Goal: Task Accomplishment & Management: Manage account settings

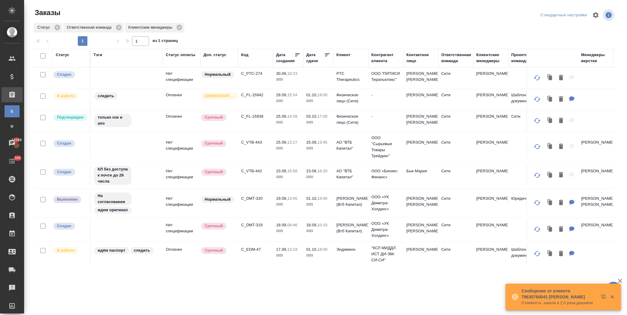
scroll to position [174, 0]
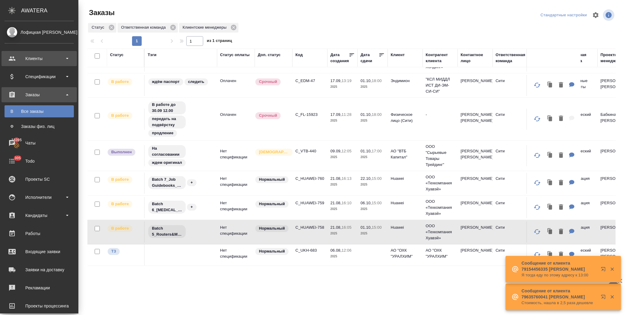
click at [30, 61] on div "Клиенты" at bounding box center [39, 58] width 69 height 9
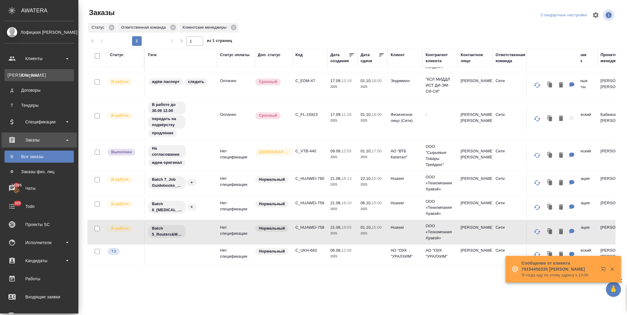
click at [36, 74] on div "Клиенты" at bounding box center [39, 75] width 63 height 6
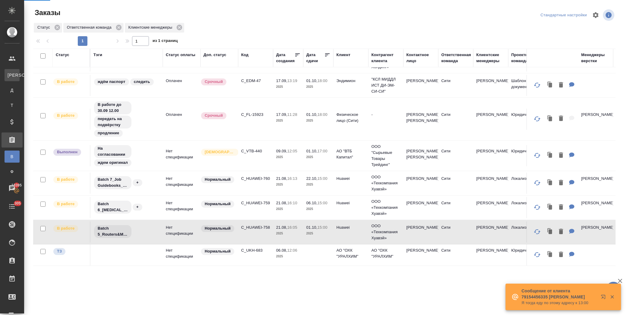
select select "RU"
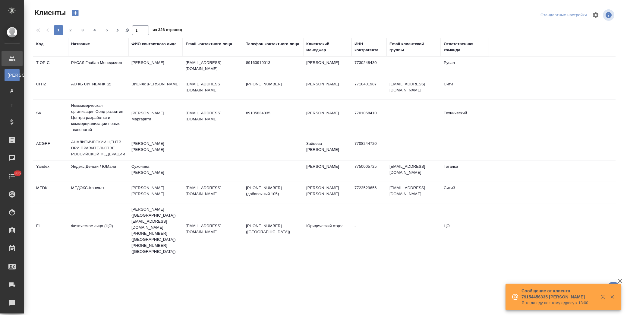
click at [83, 44] on div "Название" at bounding box center [80, 44] width 19 height 6
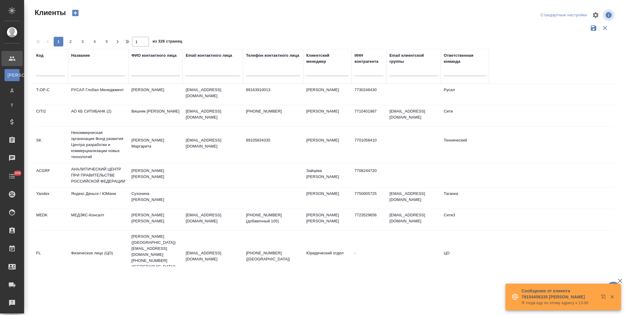
click at [102, 73] on input "text" at bounding box center [98, 72] width 54 height 8
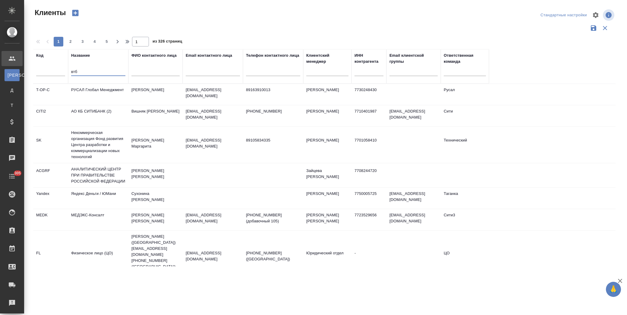
type input "втб"
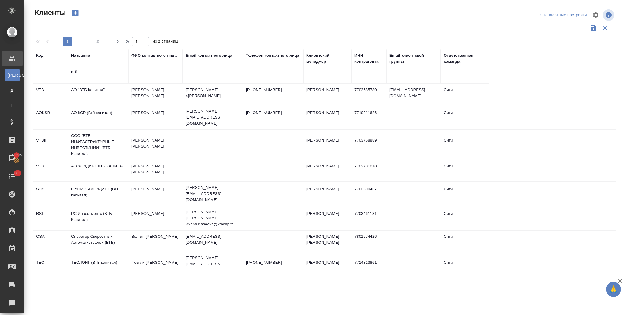
click at [95, 91] on td "АО "ВТБ Капитал"" at bounding box center [98, 94] width 60 height 21
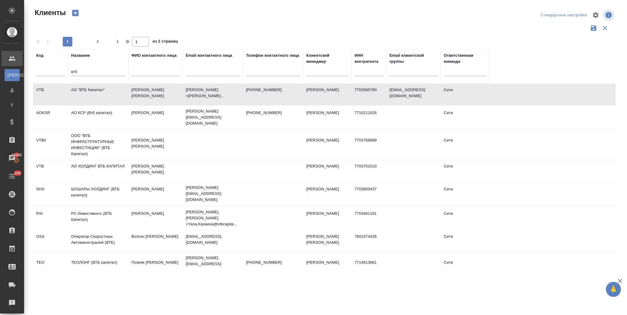
click at [95, 91] on td "АО "ВТБ Капитал"" at bounding box center [98, 94] width 60 height 21
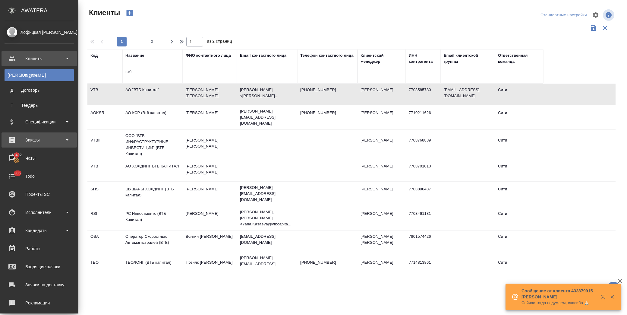
click at [38, 137] on div "Заказы" at bounding box center [39, 139] width 69 height 9
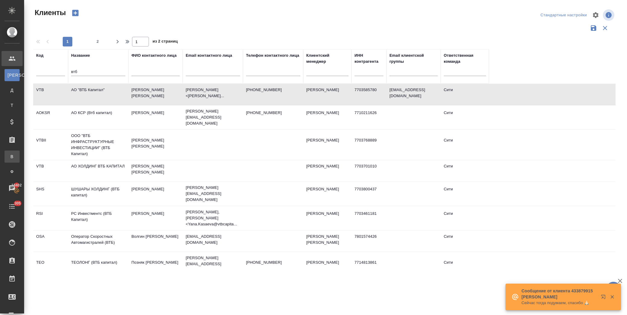
click at [9, 155] on div "Все заказы" at bounding box center [4, 156] width 9 height 6
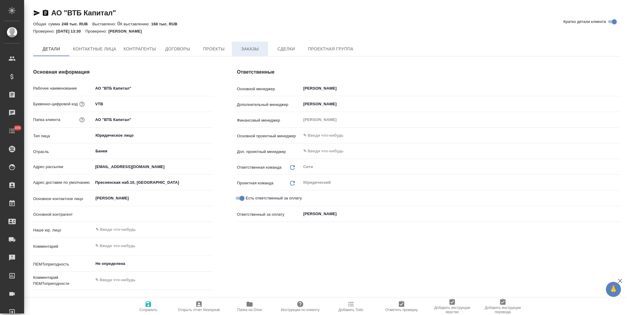
type textarea "x"
click at [242, 47] on span "Заказы" at bounding box center [249, 50] width 29 height 8
type textarea "x"
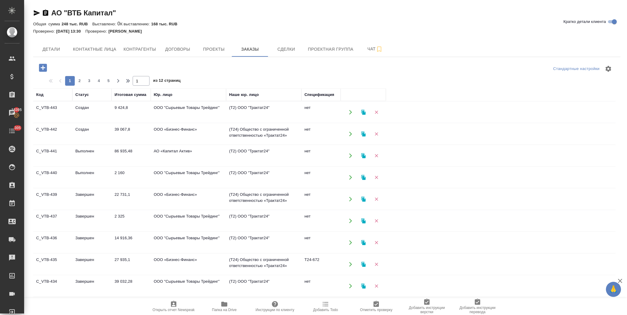
click at [106, 216] on td "Завершен" at bounding box center [91, 220] width 39 height 21
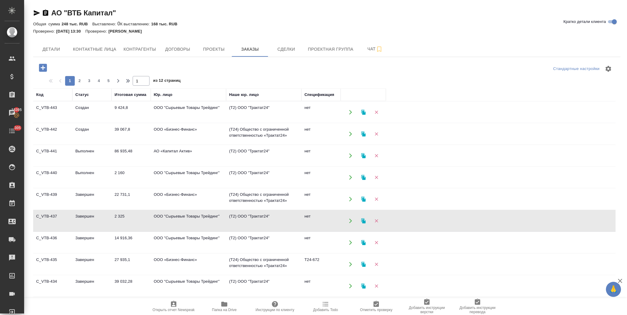
click at [106, 216] on td "Завершен" at bounding box center [91, 220] width 39 height 21
click at [41, 66] on icon "button" at bounding box center [43, 68] width 8 height 8
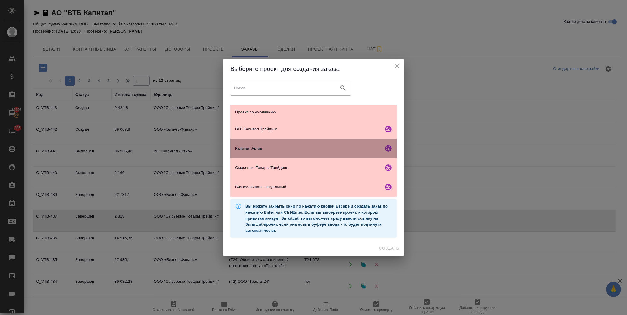
click at [283, 148] on span "Капитал Актив" at bounding box center [308, 148] width 146 height 6
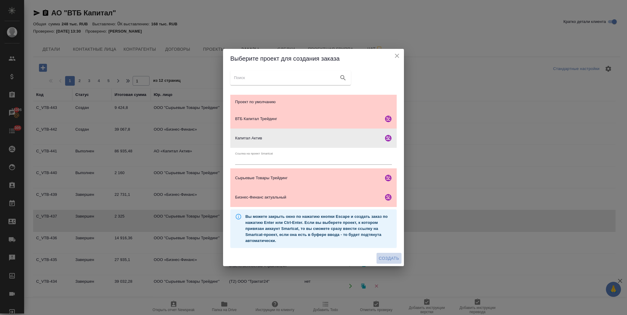
click at [388, 255] on span "Создать" at bounding box center [389, 258] width 20 height 8
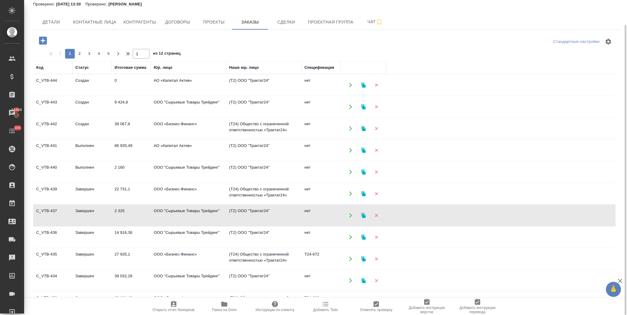
click at [167, 104] on td "ООО "Сырьевые Товары Трейдинг"" at bounding box center [188, 106] width 75 height 21
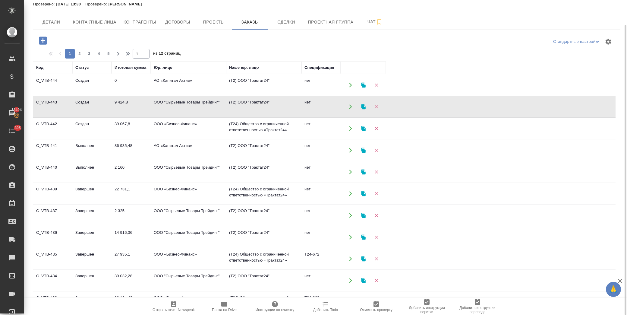
click at [167, 104] on td "ООО "Сырьевые Товары Трейдинг"" at bounding box center [188, 106] width 75 height 21
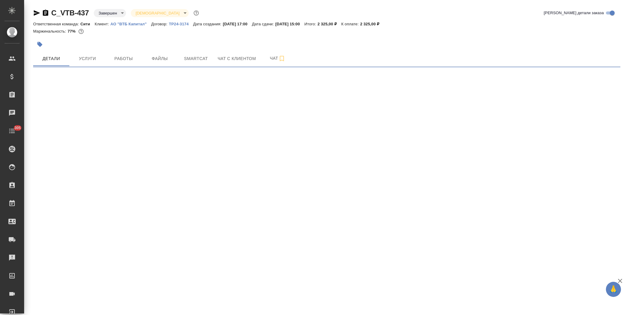
select select "RU"
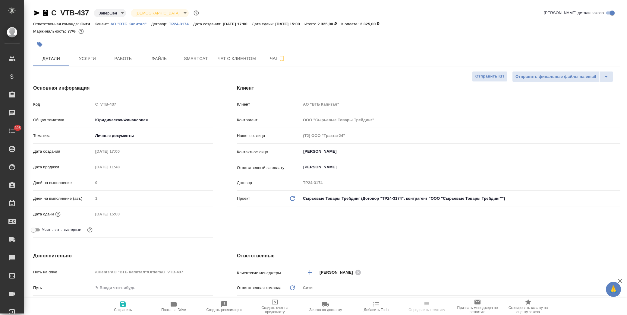
type textarea "x"
type input "Газизов Ринат"
type input "Лямина Надежда"
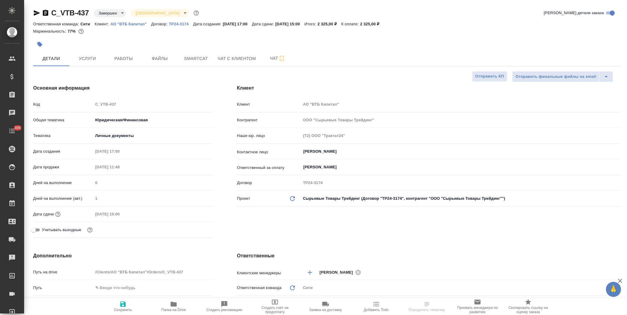
type textarea "x"
click at [89, 58] on span "Услуги" at bounding box center [87, 59] width 29 height 8
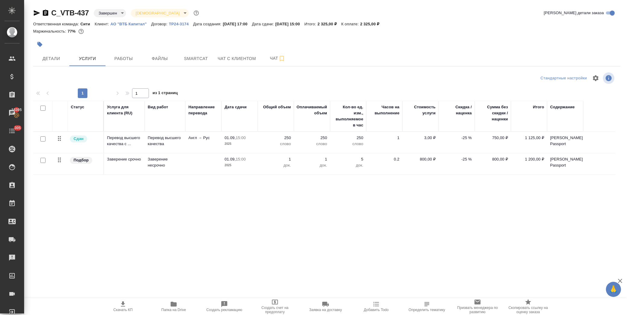
click at [111, 11] on body "🙏 .cls-1 fill:#fff; AWATERA Лофицкая Юлия Владимировна Клиенты Спецификации Зак…" at bounding box center [313, 157] width 627 height 315
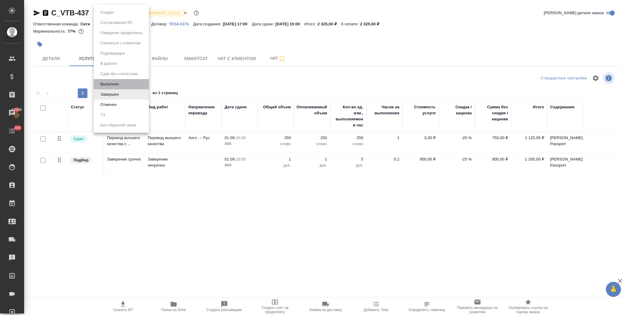
click at [125, 85] on li "Выполнен" at bounding box center [121, 84] width 55 height 10
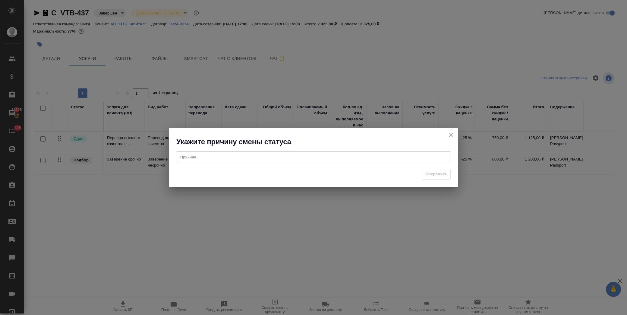
click at [233, 160] on div "x Причина" at bounding box center [313, 156] width 275 height 11
click at [440, 173] on span "Сохранить" at bounding box center [436, 174] width 22 height 7
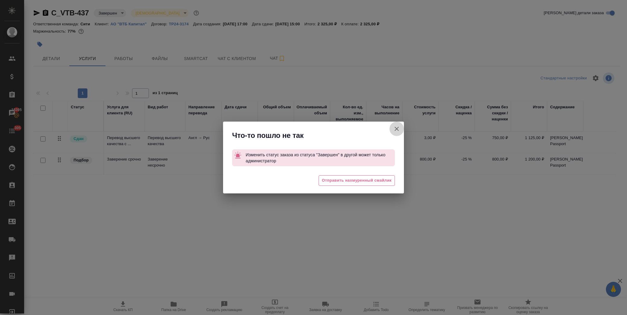
click at [397, 128] on icon "button" at bounding box center [397, 129] width 4 height 4
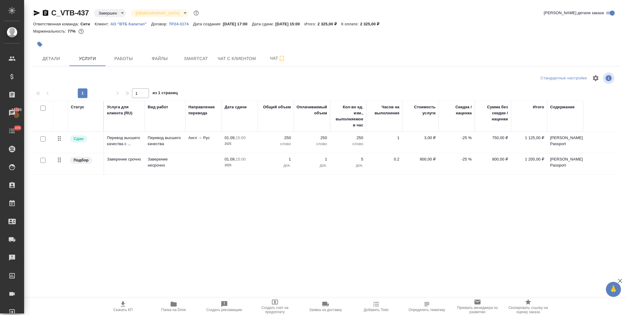
click at [462, 137] on p "-25 %" at bounding box center [457, 138] width 30 height 6
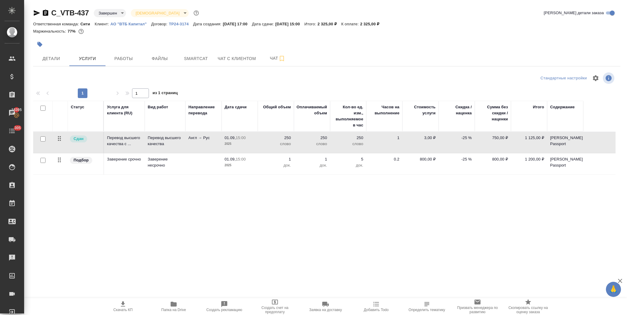
click at [462, 137] on p "-25 %" at bounding box center [457, 138] width 30 height 6
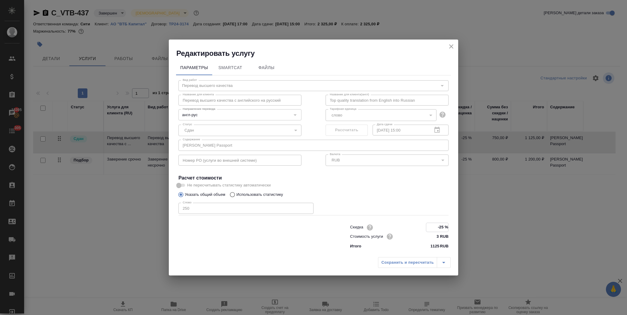
drag, startPoint x: 435, startPoint y: 227, endPoint x: 445, endPoint y: 228, distance: 9.7
click at [445, 228] on input "-25 %" at bounding box center [437, 227] width 22 height 9
click at [449, 48] on icon "close" at bounding box center [451, 46] width 7 height 7
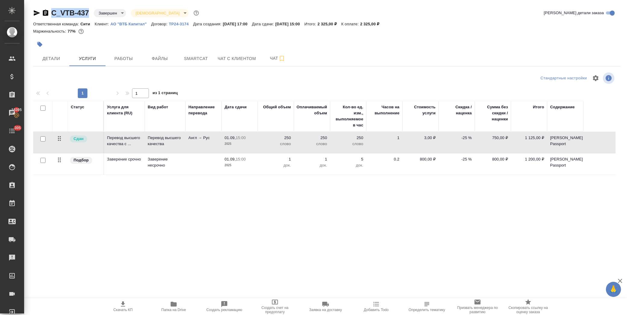
drag, startPoint x: 91, startPoint y: 12, endPoint x: 52, endPoint y: 14, distance: 38.9
click at [52, 14] on div "C_VTB-437 Завершен closed Святая троица holyTrinity" at bounding box center [116, 13] width 167 height 10
copy link "C_VTB-437"
click at [33, 12] on icon "button" at bounding box center [36, 12] width 7 height 7
copy link "C_VTB-437"
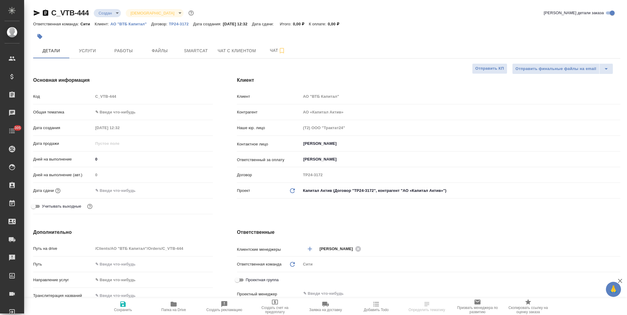
select select "RU"
click at [170, 54] on span "Файлы" at bounding box center [159, 51] width 29 height 8
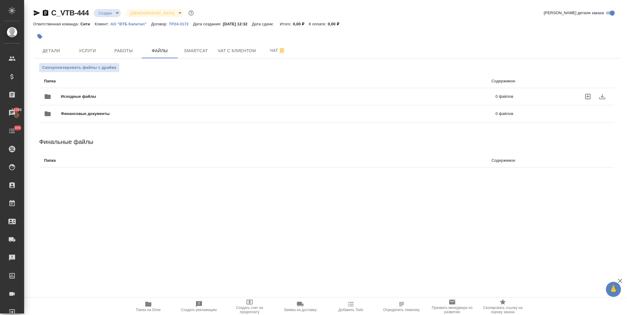
drag, startPoint x: 93, startPoint y: 96, endPoint x: 100, endPoint y: 88, distance: 10.0
click at [97, 91] on div "Исходные файлы 0 файлов" at bounding box center [278, 96] width 469 height 14
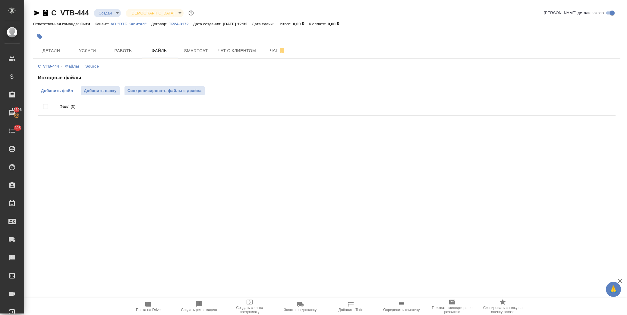
click at [59, 93] on span "Добавить файл" at bounding box center [57, 91] width 32 height 6
click at [0, 0] on input "Добавить файл" at bounding box center [0, 0] width 0 height 0
click at [83, 51] on span "Услуги" at bounding box center [87, 51] width 29 height 8
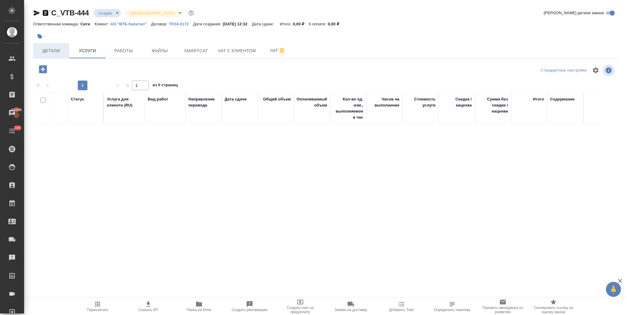
click at [47, 50] on span "Детали" at bounding box center [51, 51] width 29 height 8
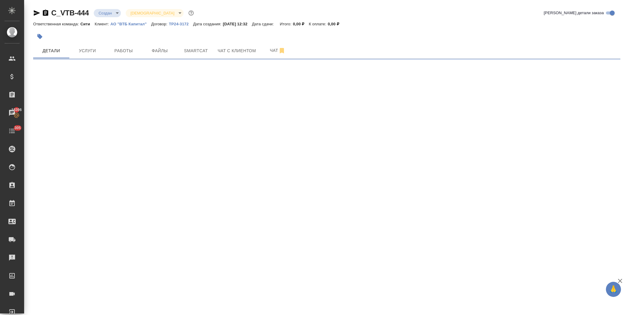
select select "RU"
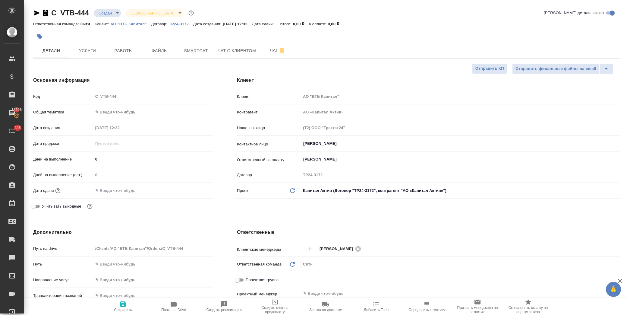
type textarea "x"
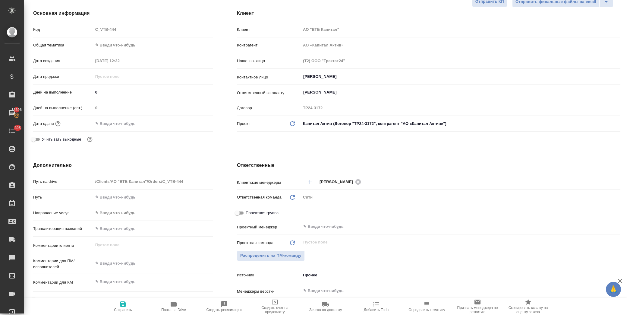
click at [123, 121] on input "text" at bounding box center [119, 123] width 53 height 9
click at [195, 125] on icon "button" at bounding box center [195, 123] width 7 height 7
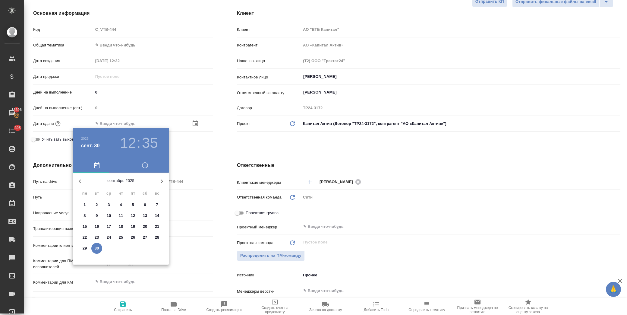
type textarea "x"
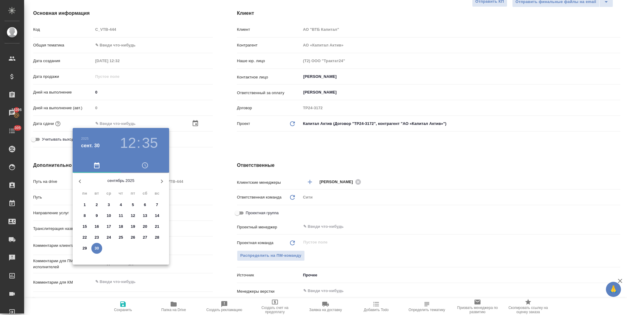
type textarea "x"
click at [94, 251] on span "30" at bounding box center [96, 248] width 11 height 6
type input "30.09.2025 12:35"
type textarea "x"
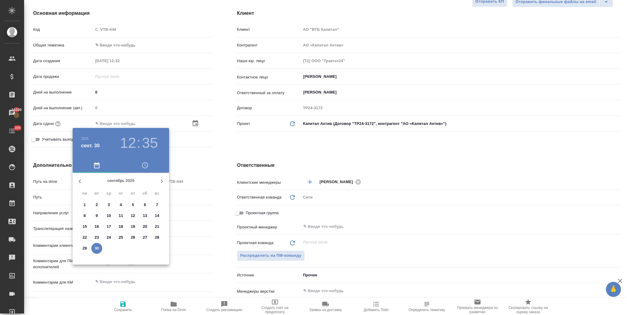
type textarea "x"
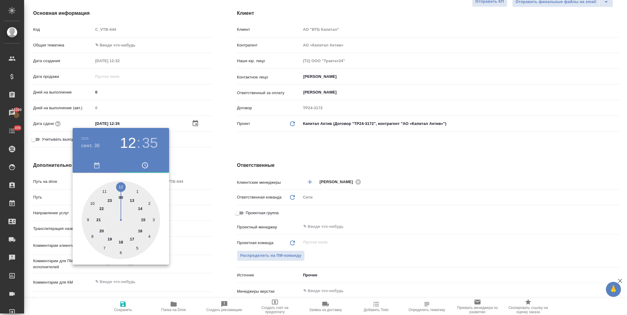
click at [132, 201] on div at bounding box center [121, 220] width 78 height 78
type input "30.09.2025 13:35"
type textarea "x"
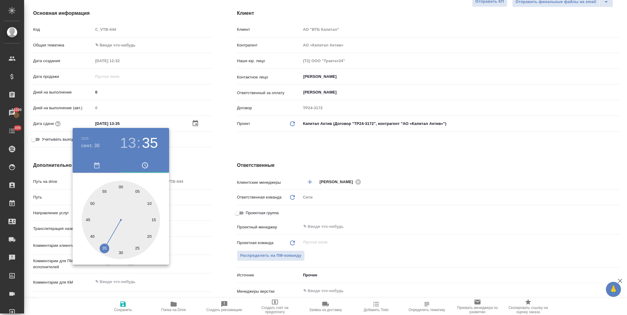
click at [93, 203] on div at bounding box center [121, 220] width 78 height 78
type input "30.09.2025 13:50"
type textarea "x"
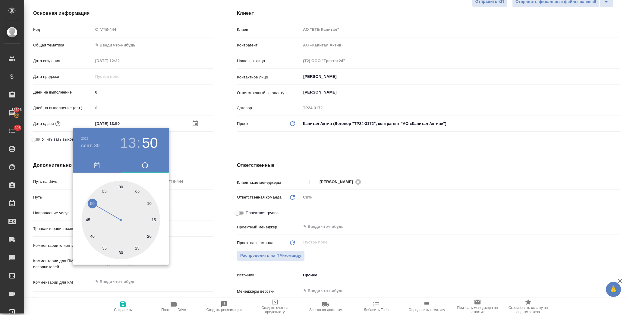
click at [221, 155] on div at bounding box center [313, 157] width 627 height 315
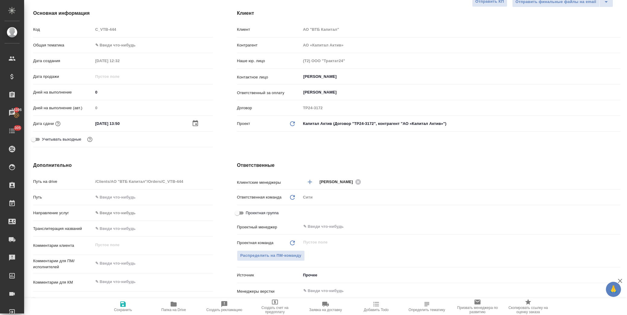
click at [118, 312] on button "Сохранить" at bounding box center [123, 306] width 51 height 17
type textarea "x"
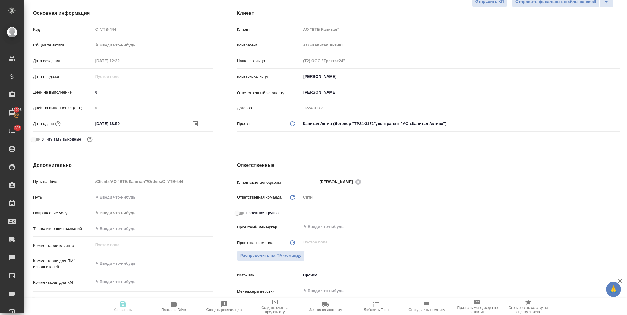
type textarea "x"
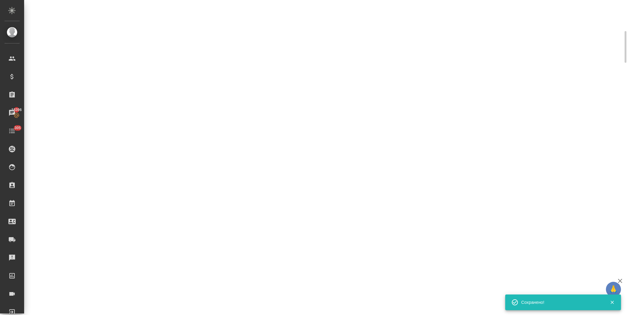
select select "RU"
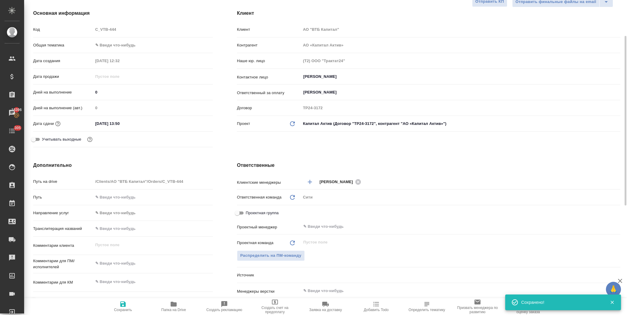
type textarea "x"
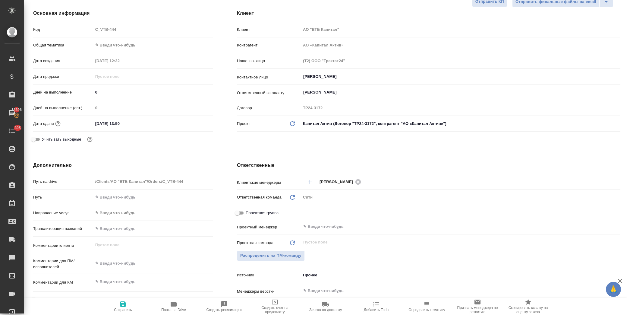
scroll to position [0, 0]
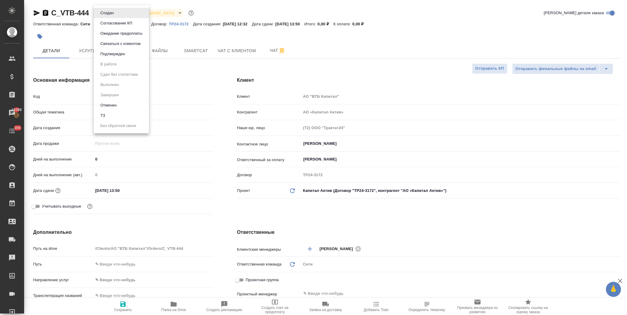
click at [115, 9] on body "🙏 .cls-1 fill:#fff; AWATERA Лофицкая Юлия Владимировна Клиенты Спецификации Зак…" at bounding box center [313, 157] width 627 height 315
click at [110, 112] on li "ТЗ" at bounding box center [121, 115] width 55 height 10
type textarea "x"
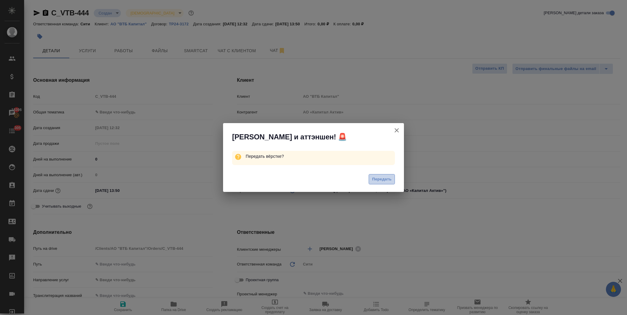
click at [379, 174] on button "Передать" at bounding box center [382, 179] width 26 height 11
type textarea "x"
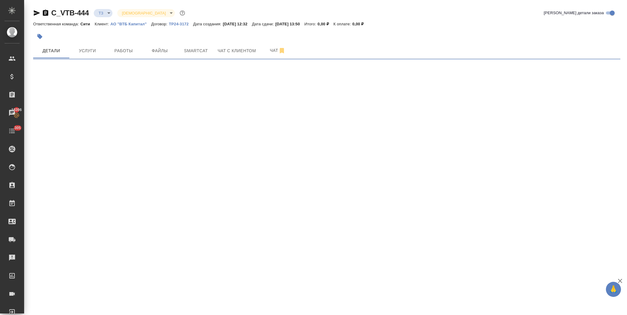
select select "RU"
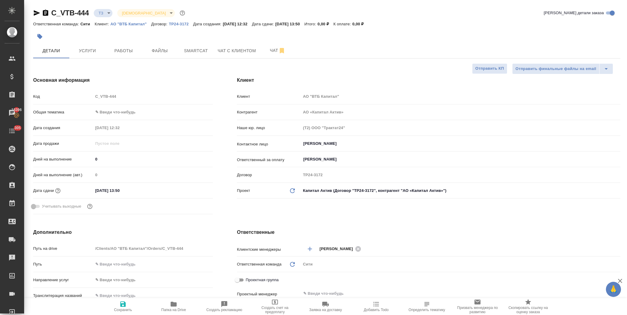
type textarea "x"
click at [129, 108] on body "🙏 .cls-1 fill:#fff; AWATERA Лофицкая Юлия Владимировна Клиенты Спецификации Зак…" at bounding box center [313, 157] width 627 height 315
click at [134, 172] on li "Юридическая/Финансовая" at bounding box center [152, 170] width 119 height 10
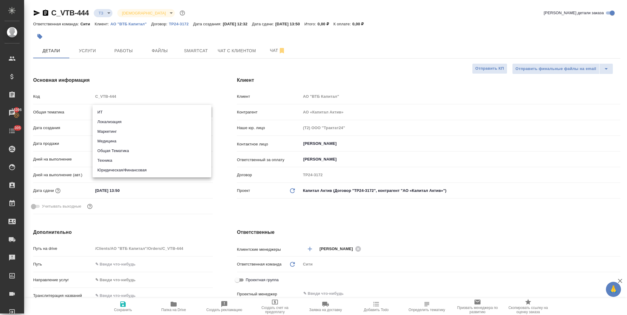
type input "yr-fn"
type textarea "x"
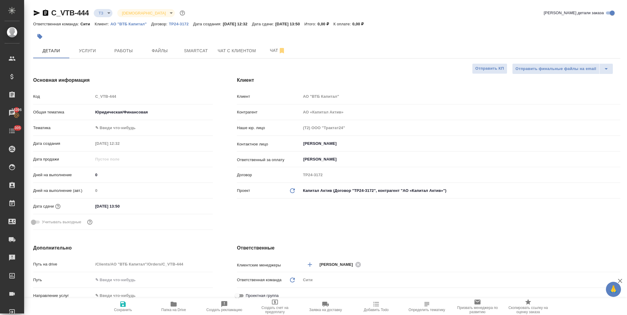
click at [134, 125] on body "🙏 .cls-1 fill:#fff; AWATERA Лофицкая Юлия Владимировна Клиенты Спецификации Зак…" at bounding box center [313, 157] width 627 height 315
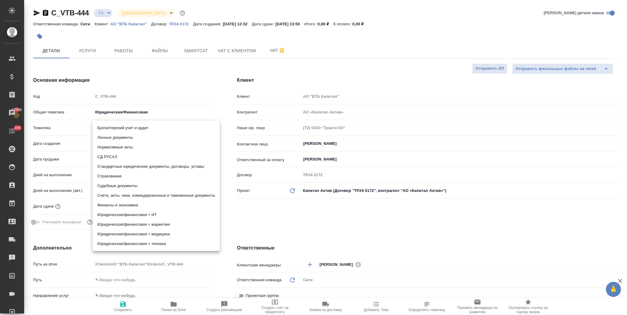
click at [160, 170] on li "Стандартные юридические документы, договоры, уставы" at bounding box center [156, 167] width 127 height 10
type textarea "x"
type input "5f647205b73bc97568ca66bf"
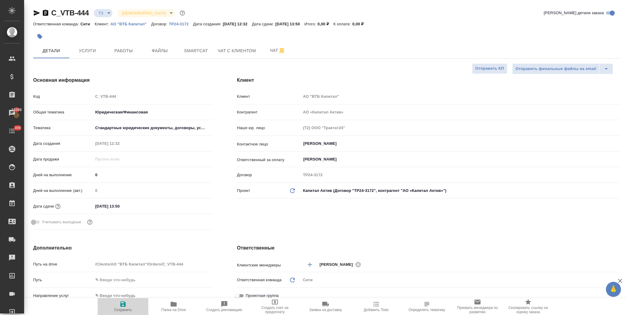
click at [124, 305] on icon "button" at bounding box center [122, 303] width 5 height 5
type textarea "x"
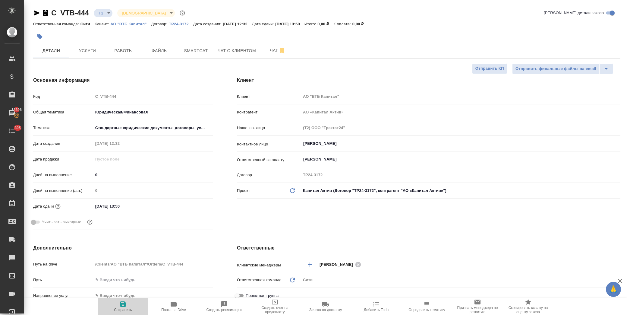
type textarea "x"
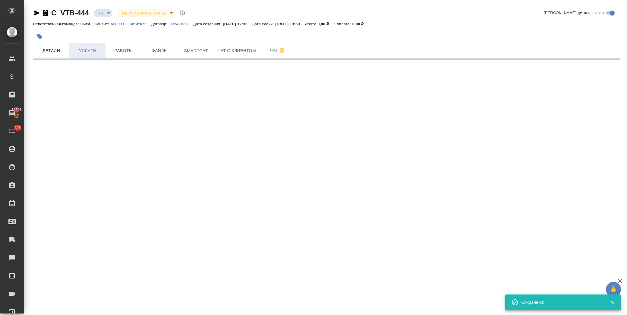
select select "RU"
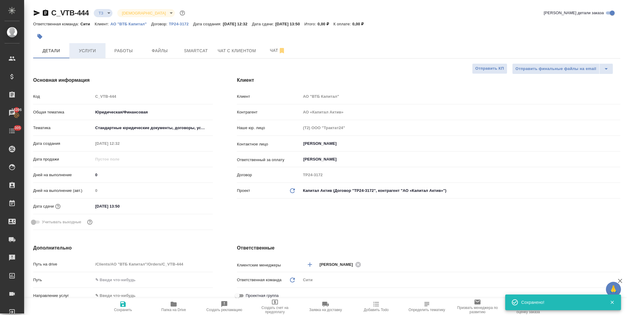
type textarea "x"
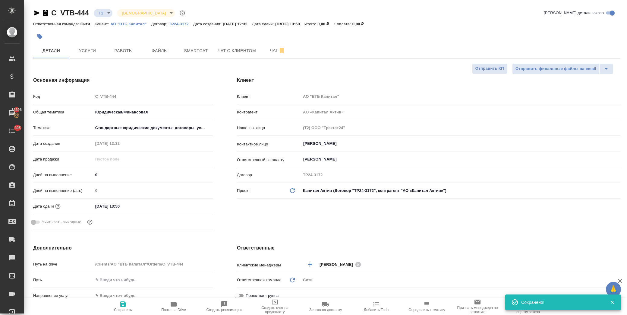
type textarea "x"
click at [326, 142] on input "Меркулова Наталья" at bounding box center [451, 143] width 296 height 7
click at [357, 142] on input "Меркулова Наталья" at bounding box center [451, 143] width 296 height 7
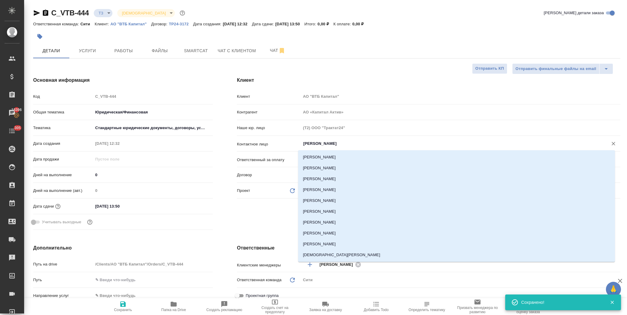
scroll to position [20, 0]
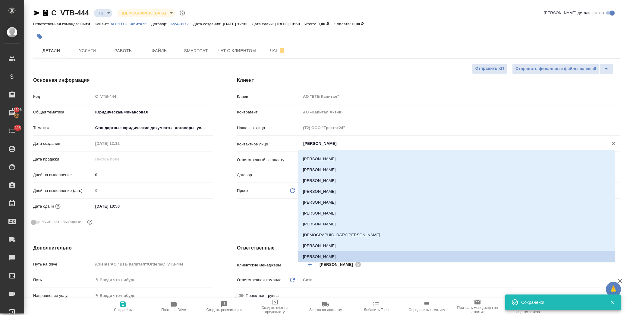
drag, startPoint x: 312, startPoint y: 142, endPoint x: 271, endPoint y: 141, distance: 41.6
click at [271, 141] on div "Контактное лицо Меркулова Наталья ​" at bounding box center [428, 143] width 383 height 11
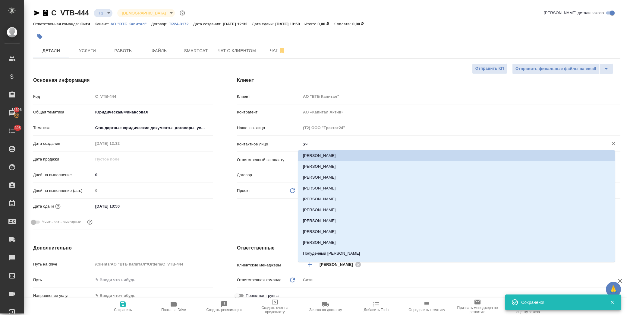
scroll to position [0, 0]
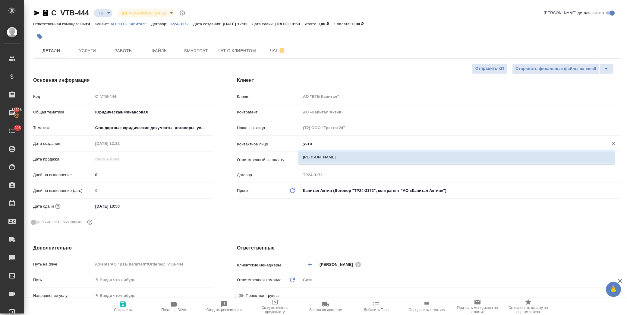
click at [315, 159] on li "Устинова Юлия" at bounding box center [456, 157] width 317 height 11
type input "Устинова Юлия"
type textarea "x"
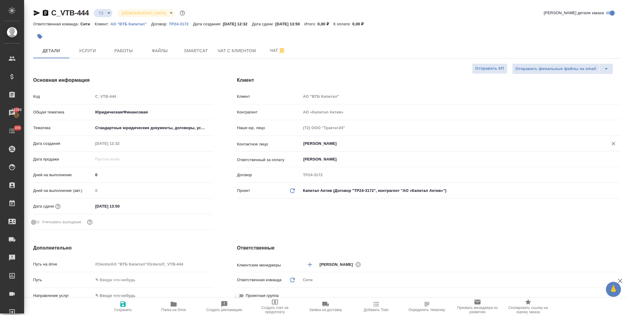
type input "Устинова Юлия"
click at [130, 311] on span "Сохранить" at bounding box center [123, 309] width 18 height 4
type textarea "x"
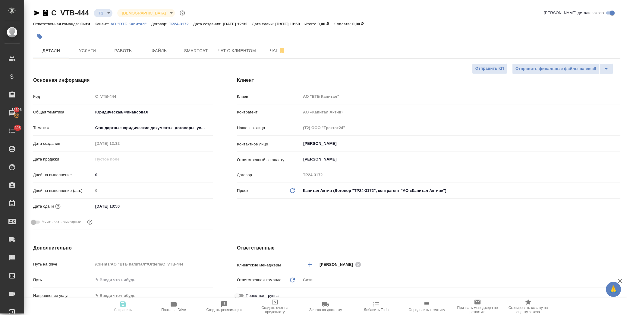
type textarea "x"
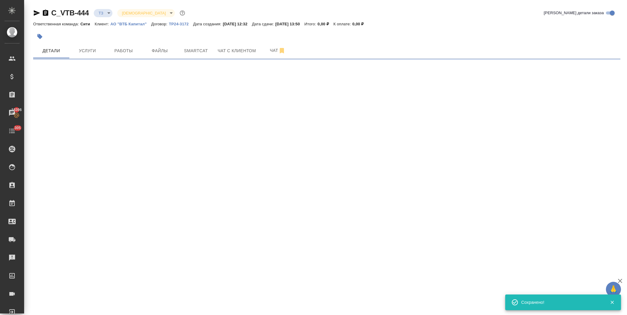
select select "RU"
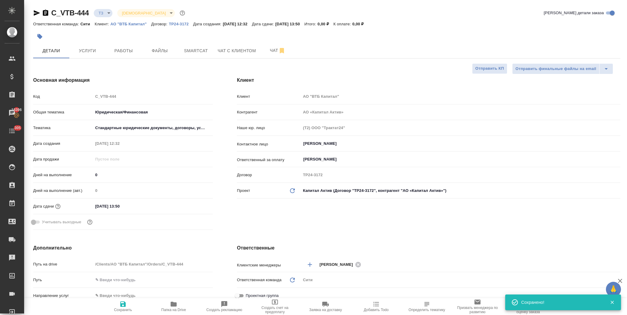
type textarea "x"
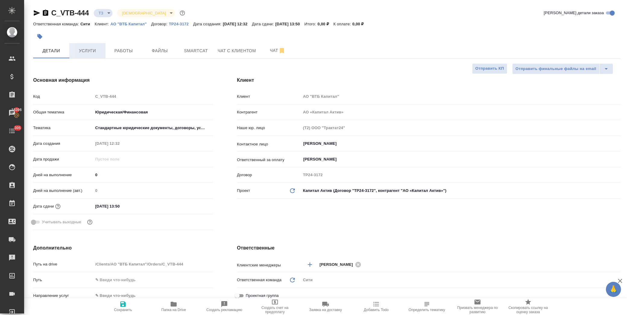
click at [99, 45] on button "Услуги" at bounding box center [87, 50] width 36 height 15
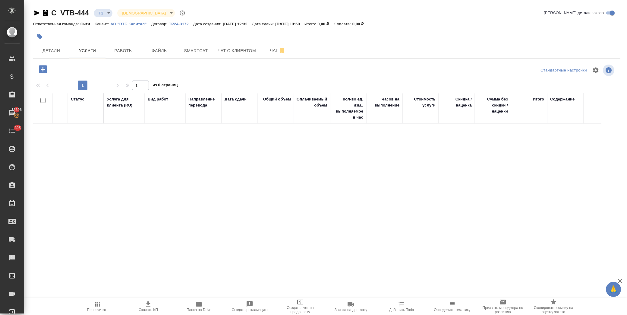
click at [46, 71] on icon "button" at bounding box center [43, 69] width 8 height 8
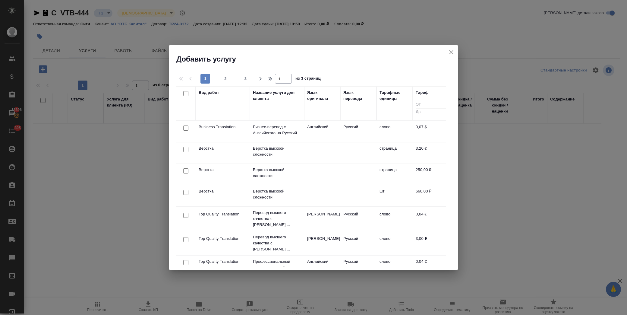
click at [184, 173] on input "checkbox" at bounding box center [185, 170] width 5 height 5
checkbox input "true"
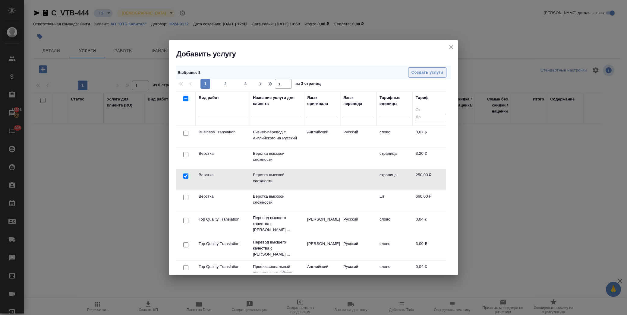
click at [424, 70] on span "Создать услуги" at bounding box center [427, 72] width 32 height 7
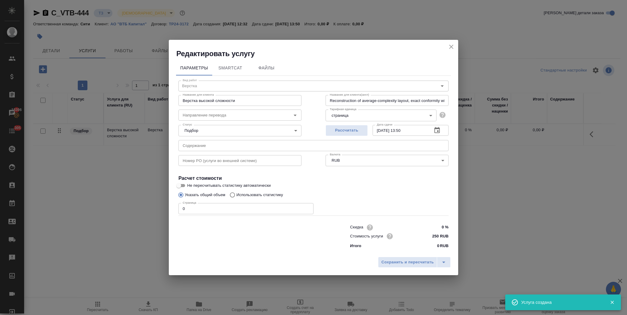
click at [436, 237] on input "250 RUB" at bounding box center [437, 235] width 23 height 9
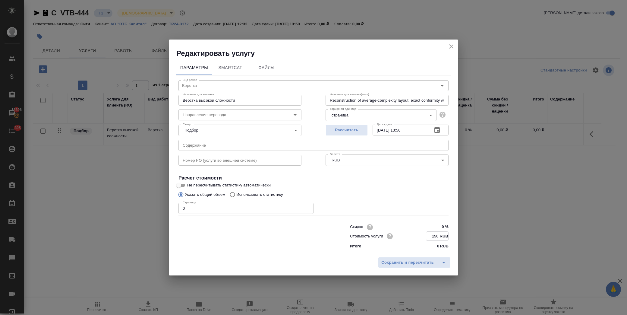
type input "150 RUB"
drag, startPoint x: 197, startPoint y: 210, endPoint x: 149, endPoint y: 216, distance: 48.6
click at [149, 216] on div "Редактировать услугу Параметры SmartCat Файлы Вид работ Верстка Вид работ Назва…" at bounding box center [313, 157] width 627 height 315
type input "1"
click at [186, 145] on input "text" at bounding box center [313, 145] width 270 height 11
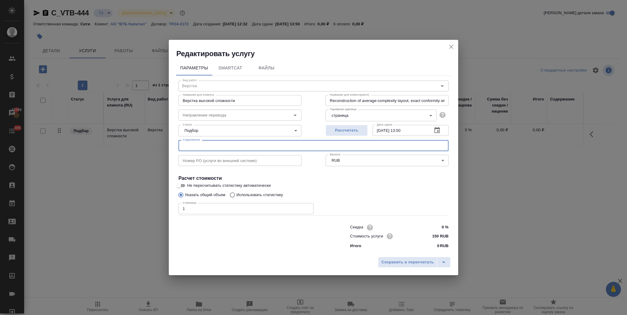
paste input "Старт Капитал - письмо о БВ - 30.09"
type input "Старт Капитал - письмо о БВ - 30.09"
click at [407, 264] on span "Сохранить и пересчитать" at bounding box center [407, 262] width 52 height 7
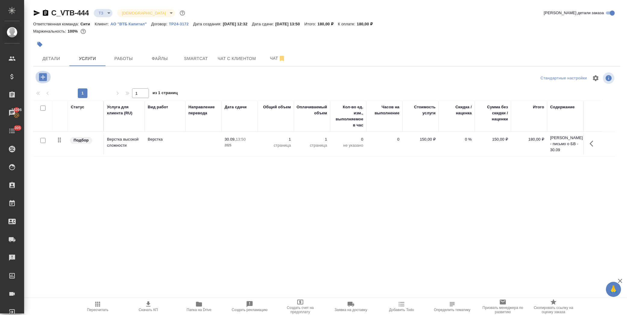
click at [42, 78] on icon "button" at bounding box center [43, 77] width 8 height 8
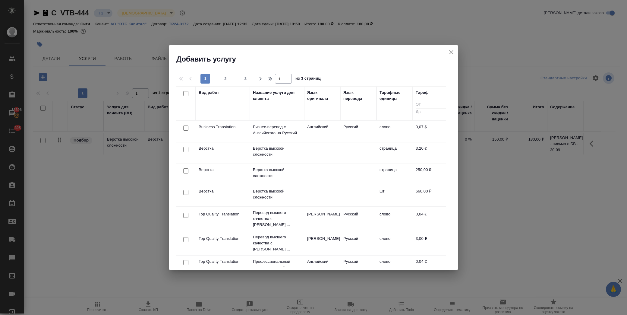
click at [260, 110] on input "text" at bounding box center [277, 109] width 48 height 8
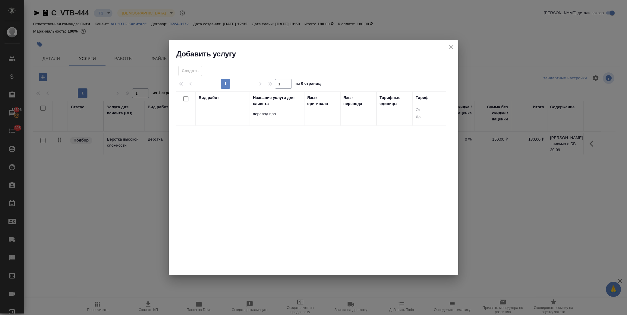
drag, startPoint x: 281, startPoint y: 114, endPoint x: 224, endPoint y: 114, distance: 56.7
click at [224, 114] on tr "Вид работ Название услуги для клиента перевод про Язык оригинала Язык перевода …" at bounding box center [312, 108] width 273 height 34
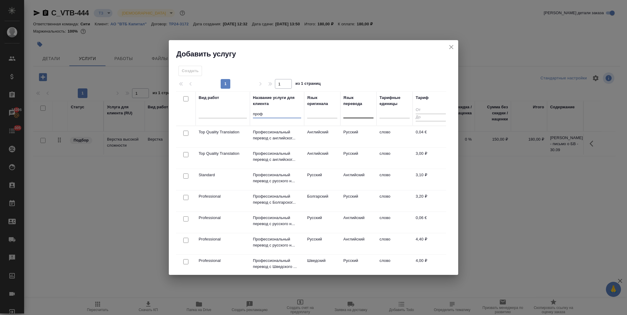
type input "проф"
click at [354, 117] on div at bounding box center [358, 112] width 30 height 11
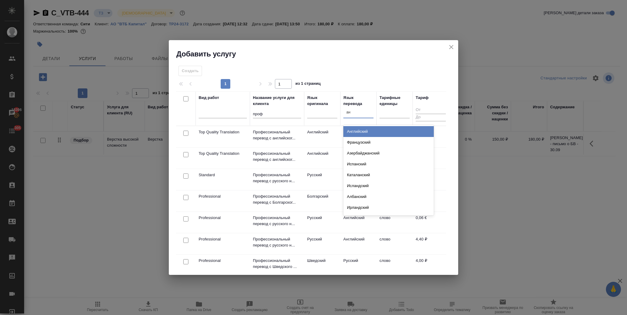
type input "анг"
click at [357, 131] on div "Английский" at bounding box center [388, 131] width 90 height 11
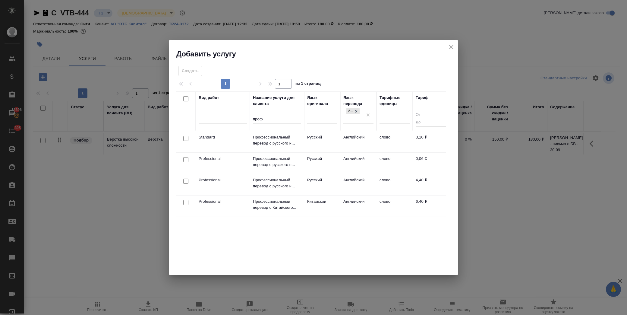
click at [185, 181] on input "checkbox" at bounding box center [185, 180] width 5 height 5
checkbox input "true"
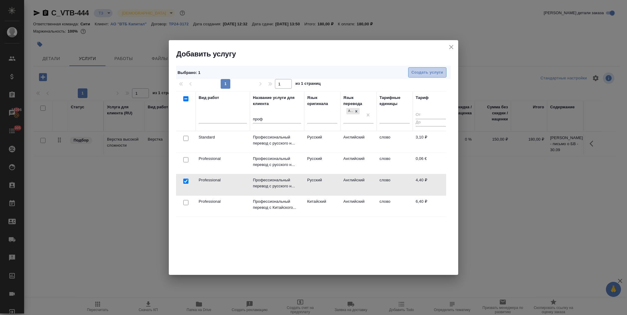
click at [433, 72] on span "Создать услуги" at bounding box center [427, 72] width 32 height 7
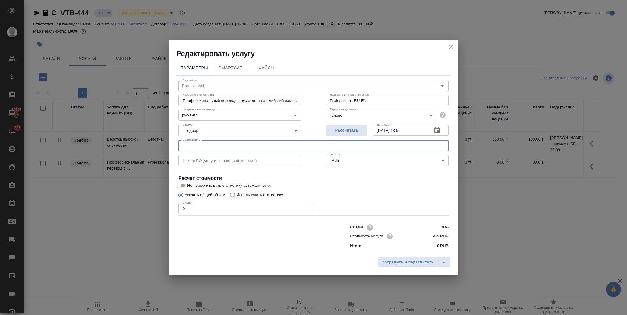
click at [225, 145] on input "text" at bounding box center [313, 145] width 270 height 11
paste input "Старт Капитал - письмо о БВ - 30.09"
type input "Старт Капитал - письмо о БВ - 30.09"
drag, startPoint x: 187, startPoint y: 210, endPoint x: 133, endPoint y: 207, distance: 54.0
click at [133, 207] on div "Редактировать услугу Параметры SmartCat Файлы Вид работ Professional Вид работ …" at bounding box center [313, 157] width 627 height 315
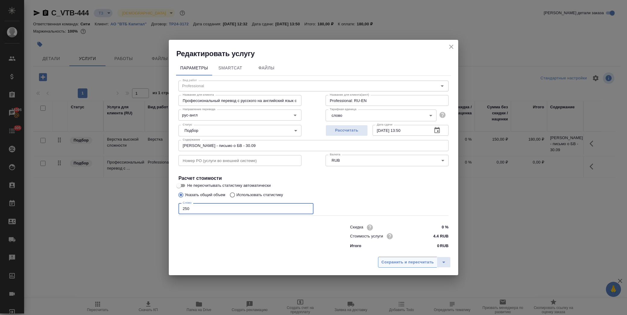
type input "250"
click at [402, 263] on span "Сохранить и пересчитать" at bounding box center [407, 262] width 52 height 7
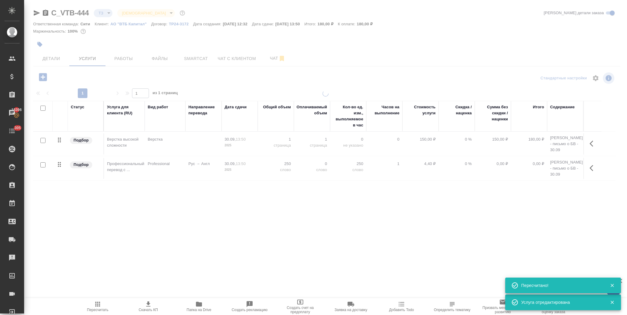
type input "urgent"
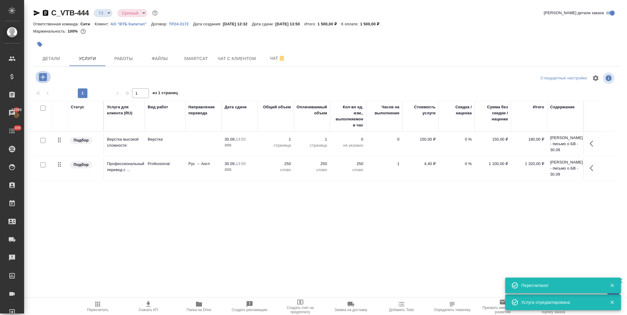
click at [43, 78] on icon "button" at bounding box center [43, 77] width 11 height 11
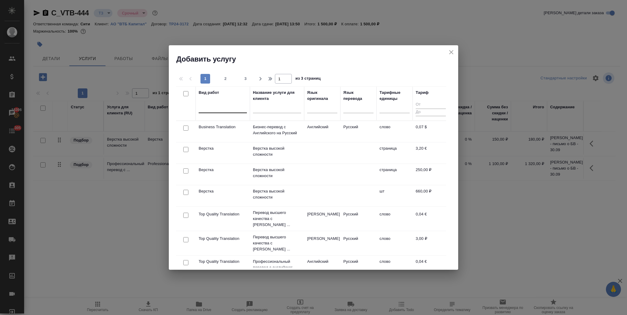
click at [209, 107] on div at bounding box center [223, 106] width 48 height 9
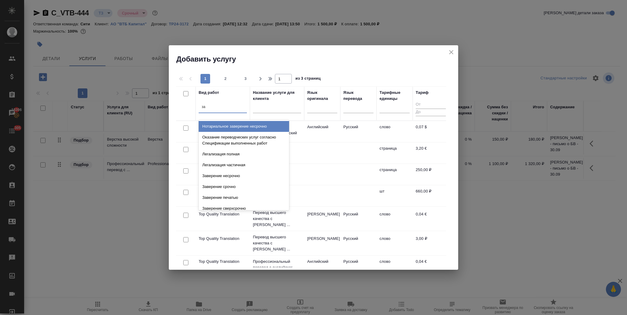
type input "зав"
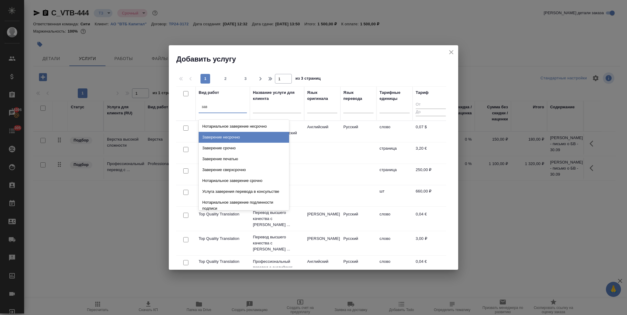
click at [244, 138] on div "Заверение несрочно" at bounding box center [244, 137] width 90 height 11
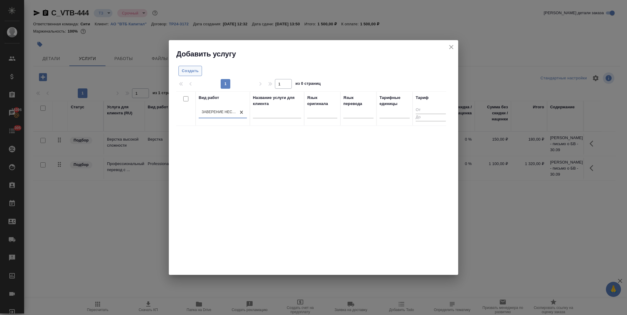
click at [192, 70] on span "Создать" at bounding box center [190, 71] width 17 height 7
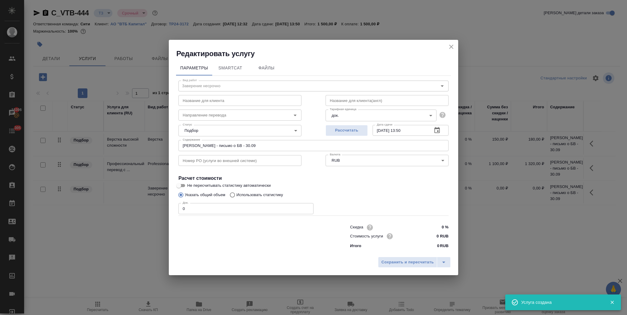
drag, startPoint x: 172, startPoint y: 206, endPoint x: 134, endPoint y: 207, distance: 38.0
click at [134, 207] on div "Редактировать услугу Параметры SmartCat Файлы Вид работ Заверение несрочно Вид …" at bounding box center [313, 157] width 627 height 315
type input "1"
click at [427, 234] on input "0 RUB" at bounding box center [437, 235] width 23 height 9
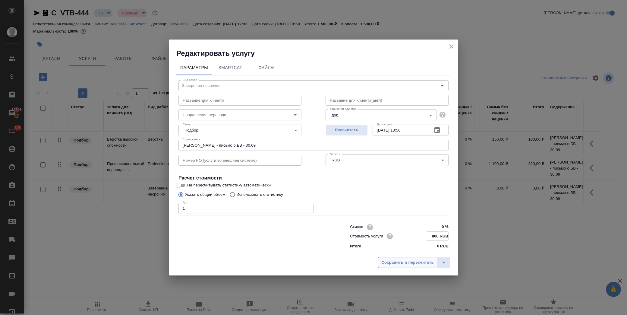
type input "800 RUB"
click at [404, 260] on span "Сохранить и пересчитать" at bounding box center [407, 262] width 52 height 7
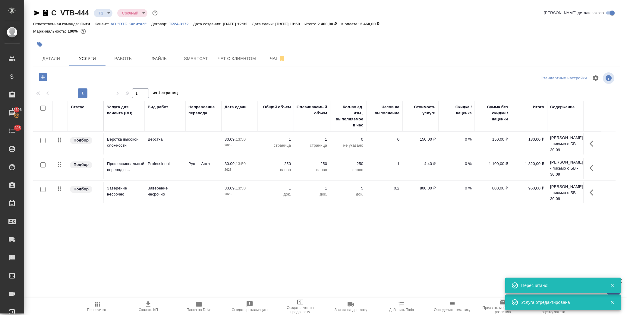
click at [154, 304] on span "Скачать КП" at bounding box center [148, 305] width 43 height 11
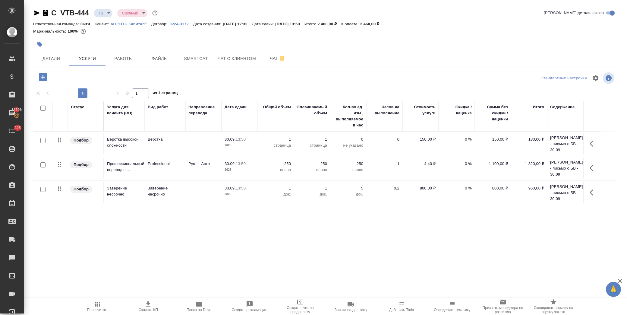
click at [526, 165] on p "1 320,00 ₽" at bounding box center [529, 164] width 30 height 6
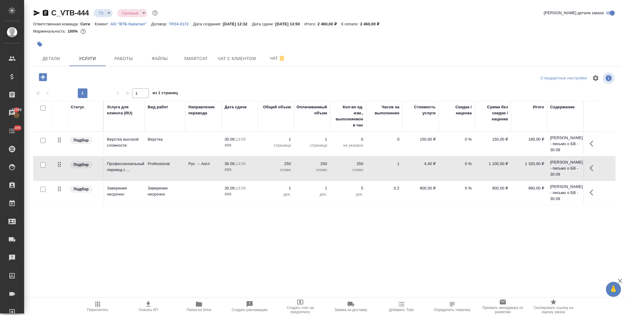
click at [461, 163] on p "0 %" at bounding box center [457, 164] width 30 height 6
drag, startPoint x: 465, startPoint y: 165, endPoint x: 469, endPoint y: 165, distance: 3.9
click at [469, 165] on input "0" at bounding box center [460, 165] width 22 height 9
type input "-25"
click at [460, 189] on input "0" at bounding box center [460, 189] width 23 height 9
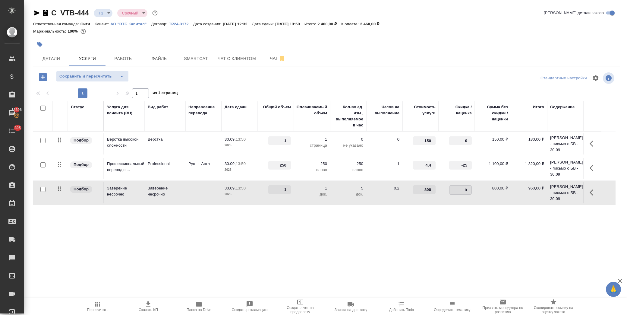
drag, startPoint x: 459, startPoint y: 190, endPoint x: 467, endPoint y: 189, distance: 8.2
click at [467, 189] on input "0" at bounding box center [460, 189] width 22 height 9
type input "-25"
click at [486, 207] on div "Статус Услуга для клиента (RU) Вид работ Направление перевода Дата сдачи Общий …" at bounding box center [324, 166] width 582 height 130
click at [99, 77] on span "Сохранить и пересчитать" at bounding box center [85, 76] width 52 height 7
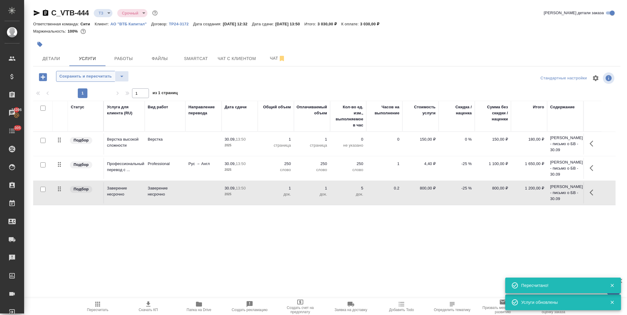
click at [99, 78] on span "Сохранить и пересчитать" at bounding box center [85, 76] width 52 height 7
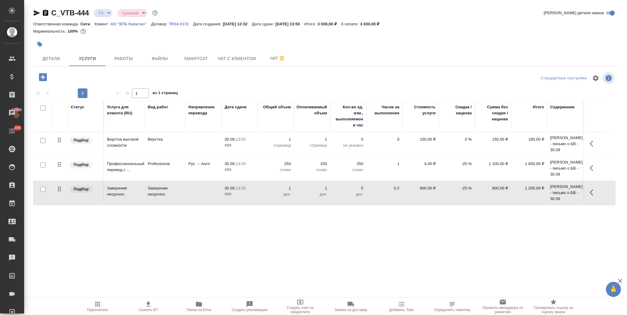
click at [205, 269] on div ".cls-1 fill:#fff; AWATERA Лофицкая Юлия Владимировна Клиенты Спецификации Заказ…" at bounding box center [313, 157] width 627 height 315
click at [150, 306] on icon "button" at bounding box center [148, 303] width 7 height 7
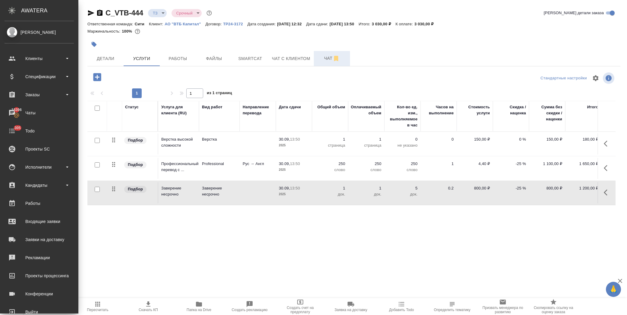
click at [318, 56] on span "Чат" at bounding box center [331, 59] width 29 height 8
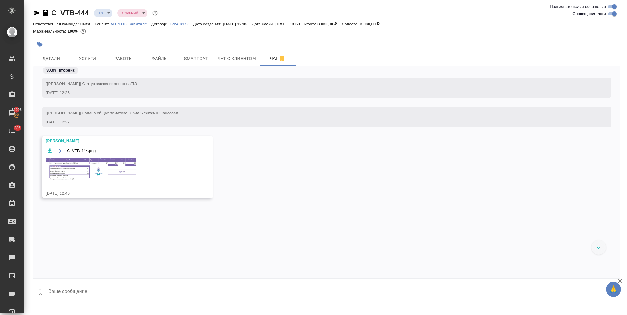
click at [83, 165] on img at bounding box center [91, 168] width 90 height 22
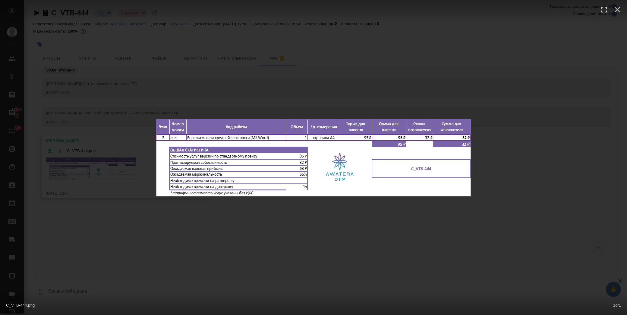
click at [273, 219] on div "C_VTB-444.png 1 of 1" at bounding box center [313, 157] width 627 height 315
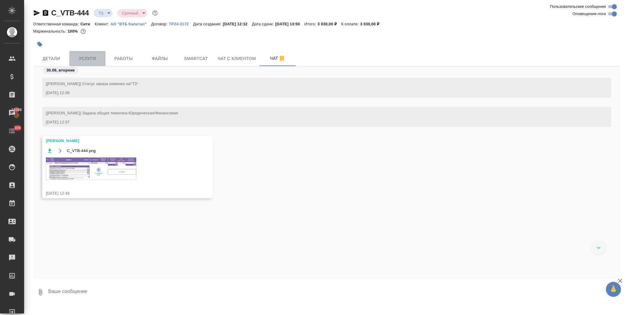
click at [97, 56] on span "Услуги" at bounding box center [87, 59] width 29 height 8
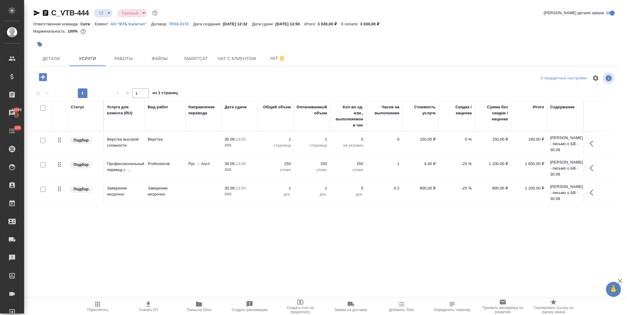
click at [454, 170] on td "-25 %" at bounding box center [457, 168] width 36 height 21
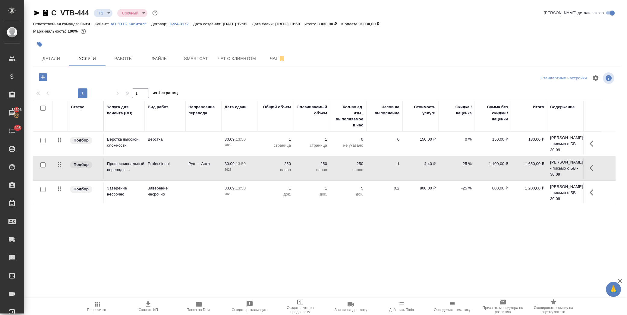
click at [460, 166] on p "-25 %" at bounding box center [457, 164] width 30 height 6
drag, startPoint x: 460, startPoint y: 164, endPoint x: 466, endPoint y: 165, distance: 6.0
click at [466, 165] on input "-25" at bounding box center [460, 165] width 22 height 9
type input "0"
drag, startPoint x: 458, startPoint y: 190, endPoint x: 468, endPoint y: 191, distance: 9.8
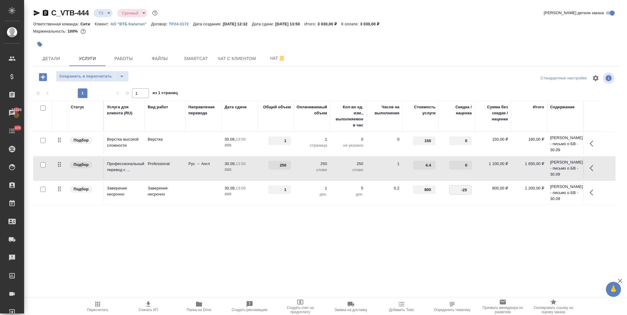
click at [468, 191] on input "-25" at bounding box center [460, 189] width 22 height 9
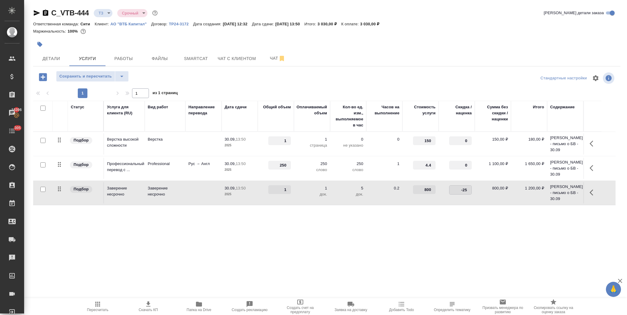
type input "0"
click at [444, 206] on div "Статус Услуга для клиента (RU) Вид работ Направление перевода Дата сдачи Общий …" at bounding box center [324, 166] width 582 height 130
click at [89, 77] on span "Сохранить и пересчитать" at bounding box center [85, 76] width 52 height 7
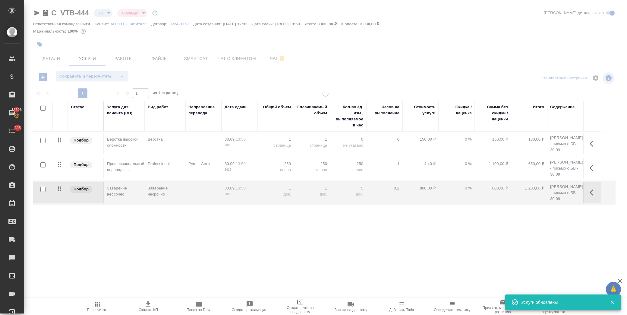
type input "new"
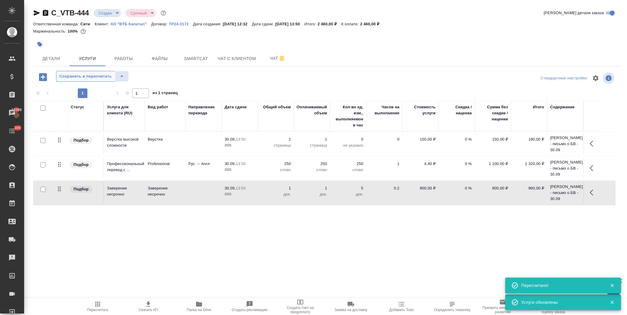
click at [100, 77] on span "Сохранить и пересчитать" at bounding box center [85, 76] width 52 height 7
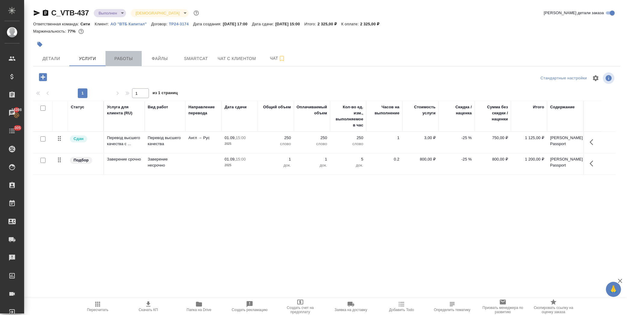
click at [125, 59] on span "Работы" at bounding box center [123, 59] width 29 height 8
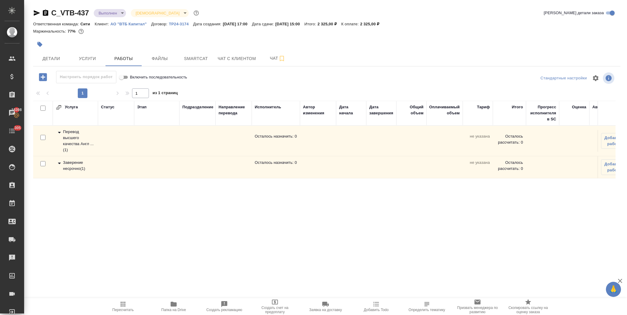
click at [61, 164] on icon at bounding box center [59, 162] width 7 height 7
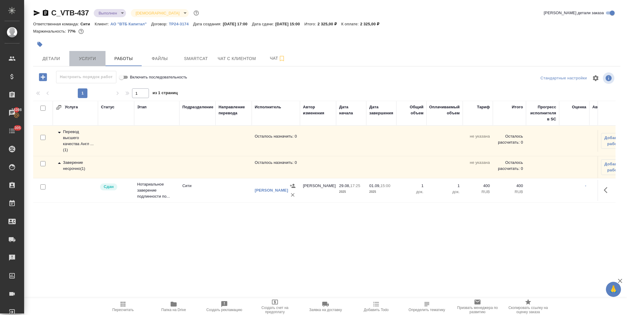
click at [99, 63] on button "Услуги" at bounding box center [87, 58] width 36 height 15
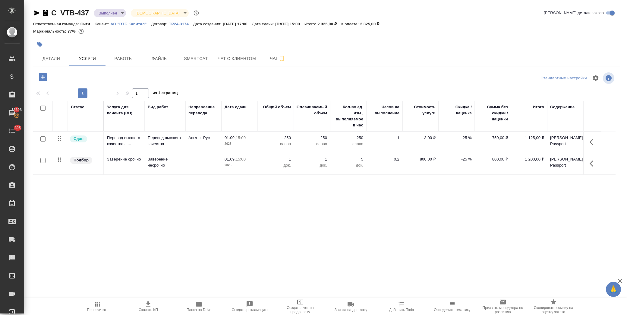
click at [454, 159] on p "-25 %" at bounding box center [457, 159] width 30 height 6
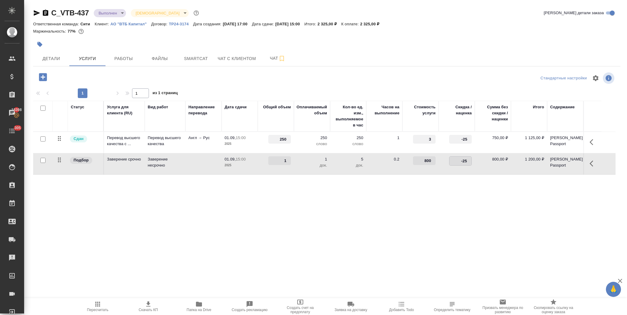
click at [465, 161] on input "-25" at bounding box center [460, 160] width 22 height 9
click at [474, 160] on td "-25" at bounding box center [457, 163] width 36 height 21
type input "0"
drag, startPoint x: 459, startPoint y: 139, endPoint x: 471, endPoint y: 139, distance: 11.5
click at [471, 139] on input "-25" at bounding box center [460, 139] width 22 height 9
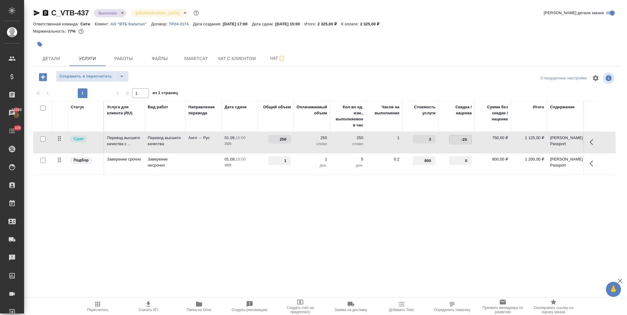
type input "0"
click at [458, 182] on div "Статус Услуга для клиента (RU) Вид работ Направление перевода Дата сдачи Общий …" at bounding box center [324, 166] width 582 height 130
click at [97, 73] on span "Сохранить и пересчитать" at bounding box center [85, 76] width 52 height 7
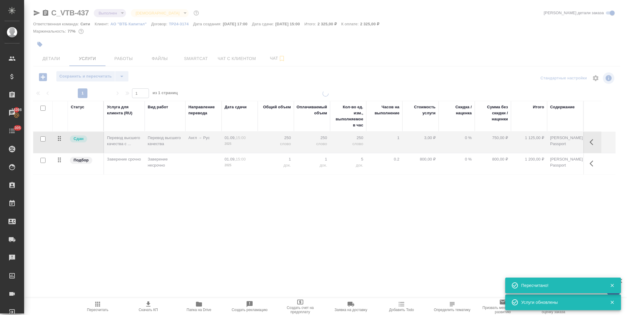
type input "urgent"
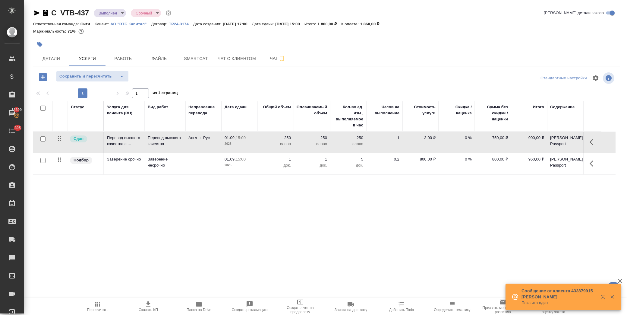
click at [463, 160] on p "0 %" at bounding box center [457, 159] width 30 height 6
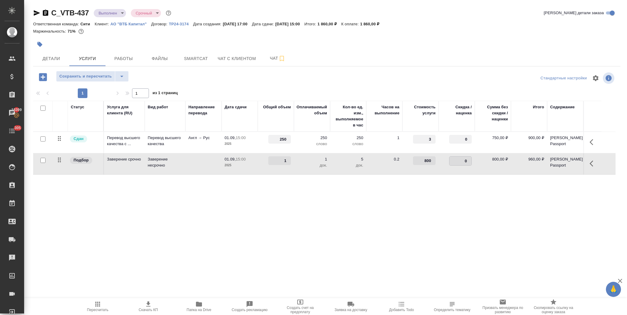
drag, startPoint x: 462, startPoint y: 160, endPoint x: 469, endPoint y: 160, distance: 6.3
click at [469, 160] on input "0" at bounding box center [460, 160] width 22 height 9
type input "-25"
click at [478, 178] on div "Статус Услуга для клиента (RU) Вид работ Направление перевода Дата сдачи Общий …" at bounding box center [324, 166] width 582 height 130
click at [99, 73] on span "Сохранить и пересчитать" at bounding box center [85, 76] width 52 height 7
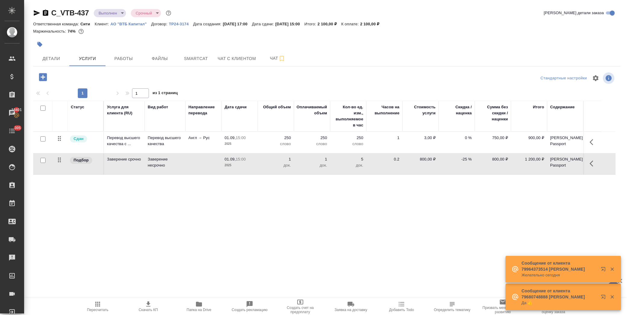
click at [462, 142] on td "0 %" at bounding box center [457, 142] width 36 height 21
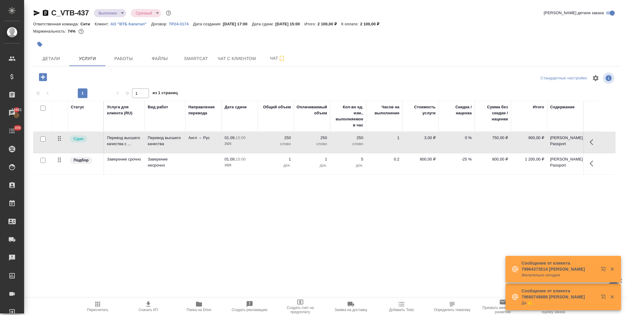
click at [461, 140] on p "0 %" at bounding box center [457, 138] width 30 height 6
drag, startPoint x: 462, startPoint y: 139, endPoint x: 472, endPoint y: 140, distance: 10.3
click at [471, 140] on div "0" at bounding box center [460, 139] width 23 height 9
type input "-25"
click at [468, 186] on div "Статус Услуга для клиента (RU) Вид работ Направление перевода Дата сдачи Общий …" at bounding box center [324, 166] width 582 height 130
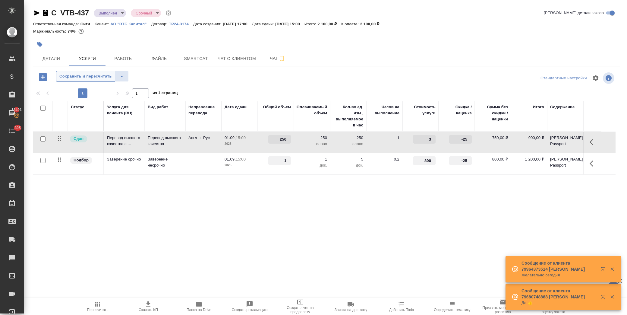
click at [94, 78] on span "Сохранить и пересчитать" at bounding box center [85, 76] width 52 height 7
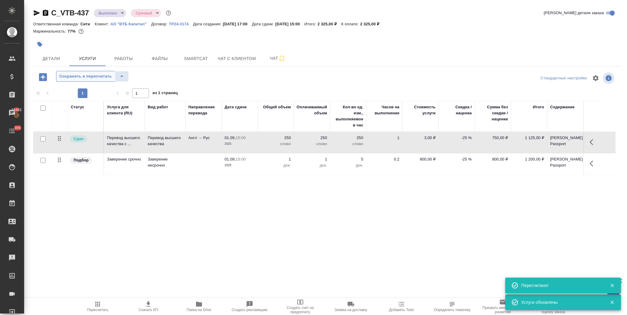
click at [102, 73] on span "Сохранить и пересчитать" at bounding box center [85, 76] width 52 height 7
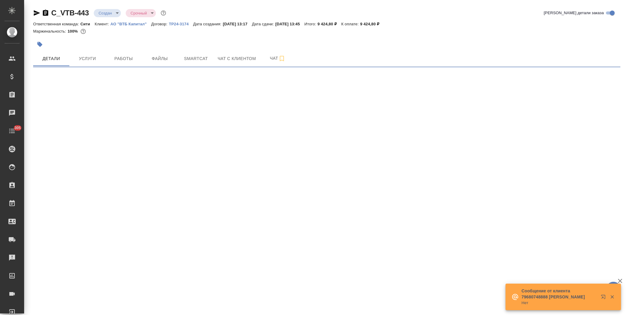
select select "RU"
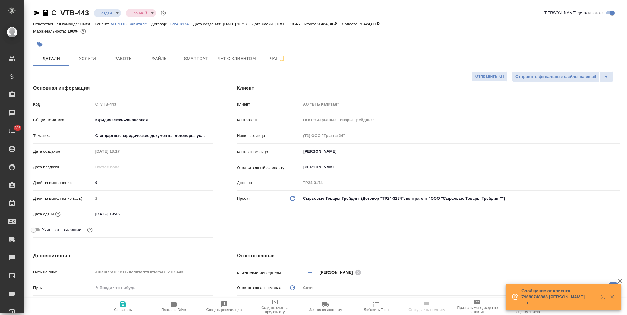
type textarea "x"
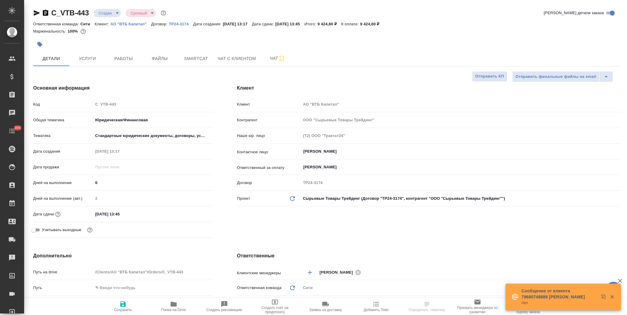
type textarea "x"
drag, startPoint x: 133, startPoint y: 212, endPoint x: 170, endPoint y: 213, distance: 37.1
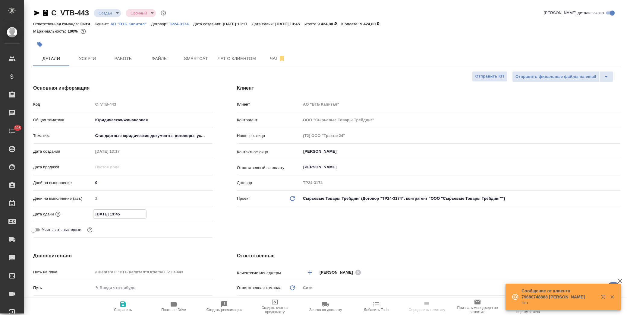
click at [134, 212] on input "[DATE] 13:45" at bounding box center [119, 213] width 53 height 9
click at [193, 213] on icon "button" at bounding box center [195, 213] width 7 height 7
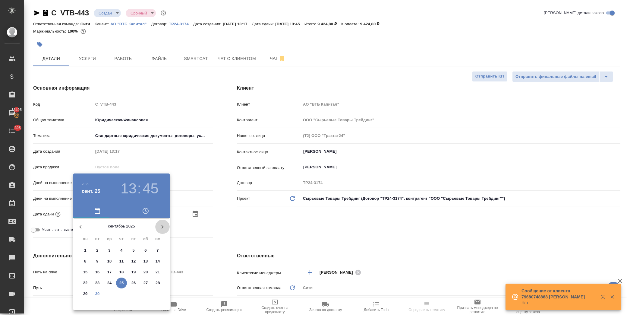
click at [162, 225] on icon "button" at bounding box center [163, 227] width 2 height 4
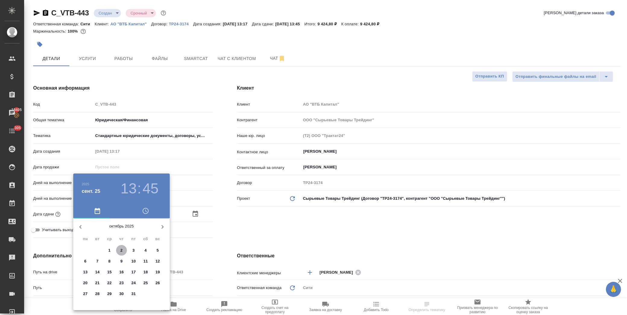
click at [121, 249] on p "2" at bounding box center [121, 250] width 2 height 6
type input "[DATE] 13:45"
type textarea "x"
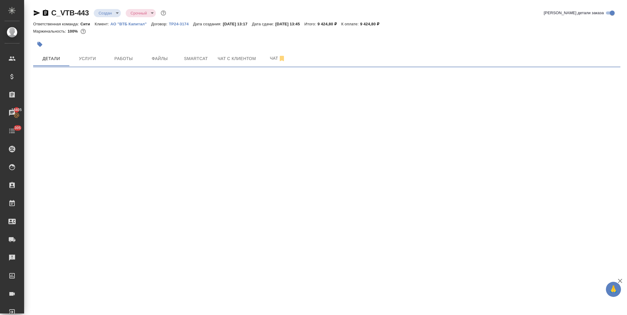
select select "RU"
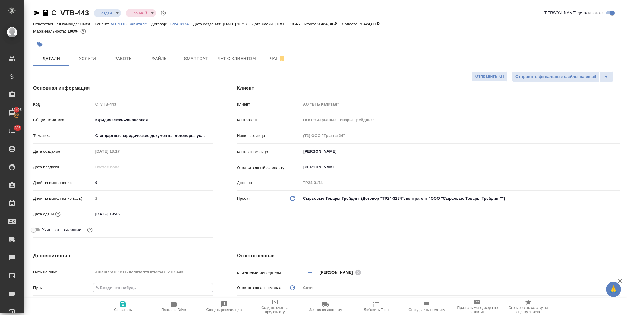
type textarea "x"
click at [133, 211] on input "[DATE] 13:45" at bounding box center [119, 213] width 53 height 9
click at [194, 212] on icon "button" at bounding box center [195, 213] width 7 height 7
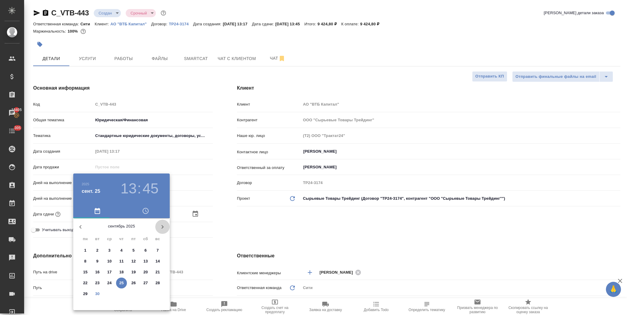
click at [160, 228] on icon "button" at bounding box center [162, 226] width 7 height 7
click at [123, 249] on span "2" at bounding box center [121, 250] width 11 height 6
type input "[DATE] 13:45"
type textarea "x"
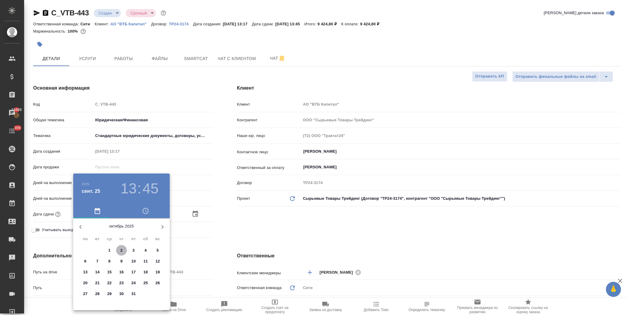
type textarea "x"
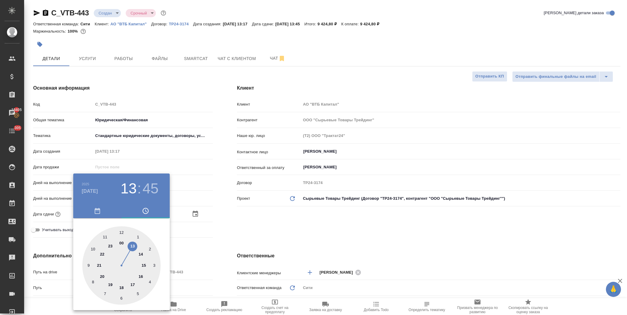
type input "[DATE] 18:45"
type textarea "x"
drag, startPoint x: 121, startPoint y: 287, endPoint x: 124, endPoint y: 251, distance: 36.0
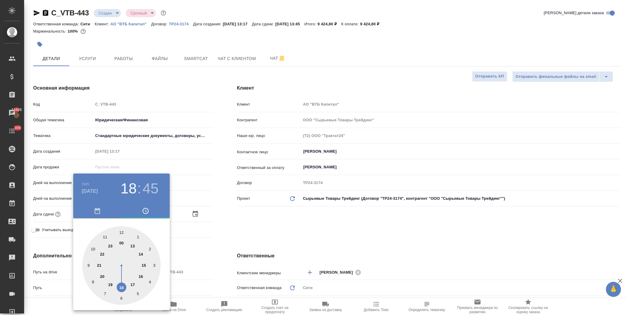
click at [121, 286] on div at bounding box center [121, 265] width 78 height 78
type textarea "x"
click at [122, 230] on div at bounding box center [121, 265] width 78 height 78
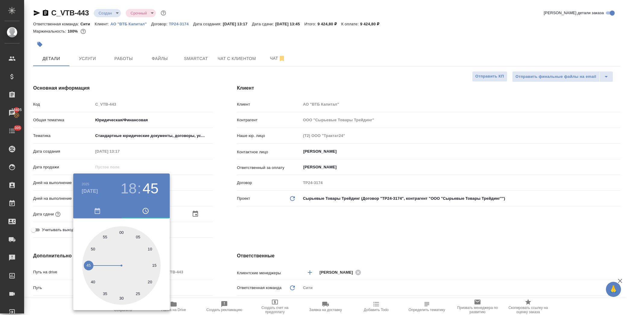
type input "[DATE] 18:00"
type textarea "x"
click at [207, 239] on div at bounding box center [313, 157] width 627 height 315
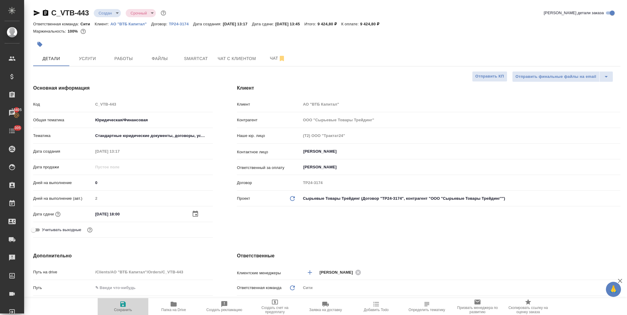
click at [122, 305] on icon "button" at bounding box center [122, 303] width 5 height 5
type textarea "x"
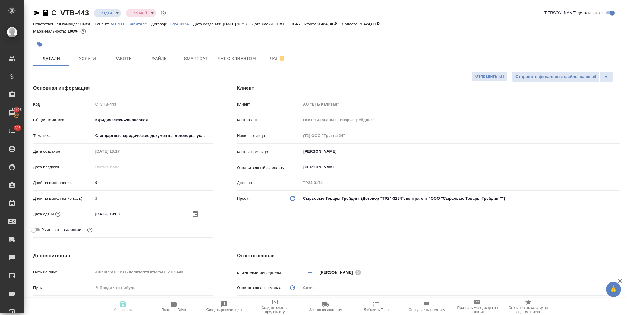
type textarea "x"
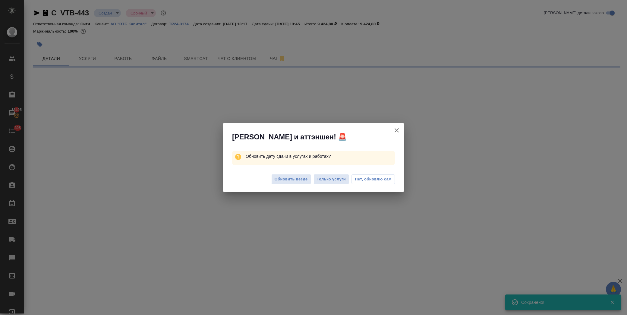
select select "RU"
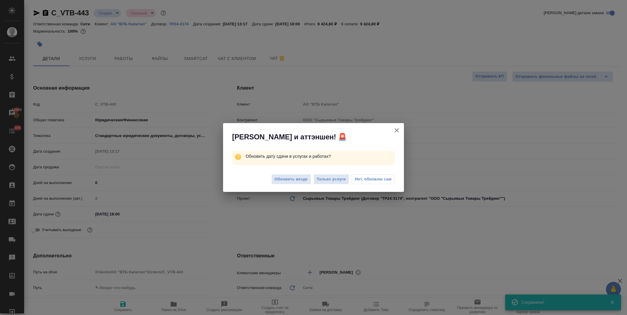
type textarea "x"
click at [352, 180] on button "Нет, обновлю сам" at bounding box center [372, 179] width 43 height 10
type textarea "x"
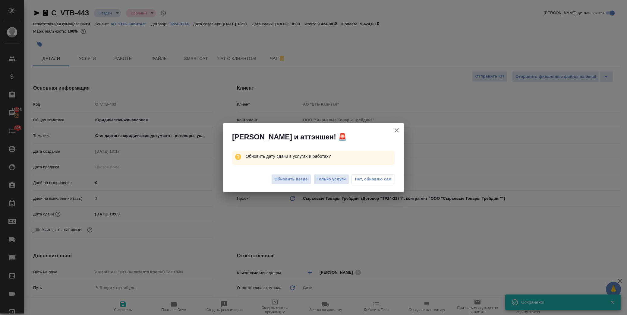
type textarea "x"
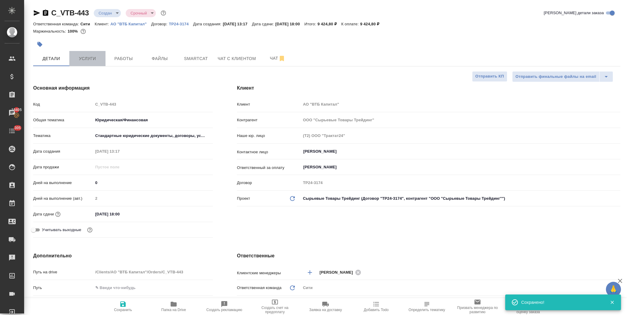
click at [90, 56] on span "Услуги" at bounding box center [87, 59] width 29 height 8
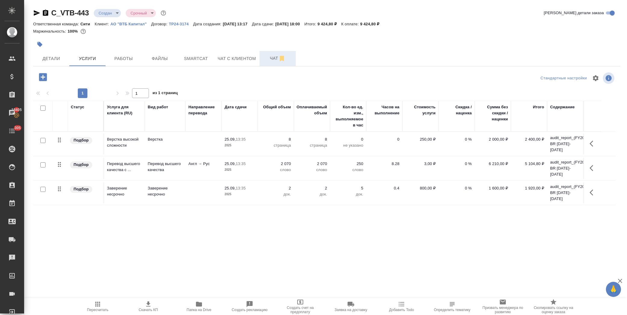
click at [274, 61] on span "Чат" at bounding box center [277, 59] width 29 height 8
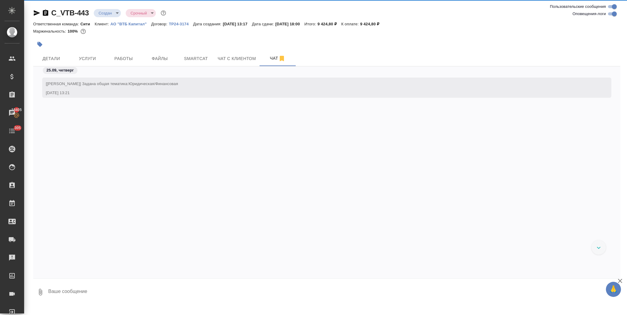
scroll to position [3, 0]
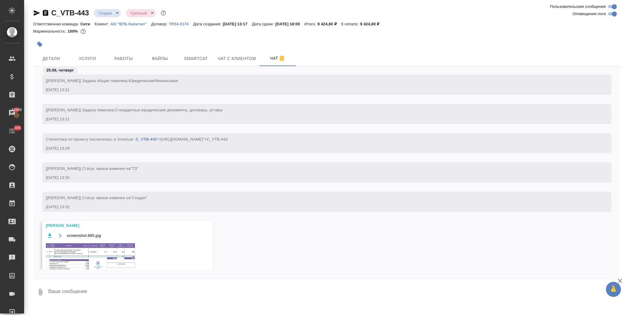
click at [86, 244] on img at bounding box center [91, 257] width 90 height 31
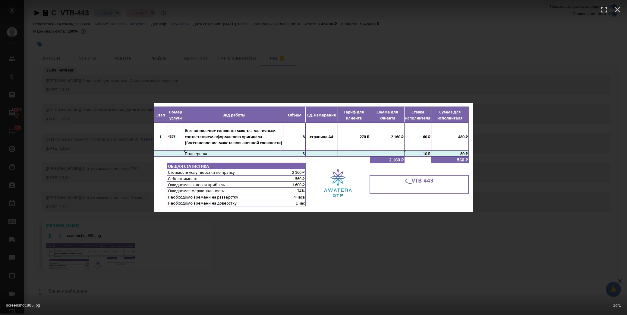
drag, startPoint x: 274, startPoint y: 244, endPoint x: 263, endPoint y: 236, distance: 14.5
click at [274, 245] on div "screenshot.885.jpg 1 of 1" at bounding box center [313, 157] width 627 height 315
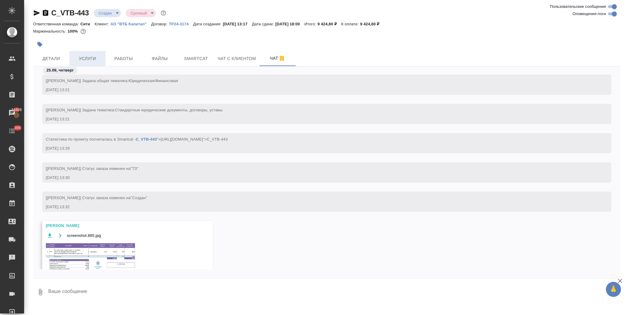
click at [91, 60] on span "Услуги" at bounding box center [87, 59] width 29 height 8
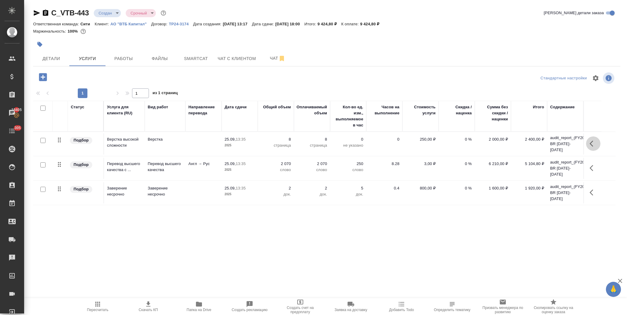
click at [586, 140] on button "button" at bounding box center [593, 143] width 14 height 14
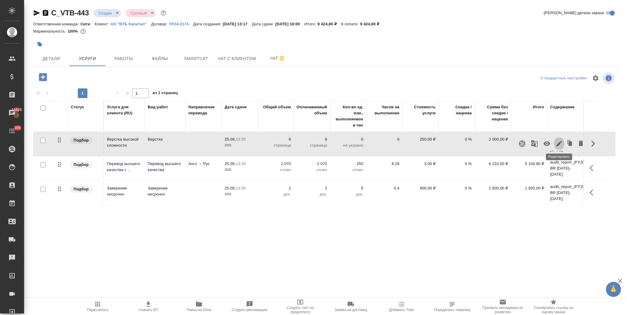
click at [562, 141] on icon "button" at bounding box center [558, 143] width 7 height 7
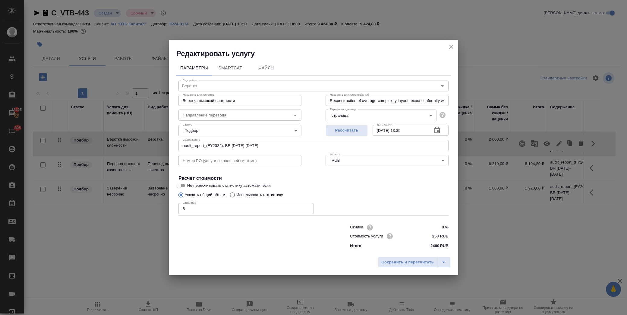
click at [439, 130] on icon "button" at bounding box center [436, 130] width 7 height 7
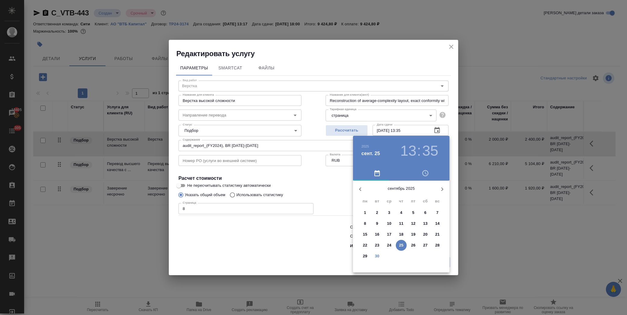
click at [442, 188] on icon "button" at bounding box center [442, 189] width 2 height 4
click at [389, 212] on p "1" at bounding box center [389, 212] width 2 height 6
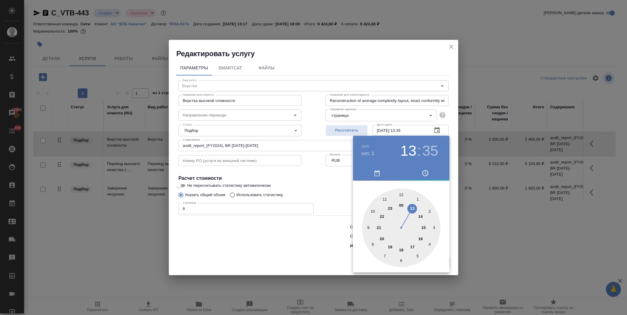
click at [414, 246] on div at bounding box center [401, 227] width 78 height 78
click at [400, 195] on div at bounding box center [401, 227] width 78 height 78
type input "[DATE] 17:00"
click at [343, 188] on div at bounding box center [313, 157] width 627 height 315
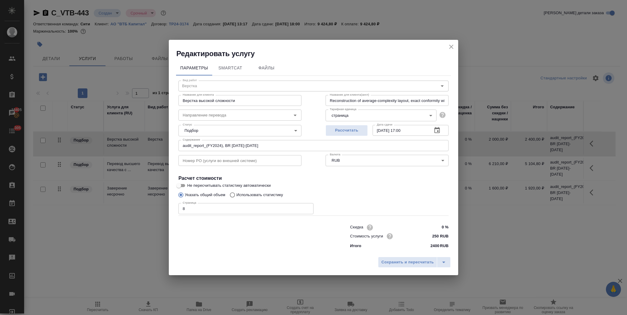
drag, startPoint x: 398, startPoint y: 258, endPoint x: 417, endPoint y: 252, distance: 19.6
click at [399, 258] on button "Сохранить и пересчитать" at bounding box center [407, 261] width 59 height 11
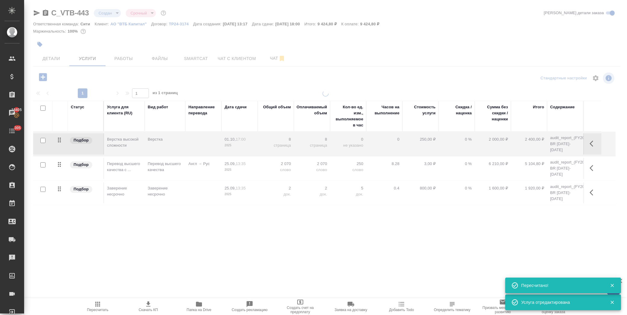
type input "normal"
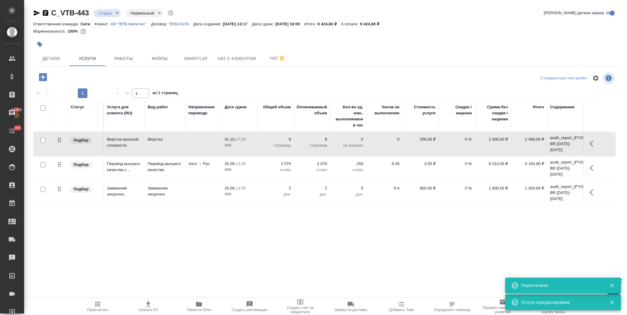
click at [594, 164] on icon "button" at bounding box center [593, 167] width 7 height 7
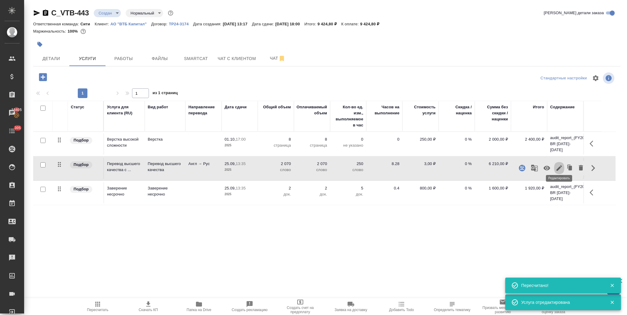
click at [561, 164] on icon "button" at bounding box center [558, 167] width 7 height 7
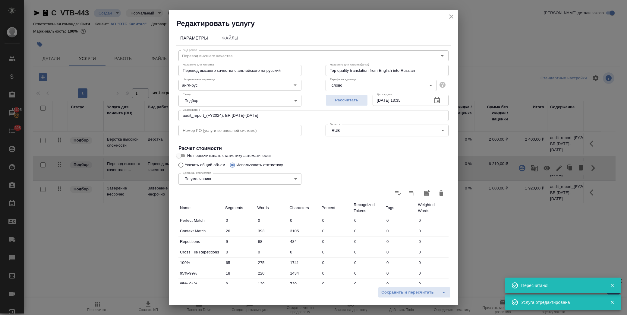
click at [433, 103] on icon "button" at bounding box center [436, 100] width 7 height 7
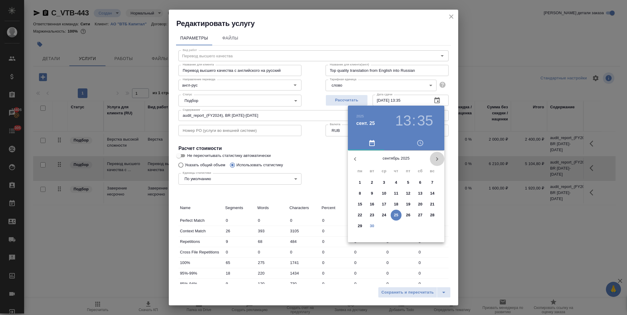
drag, startPoint x: 435, startPoint y: 158, endPoint x: 432, endPoint y: 164, distance: 6.6
click at [435, 158] on icon "button" at bounding box center [436, 158] width 7 height 7
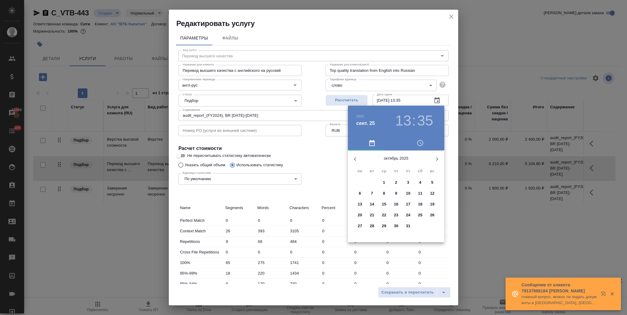
click at [385, 182] on span "1" at bounding box center [384, 182] width 11 height 6
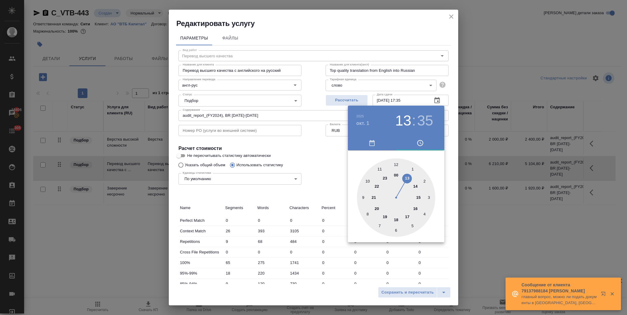
click at [408, 216] on div at bounding box center [396, 197] width 78 height 78
type input "[DATE] 17:00"
click at [395, 167] on div at bounding box center [396, 197] width 78 height 78
click at [318, 167] on div at bounding box center [313, 157] width 627 height 315
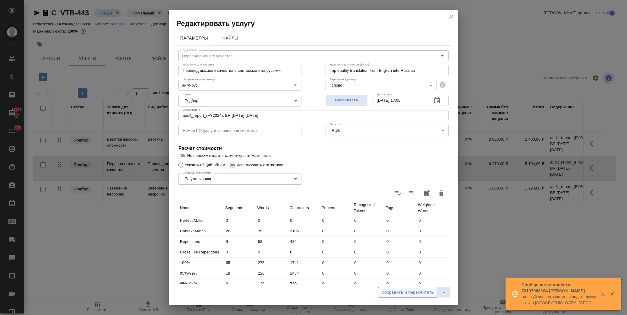
click at [399, 288] on button "Сохранить и пересчитать" at bounding box center [407, 292] width 59 height 11
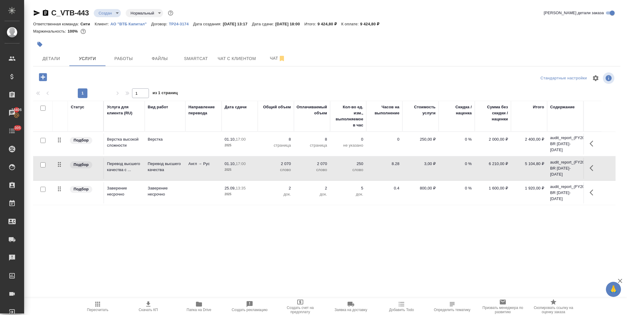
click at [592, 189] on icon "button" at bounding box center [593, 192] width 7 height 7
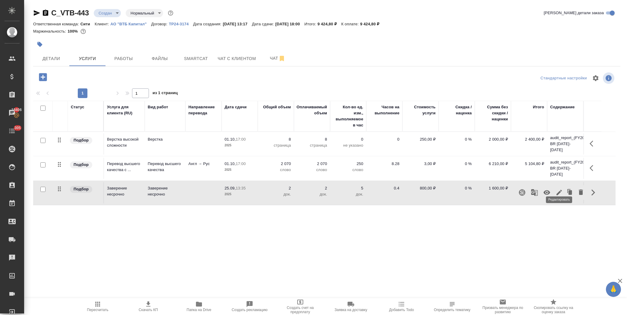
click at [560, 189] on icon "button" at bounding box center [558, 192] width 7 height 7
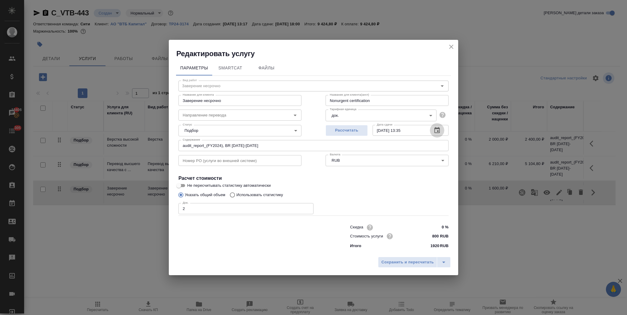
click at [438, 130] on icon "button" at bounding box center [436, 130] width 7 height 7
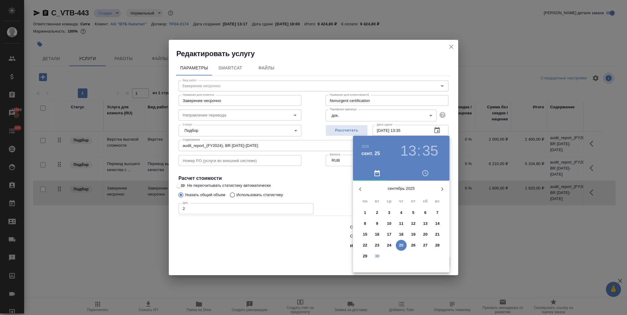
click at [442, 189] on icon "button" at bounding box center [442, 188] width 7 height 7
click at [400, 213] on p "2" at bounding box center [401, 212] width 2 height 6
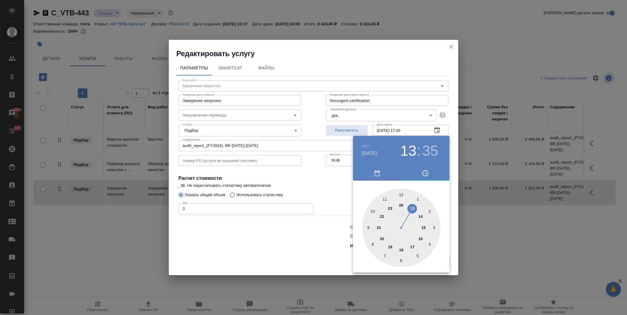
click at [410, 246] on div at bounding box center [401, 227] width 78 height 78
click at [401, 193] on div at bounding box center [401, 227] width 78 height 78
type input "[DATE] 17:00"
click at [318, 183] on div at bounding box center [313, 157] width 627 height 315
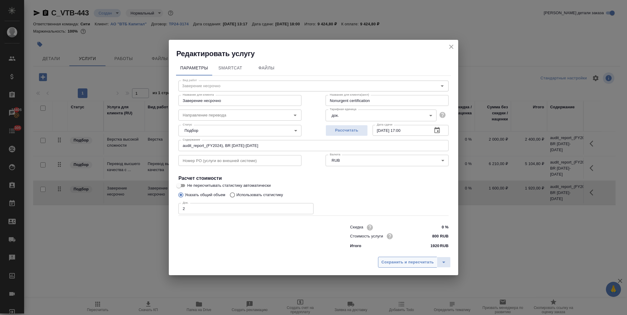
click at [390, 259] on span "Сохранить и пересчитать" at bounding box center [407, 262] width 52 height 7
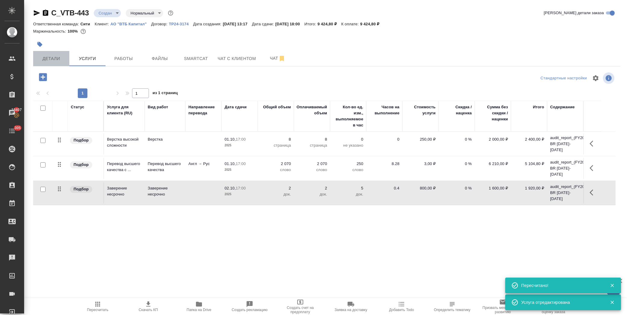
click at [58, 54] on button "Детали" at bounding box center [51, 58] width 36 height 15
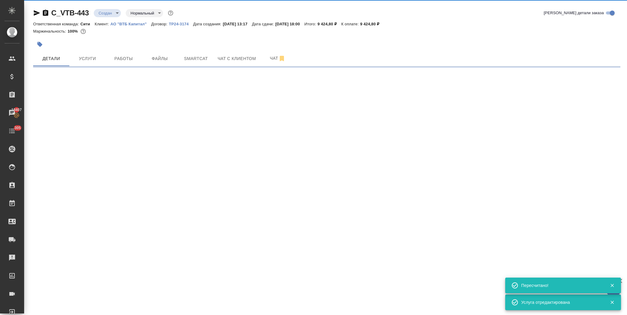
select select "RU"
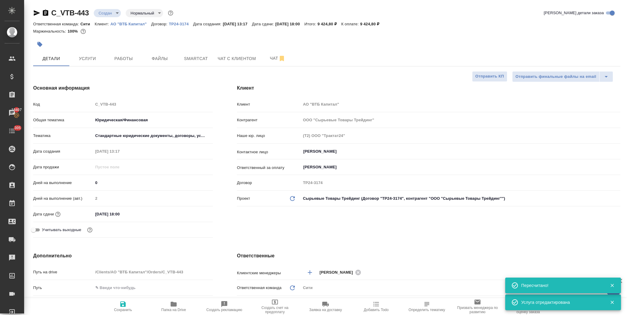
type textarea "x"
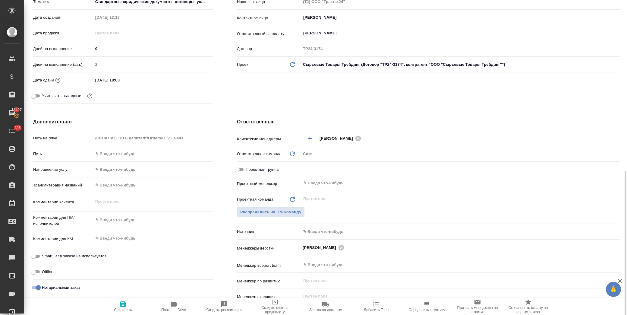
scroll to position [234, 0]
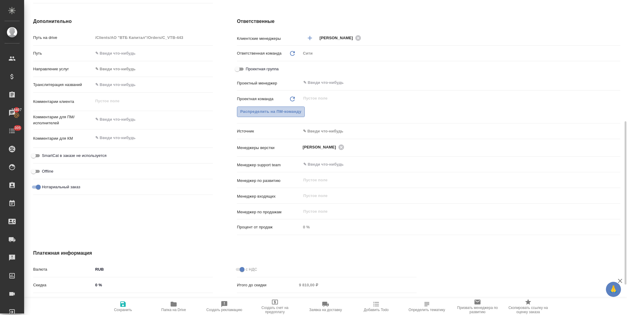
click at [266, 111] on span "Распределить на ПМ-команду" at bounding box center [270, 111] width 61 height 7
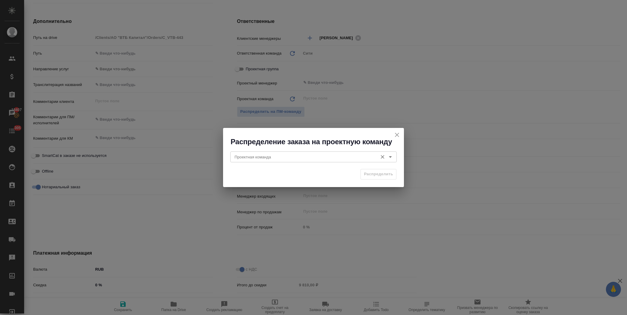
click at [275, 155] on input "Проектная команда" at bounding box center [303, 156] width 143 height 7
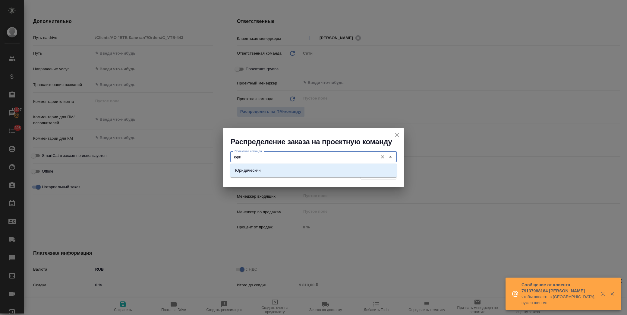
drag, startPoint x: 276, startPoint y: 163, endPoint x: 276, endPoint y: 169, distance: 6.0
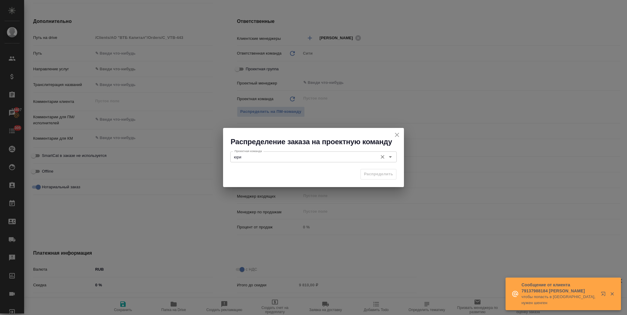
click at [259, 156] on input "юри" at bounding box center [303, 156] width 143 height 7
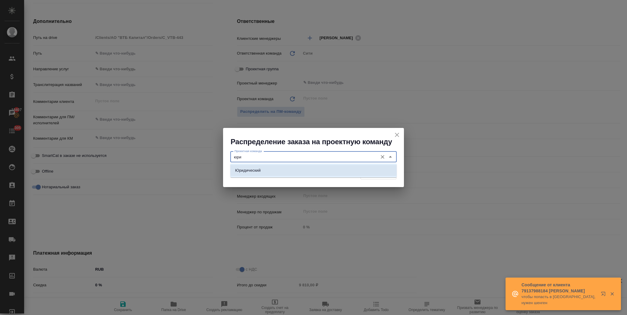
click at [263, 165] on li "Юридический" at bounding box center [313, 170] width 166 height 11
type input "Юридический"
click at [366, 174] on span "Распределить" at bounding box center [378, 174] width 29 height 7
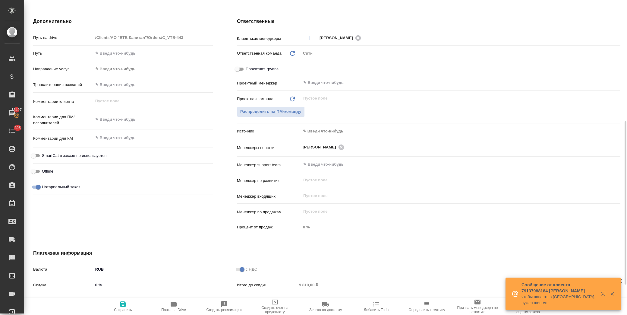
type textarea "x"
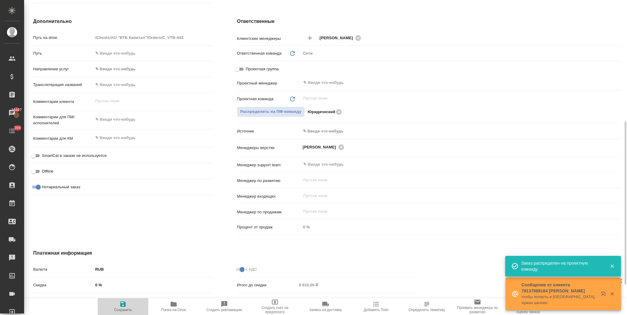
drag, startPoint x: 125, startPoint y: 308, endPoint x: 129, endPoint y: 306, distance: 4.5
click at [125, 307] on span "Сохранить" at bounding box center [123, 309] width 18 height 4
type textarea "x"
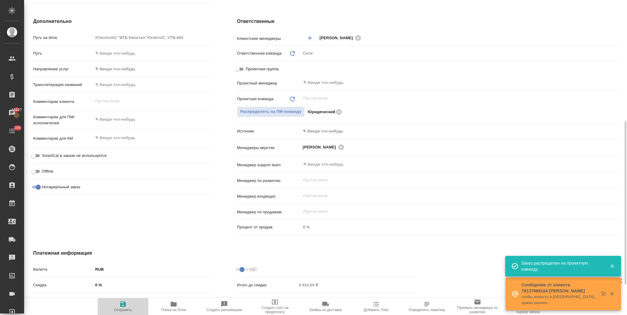
type textarea "x"
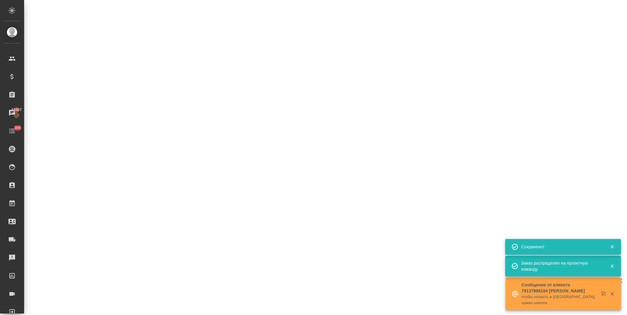
select select "RU"
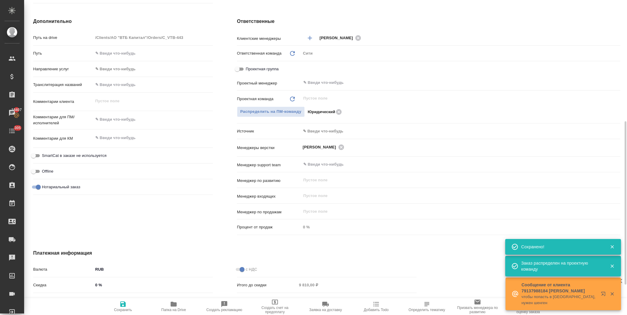
type textarea "x"
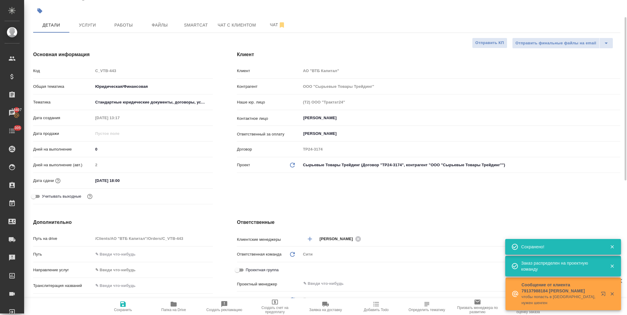
scroll to position [0, 0]
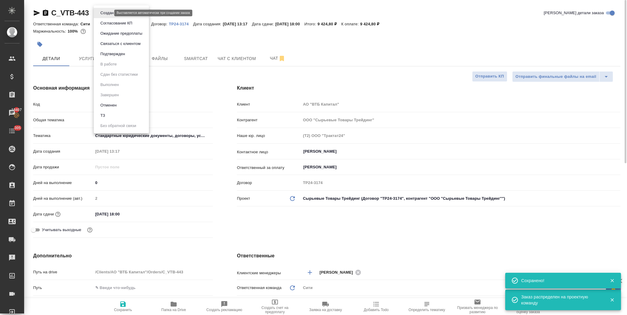
click at [108, 12] on body "🙏 .cls-1 fill:#fff; AWATERA Лофицкая Юлия Владимировна Клиенты Спецификации Зак…" at bounding box center [313, 157] width 627 height 315
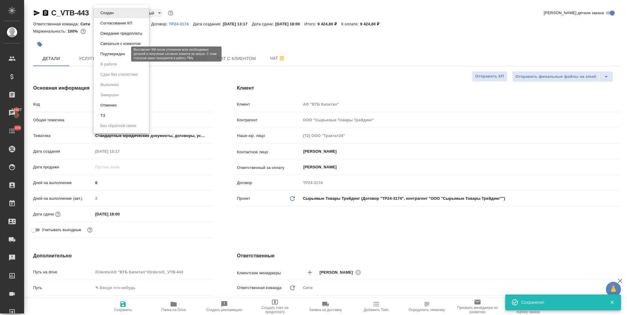
click at [112, 55] on button "Подтвержден" at bounding box center [113, 54] width 28 height 7
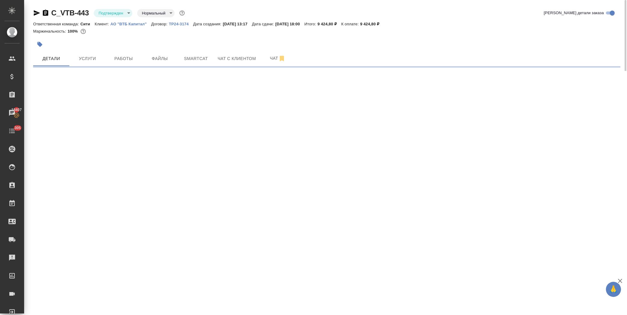
select select "RU"
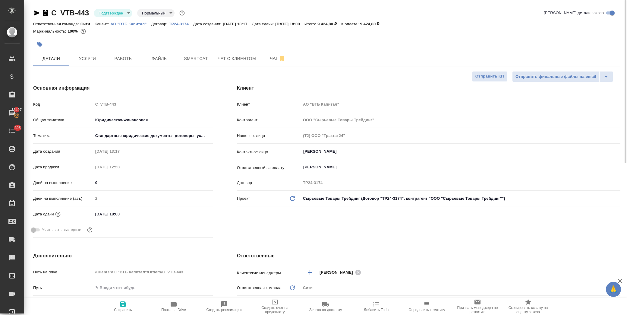
type textarea "x"
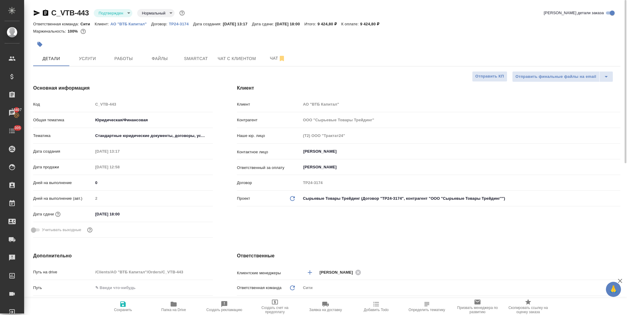
type textarea "x"
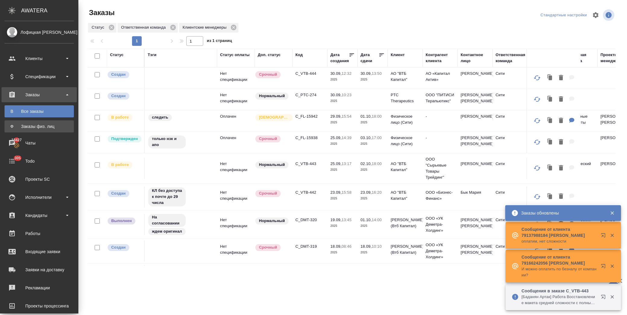
click at [30, 124] on div "Заказы физ. лиц" at bounding box center [39, 126] width 63 height 6
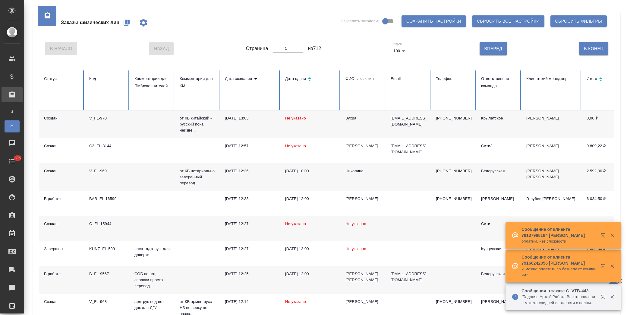
click at [126, 24] on icon "button" at bounding box center [127, 23] width 6 height 6
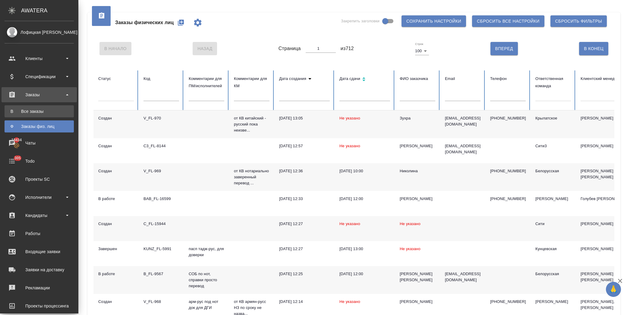
click at [43, 115] on link "В Все заказы" at bounding box center [39, 111] width 69 height 12
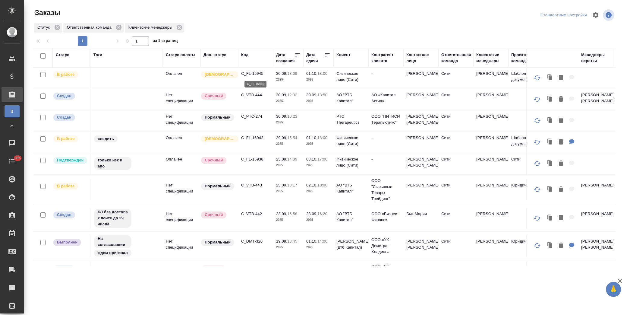
click at [256, 74] on p "C_FL-15945" at bounding box center [255, 74] width 29 height 6
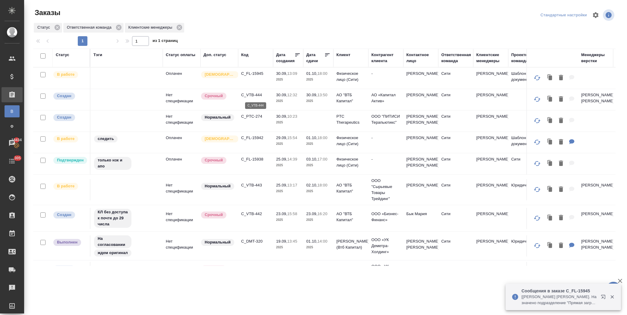
click at [257, 96] on p "C_VTB-444" at bounding box center [255, 95] width 29 height 6
click at [255, 116] on p "C_PTC-274" at bounding box center [255, 116] width 29 height 6
click at [260, 137] on p "C_FL-15942" at bounding box center [255, 138] width 29 height 6
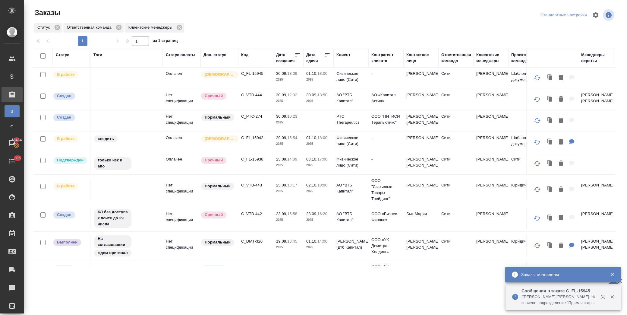
click at [257, 159] on p "C_FL-15938" at bounding box center [255, 159] width 29 height 6
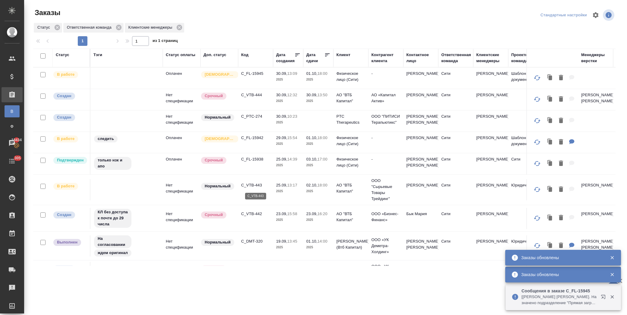
click at [257, 183] on p "C_VTB-443" at bounding box center [255, 185] width 29 height 6
click at [256, 213] on p "C_VTB-442" at bounding box center [255, 214] width 29 height 6
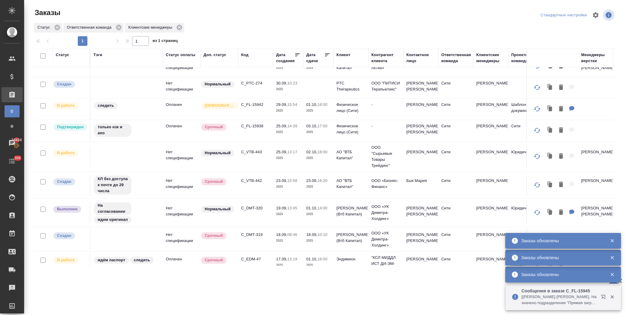
scroll to position [33, 0]
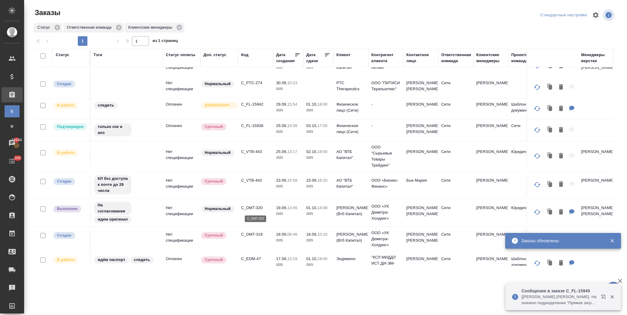
click at [258, 206] on p "C_DMT-320" at bounding box center [255, 208] width 29 height 6
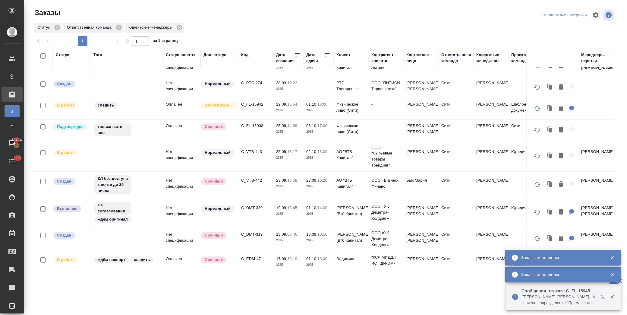
click at [256, 231] on p "C_DMT-319" at bounding box center [255, 234] width 29 height 6
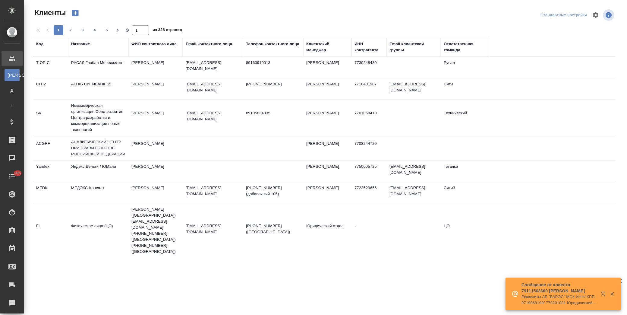
select select "RU"
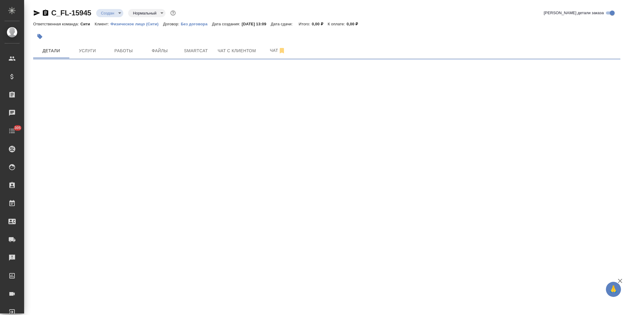
select select "RU"
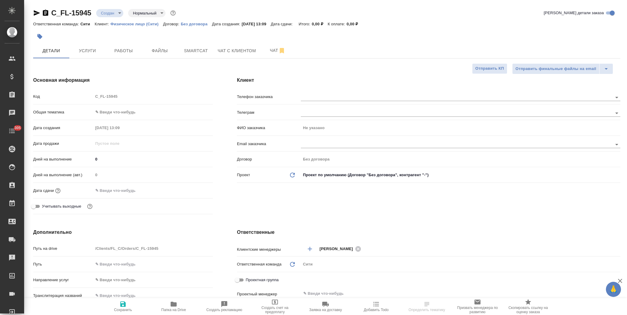
type textarea "x"
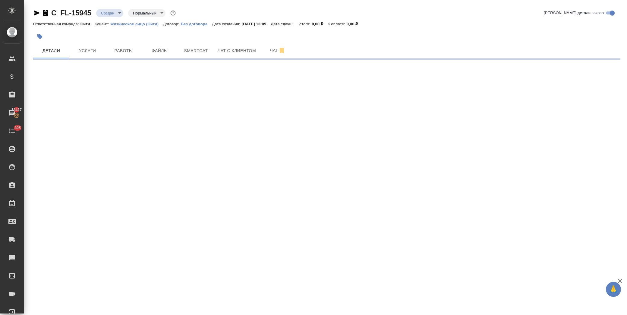
select select "RU"
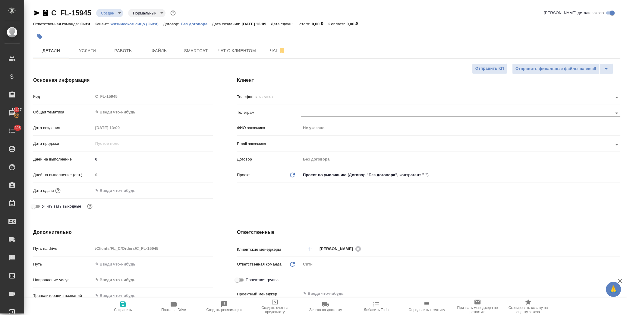
type textarea "x"
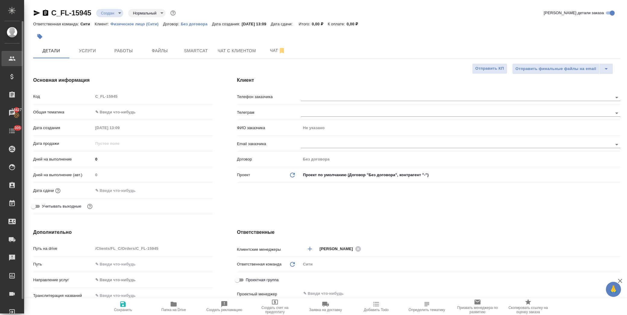
type textarea "x"
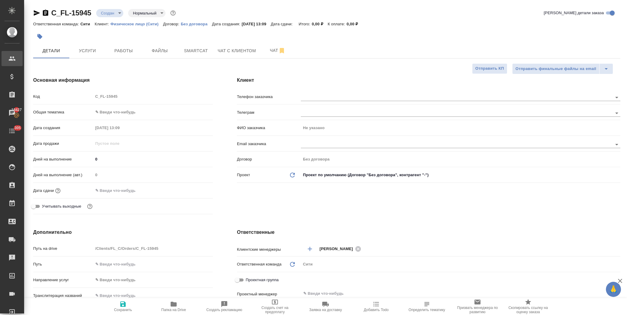
type textarea "x"
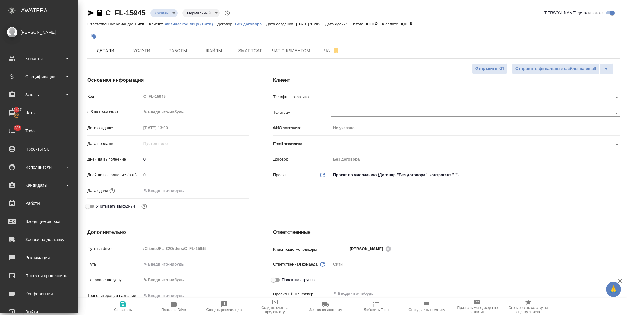
type textarea "x"
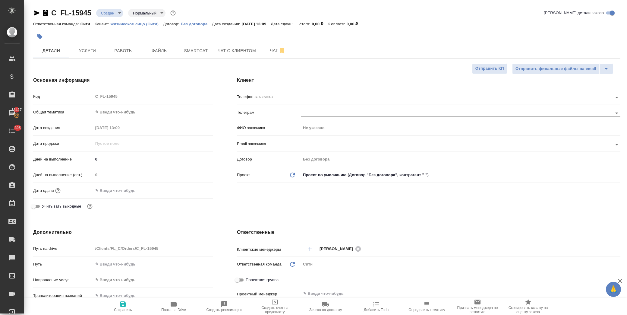
type textarea "x"
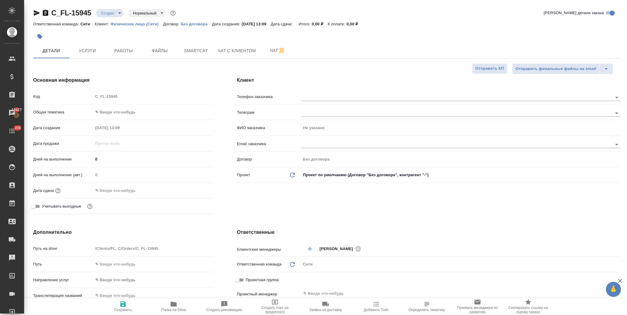
type textarea "x"
click at [125, 189] on input "text" at bounding box center [119, 190] width 53 height 9
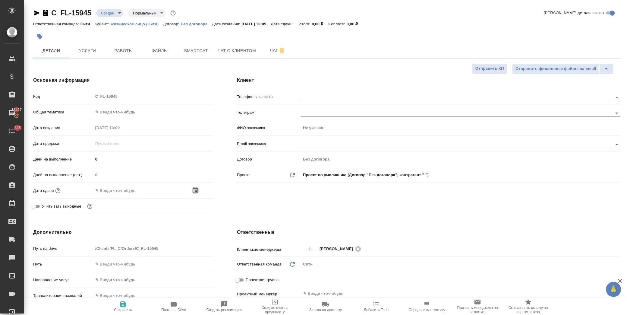
click at [192, 188] on icon "button" at bounding box center [195, 190] width 7 height 7
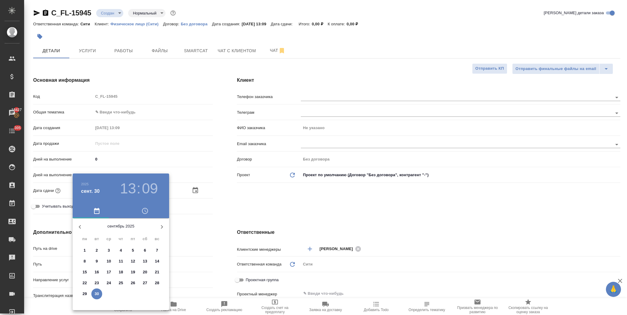
click at [161, 227] on icon "button" at bounding box center [161, 226] width 7 height 7
click at [109, 250] on p "1" at bounding box center [109, 250] width 2 height 6
type input "[DATE] 13:09"
type textarea "x"
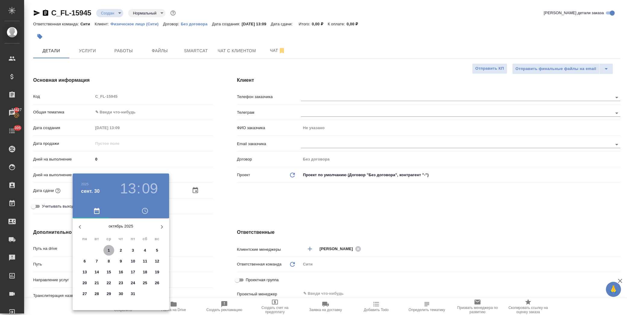
type textarea "x"
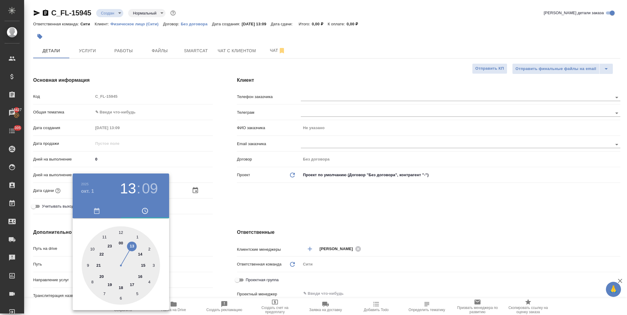
click at [211, 221] on div at bounding box center [313, 157] width 627 height 315
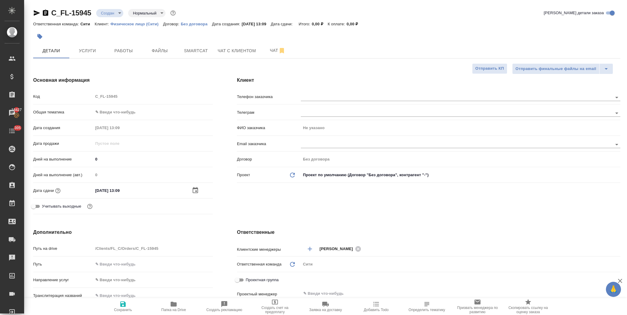
click at [124, 302] on icon "button" at bounding box center [122, 303] width 5 height 5
type textarea "x"
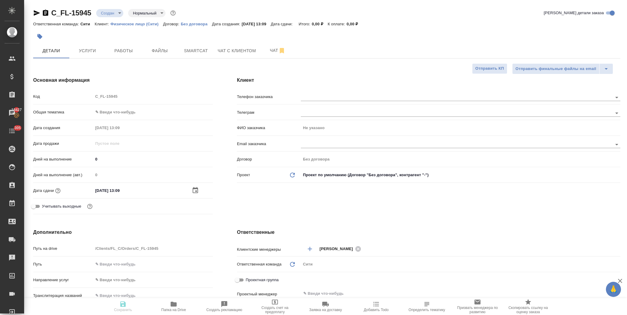
type textarea "x"
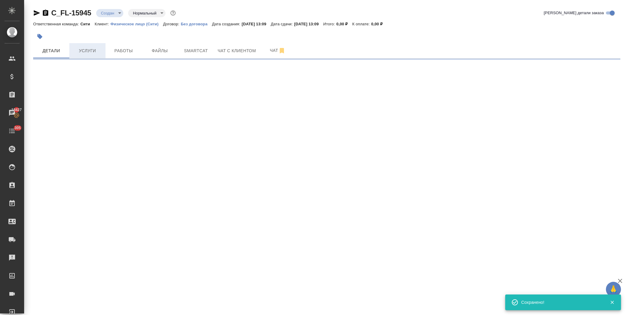
click at [86, 52] on span "Услуги" at bounding box center [87, 51] width 29 height 8
select select "RU"
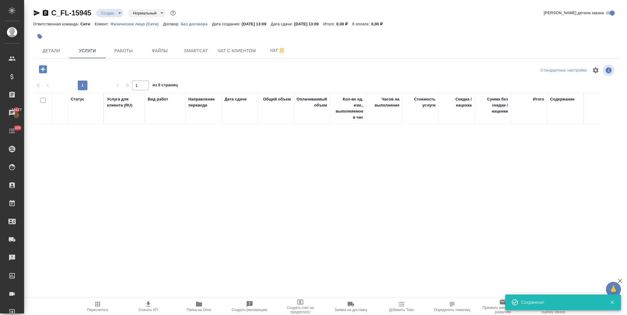
click at [40, 69] on icon "button" at bounding box center [43, 69] width 8 height 8
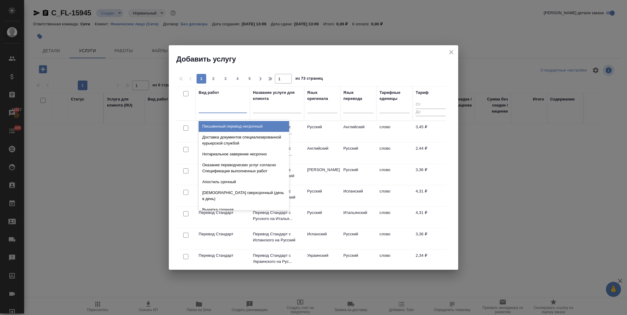
click at [222, 109] on div at bounding box center [223, 106] width 48 height 9
type input "п"
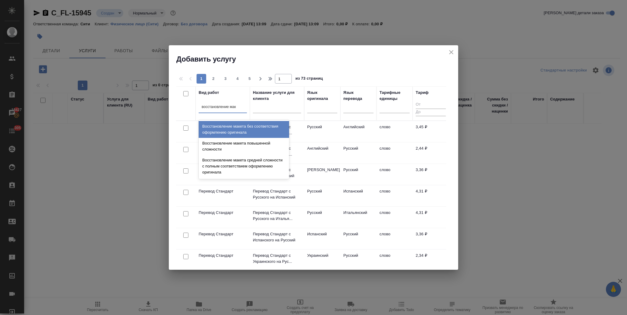
type input "восстановление маке"
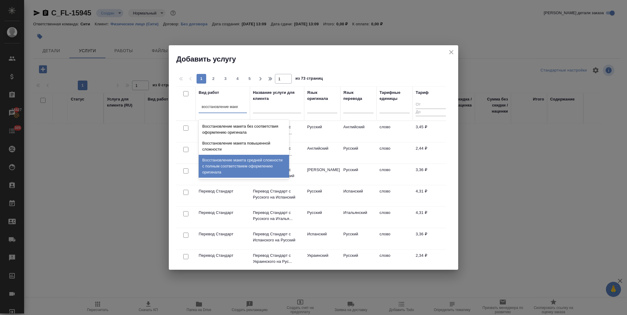
click at [249, 164] on div "Восстановление макета средней сложности с полным соответствием оформлению ориги…" at bounding box center [244, 166] width 90 height 23
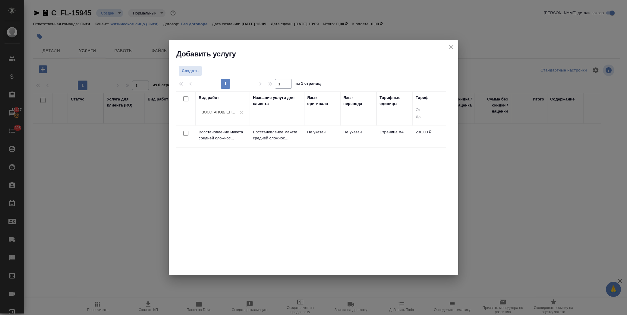
click at [187, 134] on input "checkbox" at bounding box center [185, 132] width 5 height 5
checkbox input "true"
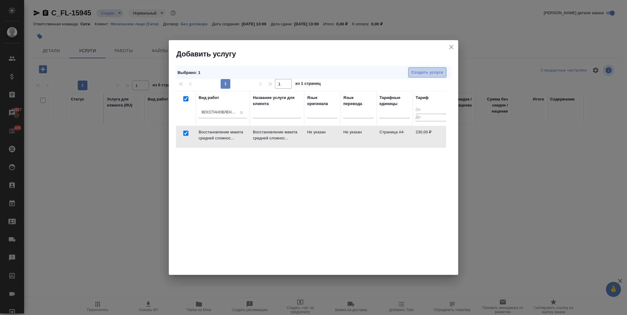
click at [414, 72] on span "Создать услуги" at bounding box center [427, 72] width 32 height 7
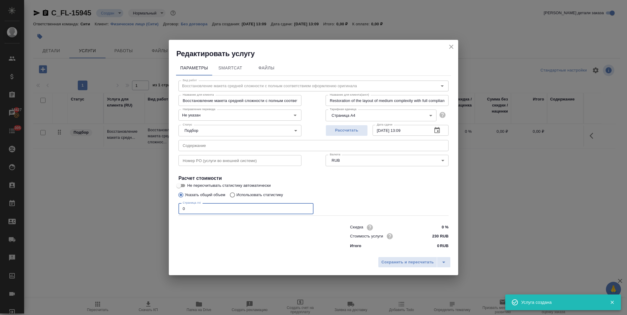
drag, startPoint x: 203, startPoint y: 207, endPoint x: 160, endPoint y: 210, distance: 43.2
click at [160, 210] on div "Редактировать услугу Параметры SmartCat Файлы Вид работ Восстановление макета с…" at bounding box center [313, 157] width 627 height 315
type input "3"
click at [393, 258] on button "Сохранить и пересчитать" at bounding box center [407, 261] width 59 height 11
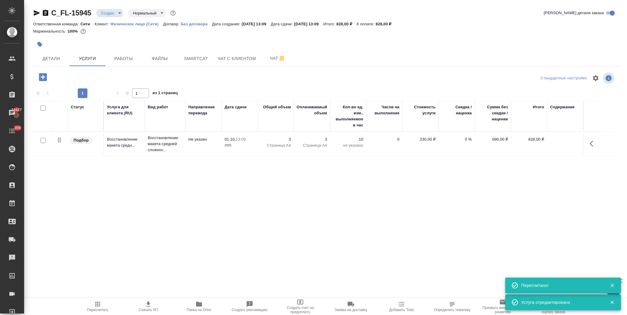
click at [49, 79] on button "button" at bounding box center [43, 77] width 17 height 12
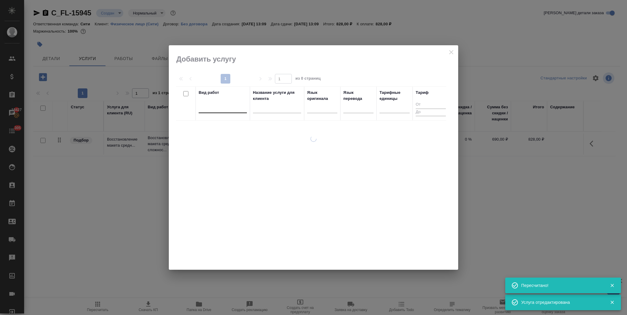
click at [213, 109] on div at bounding box center [223, 106] width 48 height 9
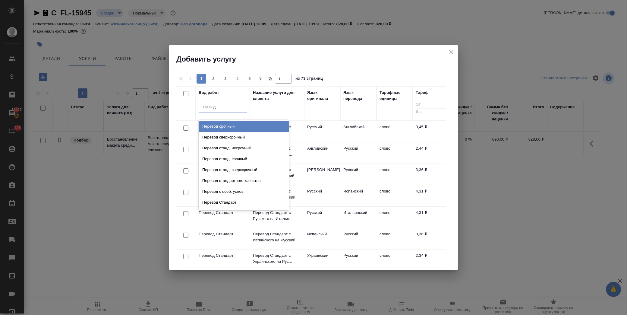
type input "перевод ста"
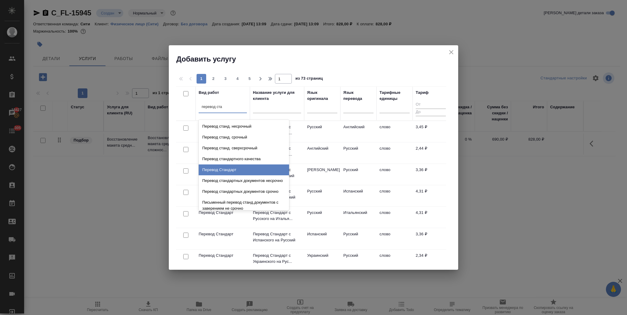
click at [239, 165] on div "Перевод Стандарт" at bounding box center [244, 169] width 90 height 11
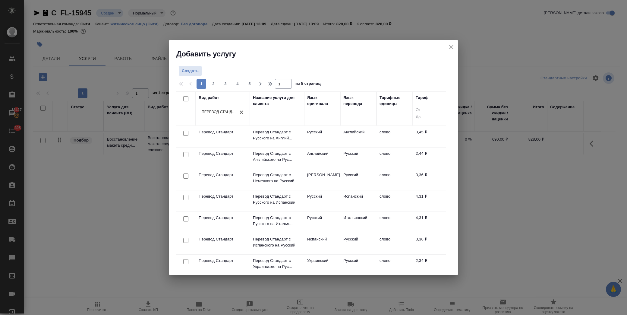
drag, startPoint x: 186, startPoint y: 133, endPoint x: 197, endPoint y: 130, distance: 11.1
click at [186, 133] on input "checkbox" at bounding box center [185, 132] width 5 height 5
checkbox input "true"
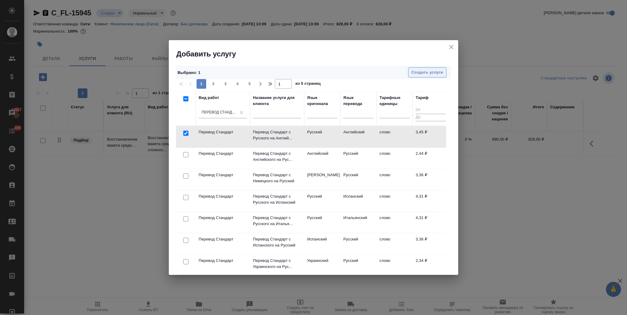
click at [426, 73] on span "Создать услуги" at bounding box center [427, 72] width 32 height 7
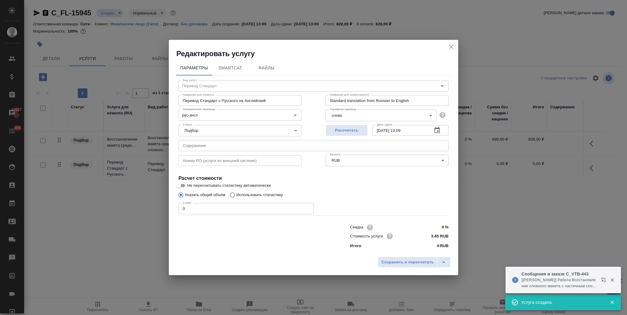
drag, startPoint x: 203, startPoint y: 204, endPoint x: 171, endPoint y: 205, distance: 32.3
click at [171, 205] on div "Параметры SmartCat Файлы Вид работ Перевод Стандарт Вид работ Название для клие…" at bounding box center [313, 155] width 289 height 195
click at [200, 207] on input "0" at bounding box center [245, 208] width 135 height 11
drag, startPoint x: 201, startPoint y: 209, endPoint x: 166, endPoint y: 209, distance: 35.0
click at [166, 209] on div "Редактировать услугу Параметры SmartCat Файлы Вид работ Перевод Стандарт Вид ра…" at bounding box center [313, 157] width 627 height 315
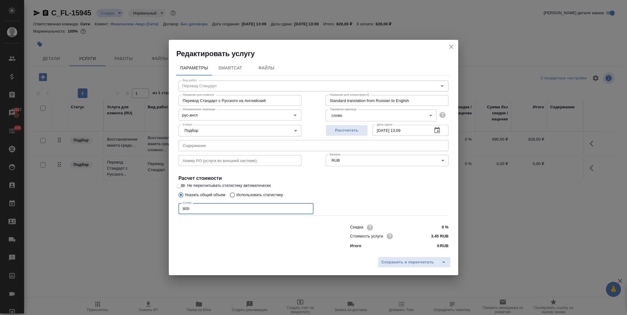
type input "800"
click at [270, 149] on input "text" at bounding box center [313, 145] width 270 height 11
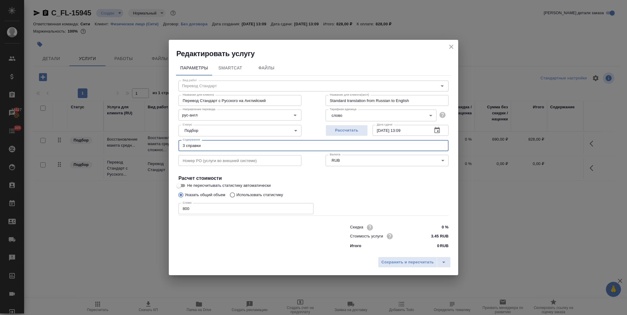
type input "3 справки"
drag, startPoint x: 392, startPoint y: 255, endPoint x: 396, endPoint y: 261, distance: 6.5
click at [393, 256] on div "Сохранить и пересчитать" at bounding box center [313, 263] width 289 height 21
click at [397, 262] on span "Сохранить и пересчитать" at bounding box center [407, 262] width 52 height 7
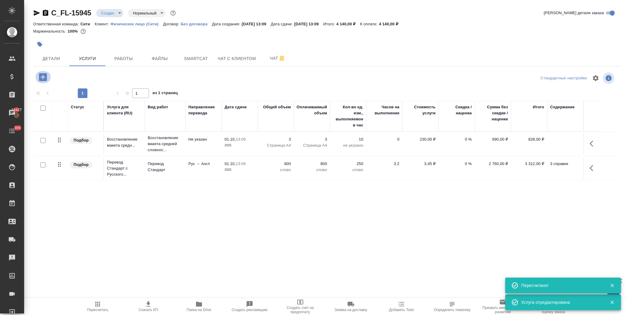
click at [46, 77] on icon "button" at bounding box center [43, 77] width 8 height 8
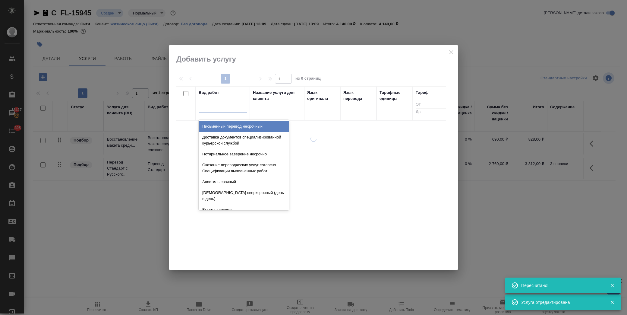
click at [209, 111] on div at bounding box center [223, 106] width 48 height 9
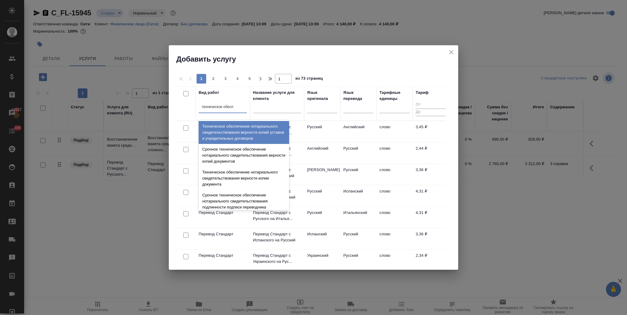
type input "техническое обеспе"
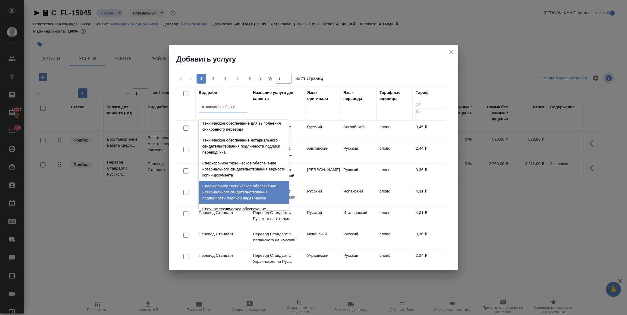
scroll to position [67, 0]
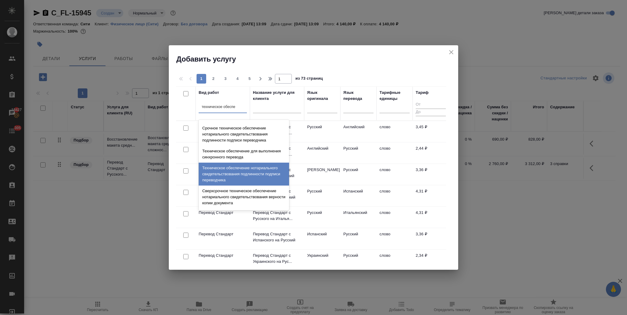
click at [231, 170] on div "Техническое обеспечение нотариального свидетельствования подлинности подписи пе…" at bounding box center [244, 173] width 90 height 23
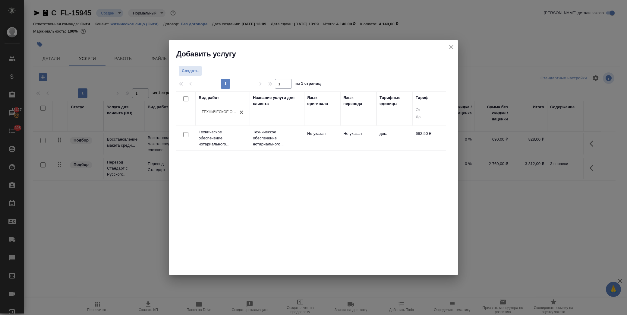
click at [188, 135] on input "checkbox" at bounding box center [185, 134] width 5 height 5
checkbox input "true"
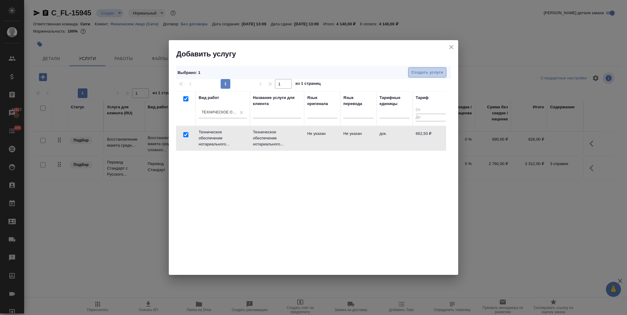
click at [428, 74] on span "Создать услуги" at bounding box center [427, 72] width 32 height 7
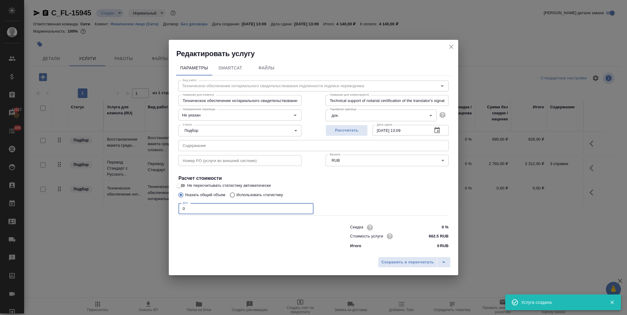
drag, startPoint x: 161, startPoint y: 208, endPoint x: 155, endPoint y: 209, distance: 5.9
click at [155, 209] on div "Редактировать услугу Параметры SmartCat Файлы Вид работ Техническое обеспечение…" at bounding box center [313, 157] width 627 height 315
type input "3"
click at [410, 260] on span "Сохранить и пересчитать" at bounding box center [407, 262] width 52 height 7
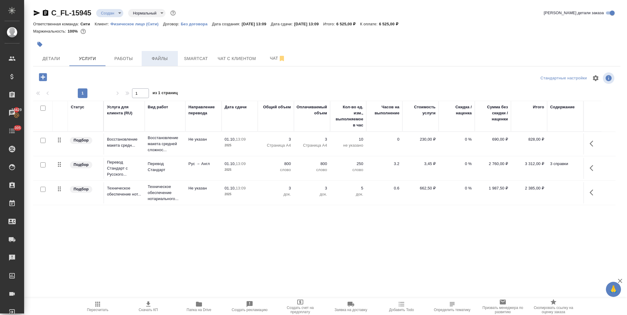
click at [146, 53] on button "Файлы" at bounding box center [160, 58] width 36 height 15
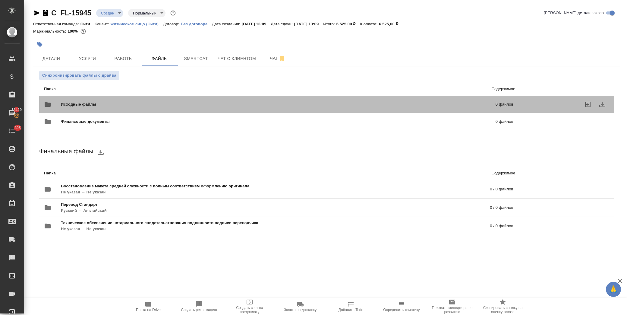
click at [77, 103] on span "Исходные файлы" at bounding box center [178, 104] width 235 height 6
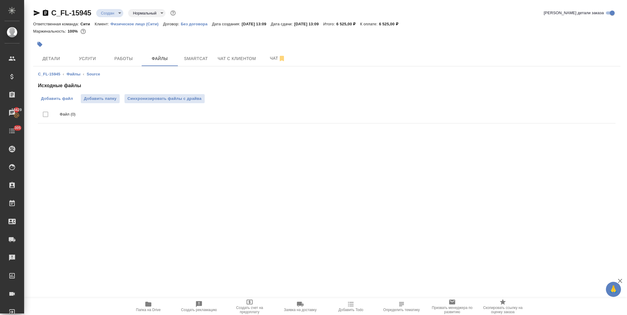
click at [64, 101] on span "Добавить файл" at bounding box center [57, 99] width 32 height 6
click at [0, 0] on input "Добавить файл" at bounding box center [0, 0] width 0 height 0
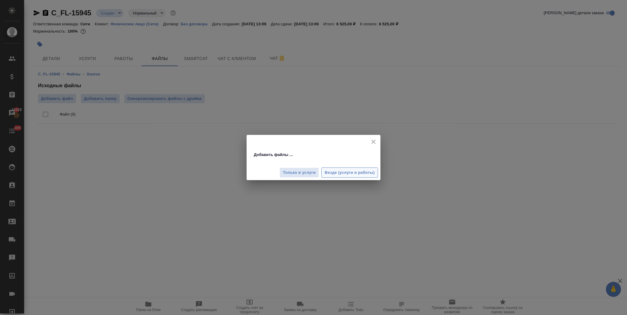
click at [352, 171] on span "Везде (услуги и работы)" at bounding box center [350, 172] width 50 height 7
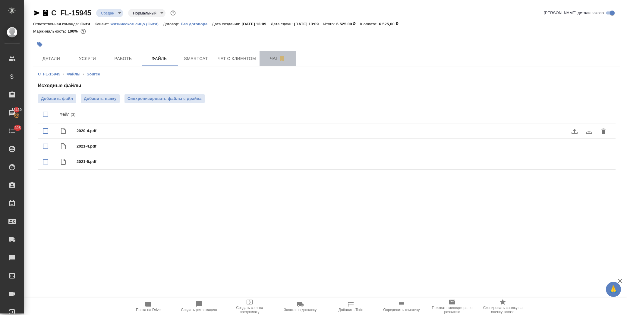
click at [270, 61] on span "Чат" at bounding box center [277, 59] width 29 height 8
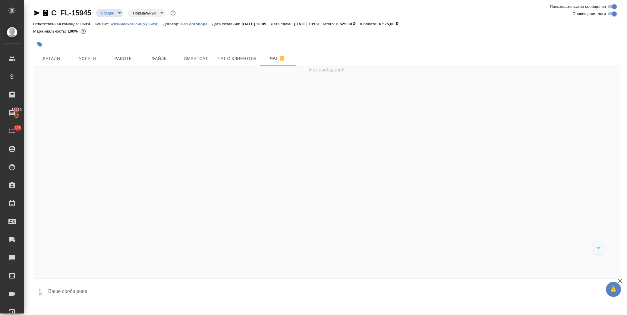
click at [115, 290] on textarea at bounding box center [334, 291] width 573 height 20
paste textarea
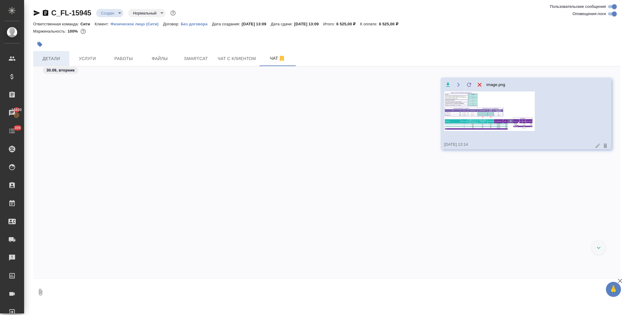
click at [56, 55] on span "Детали" at bounding box center [51, 59] width 29 height 8
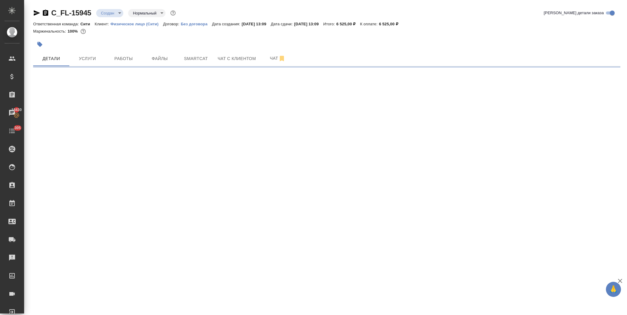
select select "RU"
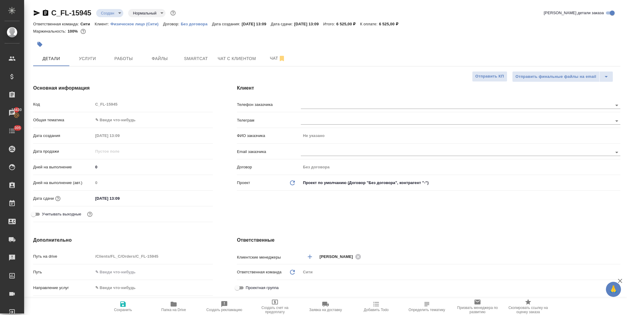
type textarea "x"
click at [129, 126] on div "Общая тематика ✎ Введи что-нибудь" at bounding box center [123, 123] width 180 height 16
click at [129, 123] on body "🙏 .cls-1 fill:#fff; AWATERA Лофицкая Юлия Владимировна Клиенты Спецификации Зак…" at bounding box center [313, 157] width 627 height 315
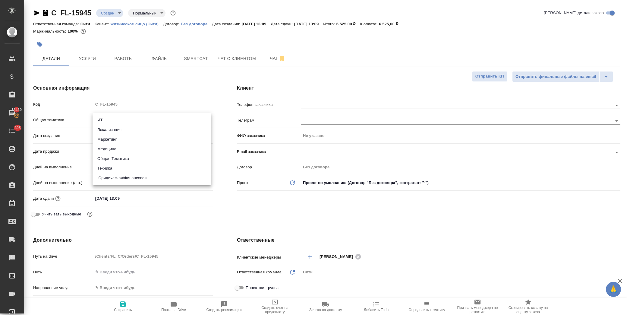
click at [144, 175] on li "Юридическая/Финансовая" at bounding box center [152, 178] width 119 height 10
type input "yr-fn"
type textarea "x"
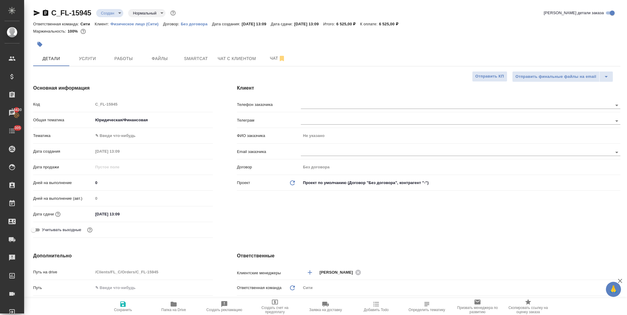
click at [134, 136] on body "🙏 .cls-1 fill:#fff; AWATERA Лофицкая Юлия Владимировна Клиенты Спецификации Зак…" at bounding box center [313, 157] width 627 height 315
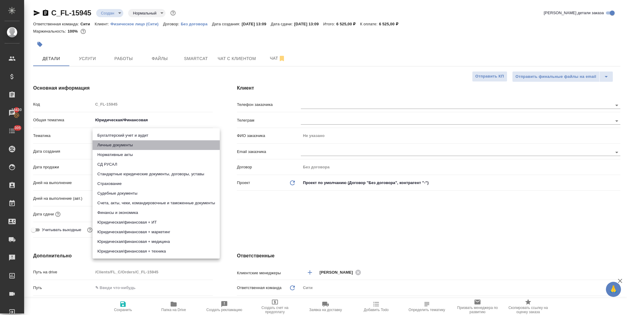
click at [142, 144] on li "Личные документы" at bounding box center [156, 145] width 127 height 10
type textarea "x"
type input "5a8b8b956a9677013d343cfe"
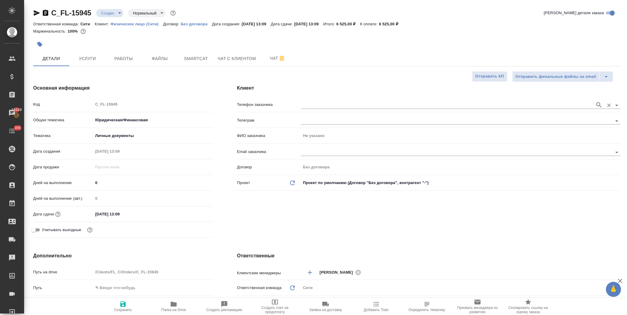
click at [319, 103] on input "text" at bounding box center [446, 104] width 291 height 7
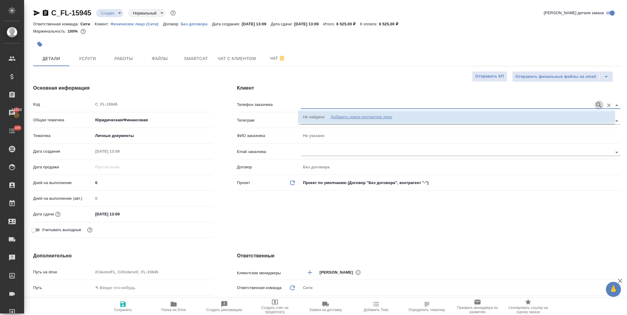
click at [595, 103] on icon "button" at bounding box center [598, 104] width 7 height 7
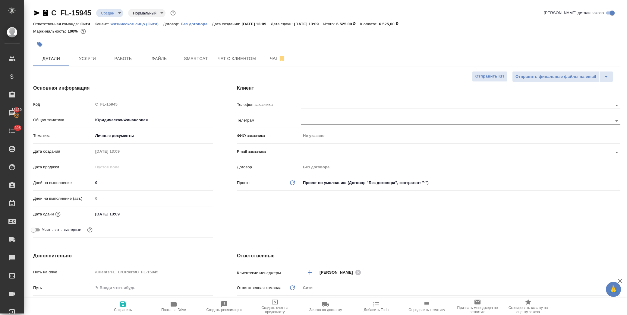
click at [446, 77] on div "Клиент Телефон заказчика Телеграм ФИО заказчика Не указано Email заказчика Дого…" at bounding box center [428, 162] width 407 height 180
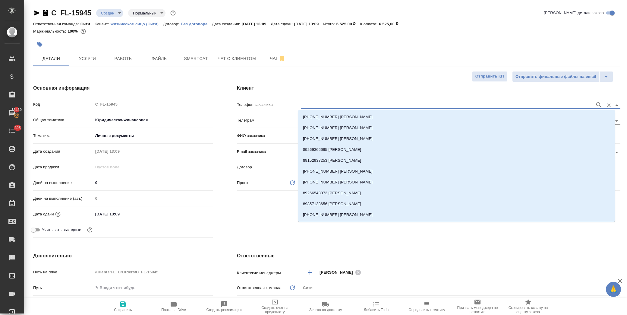
drag, startPoint x: 368, startPoint y: 103, endPoint x: 365, endPoint y: 108, distance: 5.1
click at [368, 103] on input "text" at bounding box center [446, 104] width 291 height 7
click at [606, 105] on icon "Очистить" at bounding box center [609, 105] width 6 height 6
click at [384, 100] on div at bounding box center [460, 104] width 319 height 11
drag, startPoint x: 356, startPoint y: 100, endPoint x: 338, endPoint y: 102, distance: 18.5
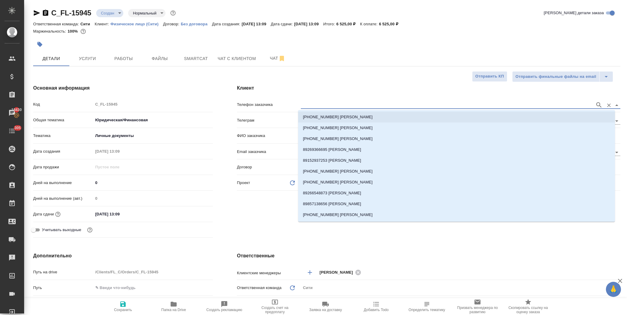
click at [356, 100] on div at bounding box center [460, 104] width 319 height 11
click at [357, 38] on div at bounding box center [228, 44] width 391 height 13
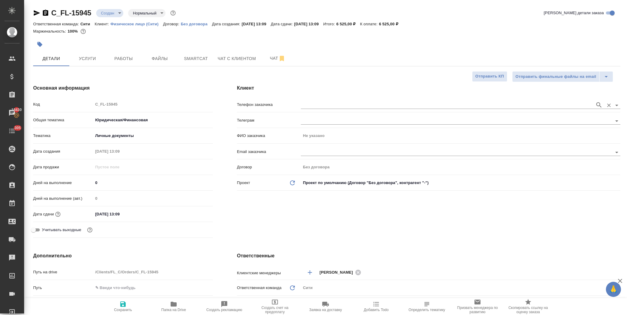
click at [313, 105] on input "text" at bounding box center [446, 104] width 291 height 7
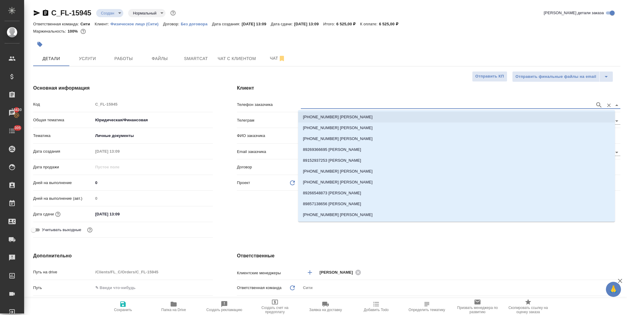
click at [403, 49] on div at bounding box center [228, 44] width 391 height 13
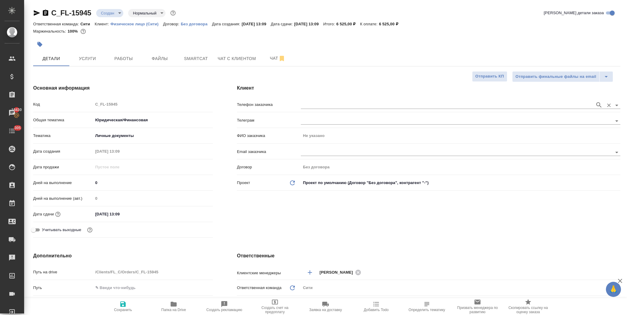
click at [318, 100] on div at bounding box center [460, 104] width 319 height 11
click at [319, 102] on input "text" at bounding box center [446, 104] width 291 height 7
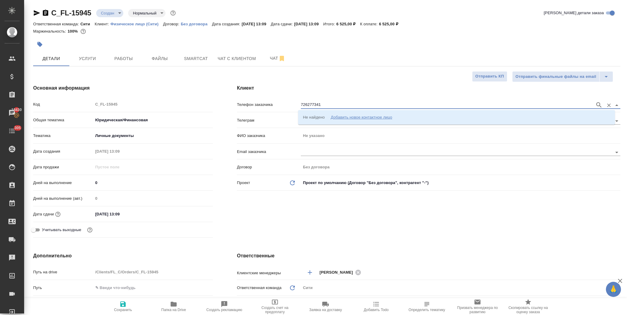
type input "7262773412"
click at [595, 102] on icon "button" at bounding box center [598, 104] width 7 height 7
click at [366, 119] on div "Добавить новое контактное лицо" at bounding box center [361, 117] width 61 height 6
select select "ZZ"
type input "7262773412"
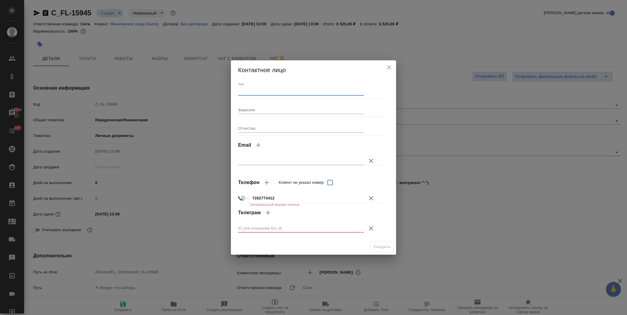
click at [276, 91] on input "Имя" at bounding box center [301, 91] width 126 height 8
drag, startPoint x: 274, startPoint y: 91, endPoint x: 221, endPoint y: 91, distance: 52.7
click at [221, 91] on div "Контактное лицо Имя Билалов Фамилия Отчество Email Телефон Клиент не указал ном…" at bounding box center [313, 157] width 627 height 315
type input "[PERSON_NAME]"
click at [259, 106] on input "Фамилия" at bounding box center [301, 109] width 126 height 8
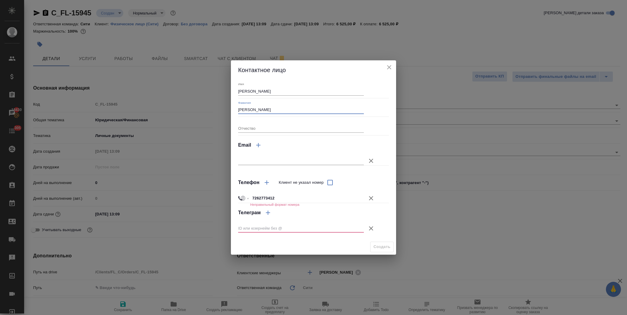
type input "Билалов"
click at [253, 198] on input "7262773412" at bounding box center [307, 197] width 114 height 9
type input "+7 262773412"
click at [259, 197] on input "+7 262773412" at bounding box center [306, 197] width 113 height 9
select select "RU"
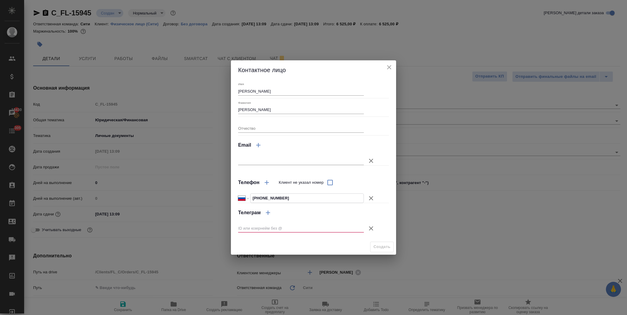
type input "[PHONE_NUMBER]"
click at [373, 230] on icon "button" at bounding box center [370, 228] width 7 height 7
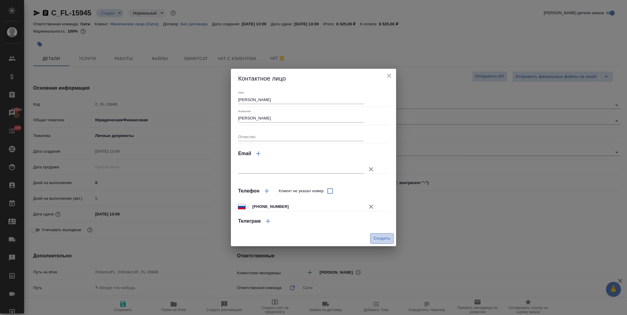
click at [391, 237] on button "Создать" at bounding box center [382, 238] width 24 height 11
type textarea "x"
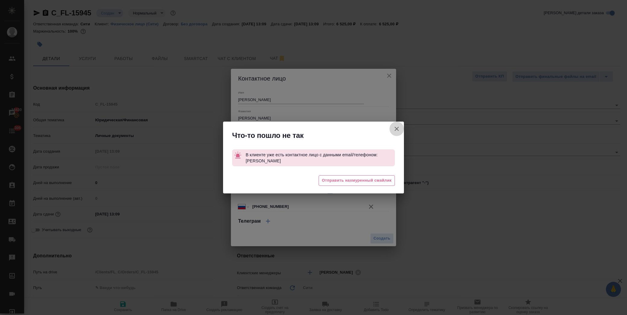
click at [398, 132] on icon "button" at bounding box center [396, 128] width 7 height 7
type textarea "x"
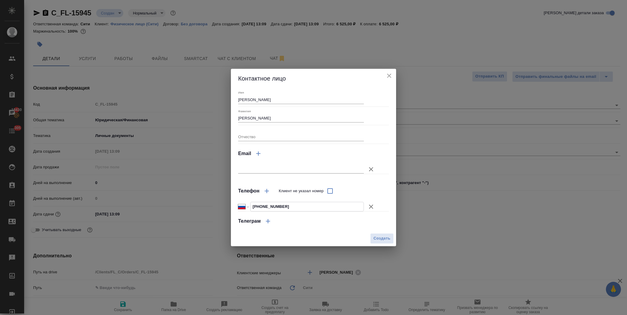
drag, startPoint x: 293, startPoint y: 206, endPoint x: 281, endPoint y: 206, distance: 12.4
click at [259, 206] on input "+7 926 277 34 12" at bounding box center [306, 206] width 113 height 9
click at [290, 207] on input "+7 926 277 34 12" at bounding box center [306, 206] width 113 height 9
click at [288, 206] on input "+7 926 277 34 12" at bounding box center [306, 206] width 113 height 9
drag, startPoint x: 287, startPoint y: 206, endPoint x: 249, endPoint y: 206, distance: 37.4
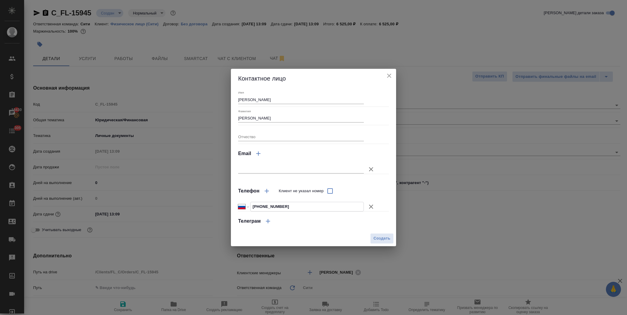
click at [249, 206] on div "Международный Австралия Австрия Азербайджан Албания Алжир Американское Самоа Ан…" at bounding box center [301, 206] width 126 height 9
click at [391, 77] on icon "close" at bounding box center [388, 75] width 7 height 7
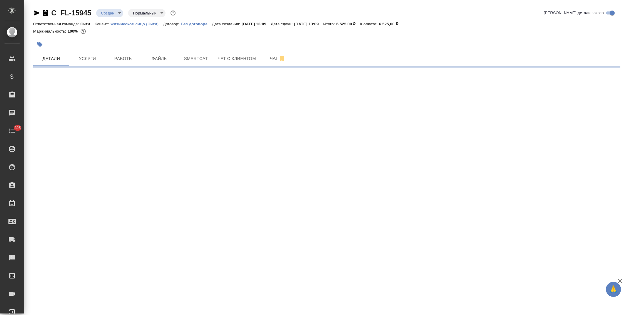
select select "RU"
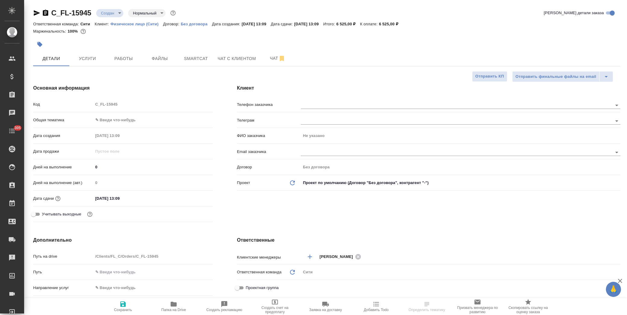
type textarea "x"
click at [340, 105] on input "text" at bounding box center [446, 104] width 291 height 7
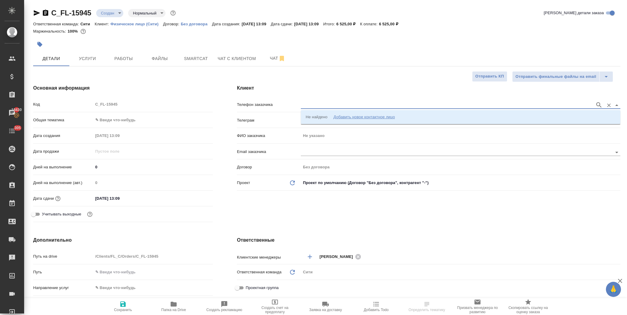
paste input "[PHONE_NUMBER]"
type input "[PHONE_NUMBER]"
click at [600, 104] on icon "button" at bounding box center [598, 104] width 7 height 7
click at [601, 103] on icon "button" at bounding box center [598, 104] width 7 height 7
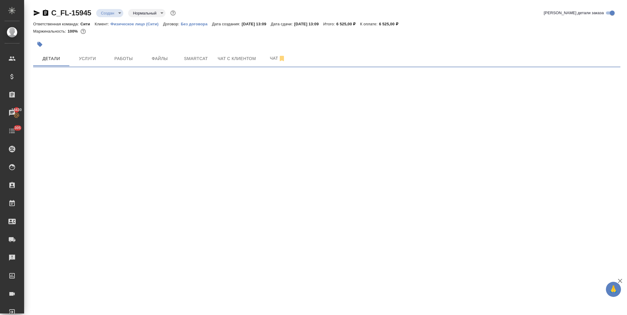
select select "RU"
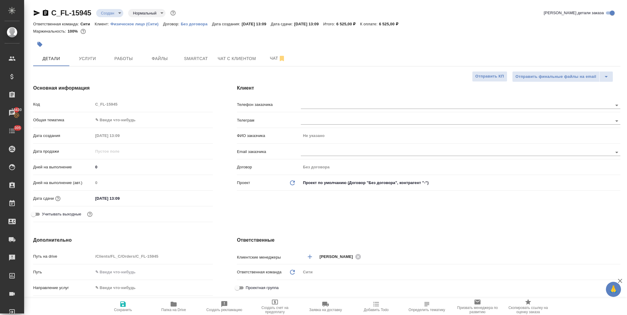
type textarea "x"
click at [413, 102] on input "text" at bounding box center [446, 104] width 291 height 7
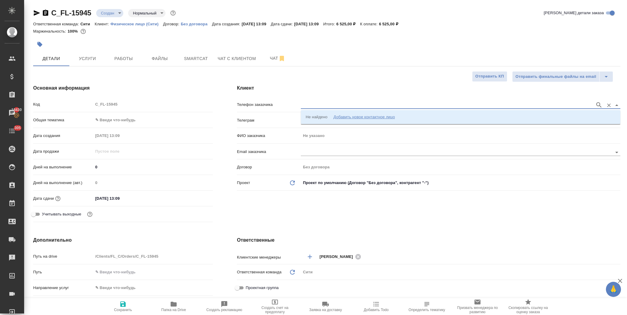
paste input "[PHONE_NUMBER]"
type input "[PHONE_NUMBER]"
click at [597, 104] on icon "button" at bounding box center [598, 104] width 7 height 7
click at [390, 118] on div "Добавить новое контактное лицо" at bounding box center [363, 117] width 61 height 6
type input "[PHONE_NUMBER]"
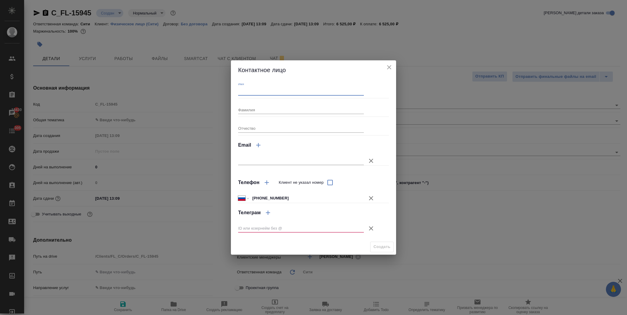
click at [285, 93] on input "Имя" at bounding box center [301, 91] width 126 height 8
type input "[PERSON_NAME]"
click at [384, 130] on div "Имя [PERSON_NAME] Отчество Email Телефон Клиент не указал номер Международный […" at bounding box center [313, 159] width 151 height 154
click at [372, 226] on icon "button" at bounding box center [370, 228] width 7 height 7
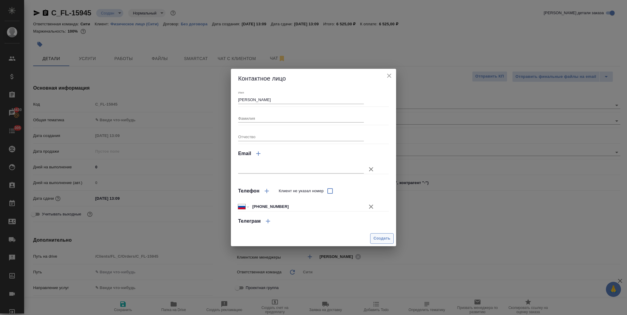
click at [380, 237] on span "Создать" at bounding box center [381, 238] width 17 height 7
type input "[PERSON_NAME]"
type textarea "x"
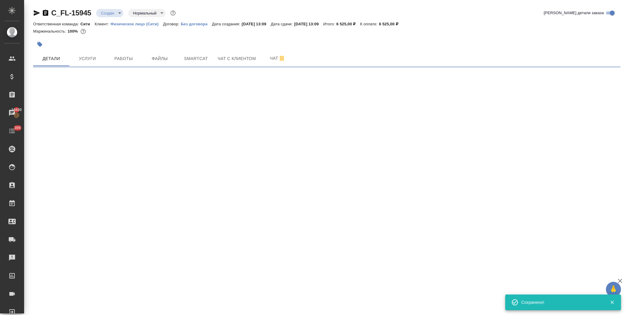
type input "holyTrinity"
select select "RU"
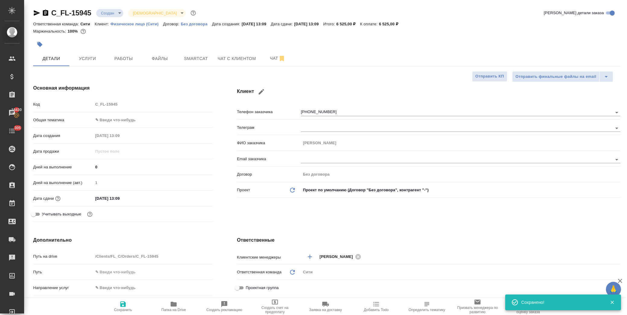
type textarea "x"
click at [128, 117] on body "🙏 .cls-1 fill:#fff; AWATERA [PERSON_NAME] Спецификации Заказы 18430 Чаты 305 To…" at bounding box center [313, 157] width 627 height 315
drag, startPoint x: 128, startPoint y: 176, endPoint x: 128, endPoint y: 147, distance: 28.9
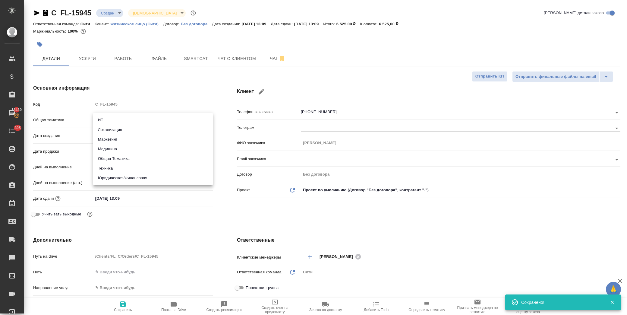
click at [128, 175] on li "Юридическая/Финансовая" at bounding box center [153, 178] width 120 height 10
type input "yr-fn"
type textarea "x"
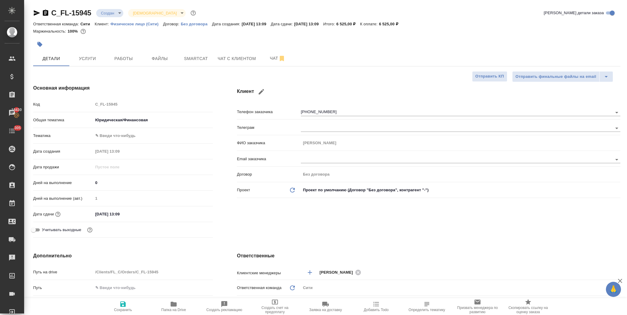
click at [126, 135] on body "🙏 .cls-1 fill:#fff; AWATERA [PERSON_NAME] Спецификации Заказы 18430 Чаты 305 To…" at bounding box center [313, 157] width 627 height 315
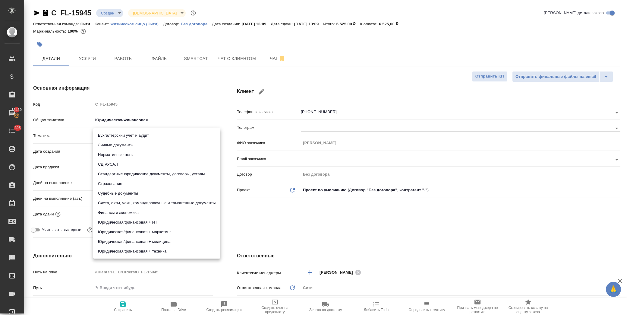
click at [138, 143] on li "Личные документы" at bounding box center [156, 145] width 127 height 10
type textarea "x"
type input "5a8b8b956a9677013d343cfe"
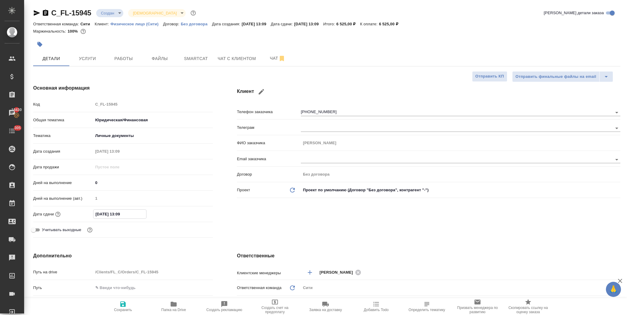
click at [137, 215] on input "[DATE] 13:09" at bounding box center [119, 213] width 53 height 9
click at [190, 215] on div "[DATE] 13:09" at bounding box center [153, 213] width 120 height 9
click at [194, 214] on icon "button" at bounding box center [195, 213] width 7 height 7
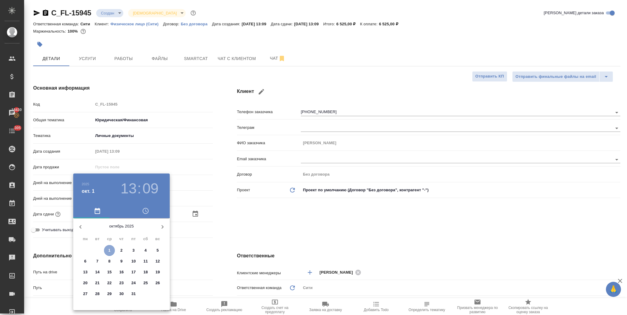
click at [112, 249] on span "1" at bounding box center [109, 250] width 11 height 6
type textarea "x"
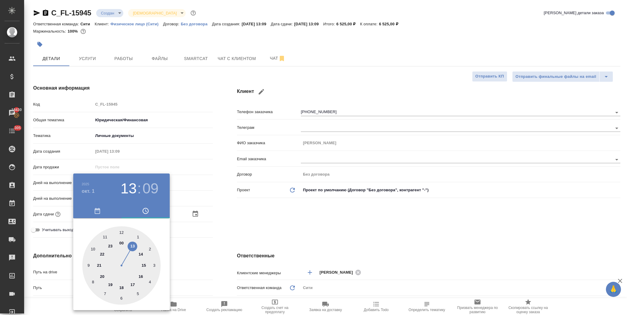
click at [122, 284] on div at bounding box center [121, 265] width 78 height 78
type input "[DATE] 18:09"
type textarea "x"
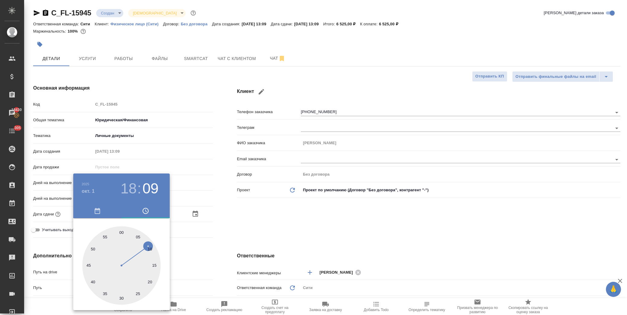
click at [123, 233] on div at bounding box center [121, 265] width 78 height 78
type input "[DATE] 18:00"
type textarea "x"
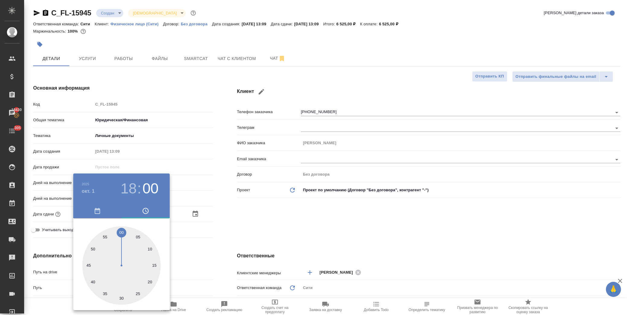
click at [234, 225] on div at bounding box center [313, 157] width 627 height 315
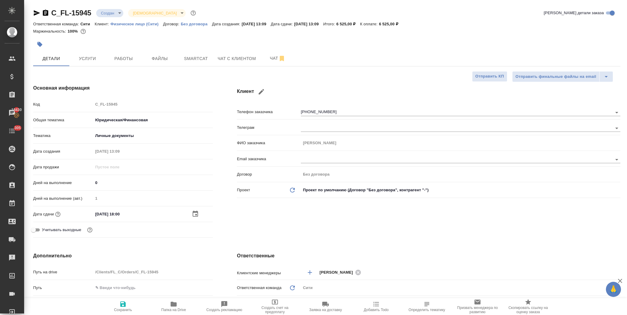
click at [124, 304] on icon "button" at bounding box center [122, 303] width 5 height 5
type textarea "x"
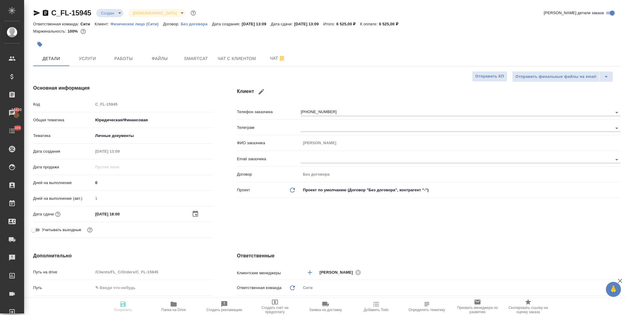
type textarea "x"
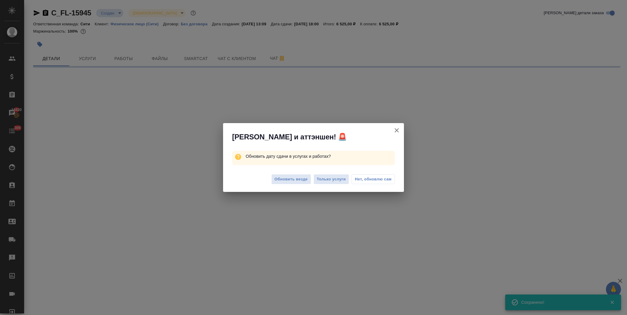
click at [358, 181] on span "Нет, обновлю сам" at bounding box center [373, 179] width 37 height 6
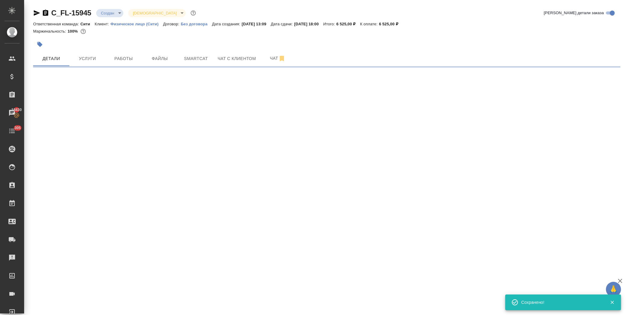
select select "RU"
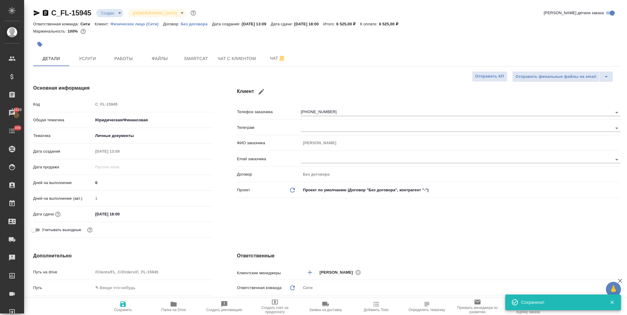
type textarea "x"
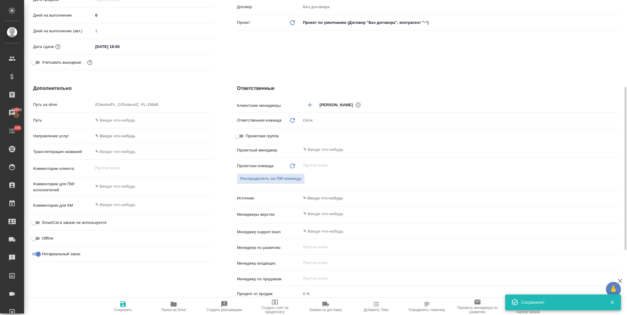
scroll to position [201, 0]
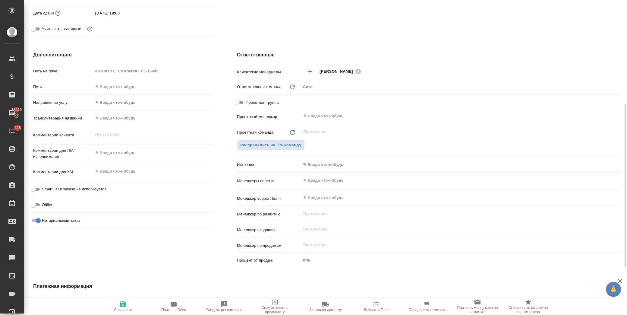
click at [118, 119] on input "text" at bounding box center [153, 118] width 120 height 9
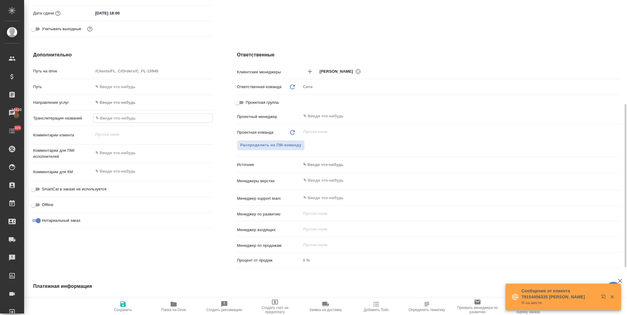
type input "B"
type textarea "x"
type input "Bi"
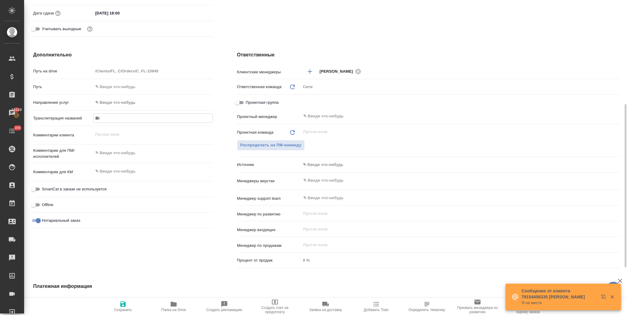
type textarea "x"
type input "Bil"
type textarea "x"
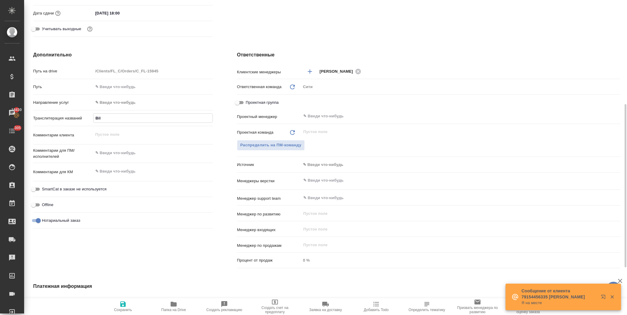
type textarea "x"
type input "Bila"
type textarea "x"
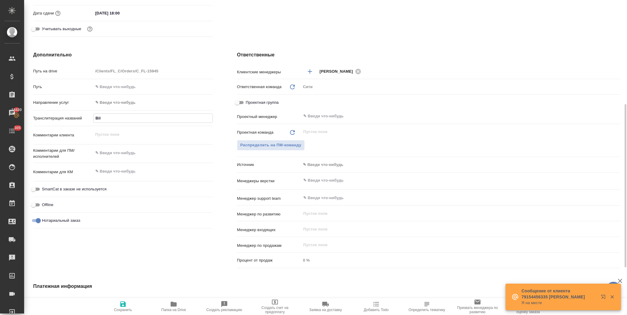
type textarea "x"
type input "Bilal"
type textarea "x"
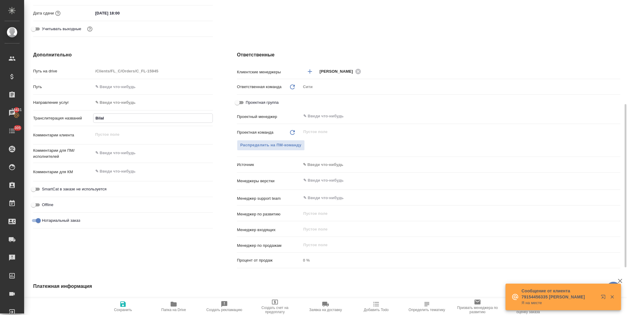
type input "Bilalo"
type textarea "x"
type input "Bilalov"
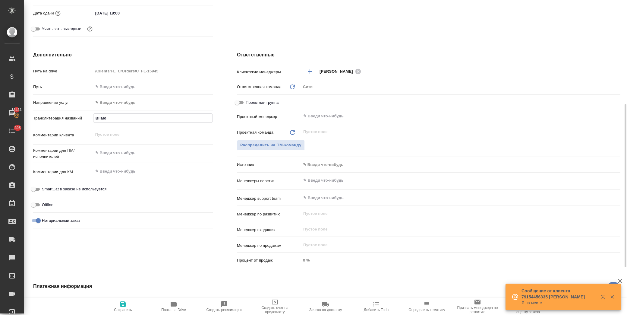
type textarea "x"
type input "Bilalov"
type textarea "x"
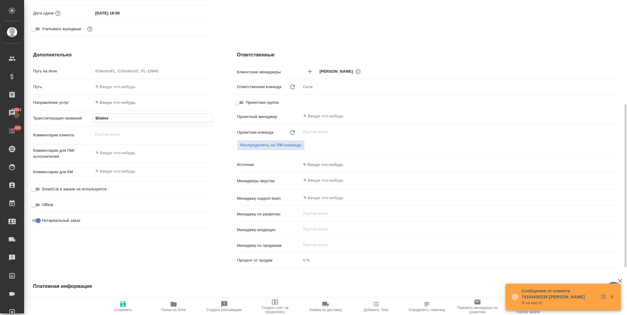
type textarea "x"
type input "Bilalov A"
type textarea "x"
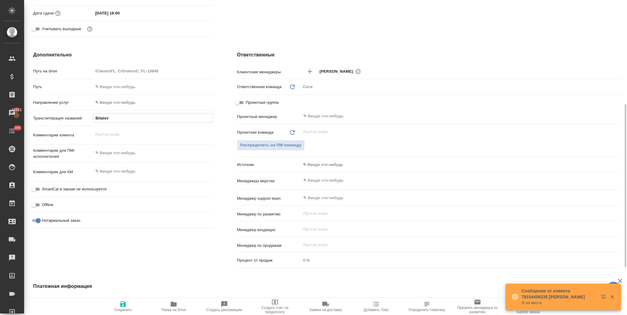
type textarea "x"
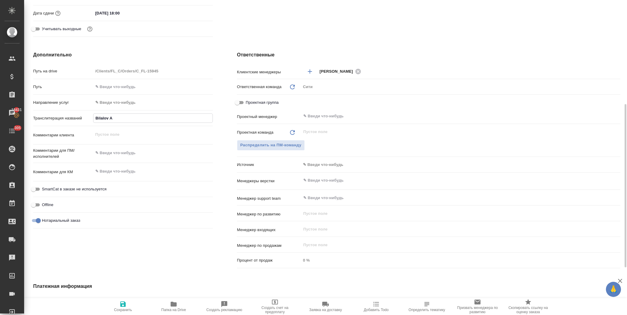
type input "Bilalov An"
type textarea "x"
type input "Bilalov And"
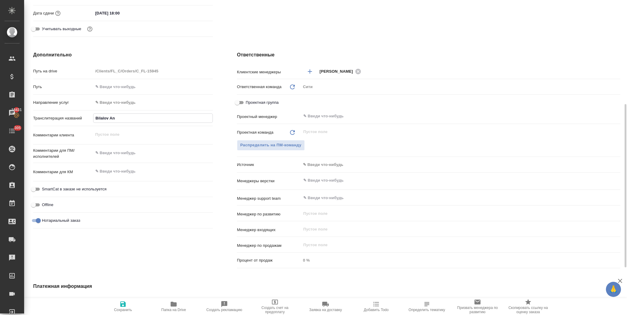
type textarea "x"
type input "Bilalov Andr"
type textarea "x"
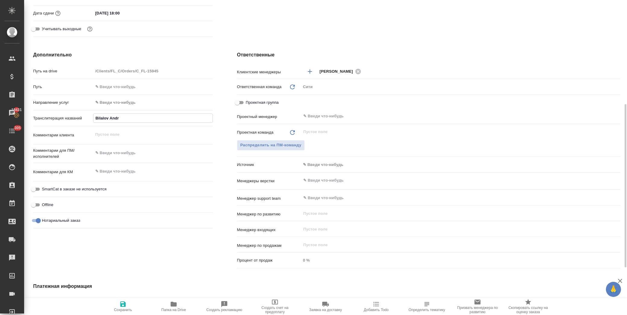
type textarea "x"
type input "[PERSON_NAME]"
type textarea "x"
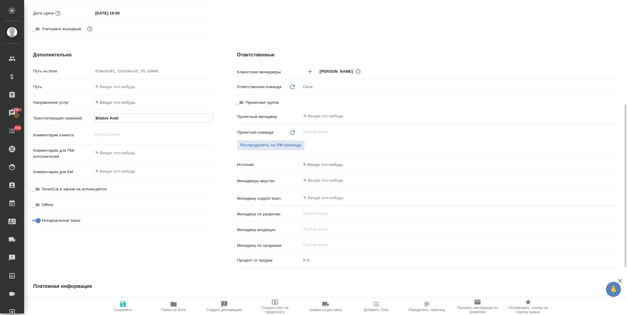
type textarea "x"
type input "[PERSON_NAME]"
type textarea "x"
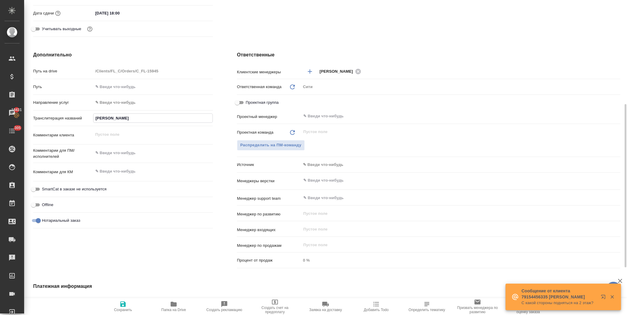
type input "[PERSON_NAME]"
click at [118, 301] on span "Сохранить" at bounding box center [122, 305] width 43 height 11
type textarea "x"
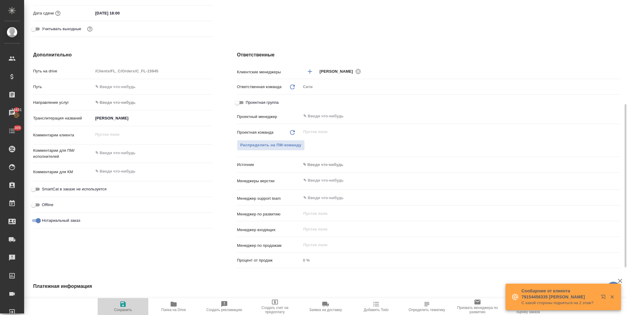
type textarea "x"
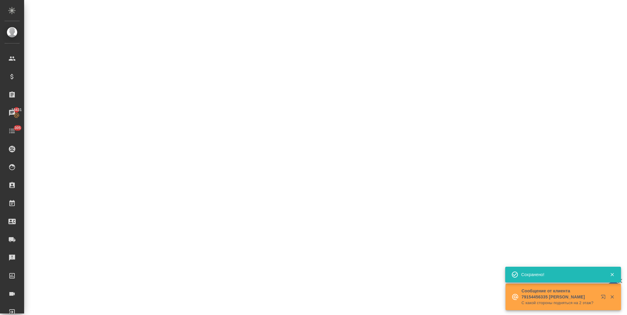
select select "RU"
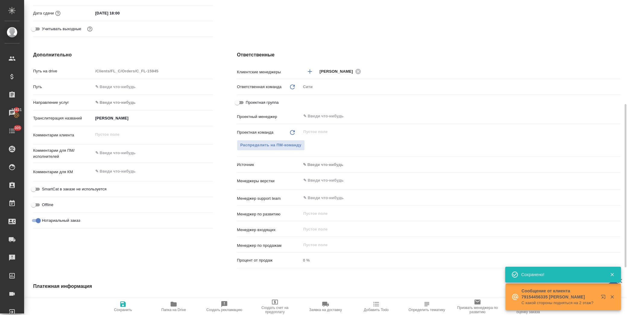
type textarea "x"
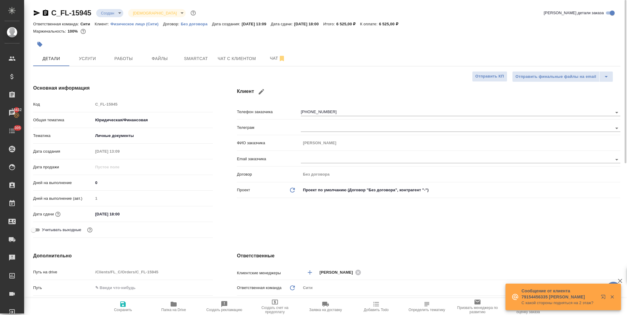
scroll to position [100, 0]
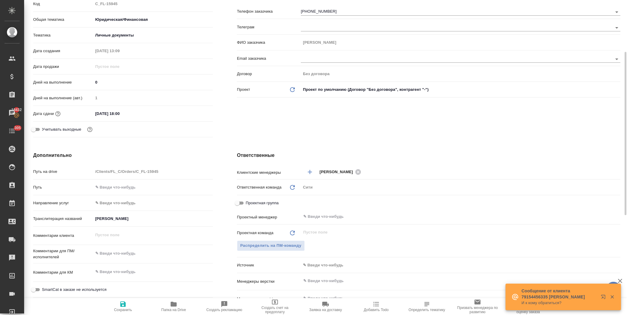
click at [329, 261] on body "🙏 .cls-1 fill:#fff; AWATERA [PERSON_NAME] Спецификации Заказы 18432 Чаты 305 To…" at bounding box center [313, 157] width 627 height 315
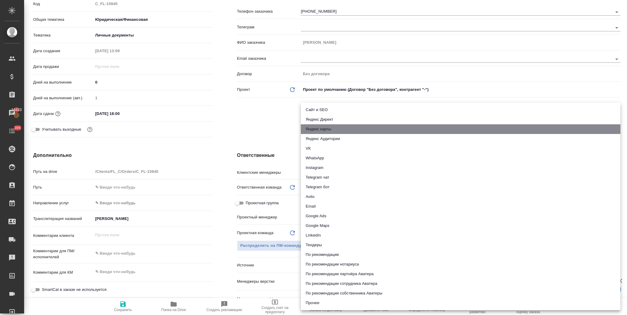
click at [327, 129] on li "Яндекс карты" at bounding box center [460, 129] width 319 height 10
type textarea "x"
type input "yandexMaps"
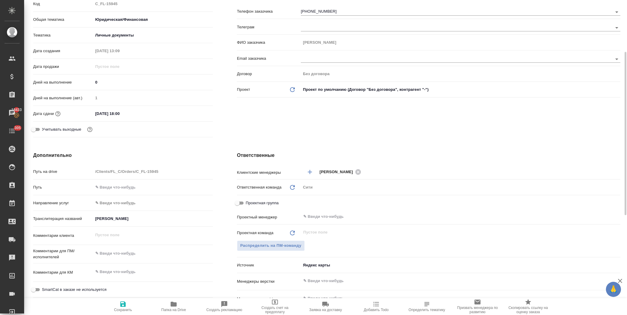
click at [278, 128] on div "Клиент Телефон заказчика [PHONE_NUMBER] Телеграм ФИО заказчика [PERSON_NAME] Em…" at bounding box center [428, 62] width 407 height 180
click at [127, 304] on span "Сохранить" at bounding box center [122, 305] width 43 height 11
type textarea "x"
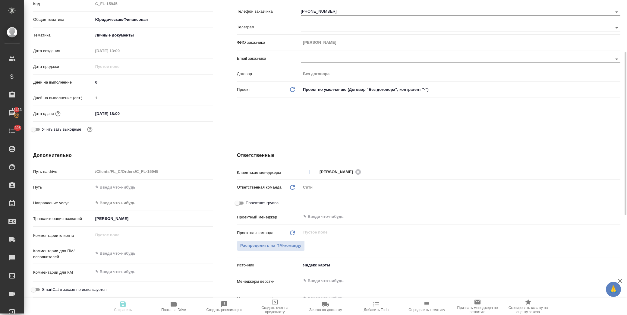
type textarea "x"
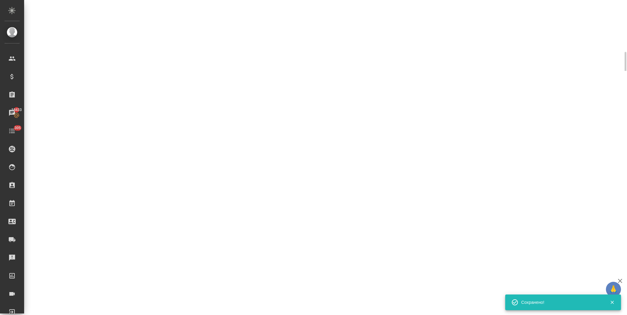
select select "RU"
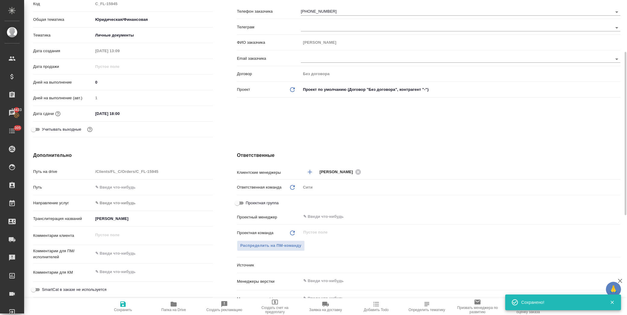
type textarea "x"
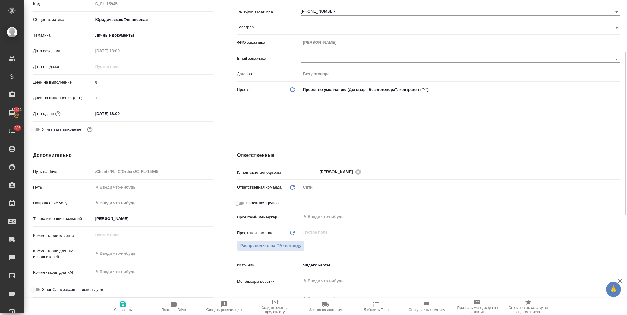
scroll to position [0, 0]
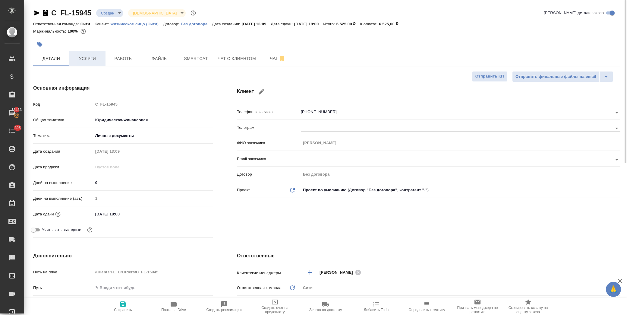
click at [92, 56] on span "Услуги" at bounding box center [87, 59] width 29 height 8
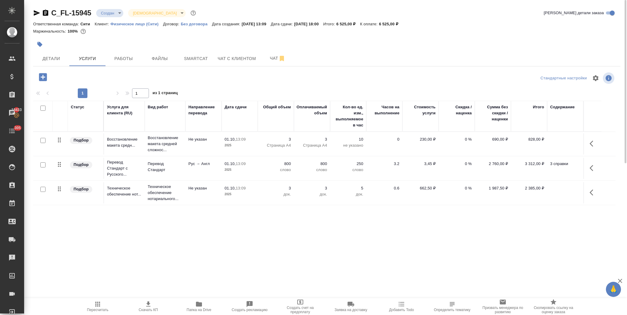
click at [593, 141] on icon "button" at bounding box center [593, 143] width 7 height 7
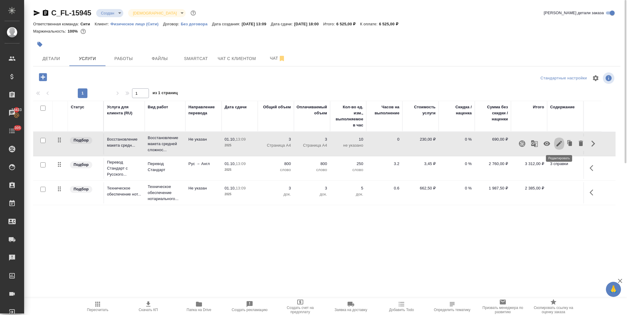
click at [560, 144] on icon "button" at bounding box center [558, 143] width 7 height 7
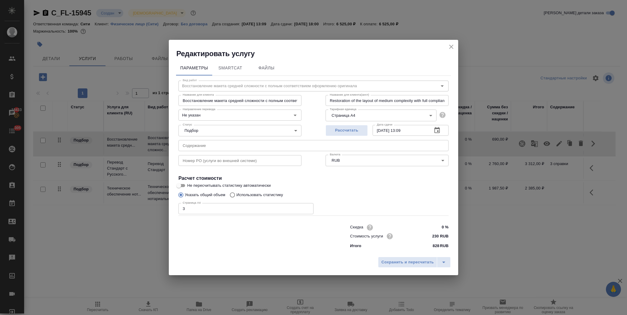
click at [435, 128] on icon "button" at bounding box center [436, 130] width 5 height 6
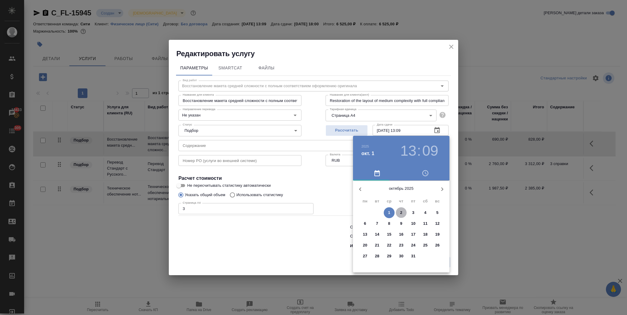
click at [401, 212] on p "2" at bounding box center [401, 212] width 2 height 6
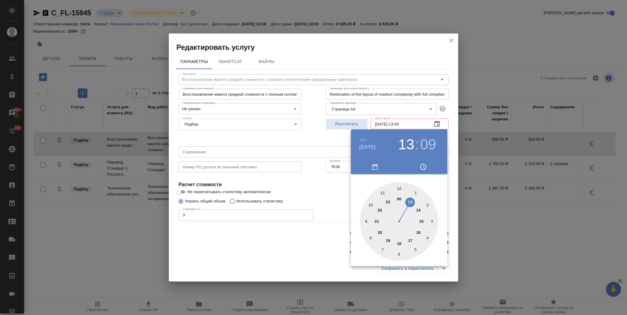
click at [371, 204] on div at bounding box center [399, 221] width 78 height 78
click at [399, 186] on div at bounding box center [399, 221] width 78 height 78
click at [332, 190] on div at bounding box center [313, 157] width 627 height 315
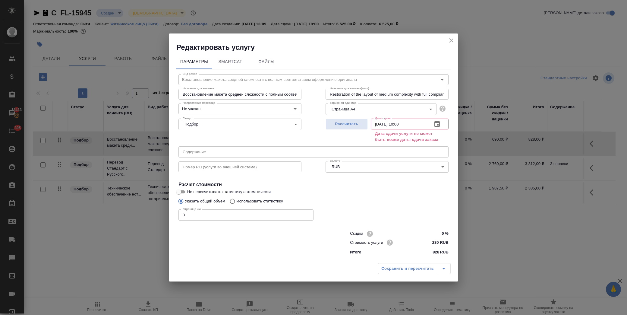
click at [436, 121] on icon "button" at bounding box center [436, 124] width 5 height 6
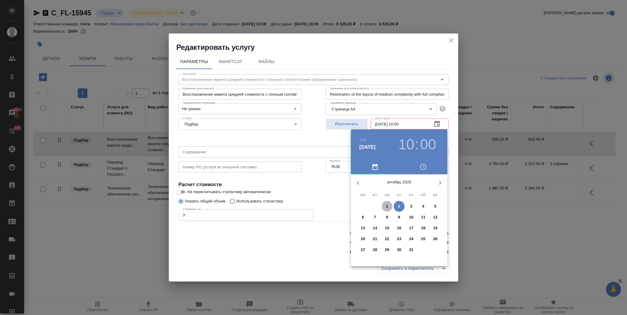
click at [386, 205] on p "1" at bounding box center [387, 206] width 2 height 6
type input "01.10.2025 10:00"
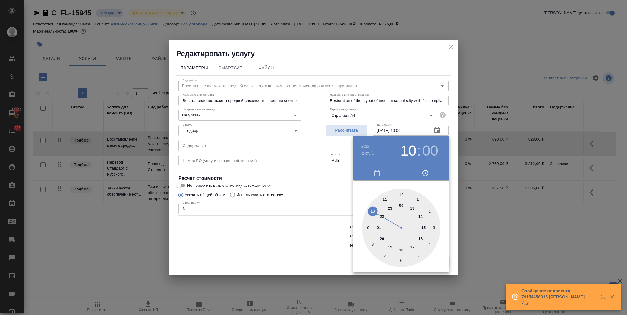
click at [333, 185] on div at bounding box center [313, 157] width 627 height 315
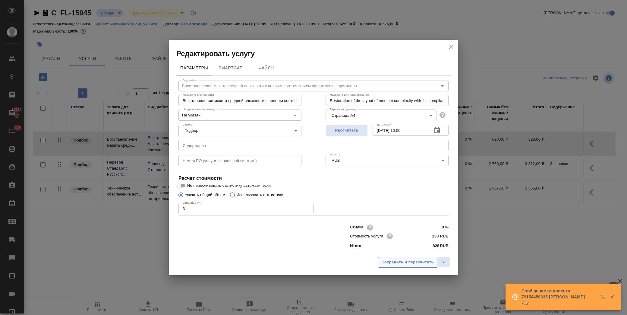
click at [403, 260] on span "Сохранить и пересчитать" at bounding box center [407, 262] width 52 height 7
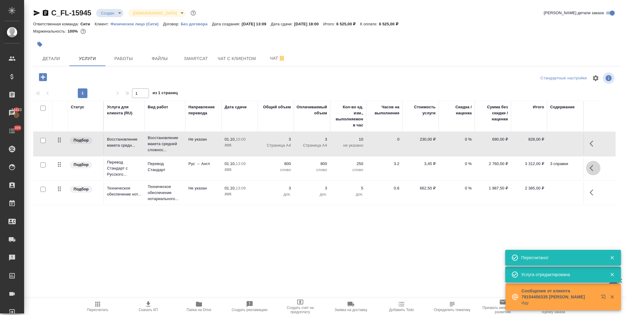
click at [590, 165] on icon "button" at bounding box center [593, 167] width 7 height 7
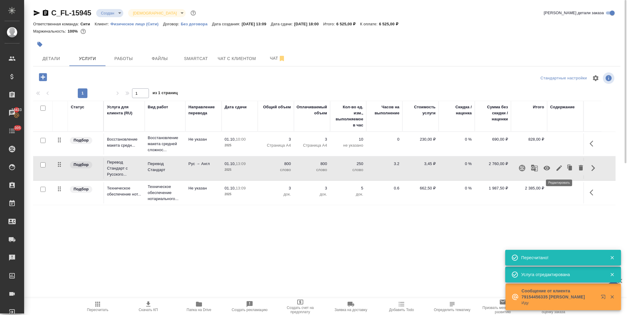
click at [556, 167] on icon "button" at bounding box center [558, 167] width 7 height 7
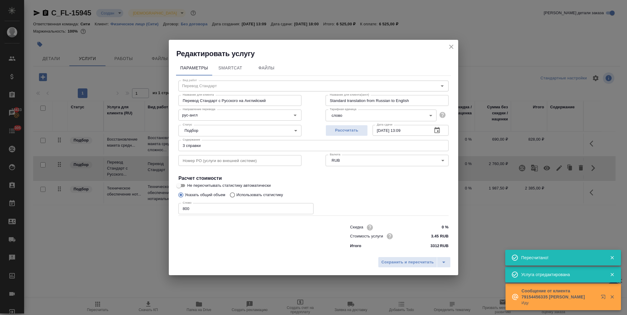
click at [438, 130] on icon "button" at bounding box center [436, 130] width 5 height 6
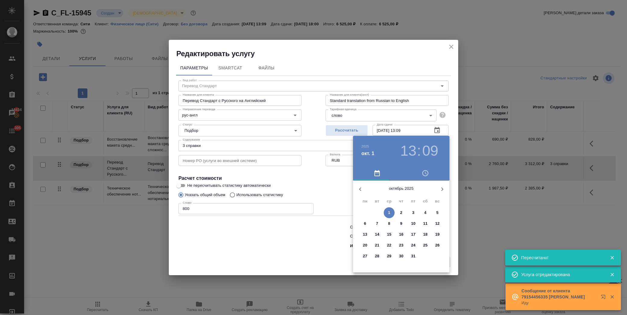
click at [387, 213] on span "1" at bounding box center [389, 212] width 11 height 6
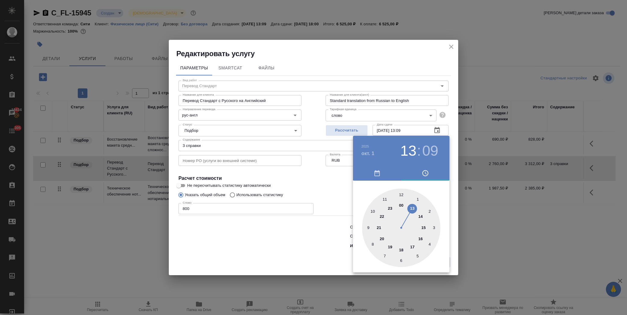
click at [374, 210] on div at bounding box center [401, 227] width 78 height 78
click at [401, 194] on div at bounding box center [401, 227] width 78 height 78
type input "01.10.2025 10:00"
click at [342, 183] on div at bounding box center [313, 157] width 627 height 315
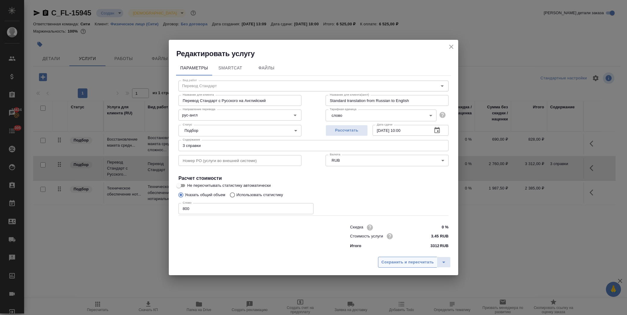
click at [408, 259] on span "Сохранить и пересчитать" at bounding box center [407, 262] width 52 height 7
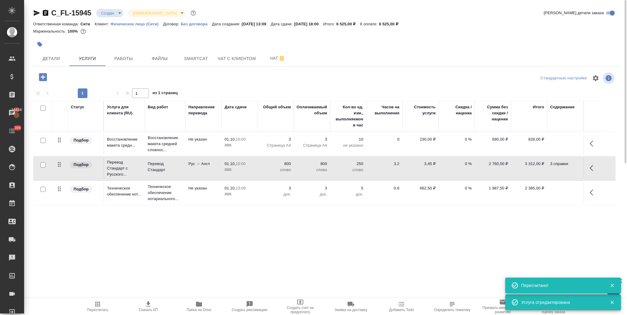
click at [593, 193] on icon "button" at bounding box center [593, 192] width 7 height 7
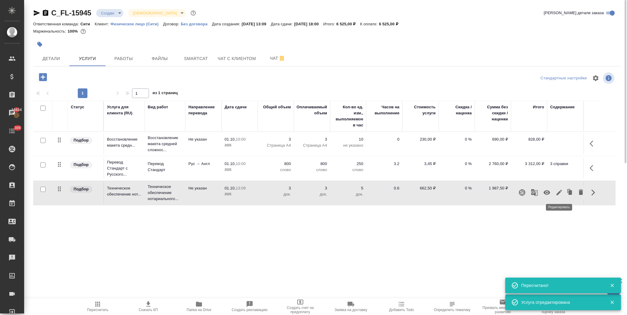
click at [559, 192] on icon "button" at bounding box center [558, 192] width 5 height 5
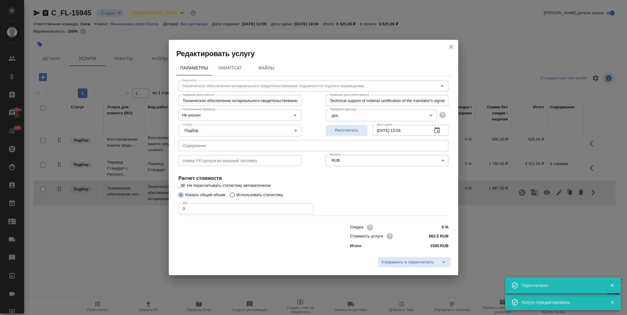
click at [438, 135] on button "button" at bounding box center [437, 130] width 14 height 14
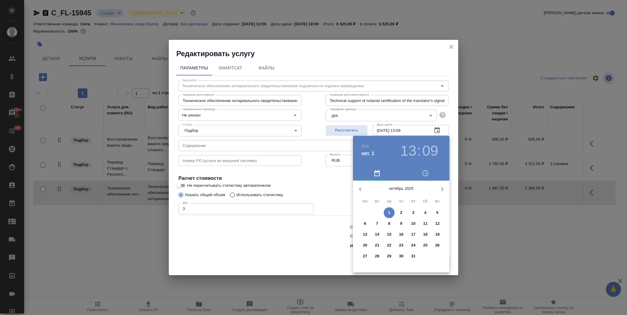
click at [389, 212] on p "1" at bounding box center [389, 212] width 2 height 6
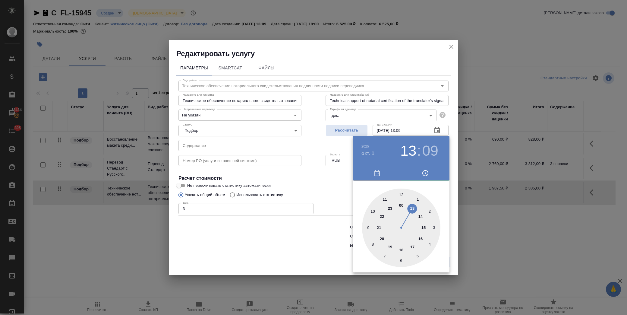
drag, startPoint x: 401, startPoint y: 248, endPoint x: 403, endPoint y: 203, distance: 44.6
click at [401, 247] on div at bounding box center [401, 227] width 78 height 78
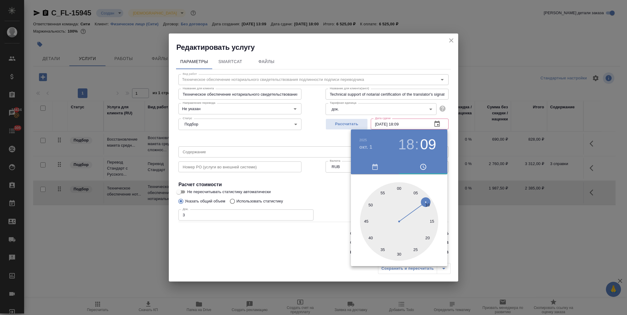
type input "01.10.2025 18:00"
click at [399, 186] on div at bounding box center [399, 221] width 78 height 78
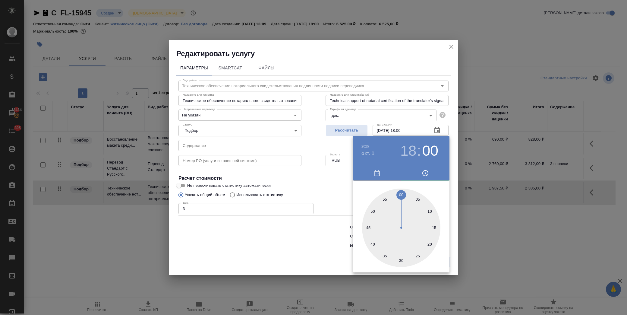
click at [335, 196] on div at bounding box center [313, 157] width 627 height 315
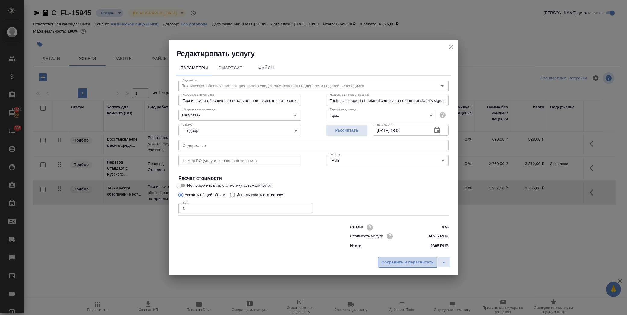
click at [409, 261] on span "Сохранить и пересчитать" at bounding box center [407, 262] width 52 height 7
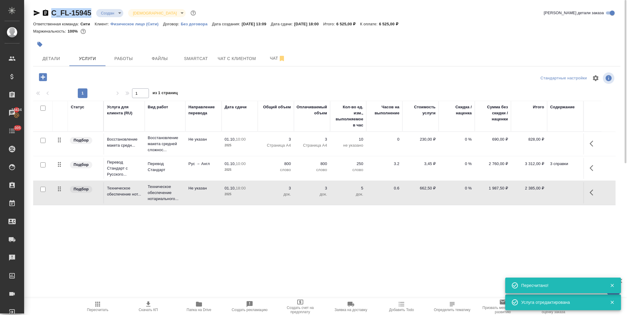
drag, startPoint x: 93, startPoint y: 14, endPoint x: 52, endPoint y: 13, distance: 41.0
click at [52, 13] on div "C_FL-15945 Создан new Святая троица holyTrinity" at bounding box center [115, 13] width 164 height 10
copy link "C_FL-15945"
click at [158, 55] on span "Файлы" at bounding box center [159, 59] width 29 height 8
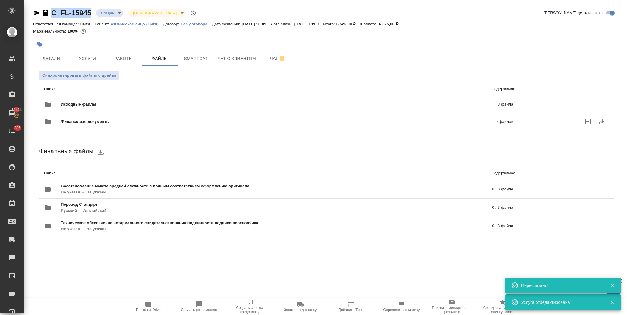
click at [79, 108] on div "Финансовые документы 0 файлов" at bounding box center [278, 121] width 481 height 27
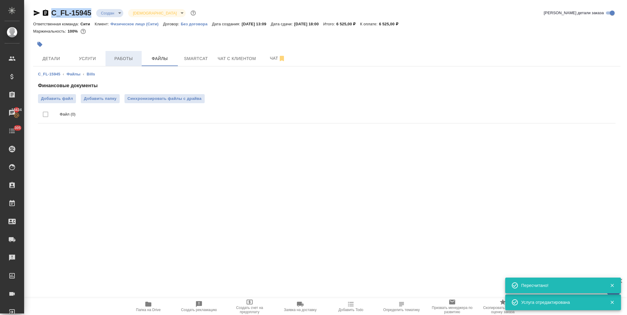
click at [128, 58] on span "Работы" at bounding box center [123, 59] width 29 height 8
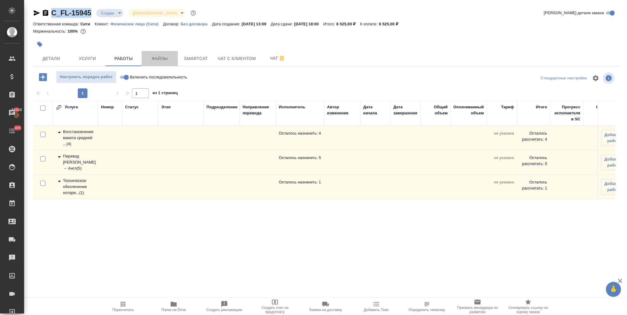
click at [162, 58] on span "Файлы" at bounding box center [159, 59] width 29 height 8
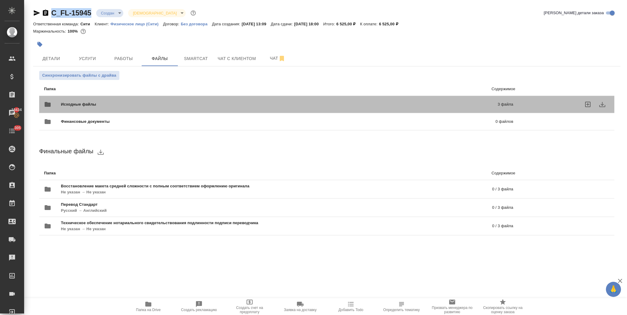
click at [108, 98] on div "Исходные файлы 3 файла" at bounding box center [278, 104] width 469 height 14
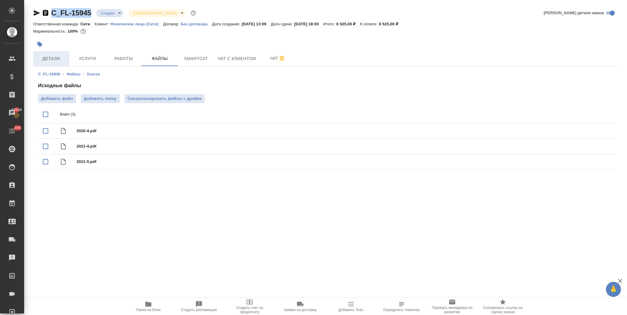
click at [59, 59] on span "Детали" at bounding box center [51, 59] width 29 height 8
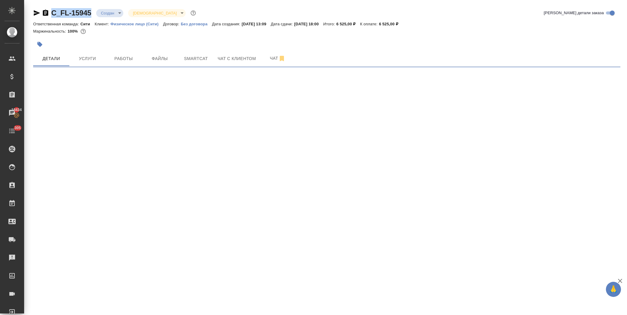
select select "RU"
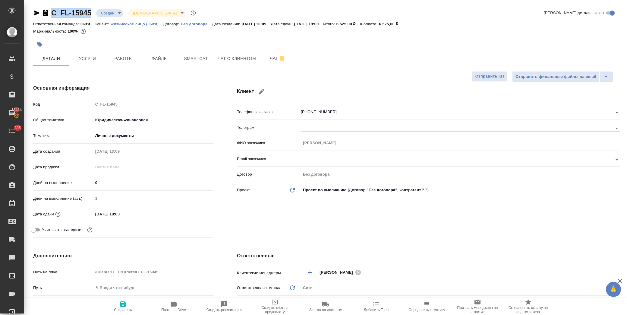
type textarea "x"
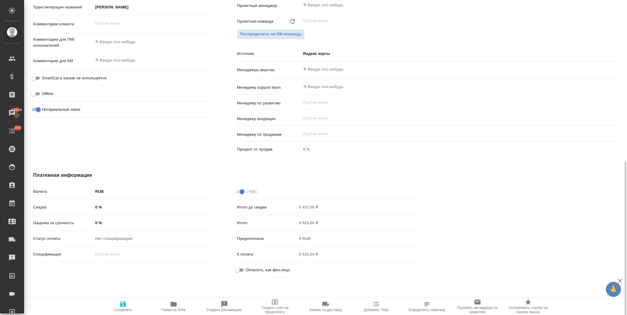
scroll to position [316, 0]
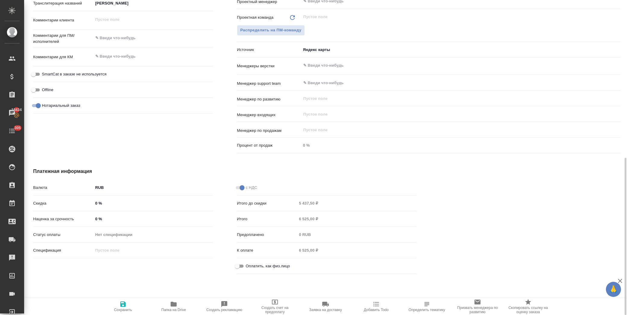
drag, startPoint x: 242, startPoint y: 262, endPoint x: 238, endPoint y: 266, distance: 5.3
click at [241, 263] on input "Оплатить, как физ.лицо" at bounding box center [237, 265] width 22 height 7
checkbox input "true"
type textarea "x"
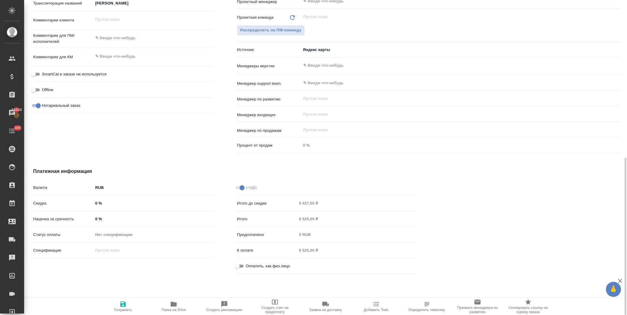
type textarea "x"
click at [123, 307] on span "Сохранить" at bounding box center [123, 309] width 18 height 4
type textarea "x"
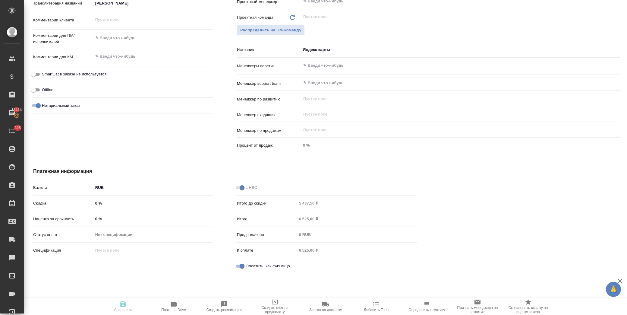
type textarea "x"
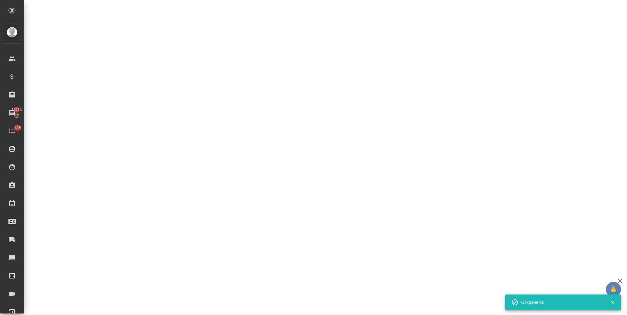
select select "RU"
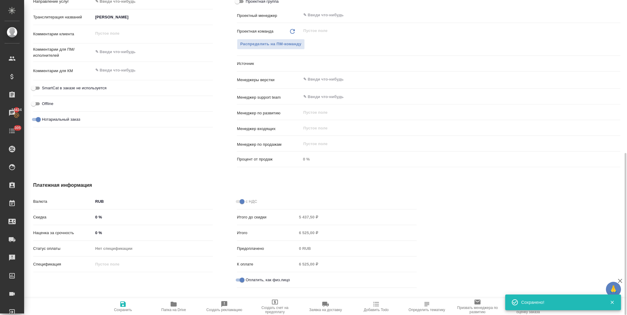
type textarea "x"
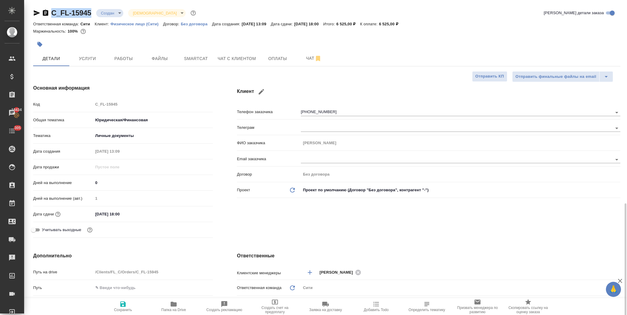
scroll to position [134, 0]
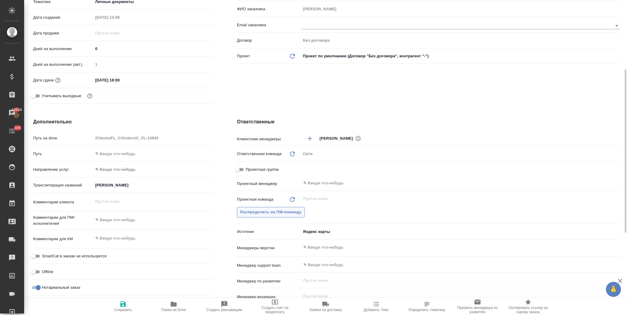
click at [263, 209] on span "Распределить на ПМ-команду" at bounding box center [270, 212] width 61 height 7
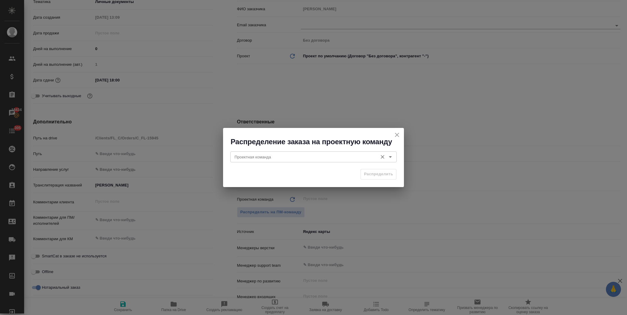
click at [287, 159] on input "Проектная команда" at bounding box center [303, 156] width 143 height 7
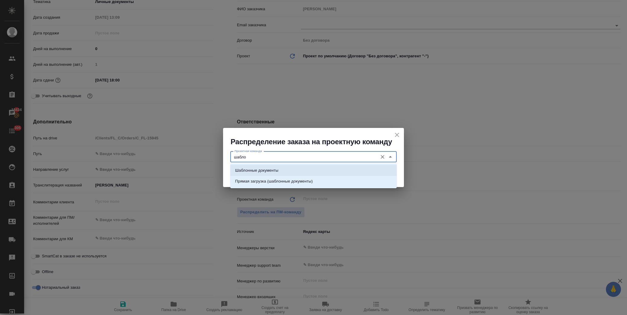
click at [288, 167] on li "Шаблонные документы" at bounding box center [313, 170] width 166 height 11
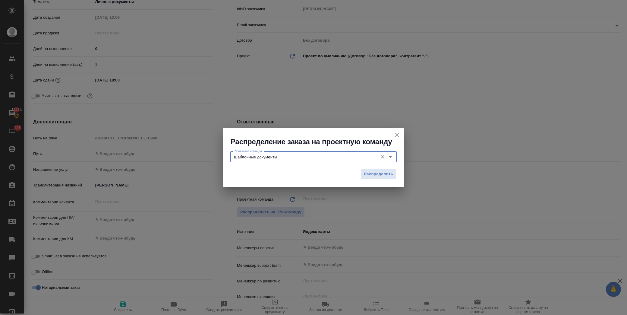
type input "Шаблонные документы"
click at [369, 167] on div "Распределить" at bounding box center [313, 176] width 181 height 21
click at [372, 171] on span "Распределить" at bounding box center [378, 174] width 29 height 7
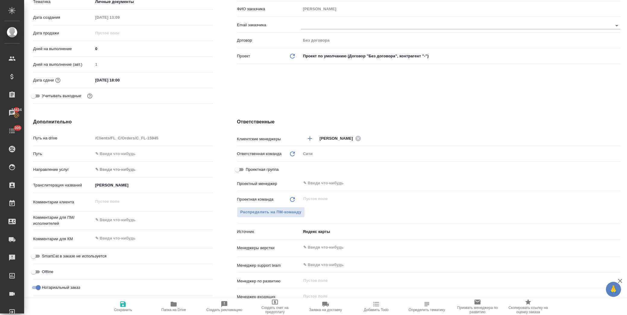
type textarea "x"
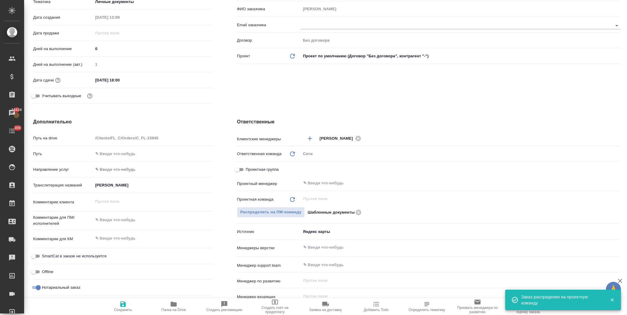
click at [128, 302] on span "Сохранить" at bounding box center [122, 305] width 43 height 11
type textarea "x"
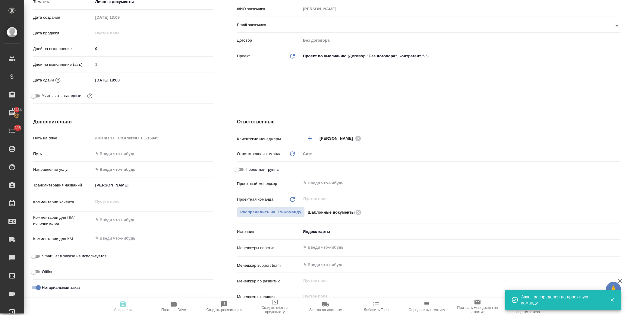
type textarea "x"
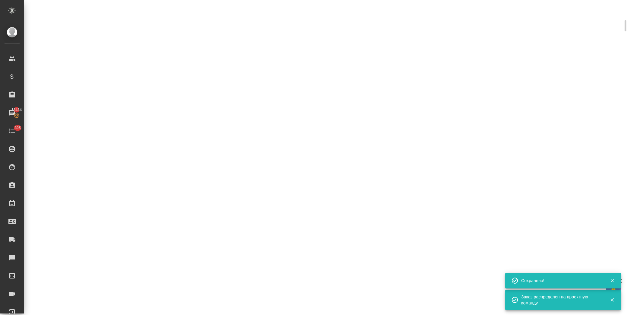
scroll to position [129, 0]
select select "RU"
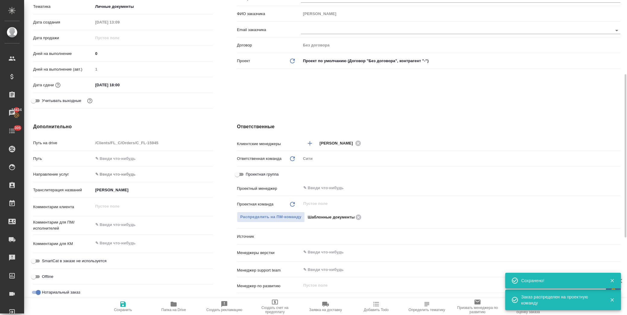
scroll to position [134, 0]
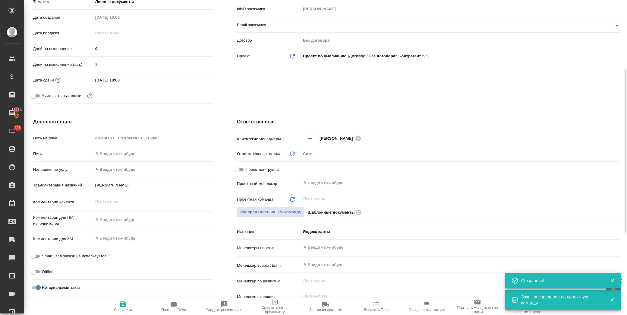
type textarea "x"
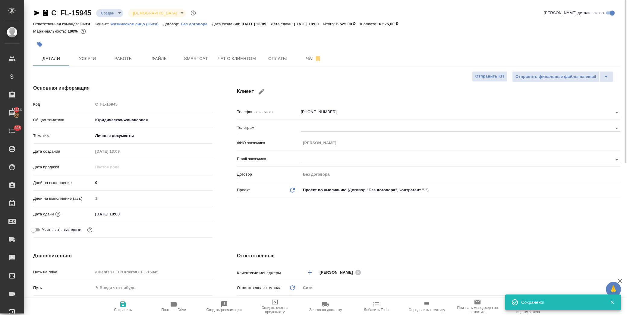
click at [112, 12] on body "🙏 .cls-1 fill:#fff; AWATERA Лофицкая Юлия Владимировна Клиенты Спецификации Зак…" at bounding box center [313, 157] width 627 height 315
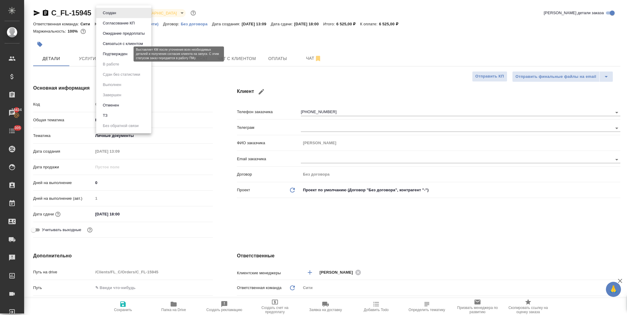
click at [121, 53] on button "Подтвержден" at bounding box center [115, 54] width 28 height 7
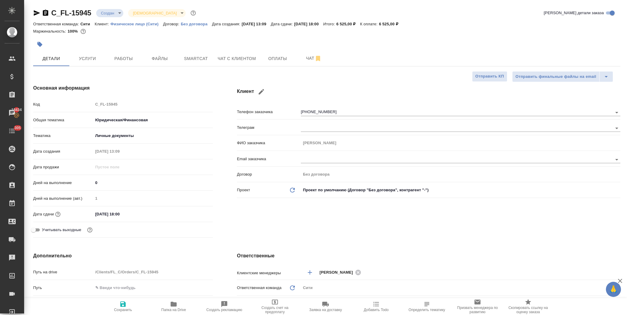
click at [117, 12] on body "🙏 .cls-1 fill:#fff; AWATERA Лофицкая Юлия Владимировна Клиенты Спецификации Зак…" at bounding box center [313, 157] width 627 height 315
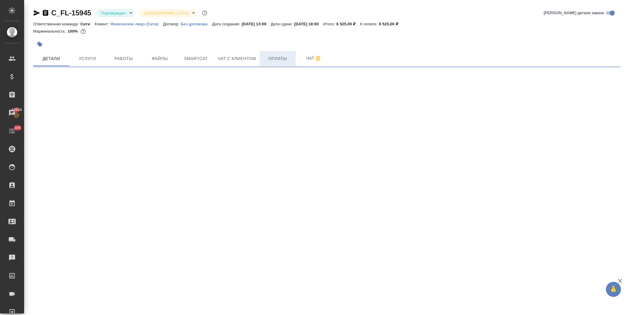
click at [280, 58] on span "Оплаты" at bounding box center [277, 59] width 29 height 8
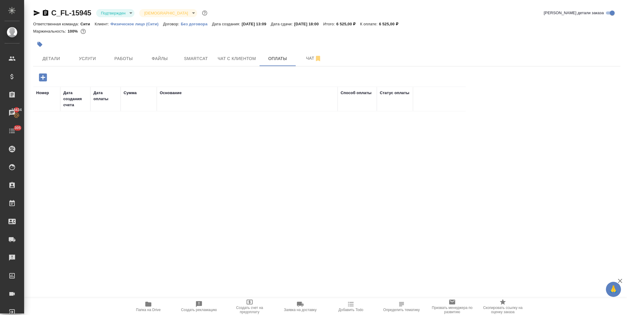
click at [44, 77] on icon "button" at bounding box center [43, 77] width 11 height 11
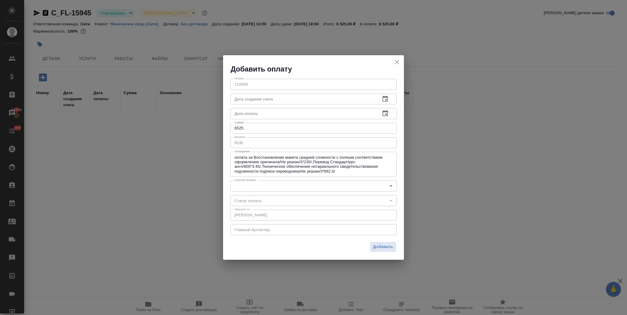
click at [269, 184] on body "🙏 .cls-1 fill:#fff; AWATERA Лофицкая Юлия Владимировна Клиенты Спецификации Зак…" at bounding box center [313, 157] width 627 height 315
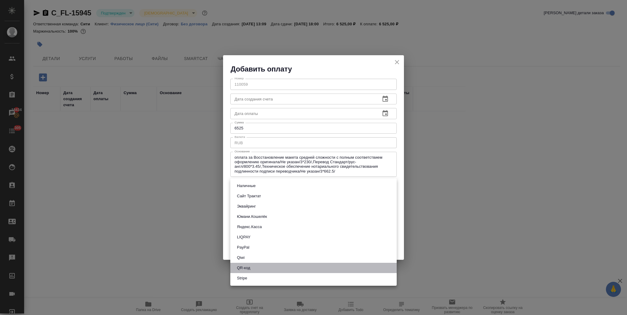
click at [269, 264] on li "QR-код" at bounding box center [313, 268] width 166 height 10
type input "60e5684acae83f185c96e013"
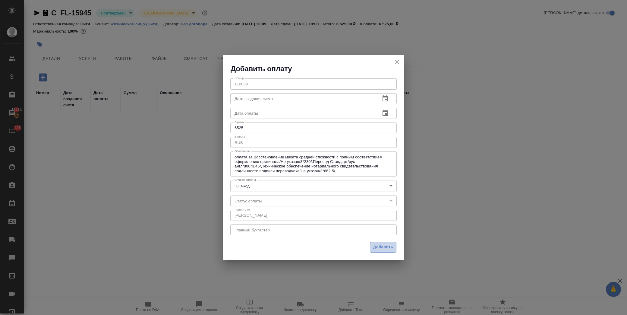
click at [385, 250] on span "Добавить" at bounding box center [383, 247] width 20 height 7
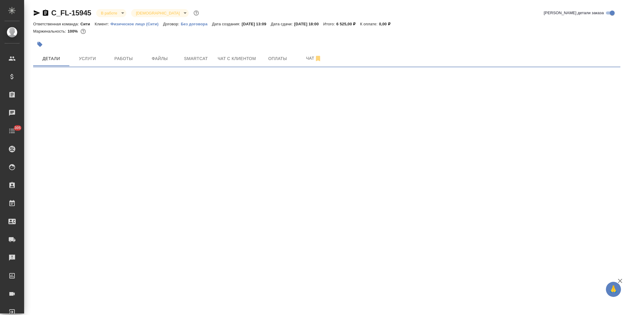
select select "RU"
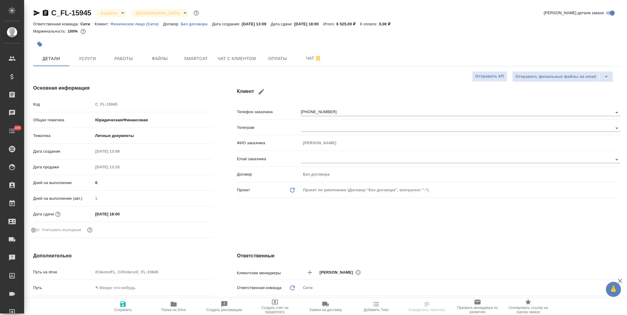
type textarea "x"
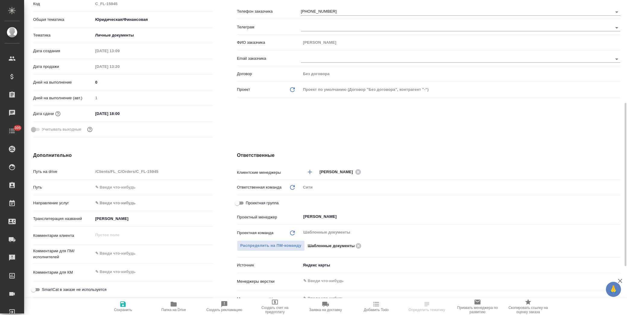
scroll to position [134, 0]
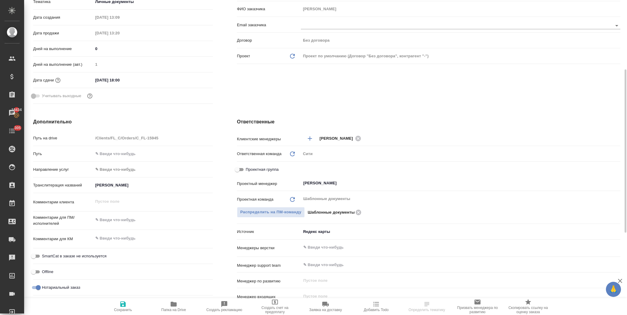
click at [323, 230] on body "🙏 .cls-1 fill:#fff; AWATERA [PERSON_NAME] Спецификации Заказы 18434 Чаты 305 To…" at bounding box center [313, 157] width 627 height 315
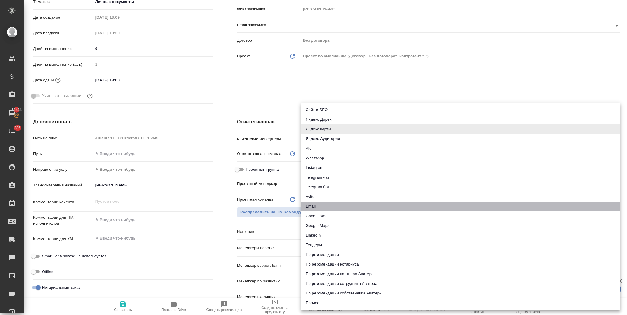
click at [327, 207] on li "Email" at bounding box center [460, 206] width 319 height 10
type textarea "x"
type input "emailAds"
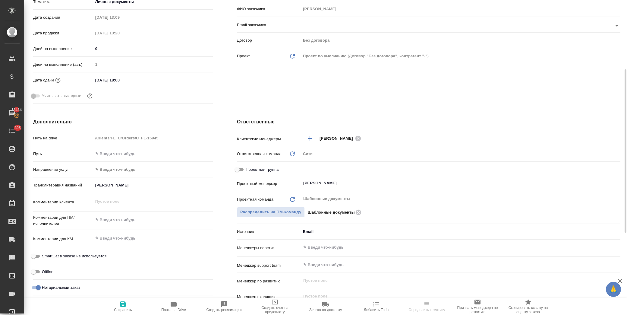
click at [122, 302] on icon "button" at bounding box center [122, 303] width 5 height 5
type textarea "x"
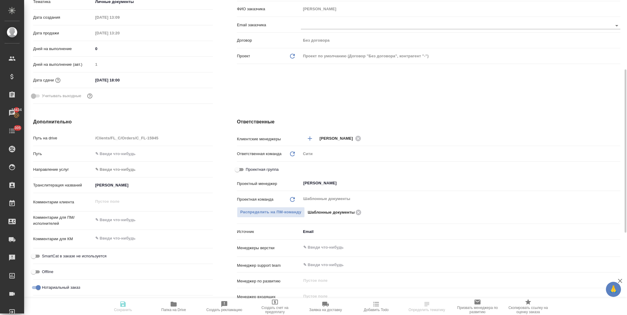
type textarea "x"
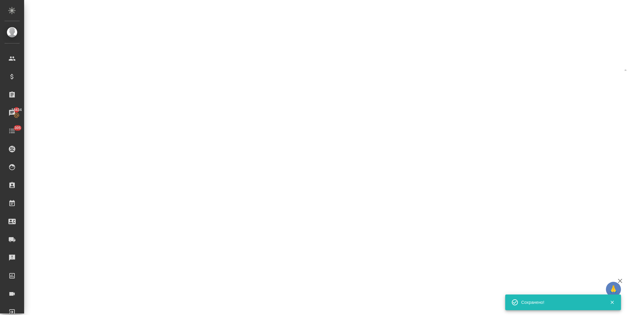
select select "RU"
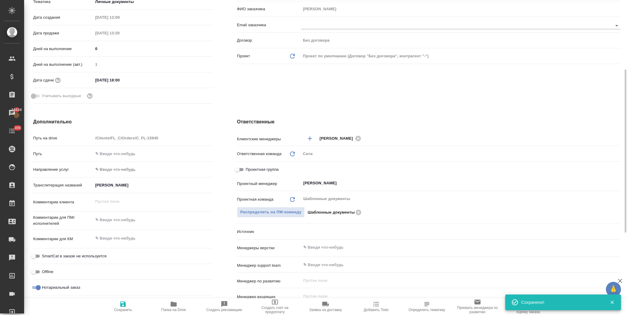
type textarea "x"
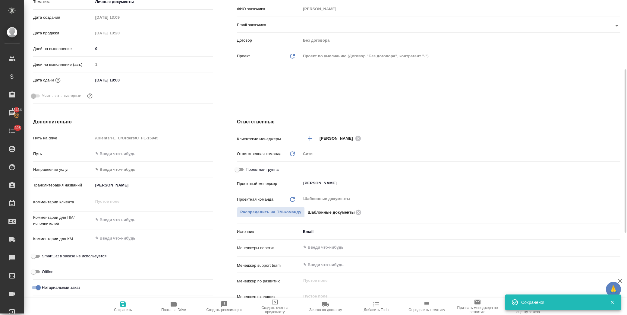
type textarea "x"
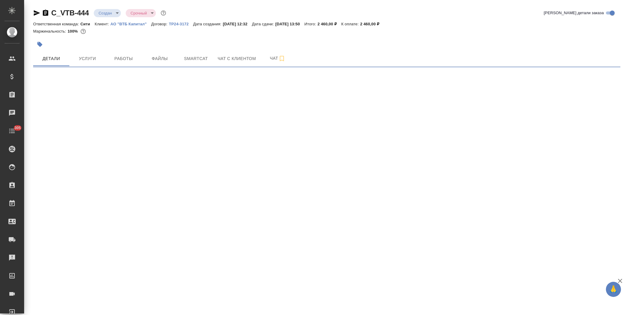
select select "RU"
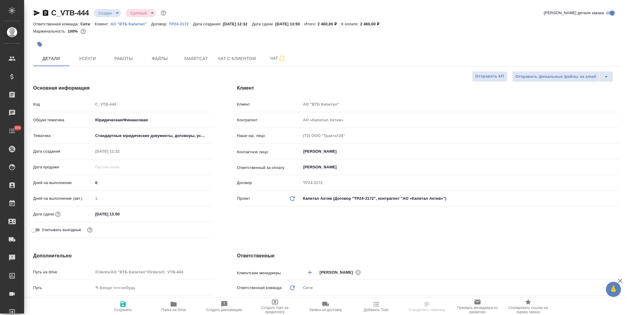
type textarea "x"
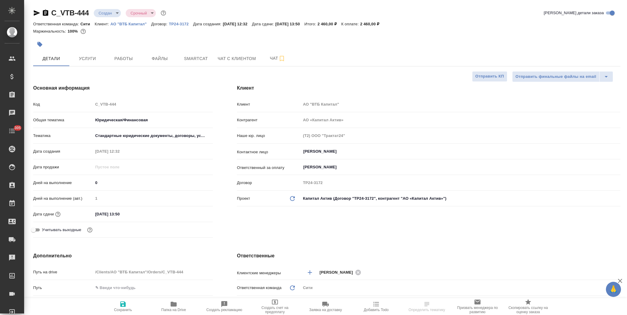
type textarea "x"
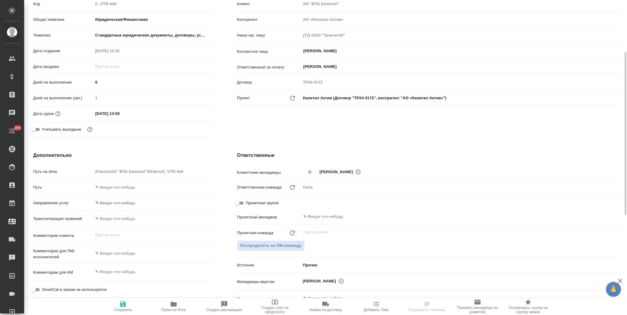
scroll to position [167, 0]
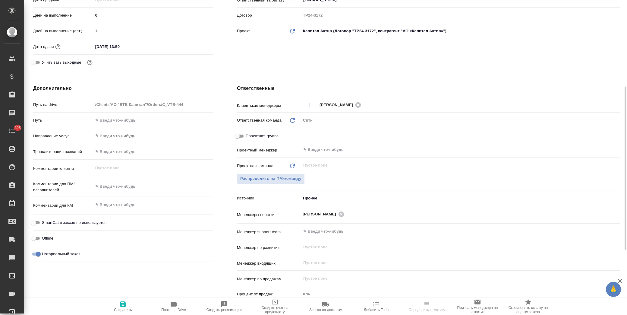
click at [325, 198] on body "🙏 .cls-1 fill:#fff; AWATERA Лофицкая Юлия Владимировна Клиенты Спецификации Зак…" at bounding box center [313, 157] width 627 height 315
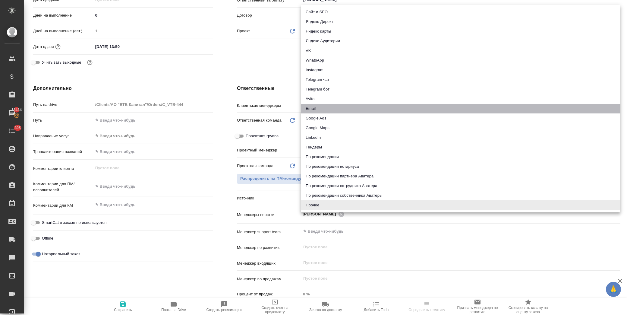
click at [324, 110] on li "Email" at bounding box center [460, 109] width 319 height 10
type textarea "x"
type input "emailAds"
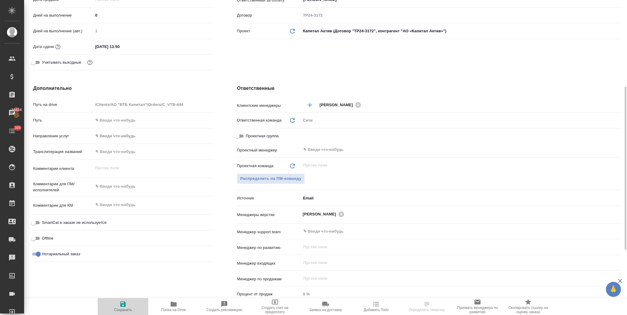
click at [132, 303] on span "Сохранить" at bounding box center [122, 305] width 43 height 11
type textarea "x"
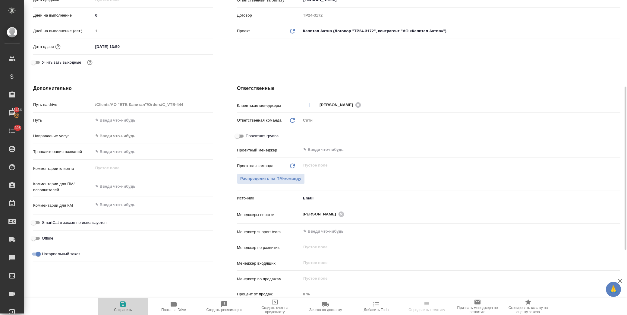
type textarea "x"
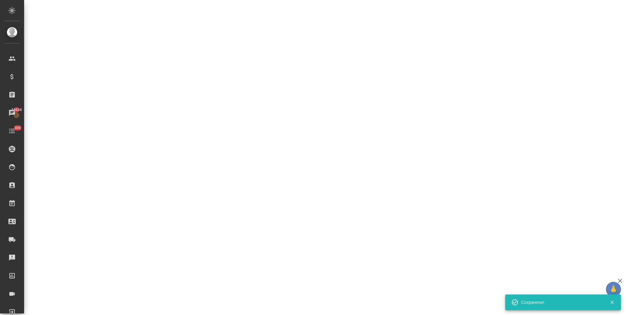
select select "RU"
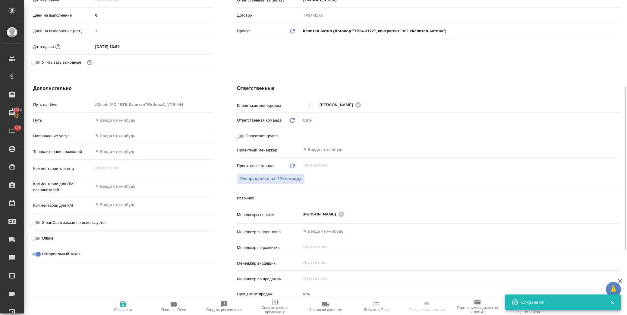
type textarea "x"
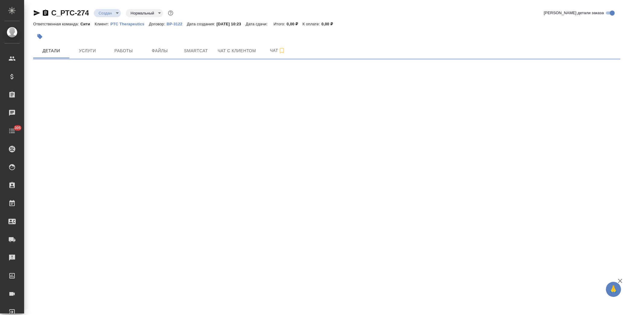
select select "RU"
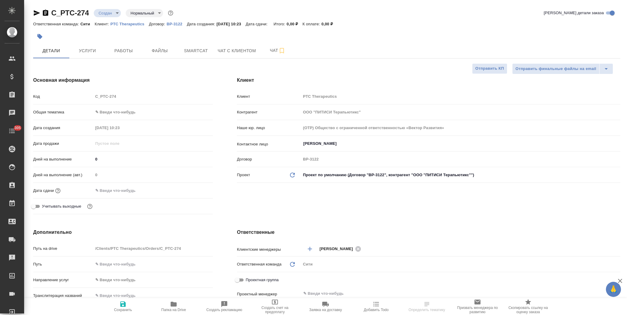
type textarea "x"
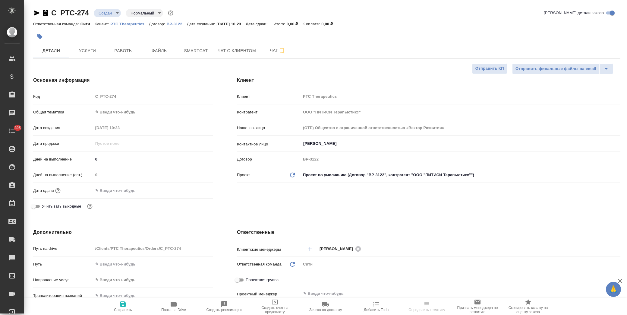
type textarea "x"
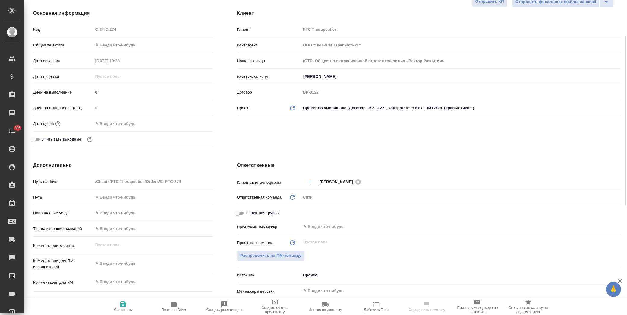
scroll to position [167, 0]
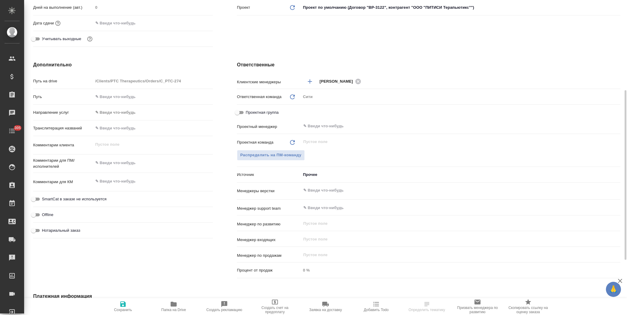
click at [322, 173] on body "🙏 .cls-1 fill:#fff; AWATERA [PERSON_NAME] Спецификации Заказы Чаты 305 Todo Про…" at bounding box center [313, 157] width 627 height 315
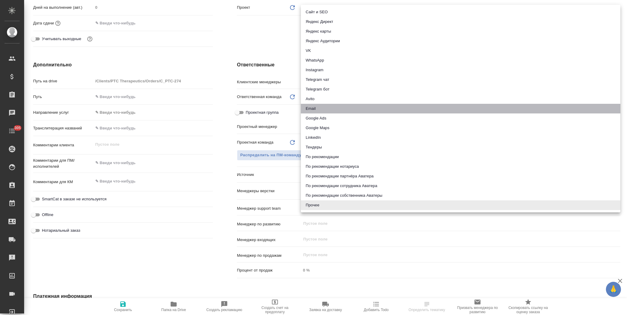
click at [328, 110] on li "Email" at bounding box center [460, 109] width 319 height 10
type textarea "x"
type input "emailAds"
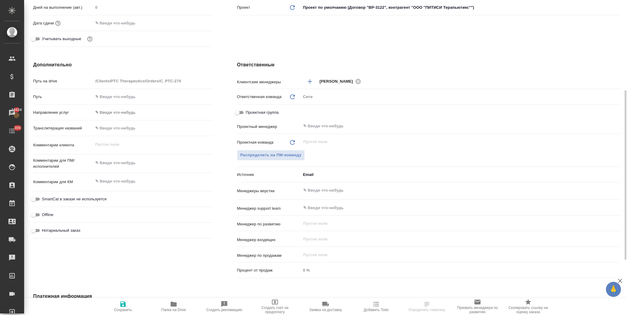
click at [127, 304] on span "Сохранить" at bounding box center [122, 305] width 43 height 11
type textarea "x"
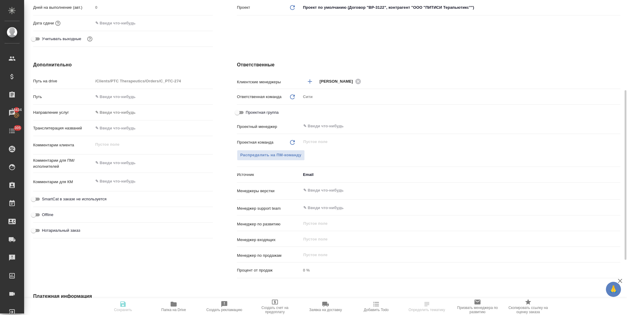
type textarea "x"
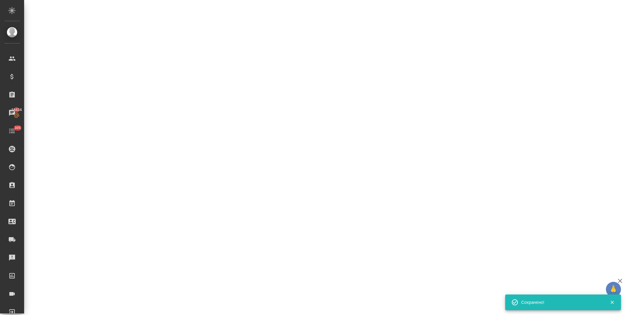
select select "RU"
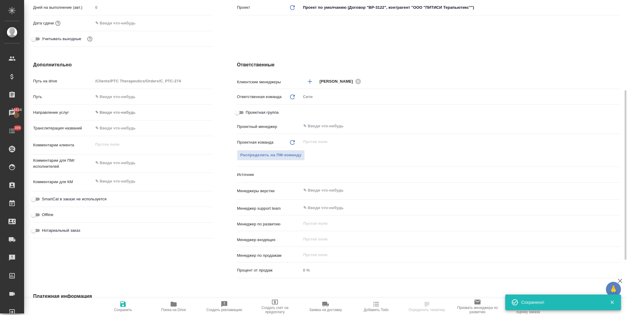
type textarea "x"
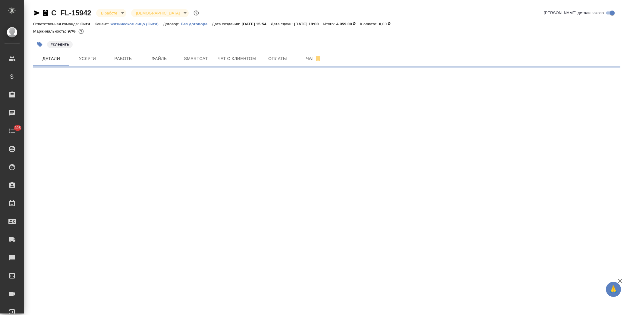
select select "RU"
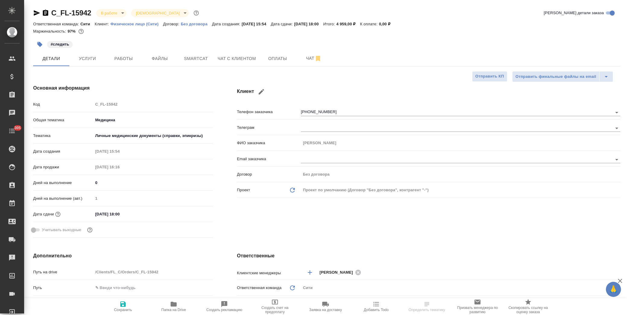
type textarea "x"
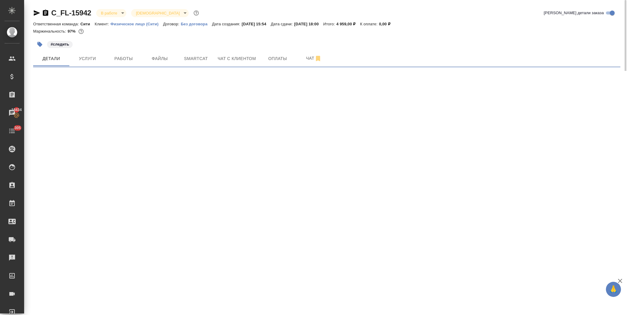
select select "RU"
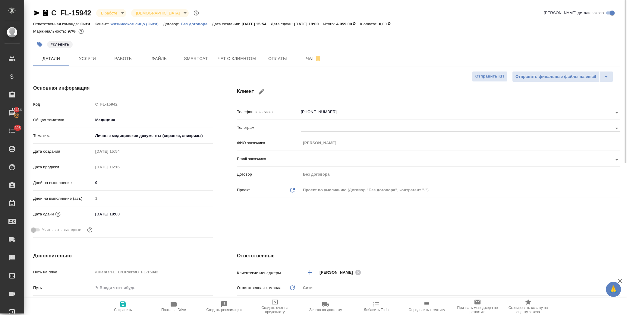
type textarea "x"
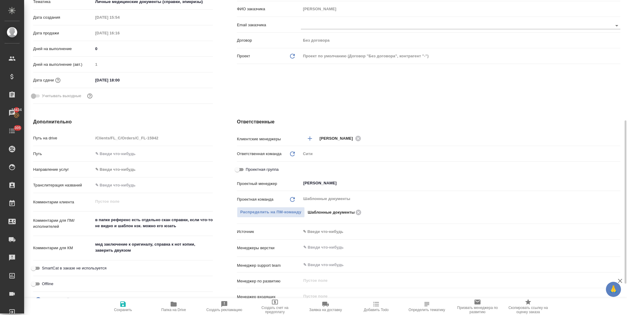
scroll to position [167, 0]
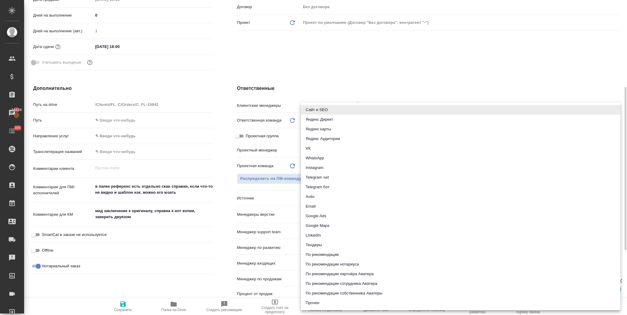
click at [325, 197] on body "🙏 .cls-1 fill:#fff; AWATERA [PERSON_NAME] Спецификации Заказы 18434 Чаты 305 To…" at bounding box center [313, 157] width 627 height 315
click at [368, 261] on li "По рекомендации нотариуса" at bounding box center [460, 264] width 319 height 10
type textarea "x"
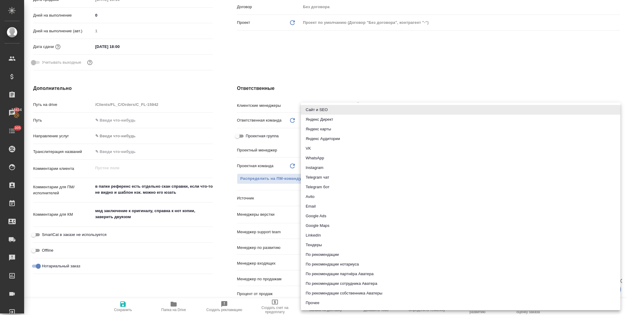
type input "notaryRecommendation"
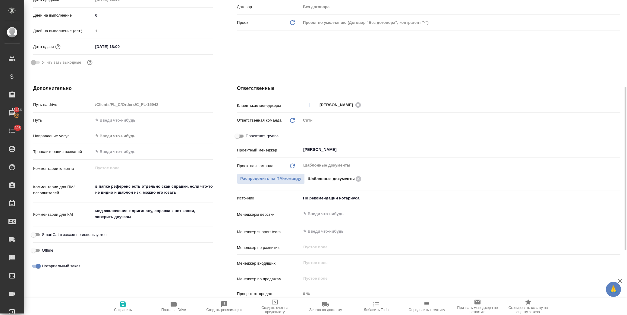
click at [130, 305] on span "Сохранить" at bounding box center [122, 305] width 43 height 11
type textarea "x"
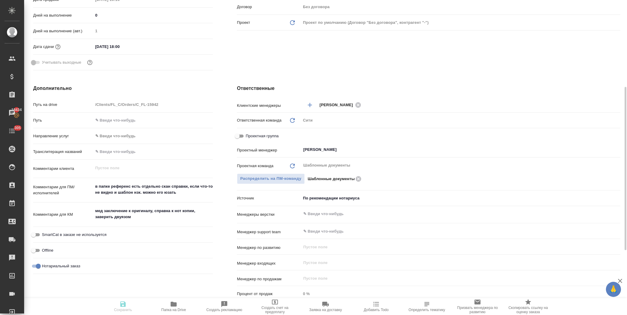
type textarea "x"
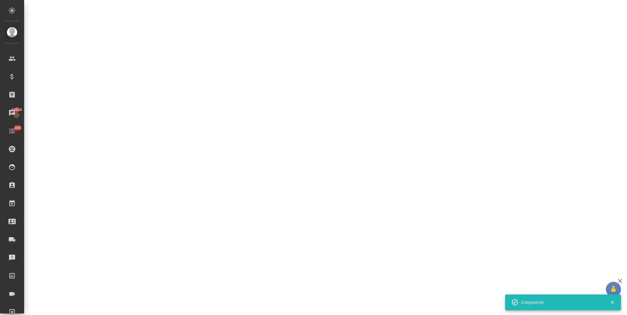
select select "RU"
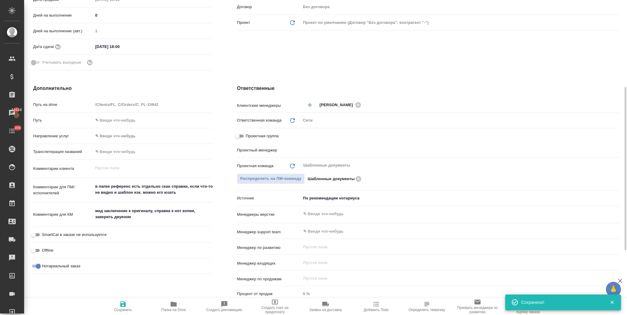
type textarea "x"
type input "[PERSON_NAME]"
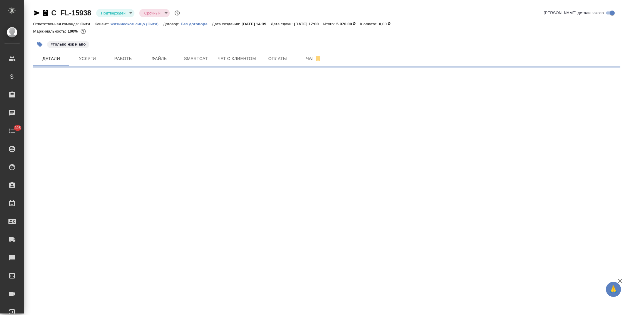
select select "RU"
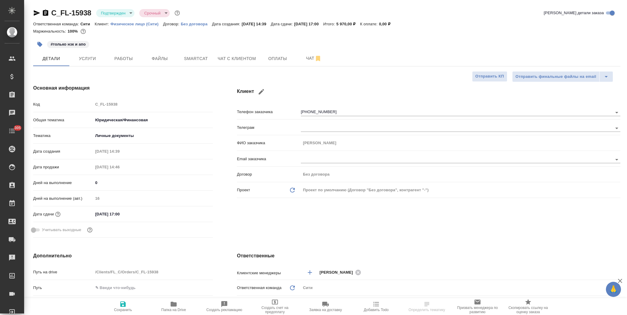
type textarea "x"
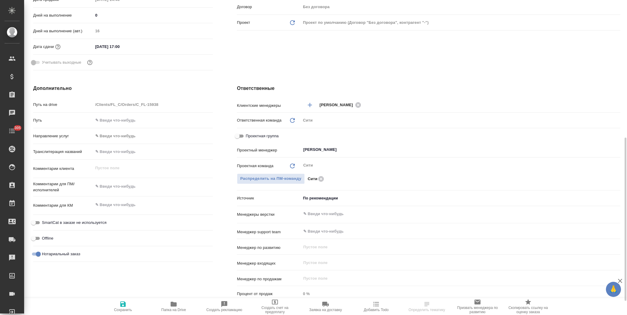
scroll to position [201, 0]
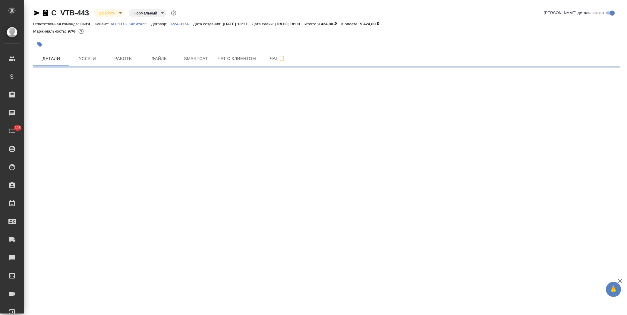
select select "RU"
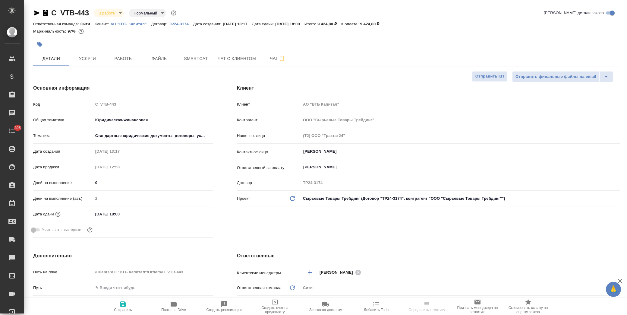
type textarea "x"
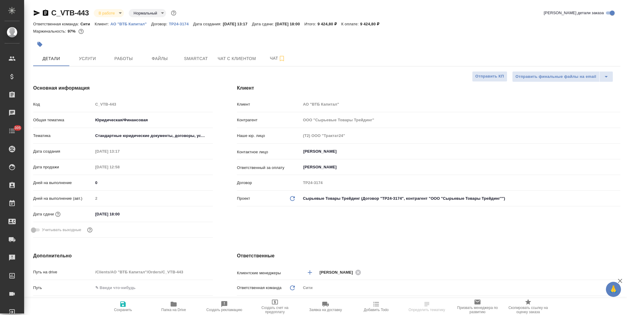
type textarea "x"
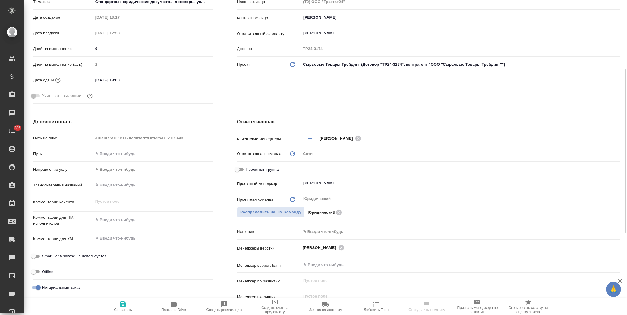
click at [322, 230] on body "🙏 .cls-1 fill:#fff; AWATERA [PERSON_NAME] Спецификации Заказы Чаты 305 Todo Про…" at bounding box center [313, 157] width 627 height 315
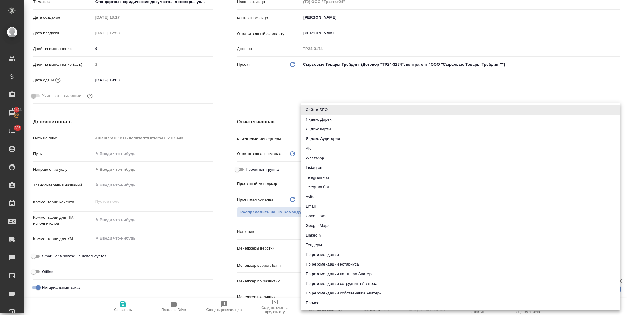
click at [326, 206] on li "Email" at bounding box center [460, 206] width 319 height 10
type textarea "x"
type input "emailAds"
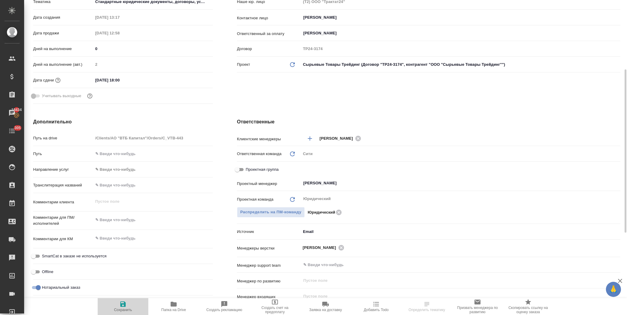
click at [121, 306] on icon "button" at bounding box center [122, 303] width 5 height 5
type textarea "x"
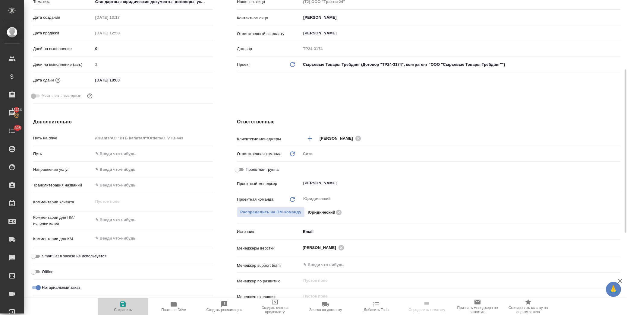
type textarea "x"
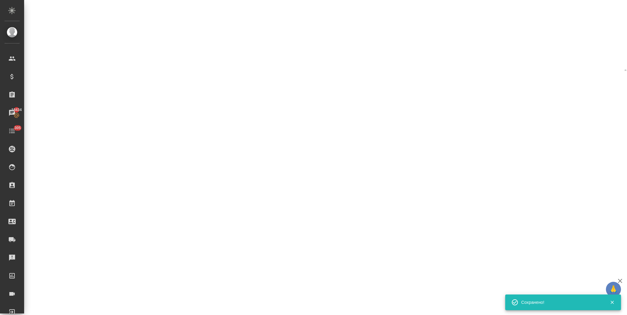
select select "RU"
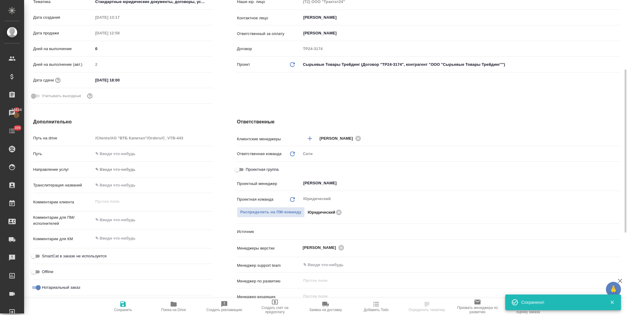
type textarea "x"
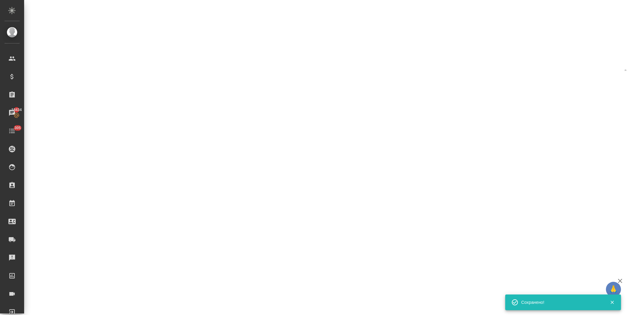
select select "RU"
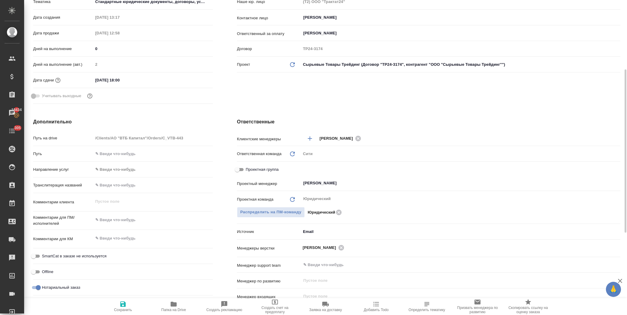
click at [122, 303] on icon "button" at bounding box center [122, 303] width 5 height 5
type textarea "x"
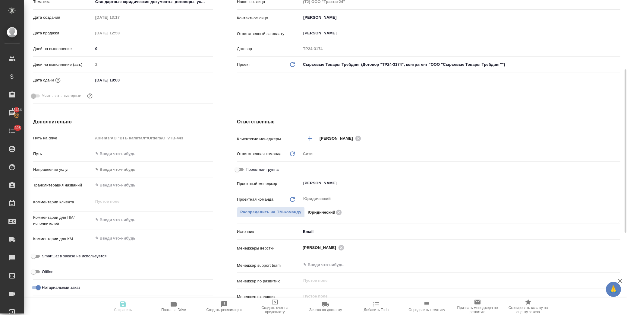
type textarea "x"
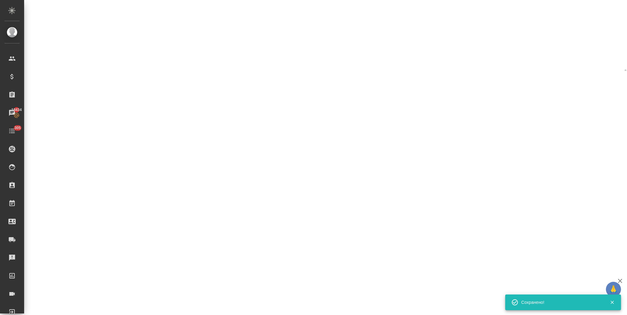
select select "RU"
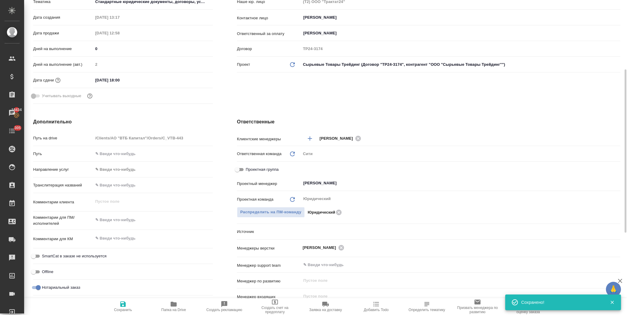
type textarea "x"
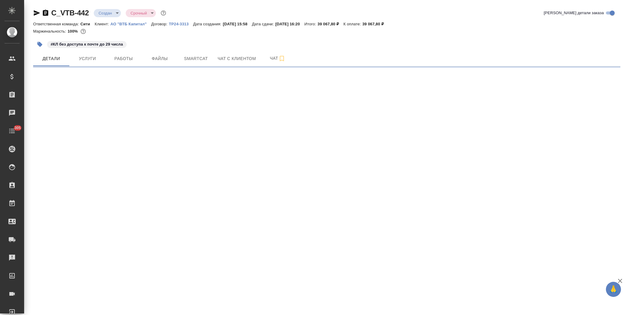
select select "RU"
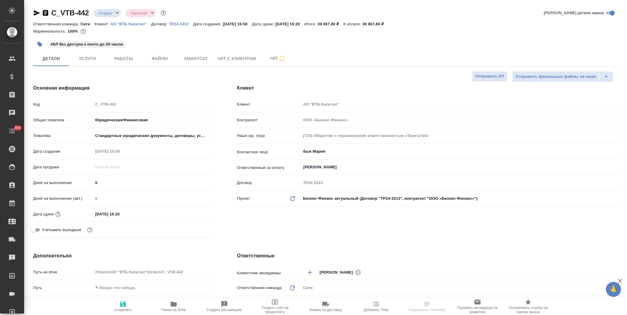
type textarea "x"
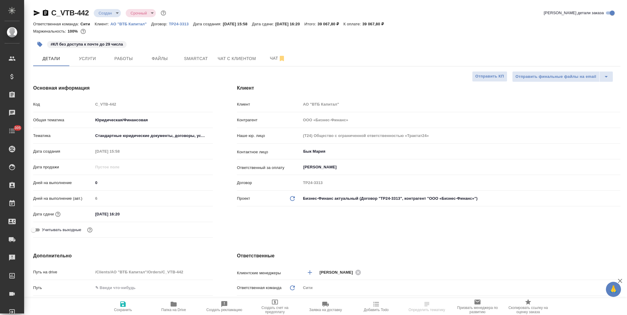
type textarea "x"
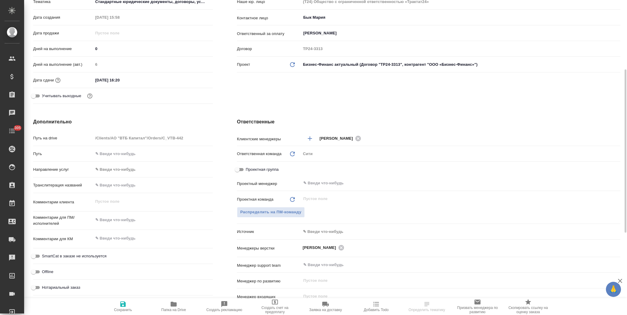
click at [316, 228] on body "🙏 .cls-1 fill:#fff; AWATERA Лофицкая Юлия Владимировна Клиенты Спецификации Зак…" at bounding box center [313, 157] width 627 height 315
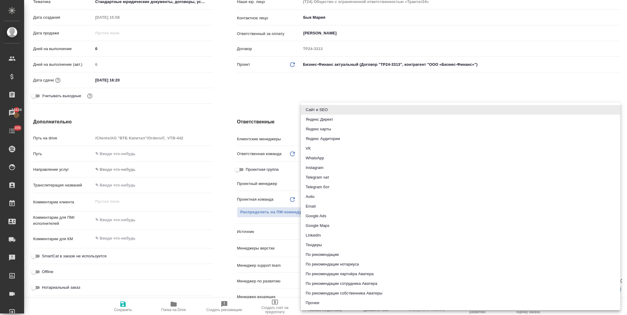
click at [329, 208] on li "Email" at bounding box center [460, 206] width 319 height 10
type textarea "x"
type input "emailAds"
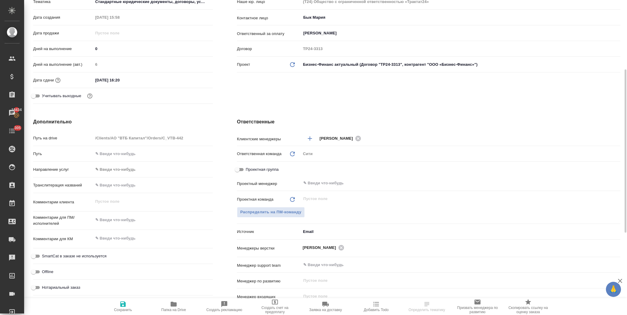
click at [125, 306] on icon "button" at bounding box center [122, 303] width 5 height 5
type textarea "x"
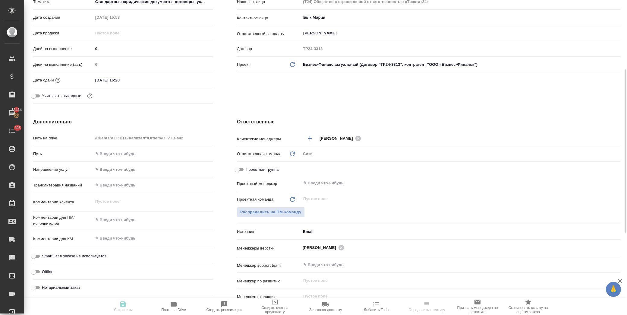
type textarea "x"
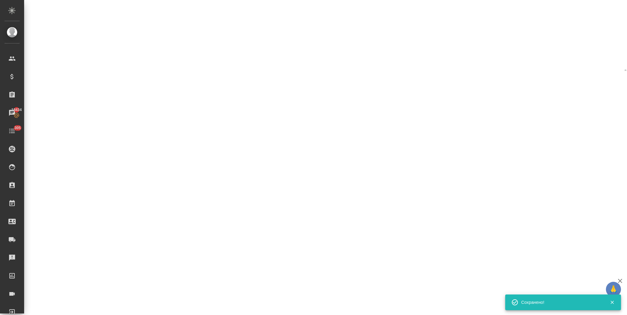
select select "RU"
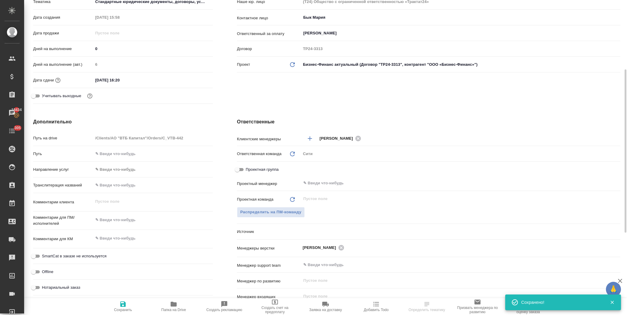
type textarea "x"
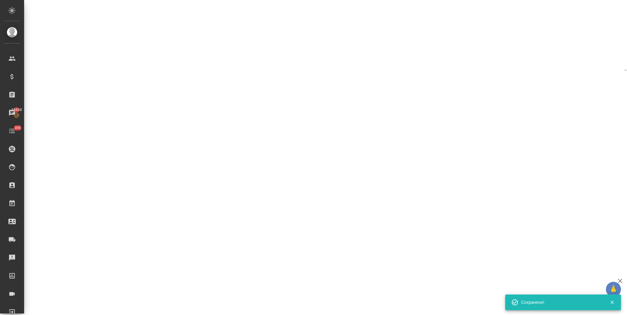
select select "RU"
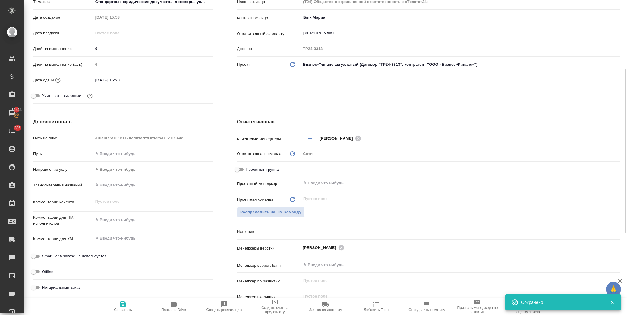
type textarea "x"
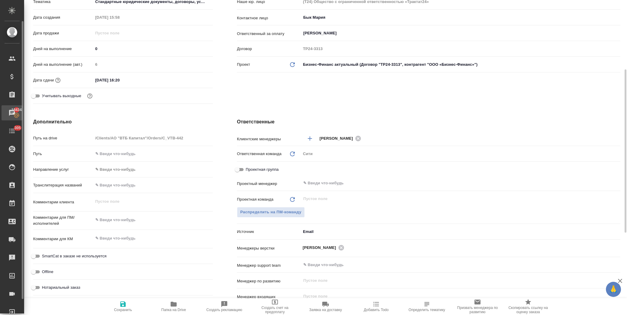
type textarea "x"
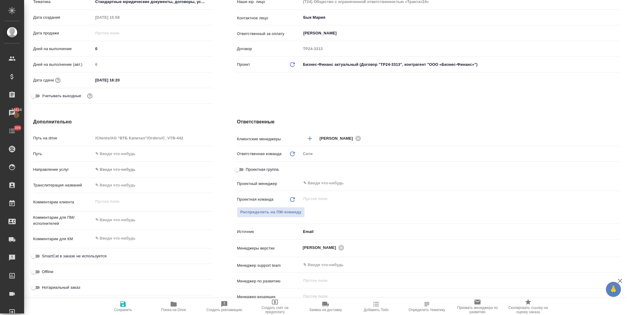
type textarea "x"
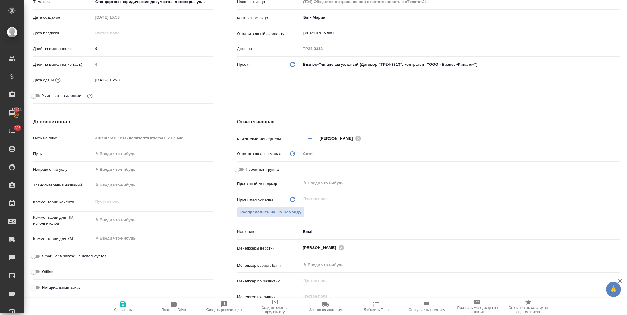
type textarea "x"
drag, startPoint x: 121, startPoint y: 303, endPoint x: 115, endPoint y: 292, distance: 12.6
click at [121, 303] on icon "button" at bounding box center [122, 303] width 7 height 7
type textarea "x"
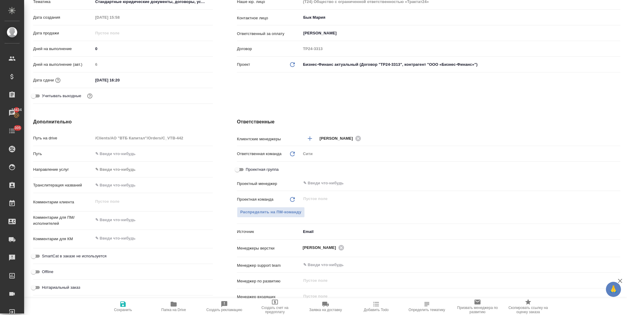
type textarea "x"
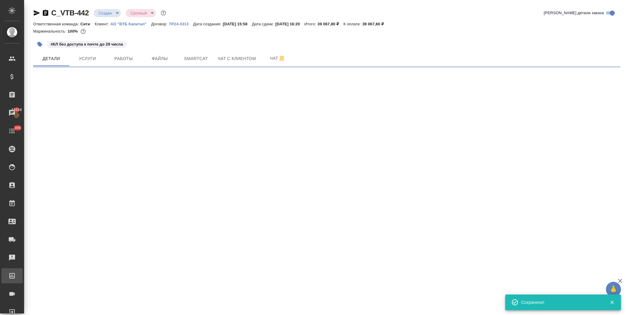
scroll to position [0, 0]
select select "RU"
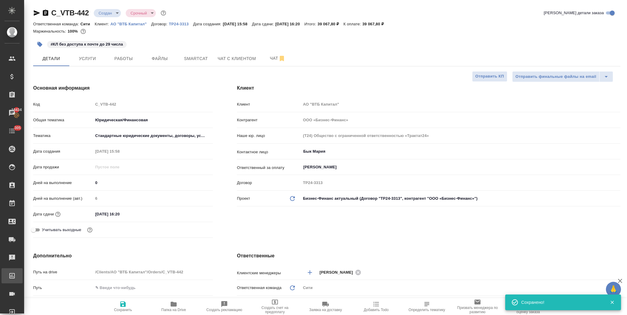
type textarea "x"
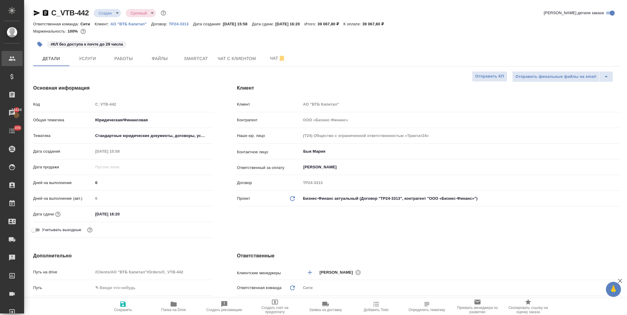
type textarea "x"
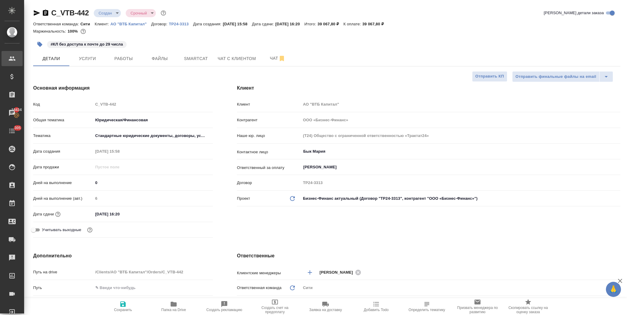
type textarea "x"
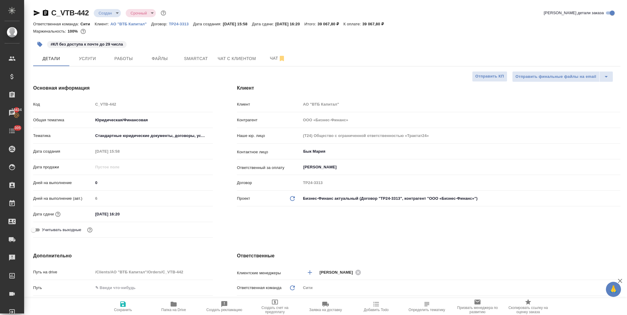
type textarea "x"
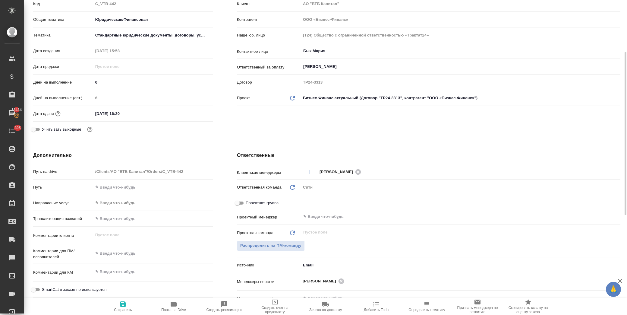
scroll to position [134, 0]
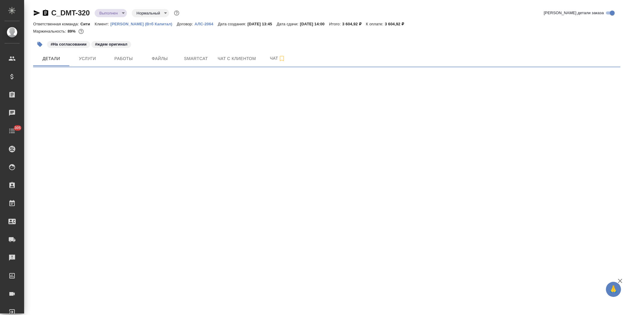
select select "RU"
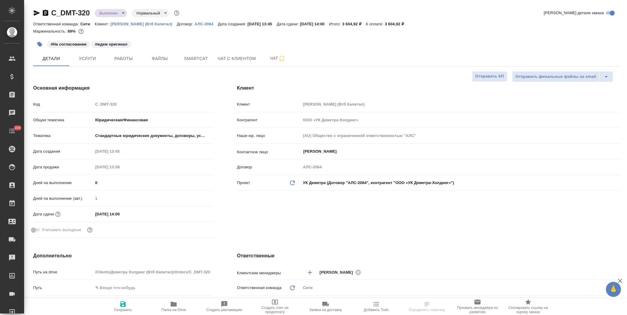
type textarea "x"
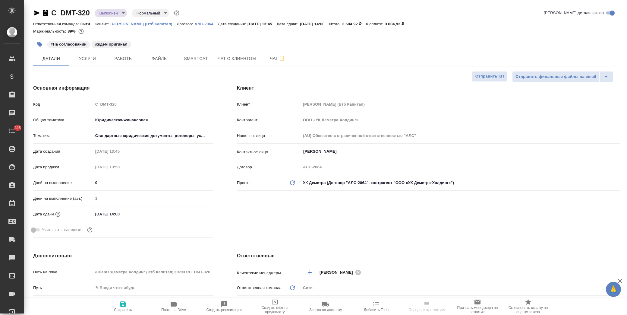
type textarea "x"
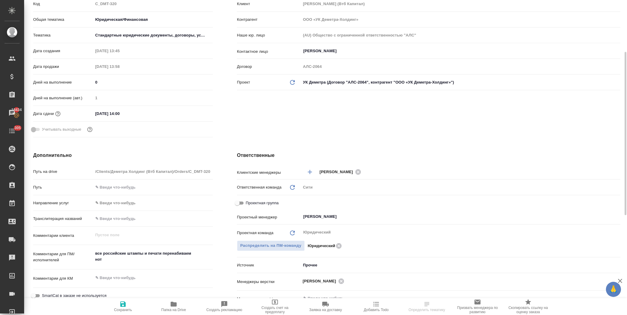
scroll to position [134, 0]
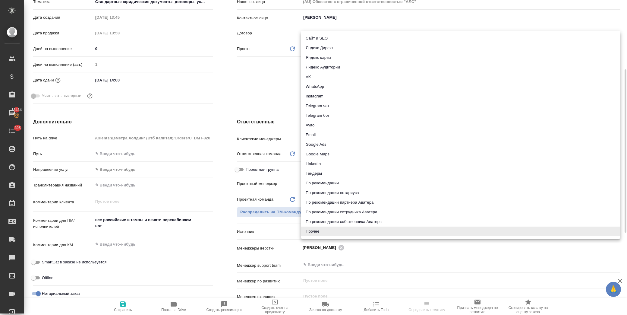
click at [321, 230] on body "🙏 .cls-1 fill:#fff; AWATERA [PERSON_NAME] Спецификации Заказы 18434 Чаты 305 To…" at bounding box center [313, 157] width 627 height 315
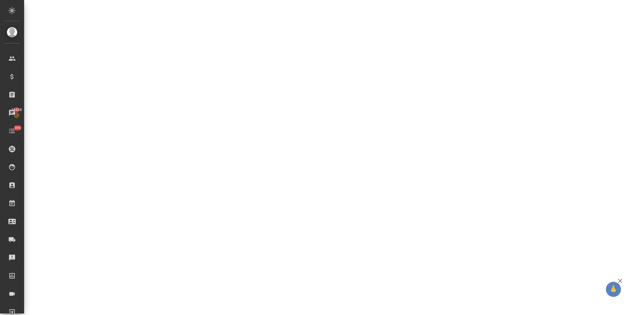
click at [339, 134] on div ".cls-1 fill:#fff; AWATERA [PERSON_NAME] Спецификации Заказы 18434 Чаты 305 Todo…" at bounding box center [313, 157] width 627 height 315
select select "RU"
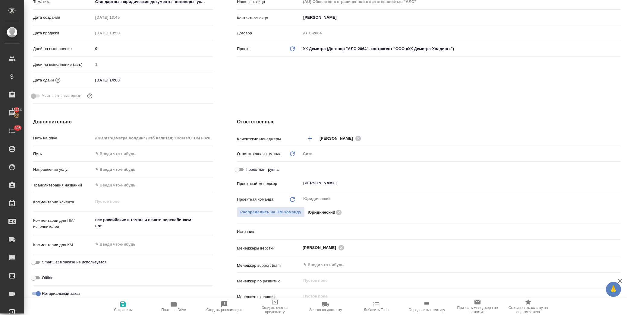
type textarea "x"
click at [324, 228] on body "🙏 .cls-1 fill:#fff; AWATERA [PERSON_NAME] Спецификации Заказы 18434 Чаты 305 To…" at bounding box center [313, 157] width 627 height 315
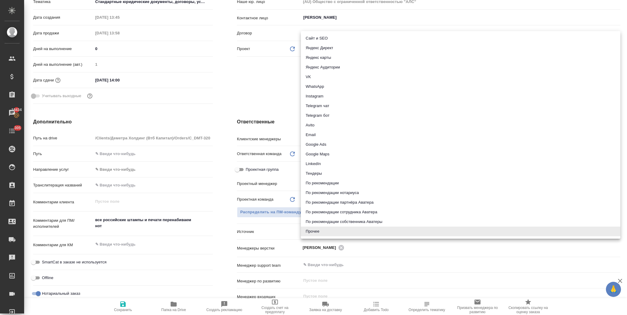
click at [335, 130] on li "Email" at bounding box center [460, 135] width 319 height 10
type textarea "x"
type input "emailAds"
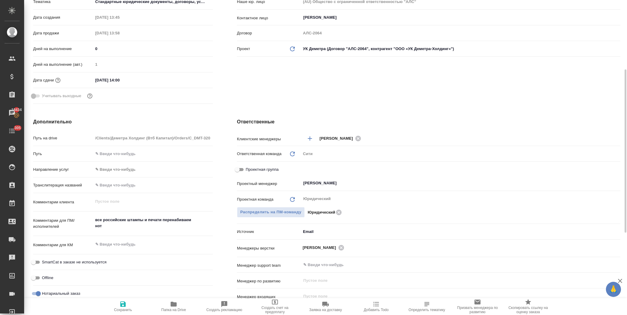
click at [124, 305] on icon "button" at bounding box center [122, 303] width 5 height 5
type textarea "x"
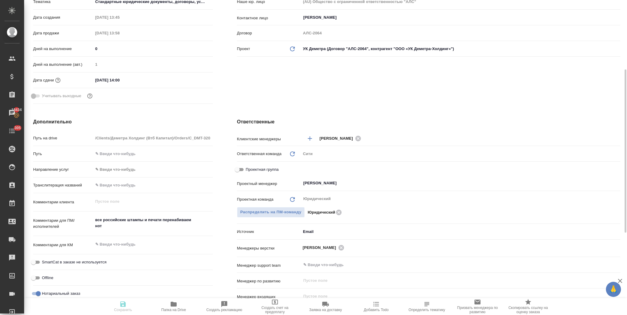
type textarea "x"
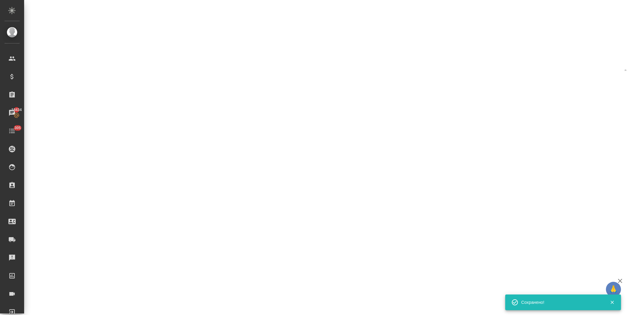
select select "RU"
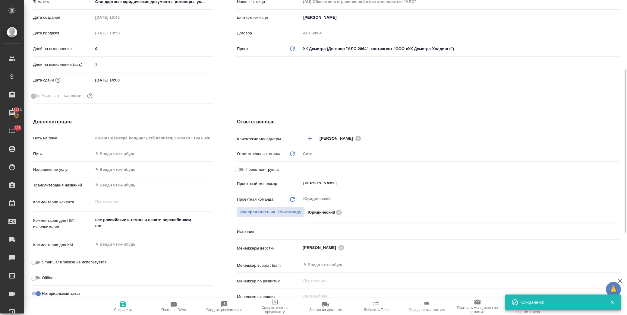
type textarea "x"
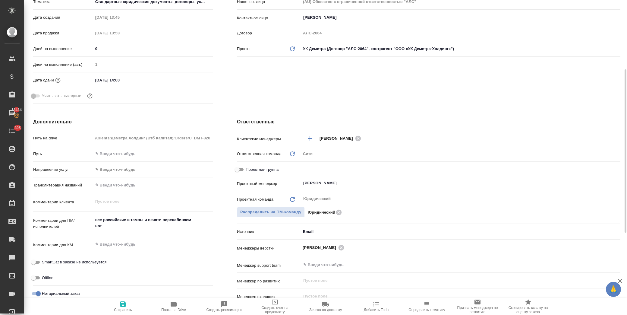
click at [129, 303] on span "Сохранить" at bounding box center [122, 305] width 43 height 11
type textarea "x"
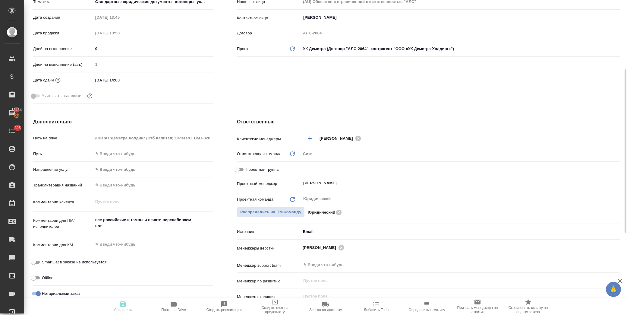
type textarea "x"
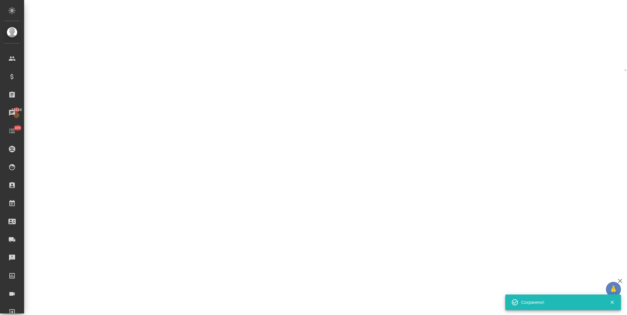
select select "RU"
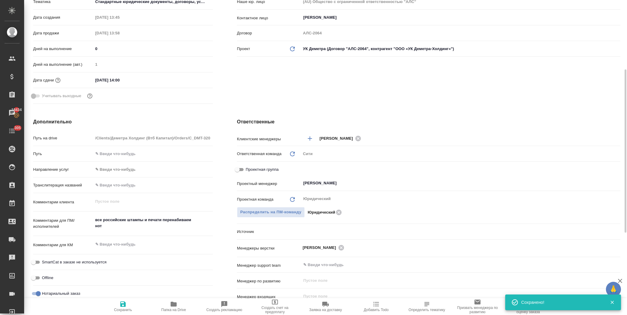
type textarea "x"
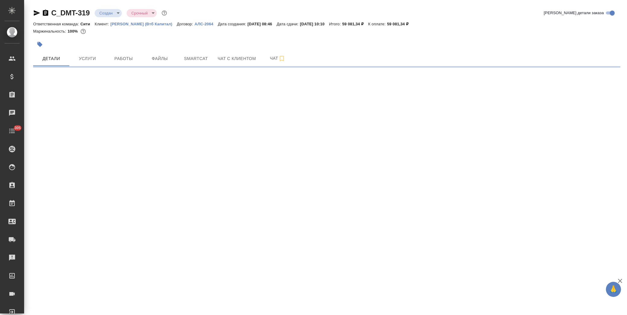
select select "RU"
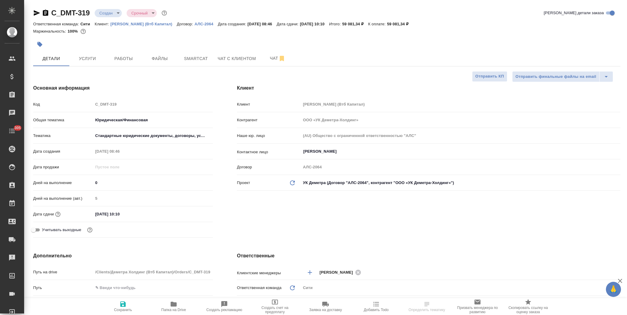
type textarea "x"
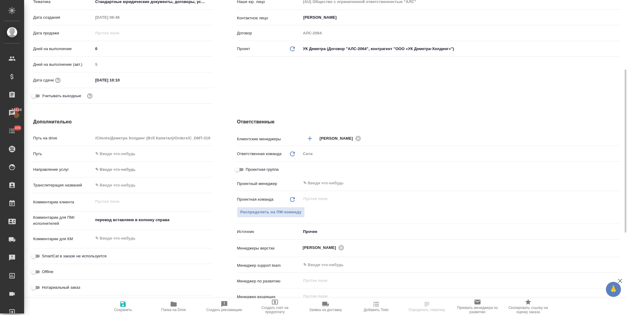
click at [314, 233] on body "🙏 .cls-1 fill:#fff; AWATERA Лофицкая Юлия Владимировна Клиенты Спецификации Зак…" at bounding box center [313, 157] width 627 height 315
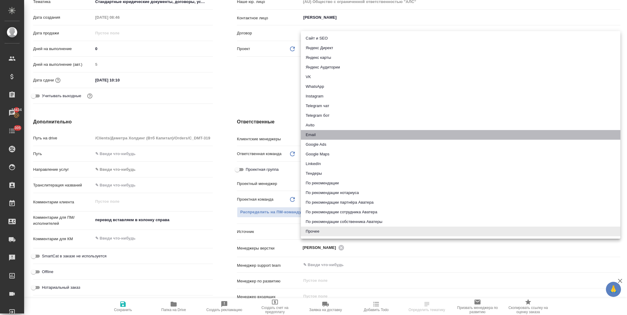
click at [315, 134] on li "Email" at bounding box center [460, 135] width 319 height 10
type textarea "x"
type input "emailAds"
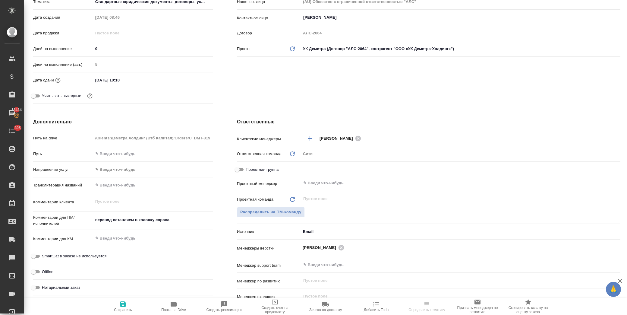
click at [128, 306] on div ".cls-1 fill:#fff; AWATERA Лофицкая Юлия Владимировна Клиенты Спецификации Заказ…" at bounding box center [313, 157] width 627 height 315
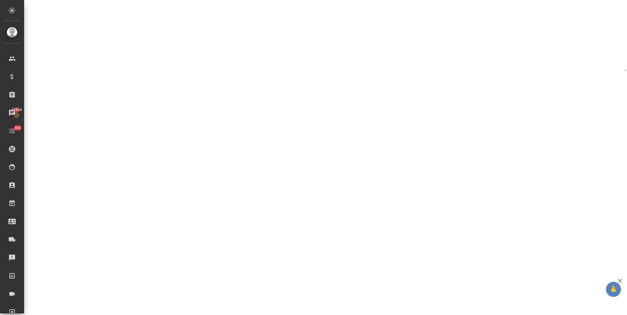
select select "RU"
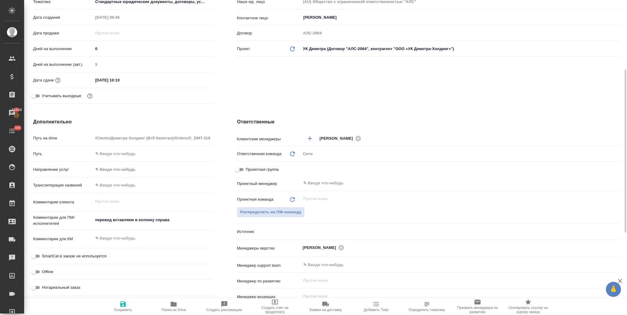
type textarea "x"
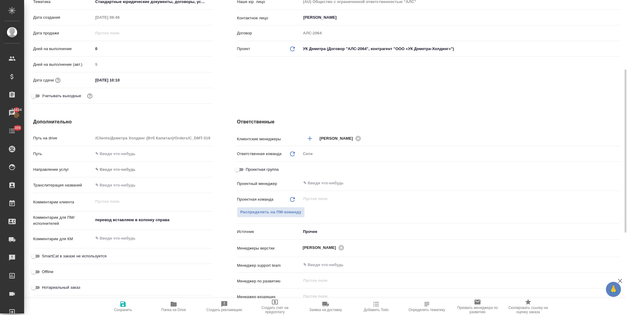
type textarea "x"
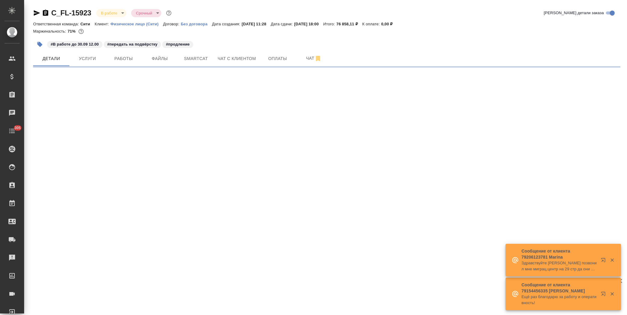
select select "RU"
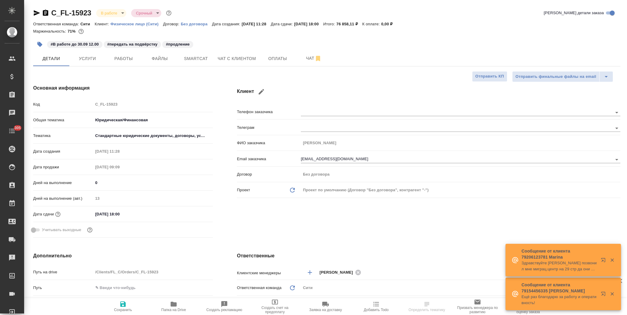
type textarea "x"
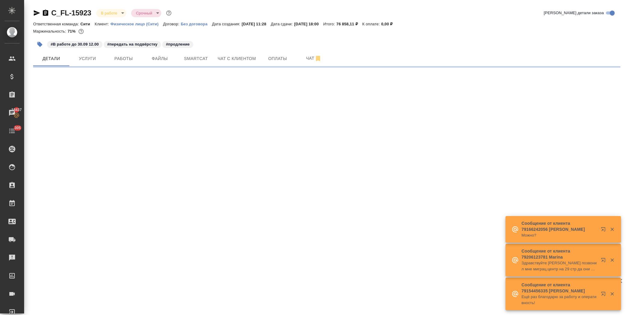
select select "RU"
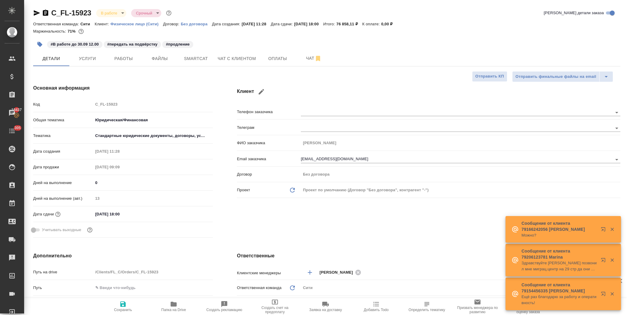
type textarea "x"
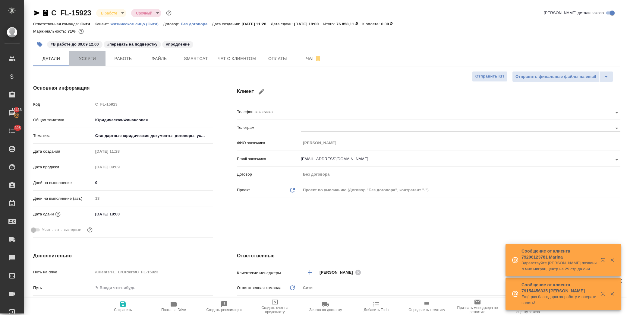
click at [86, 57] on span "Услуги" at bounding box center [87, 59] width 29 height 8
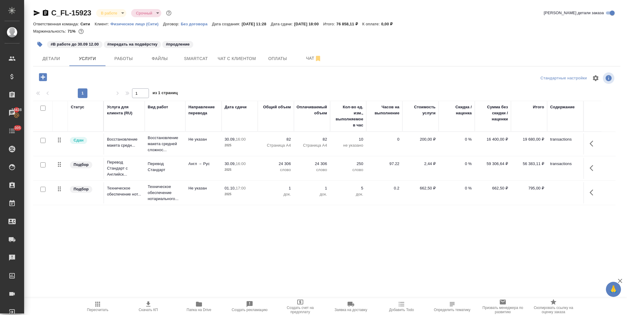
click at [593, 168] on icon "button" at bounding box center [593, 167] width 7 height 7
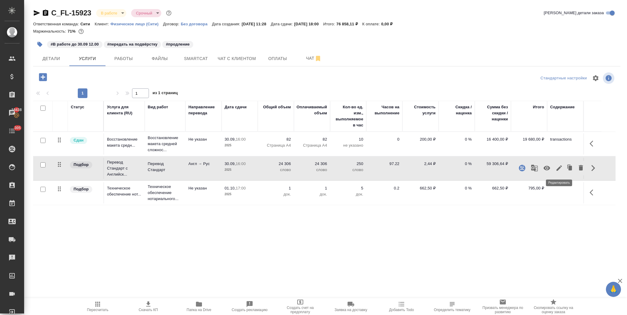
click at [561, 168] on icon "button" at bounding box center [558, 167] width 7 height 7
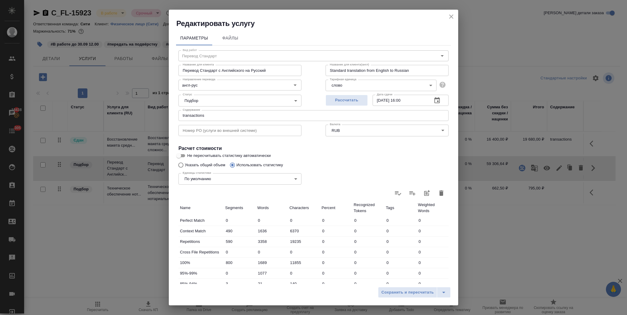
click at [433, 101] on icon "button" at bounding box center [436, 100] width 7 height 7
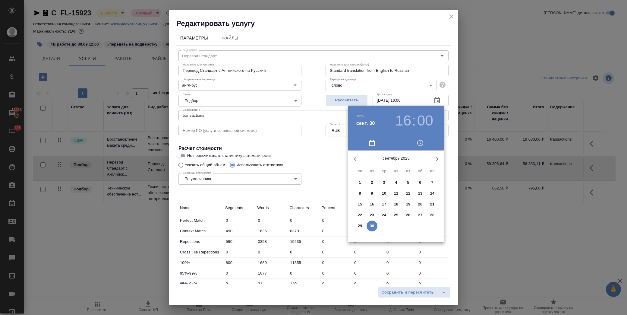
click at [436, 152] on button "button" at bounding box center [437, 159] width 14 height 14
click at [383, 184] on p "1" at bounding box center [384, 182] width 2 height 6
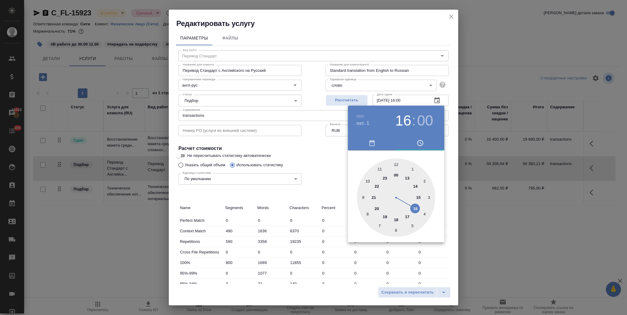
click at [369, 182] on div at bounding box center [396, 197] width 78 height 78
type input "01.10.2025 10:00"
click at [322, 161] on div at bounding box center [313, 157] width 627 height 315
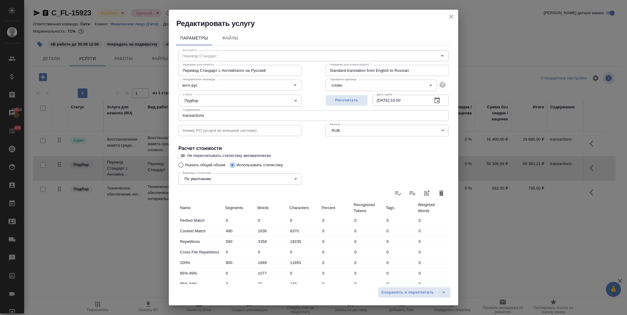
click at [407, 294] on span "Сохранить и пересчитать" at bounding box center [407, 292] width 52 height 7
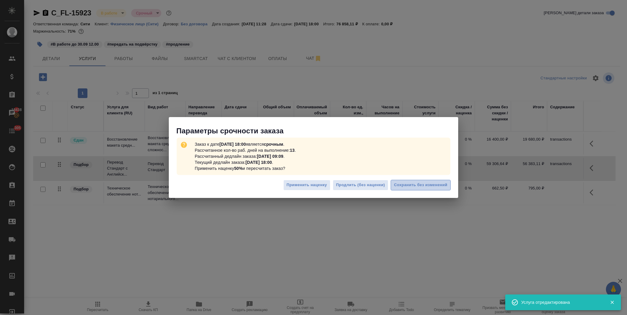
click at [430, 185] on span "Сохранить без изменений" at bounding box center [420, 184] width 53 height 7
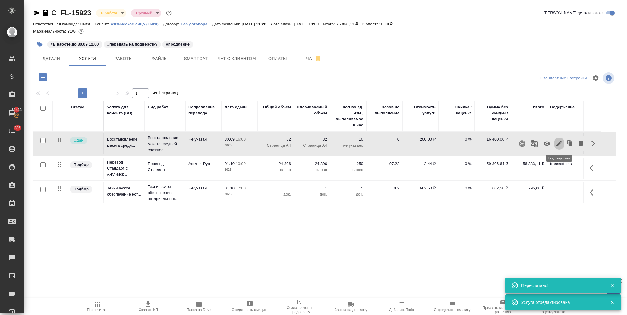
click at [559, 145] on icon "button" at bounding box center [558, 143] width 7 height 7
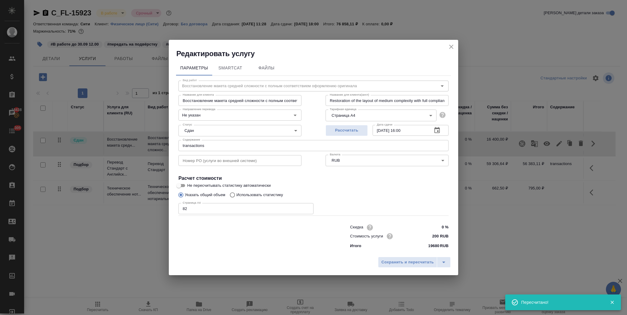
click at [439, 129] on icon "button" at bounding box center [436, 130] width 7 height 7
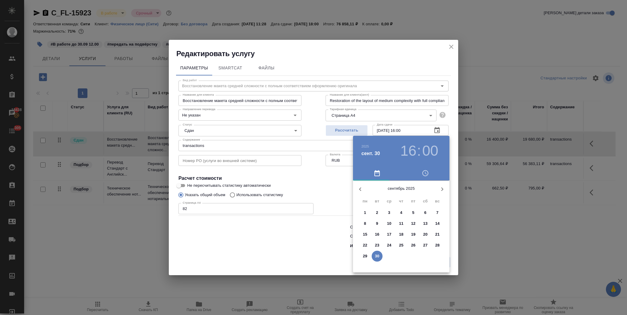
click at [445, 188] on icon "button" at bounding box center [442, 188] width 7 height 7
click at [392, 212] on span "1" at bounding box center [389, 212] width 11 height 6
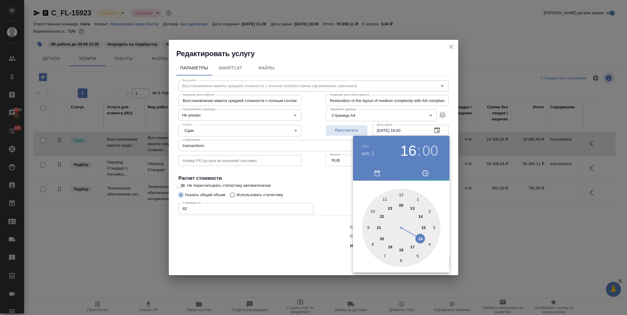
click at [372, 211] on div at bounding box center [401, 227] width 78 height 78
type input "01.10.2025 10:00"
click at [303, 175] on div at bounding box center [313, 157] width 627 height 315
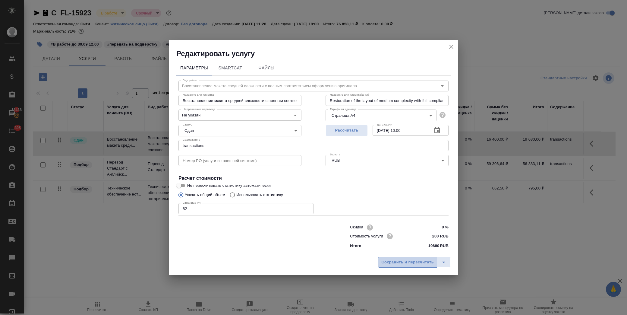
click at [408, 260] on span "Сохранить и пересчитать" at bounding box center [407, 262] width 52 height 7
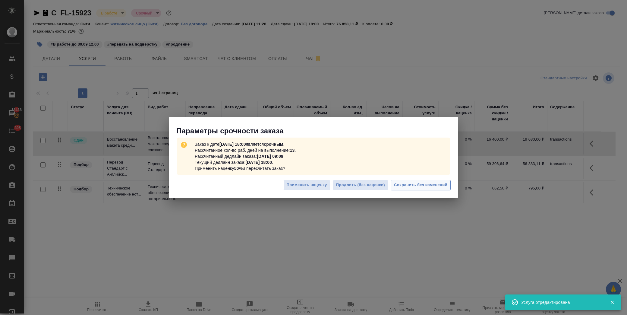
click at [409, 181] on span "Сохранить без изменений" at bounding box center [420, 184] width 53 height 7
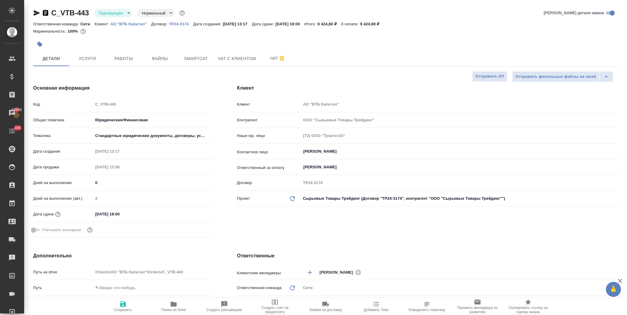
select select "RU"
click at [143, 212] on input "[DATE] 18:00" at bounding box center [119, 213] width 53 height 9
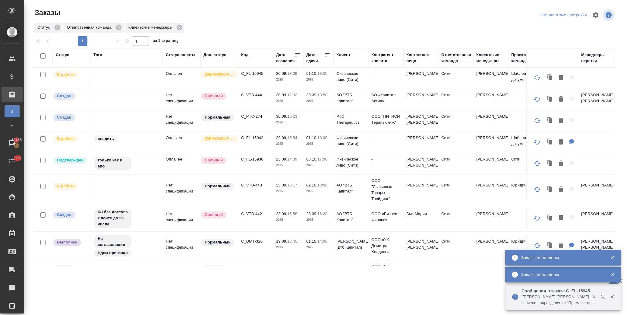
scroll to position [33, 0]
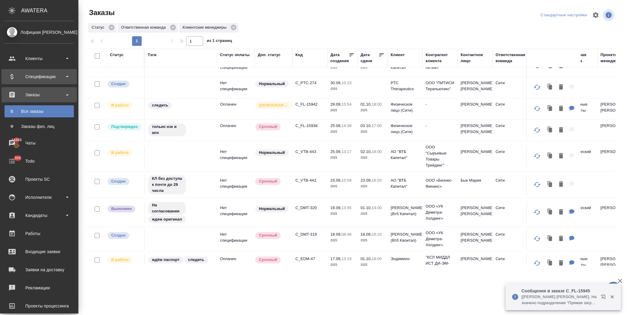
click at [37, 76] on div "Спецификации" at bounding box center [39, 76] width 69 height 9
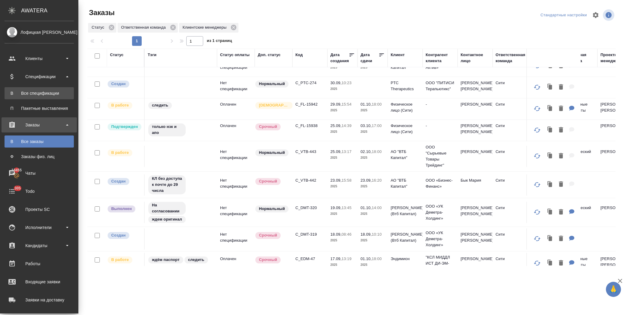
click at [52, 93] on div "Все спецификации" at bounding box center [39, 93] width 63 height 6
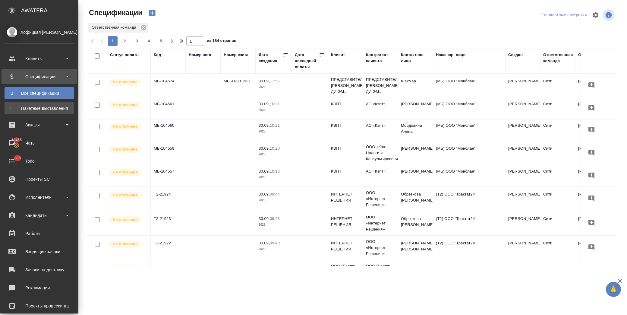
click at [56, 109] on div "Пакетные выставления" at bounding box center [39, 108] width 63 height 6
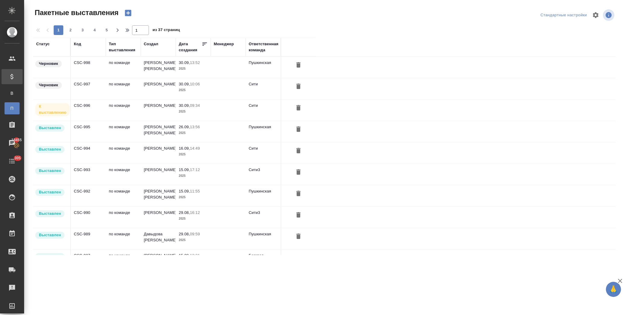
click at [127, 14] on icon "button" at bounding box center [128, 13] width 6 height 6
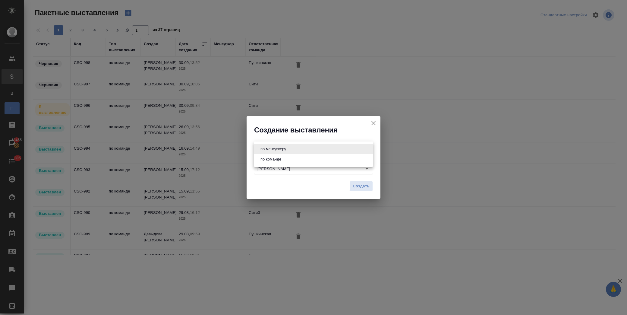
click at [344, 149] on body "🙏 .cls-1 fill:#fff; AWATERA Лофицкая Юлия Владимировна Клиенты Спецификации В В…" at bounding box center [313, 157] width 627 height 315
click at [299, 161] on li "по команде" at bounding box center [313, 159] width 119 height 10
type input "byDepartment"
click at [360, 183] on span "Создать" at bounding box center [361, 186] width 17 height 7
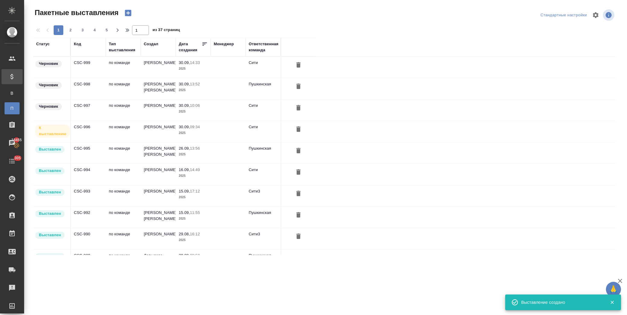
click at [132, 64] on td "по команде" at bounding box center [123, 67] width 35 height 21
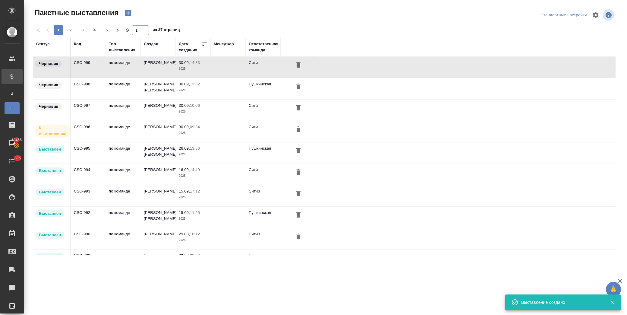
click at [132, 64] on td "по команде" at bounding box center [123, 67] width 35 height 21
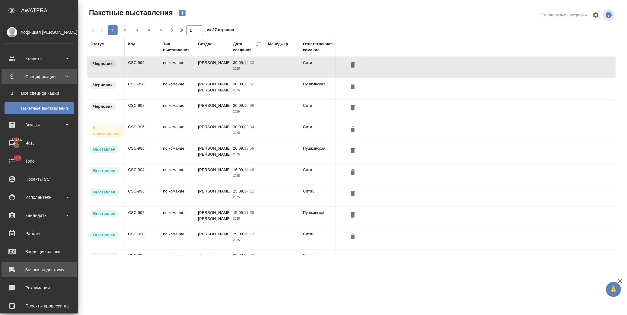
click at [50, 268] on div "Заявки на доставку" at bounding box center [39, 269] width 69 height 9
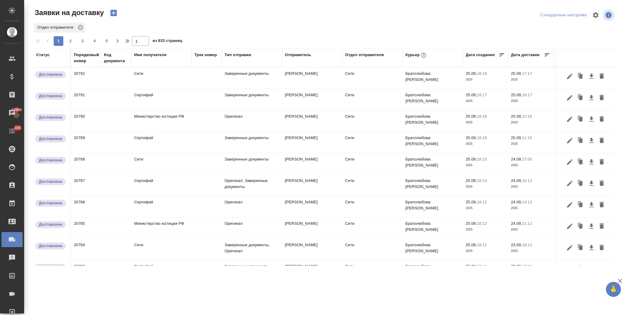
click at [171, 280] on div ".cls-1 fill:#fff; AWATERA Лофицкая Юлия Владимировна Клиенты Спецификации Заказ…" at bounding box center [313, 157] width 627 height 315
click at [114, 14] on icon "button" at bounding box center [113, 13] width 6 height 6
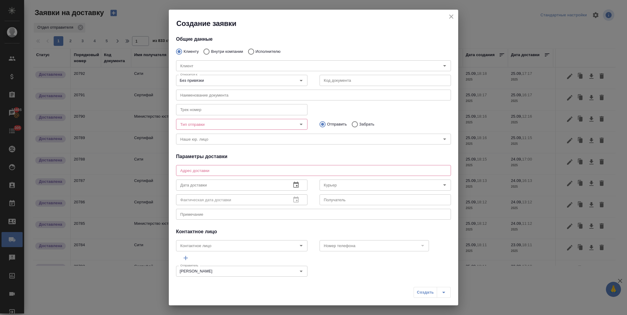
click at [216, 49] on p "Внутри компании" at bounding box center [227, 52] width 32 height 6
click at [211, 49] on input "Внутри компании" at bounding box center [205, 51] width 11 height 13
radio input "true"
click at [209, 66] on input "Команда" at bounding box center [303, 65] width 251 height 7
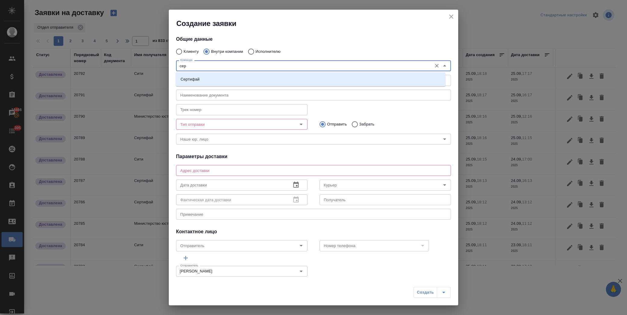
type input "серт"
click at [210, 77] on li "Сертифай" at bounding box center [311, 79] width 270 height 11
type textarea "[STREET_ADDRESS]"
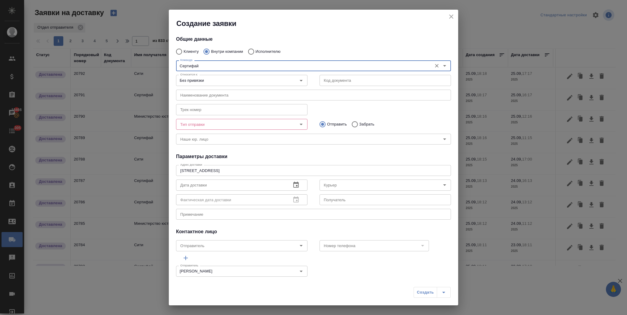
type input "Сертифай"
click at [250, 124] on input "Тип отправки" at bounding box center [232, 124] width 108 height 7
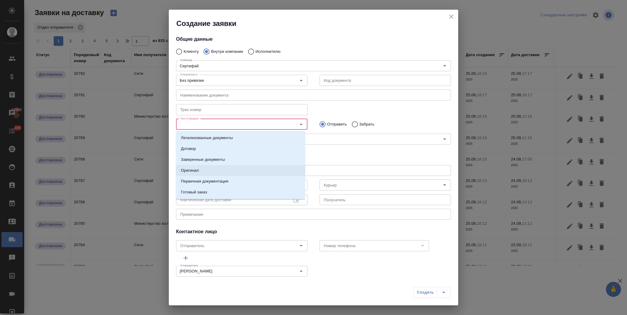
click at [231, 168] on li "Оригинал" at bounding box center [240, 170] width 129 height 11
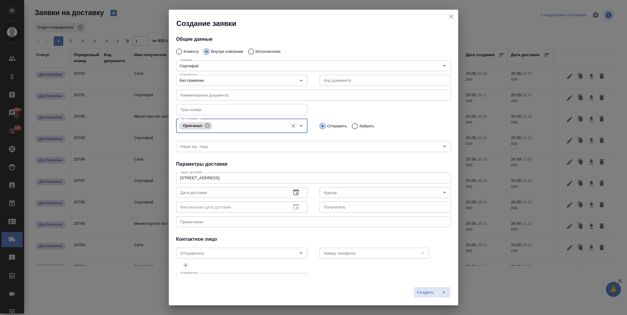
click at [297, 193] on button "button" at bounding box center [296, 192] width 14 height 14
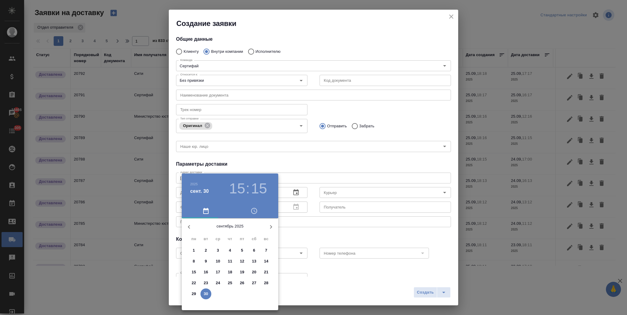
click at [244, 283] on p "26" at bounding box center [242, 283] width 5 height 6
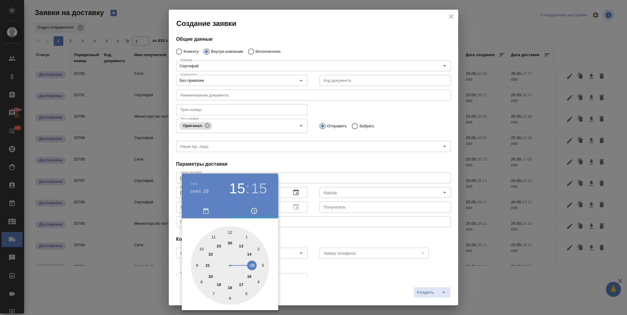
click at [229, 231] on div at bounding box center [230, 265] width 78 height 78
type input "[DATE] 12:00"
drag, startPoint x: 323, startPoint y: 196, endPoint x: 338, endPoint y: 192, distance: 15.9
click at [323, 196] on div at bounding box center [313, 157] width 627 height 315
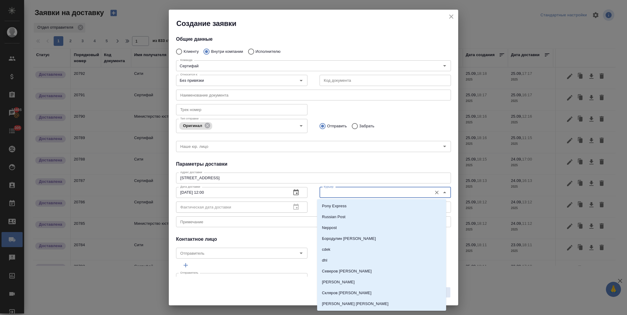
click at [338, 192] on input "Курьер" at bounding box center [375, 192] width 108 height 7
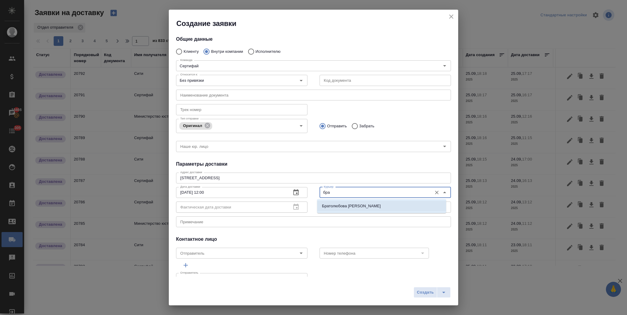
click at [345, 203] on p "Братолюбова [PERSON_NAME]" at bounding box center [351, 206] width 59 height 6
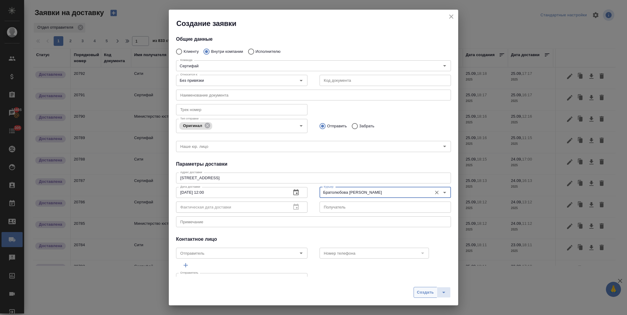
type input "Братолюбова [PERSON_NAME]"
click at [423, 289] on div "Создать" at bounding box center [313, 294] width 289 height 21
click at [424, 290] on span "Создать" at bounding box center [425, 292] width 17 height 7
radio input "true"
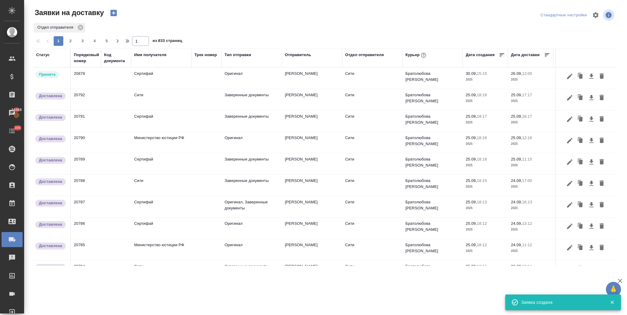
click at [115, 12] on icon "button" at bounding box center [113, 13] width 6 height 6
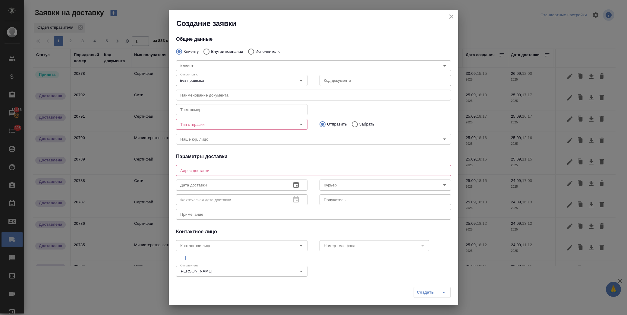
click at [224, 50] on p "Внутри компании" at bounding box center [227, 52] width 32 height 6
click at [211, 50] on input "Внутри компании" at bounding box center [205, 51] width 11 height 13
radio input "true"
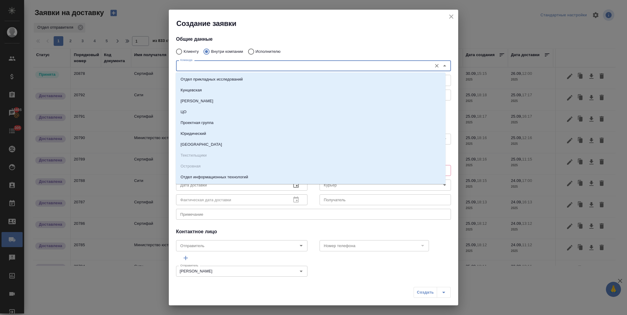
click at [209, 64] on input "Команда" at bounding box center [303, 65] width 251 height 7
type input "цо"
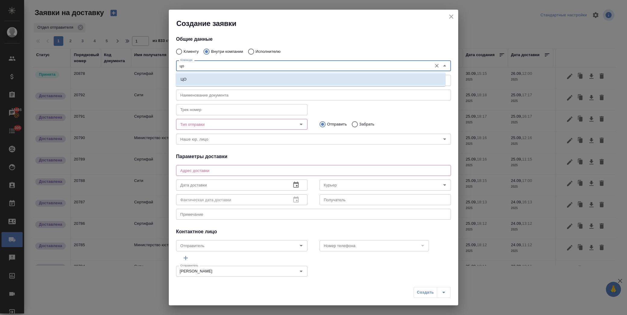
click at [255, 76] on li "ЦО" at bounding box center [311, 79] width 270 height 11
type textarea "ул. Золотая, д. 11"
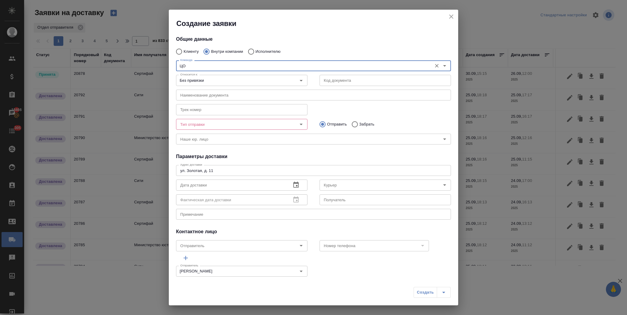
type input "ЦО"
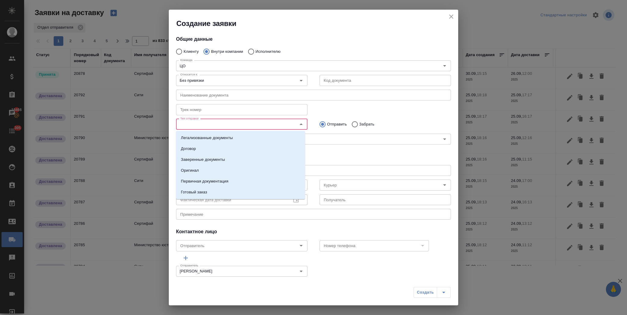
click at [280, 121] on input "Тип отправки" at bounding box center [232, 124] width 108 height 7
click at [236, 180] on li "Первичная документация" at bounding box center [240, 181] width 129 height 11
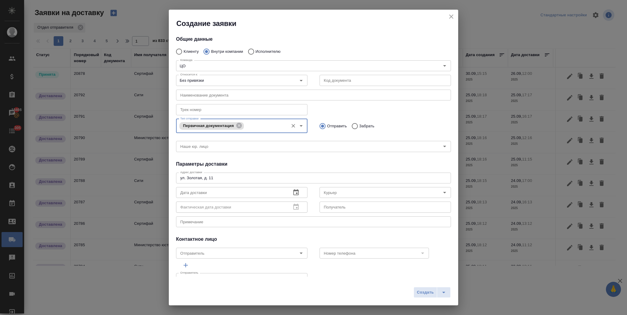
click at [327, 125] on p "Отправить" at bounding box center [337, 126] width 20 height 6
click at [324, 125] on input "Отправить" at bounding box center [321, 126] width 11 height 13
click at [246, 192] on input "text" at bounding box center [231, 192] width 110 height 11
click at [292, 193] on icon "button" at bounding box center [295, 192] width 7 height 7
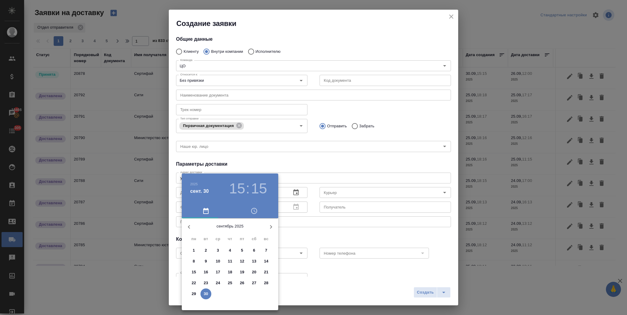
click at [244, 281] on p "26" at bounding box center [242, 283] width 5 height 6
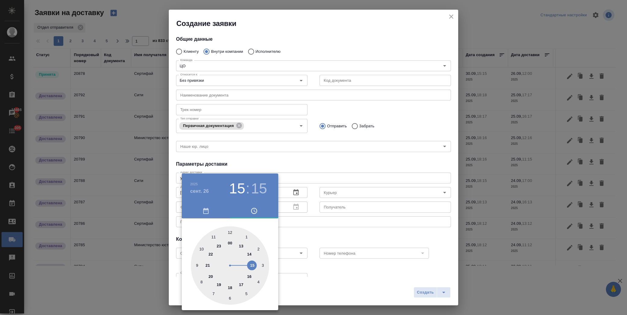
click at [240, 245] on div at bounding box center [230, 265] width 78 height 78
click at [230, 232] on div at bounding box center [230, 265] width 78 height 78
type input "[DATE] 13:00"
click at [320, 154] on div at bounding box center [313, 157] width 627 height 315
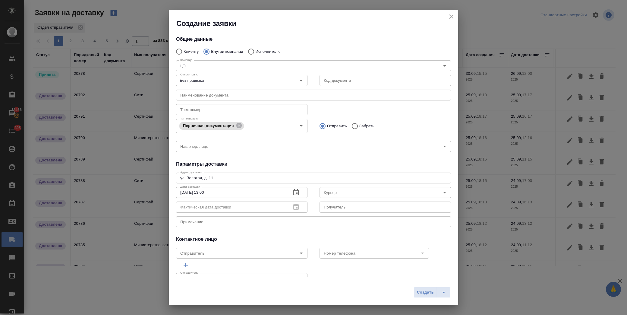
click at [330, 189] on input "Курьер" at bounding box center [375, 192] width 108 height 7
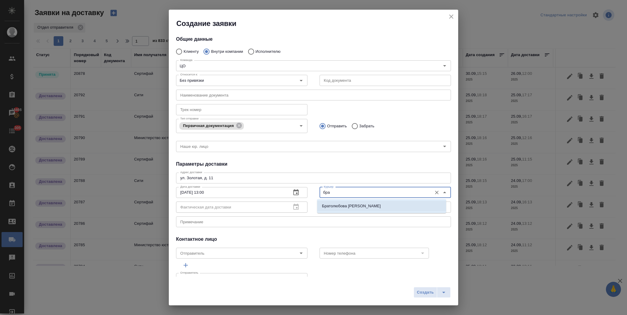
click at [347, 202] on li "Братолюбова [PERSON_NAME]" at bounding box center [381, 205] width 129 height 11
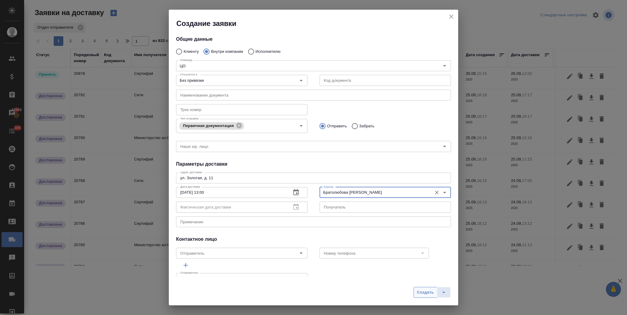
type input "Братолюбова [PERSON_NAME]"
click at [428, 291] on span "Создать" at bounding box center [425, 292] width 17 height 7
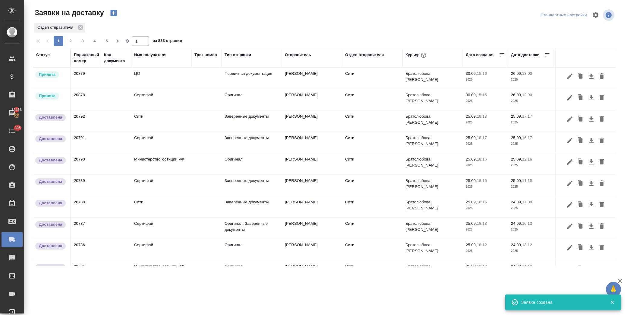
click at [115, 12] on icon "button" at bounding box center [113, 13] width 6 height 6
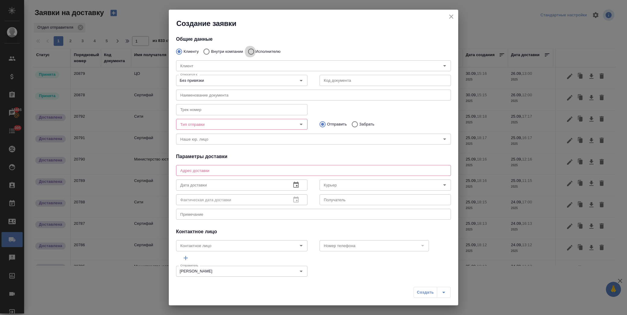
click at [254, 50] on input "Исполнителю" at bounding box center [250, 51] width 11 height 13
radio input "true"
click at [237, 63] on input "Исполнитель" at bounding box center [299, 65] width 242 height 7
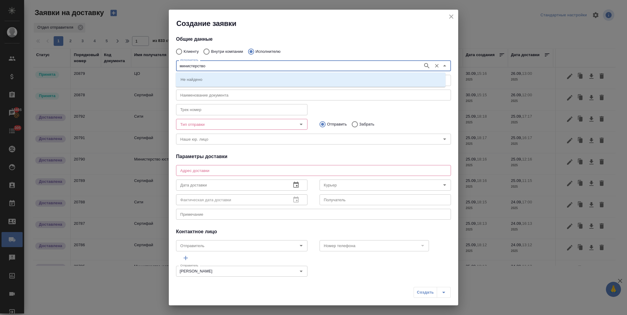
type input "министерство"
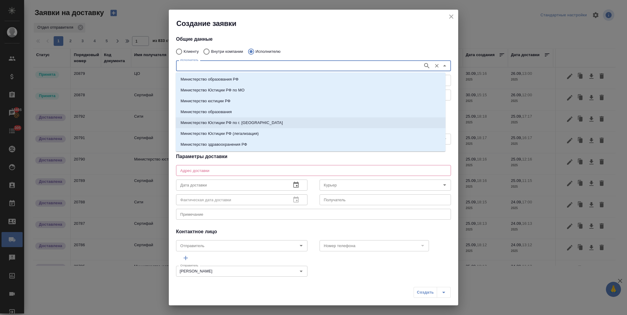
click at [257, 120] on li "Министерство Юстиции РФ по г. [GEOGRAPHIC_DATA]" at bounding box center [311, 122] width 270 height 11
type input "Министерство Юстиции РФ по г. [GEOGRAPHIC_DATA]"
type textarea "ул. [PERSON_NAME][STREET_ADDRESS]"
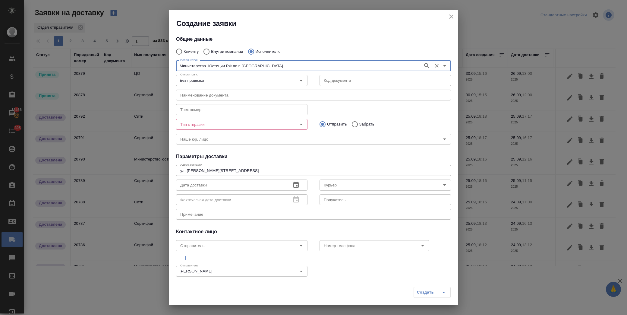
type input "Министерство Юстиции РФ по г. [GEOGRAPHIC_DATA]"
click at [297, 123] on icon "Open" at bounding box center [300, 124] width 7 height 7
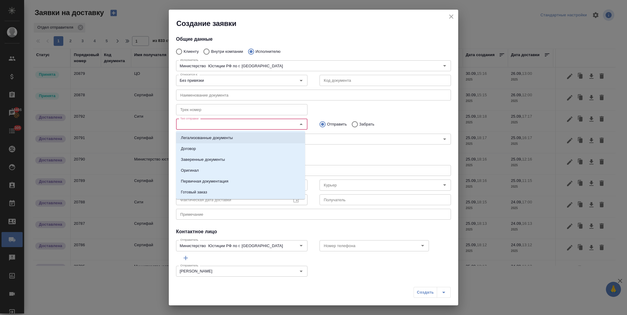
click at [232, 138] on p "Легализованные документы" at bounding box center [207, 138] width 52 height 6
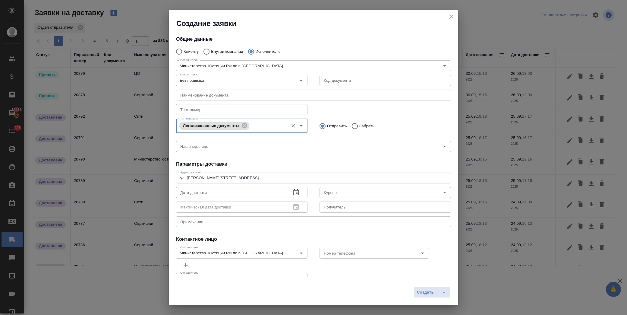
click at [351, 127] on input "Забрать" at bounding box center [353, 126] width 11 height 13
radio input "true"
click at [294, 190] on icon "button" at bounding box center [295, 192] width 5 height 6
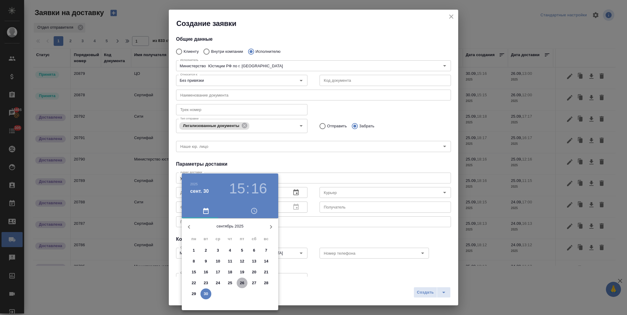
click at [243, 283] on p "26" at bounding box center [242, 283] width 5 height 6
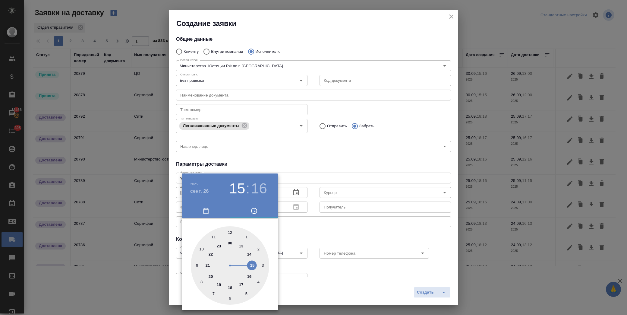
drag, startPoint x: 255, startPoint y: 264, endPoint x: 251, endPoint y: 260, distance: 5.5
click at [254, 263] on div at bounding box center [230, 265] width 78 height 78
click at [229, 232] on div at bounding box center [230, 265] width 78 height 78
type input "[DATE] 15:00"
click at [315, 233] on div at bounding box center [313, 157] width 627 height 315
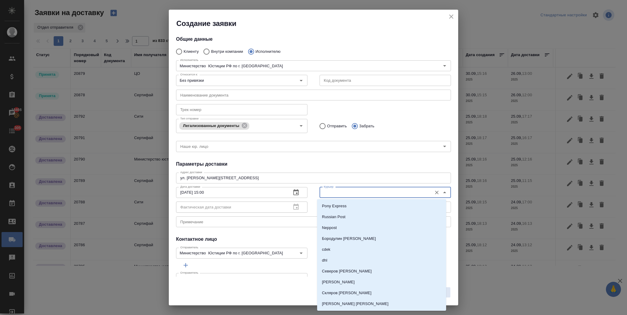
click at [379, 189] on input "Курьер" at bounding box center [375, 192] width 108 height 7
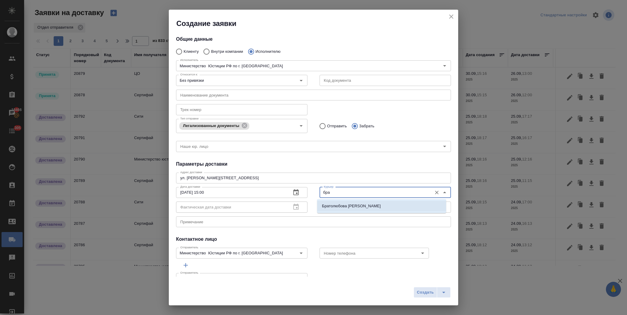
click at [362, 205] on p "Братолюбова [PERSON_NAME]" at bounding box center [351, 206] width 59 height 6
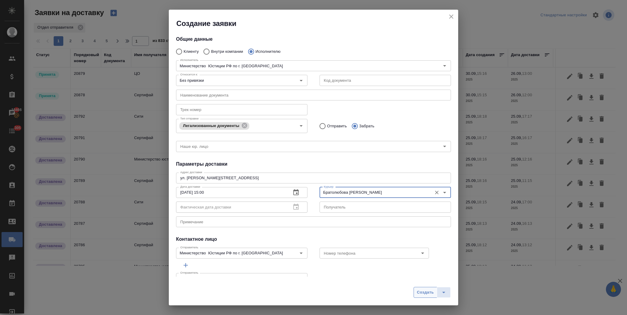
type input "Братолюбова [PERSON_NAME]"
click at [422, 291] on span "Создать" at bounding box center [425, 292] width 17 height 7
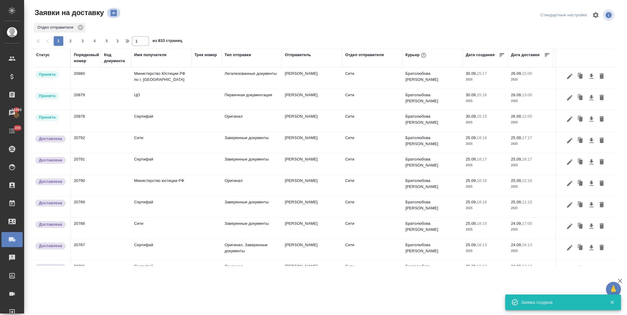
click at [117, 12] on icon "button" at bounding box center [113, 13] width 8 height 8
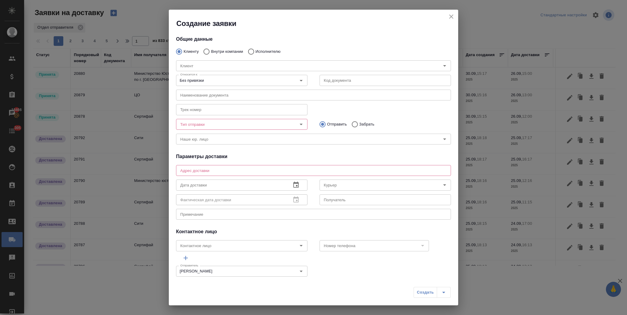
click at [218, 49] on p "Внутри компании" at bounding box center [227, 52] width 32 height 6
click at [211, 49] on input "Внутри компании" at bounding box center [205, 51] width 11 height 13
radio input "true"
click at [207, 65] on input "Команда" at bounding box center [303, 65] width 251 height 7
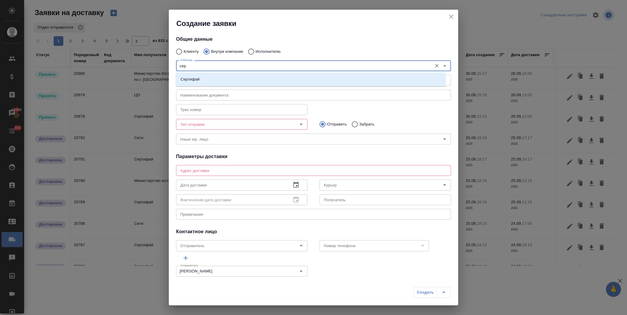
type input "серт"
drag, startPoint x: 210, startPoint y: 78, endPoint x: 209, endPoint y: 75, distance: 3.1
click at [210, 79] on li "Сертифай" at bounding box center [311, 79] width 270 height 11
type textarea "[STREET_ADDRESS]"
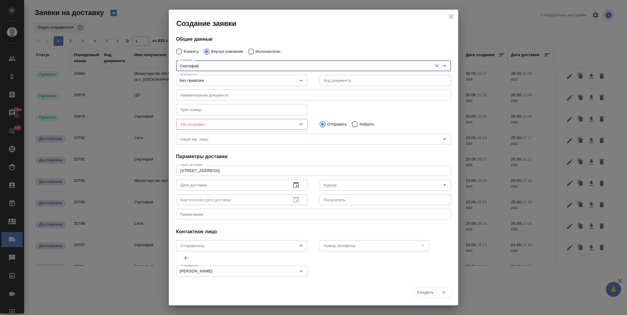
click at [289, 123] on div at bounding box center [297, 124] width 16 height 8
type input "Сертифай"
click at [299, 124] on icon "Open" at bounding box center [300, 124] width 7 height 7
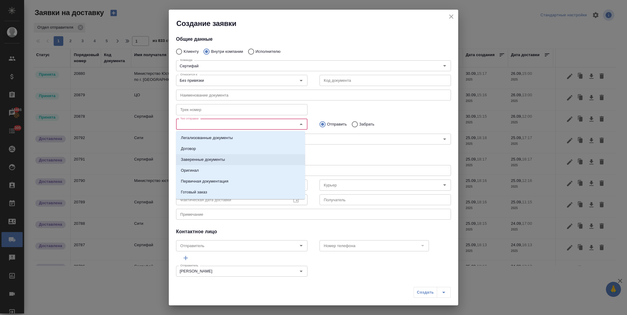
click at [213, 158] on p "Заверенные документы" at bounding box center [203, 159] width 44 height 6
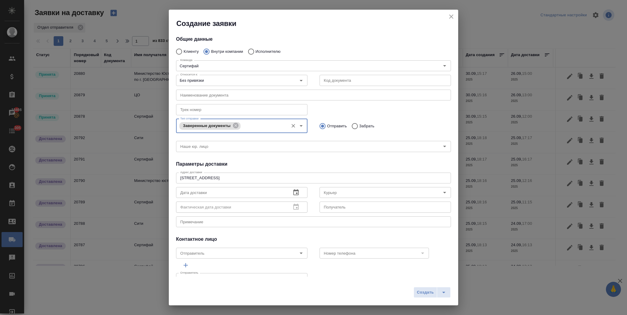
click at [354, 127] on input "Забрать" at bounding box center [353, 126] width 11 height 13
radio input "true"
drag, startPoint x: 235, startPoint y: 196, endPoint x: 253, endPoint y: 192, distance: 18.9
click at [237, 195] on input "text" at bounding box center [231, 192] width 110 height 11
click at [289, 189] on button "button" at bounding box center [296, 192] width 14 height 14
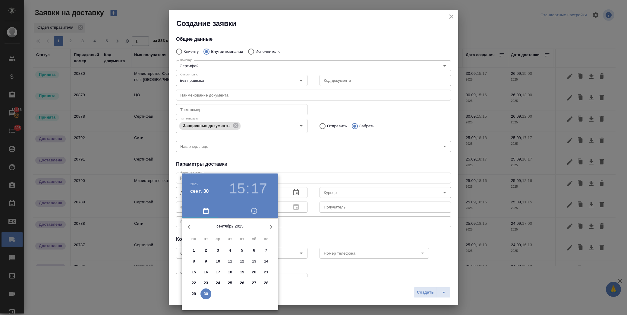
click at [244, 284] on p "26" at bounding box center [242, 283] width 5 height 6
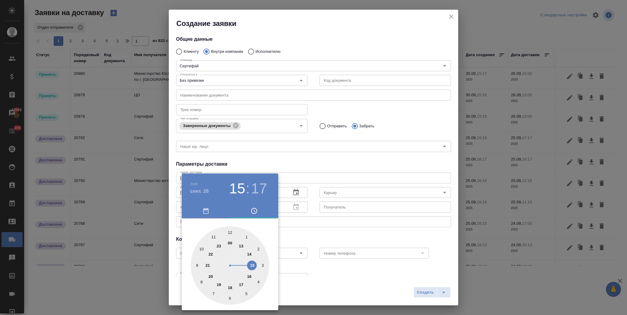
drag, startPoint x: 242, startPoint y: 284, endPoint x: 237, endPoint y: 248, distance: 35.9
click at [241, 284] on div at bounding box center [230, 265] width 78 height 78
click at [230, 231] on div at bounding box center [230, 265] width 78 height 78
type input "[DATE] 17:00"
click at [308, 157] on div at bounding box center [313, 157] width 627 height 315
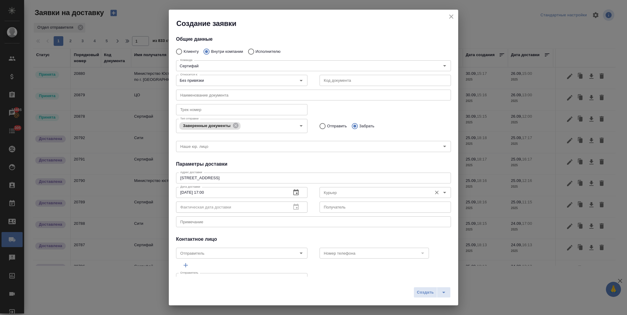
click at [338, 189] on input "Курьер" at bounding box center [375, 192] width 108 height 7
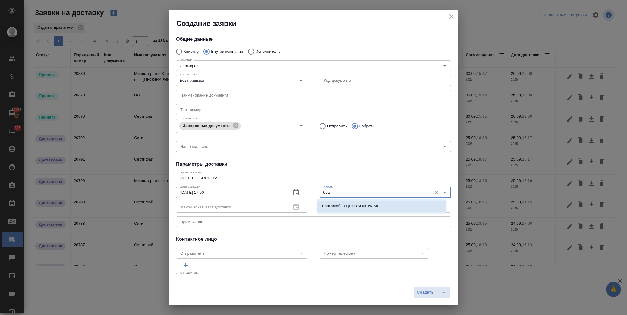
click at [352, 203] on p "Братолюбова [PERSON_NAME]" at bounding box center [351, 206] width 59 height 6
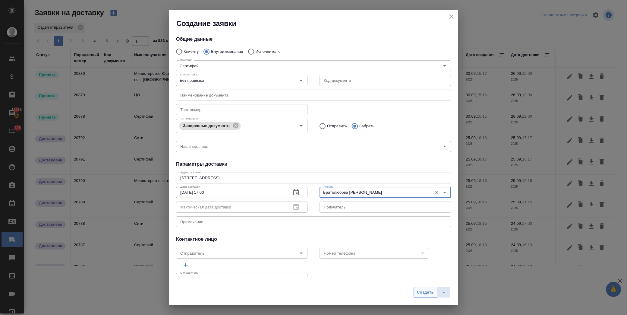
type input "Братолюбова [PERSON_NAME]"
click at [426, 293] on span "Создать" at bounding box center [425, 292] width 17 height 7
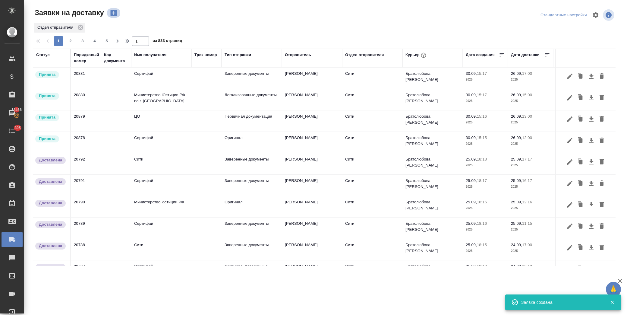
click at [115, 13] on icon "button" at bounding box center [113, 13] width 6 height 6
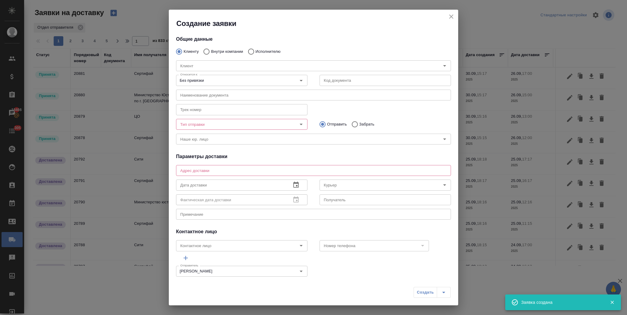
click at [218, 52] on div "Клиент Клиент" at bounding box center [313, 65] width 287 height 27
click at [206, 50] on input "Внутри компании" at bounding box center [205, 51] width 11 height 13
radio input "true"
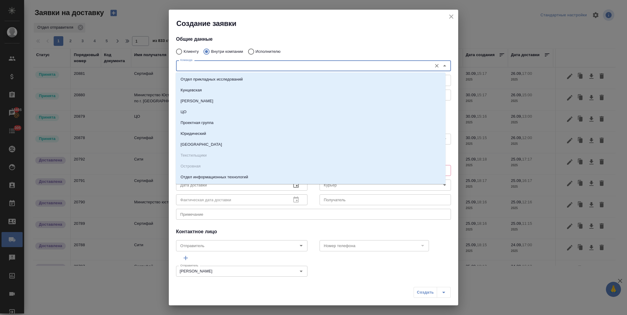
click at [193, 64] on input "Команда" at bounding box center [303, 65] width 251 height 7
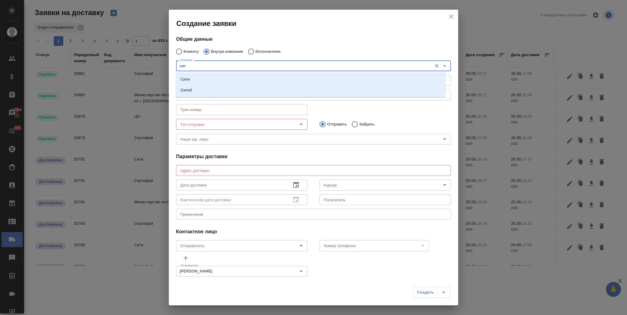
type input "сити"
drag, startPoint x: 192, startPoint y: 77, endPoint x: 227, endPoint y: 101, distance: 42.0
click at [193, 77] on li "Сити" at bounding box center [311, 79] width 270 height 11
type textarea "[STREET_ADDRESS], Башня на [GEOGRAPHIC_DATA], блок С, -1 этаж, зона ритейла"
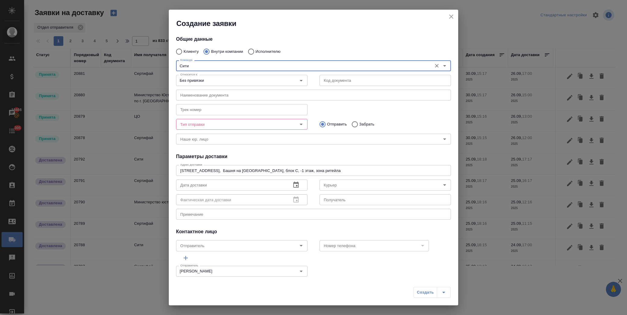
click at [283, 125] on div "Тип отправки" at bounding box center [241, 124] width 131 height 11
type input "Сити"
click at [299, 123] on icon "Open" at bounding box center [300, 124] width 7 height 7
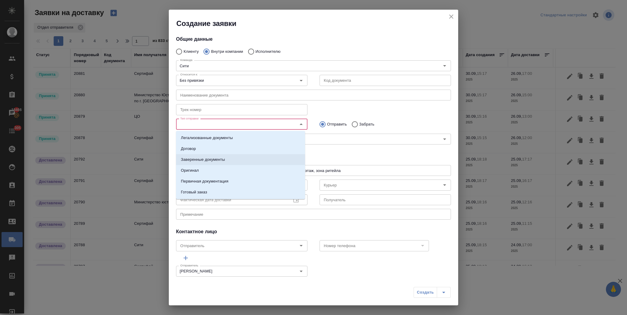
click at [224, 158] on p "Заверенные документы" at bounding box center [203, 159] width 44 height 6
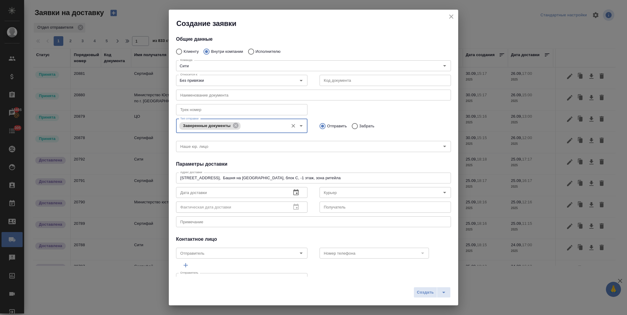
click at [227, 190] on input "text" at bounding box center [231, 192] width 110 height 11
click at [293, 192] on icon "button" at bounding box center [295, 192] width 5 height 6
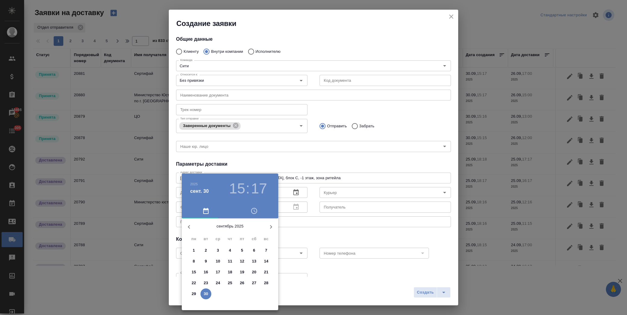
click at [240, 282] on p "26" at bounding box center [242, 283] width 5 height 6
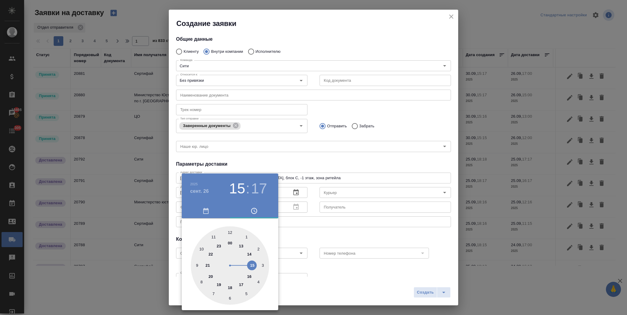
drag, startPoint x: 232, startPoint y: 288, endPoint x: 231, endPoint y: 269, distance: 19.0
click at [231, 287] on div at bounding box center [230, 265] width 78 height 78
drag, startPoint x: 229, startPoint y: 232, endPoint x: 276, endPoint y: 231, distance: 47.0
click at [229, 231] on div at bounding box center [230, 265] width 78 height 78
type input "[DATE] 18:00"
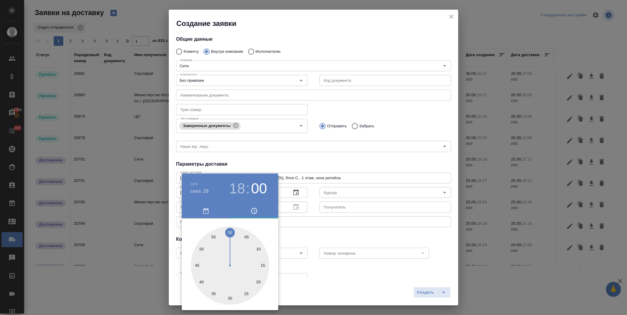
drag, startPoint x: 297, startPoint y: 230, endPoint x: 331, endPoint y: 211, distance: 39.0
click at [297, 230] on div at bounding box center [313, 157] width 627 height 315
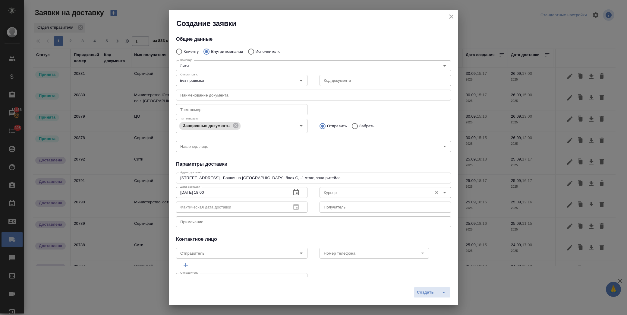
click at [334, 193] on input "Курьер" at bounding box center [375, 192] width 108 height 7
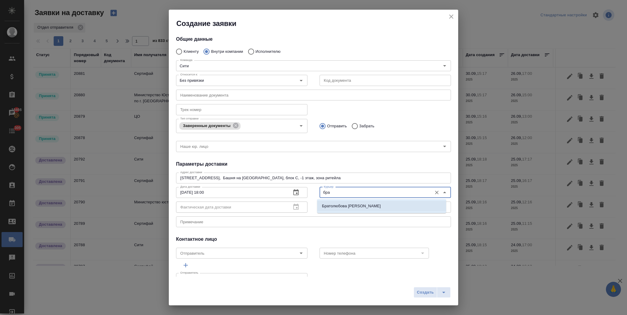
click at [348, 203] on p "Братолюбова [PERSON_NAME]" at bounding box center [351, 206] width 59 height 6
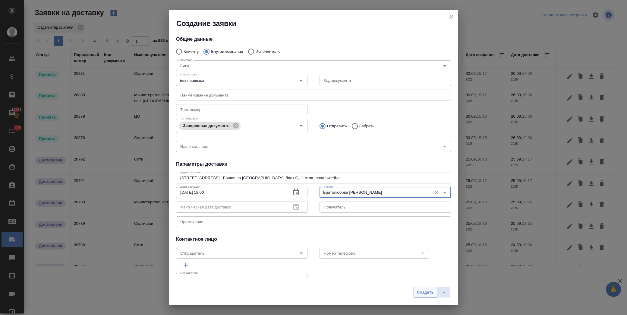
type input "Братолюбова [PERSON_NAME]"
click at [420, 292] on span "Создать" at bounding box center [425, 292] width 17 height 7
radio input "true"
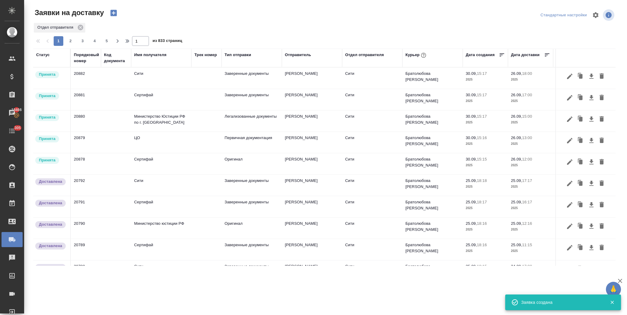
click at [146, 162] on td "Сертифай" at bounding box center [161, 163] width 60 height 21
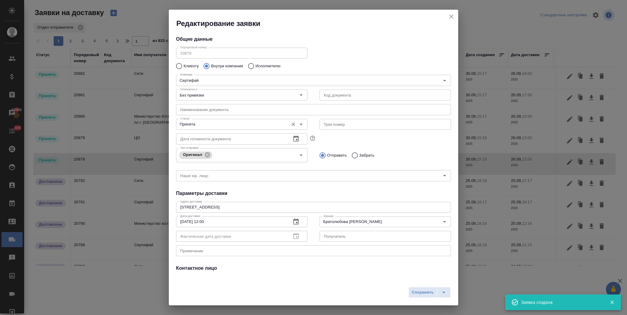
click at [218, 124] on input "Принята" at bounding box center [232, 124] width 108 height 7
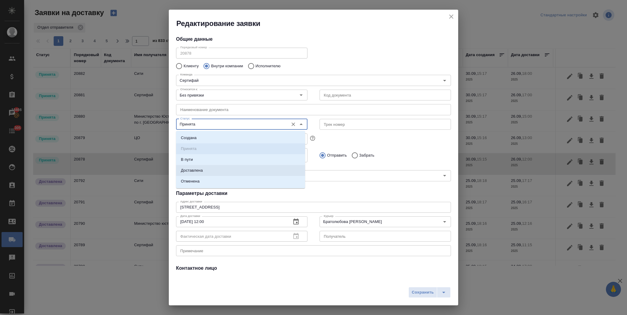
click at [218, 171] on li "Доставлена" at bounding box center [240, 170] width 129 height 11
type input "Доставлена"
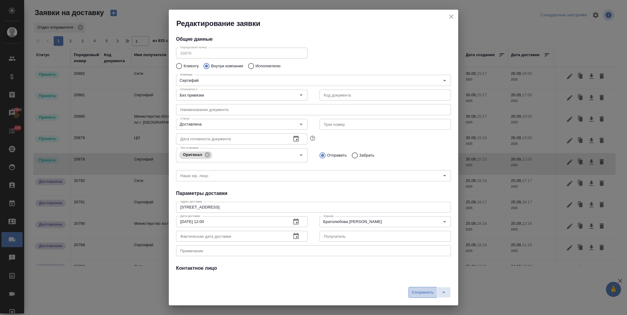
click at [416, 290] on span "Сохранить" at bounding box center [423, 292] width 22 height 7
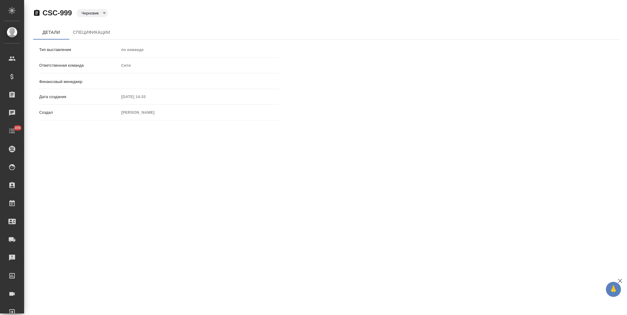
type input "[PERSON_NAME]"
click at [100, 28] on button "Спецификации" at bounding box center [91, 32] width 44 height 14
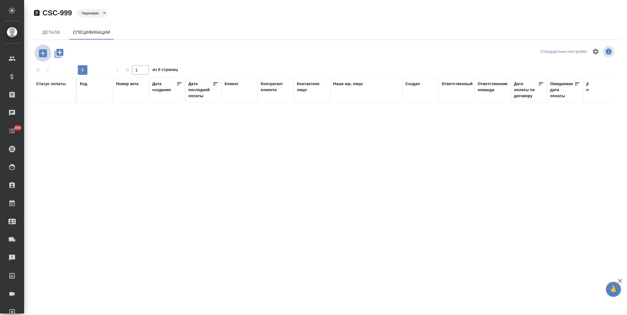
click at [46, 51] on icon "button" at bounding box center [43, 53] width 8 height 8
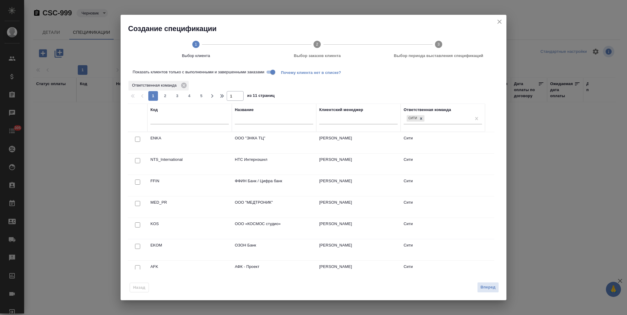
click at [161, 121] on input "text" at bounding box center [189, 121] width 78 height 8
type input "втб"
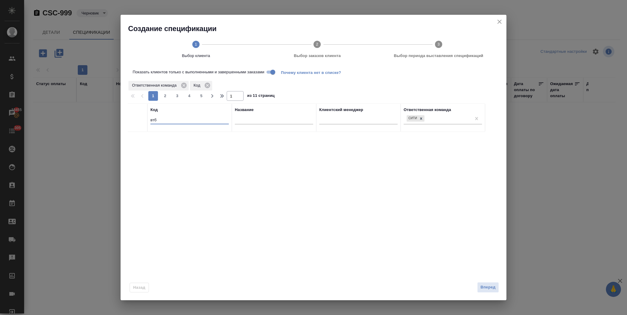
drag, startPoint x: 162, startPoint y: 120, endPoint x: 129, endPoint y: 120, distance: 32.9
click at [129, 120] on tr "Код втб Название Клиентский менеджер Ответственная команда Сити" at bounding box center [306, 117] width 357 height 28
type input "vtb"
click at [139, 137] on input "checkbox" at bounding box center [137, 139] width 5 height 5
checkbox input "true"
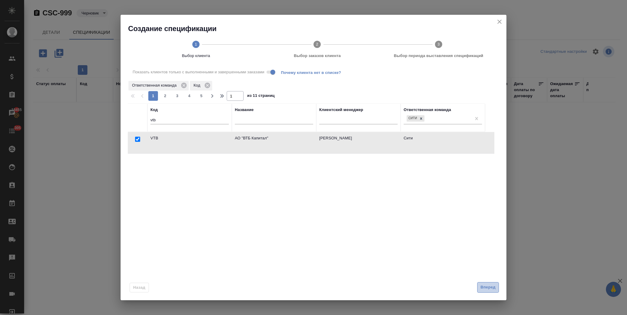
click at [490, 288] on span "Вперед" at bounding box center [487, 287] width 15 height 7
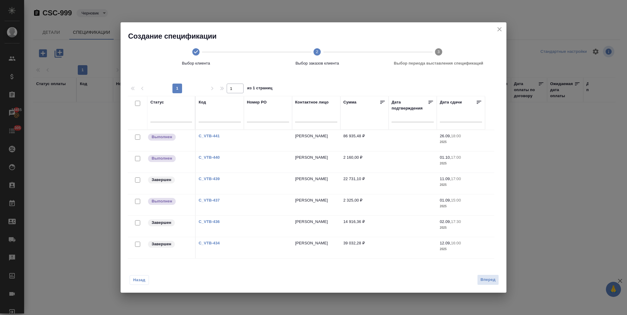
click at [137, 178] on input "checkbox" at bounding box center [137, 179] width 5 height 5
checkbox input "true"
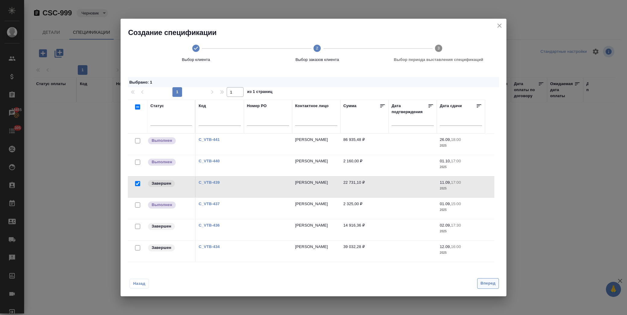
click at [490, 284] on span "Вперед" at bounding box center [487, 283] width 15 height 7
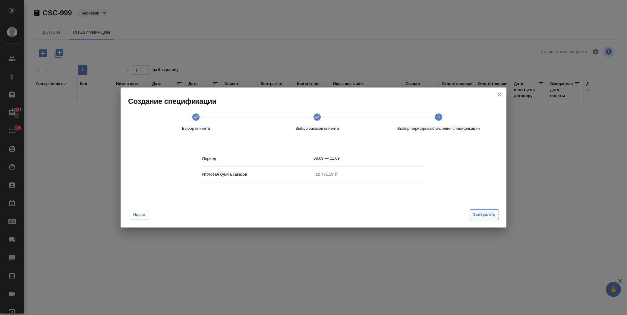
click at [489, 212] on span "Завершить" at bounding box center [484, 214] width 23 height 7
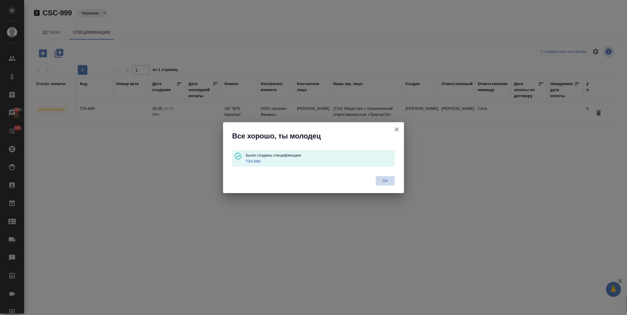
click at [388, 181] on span "Ок" at bounding box center [385, 181] width 13 height 6
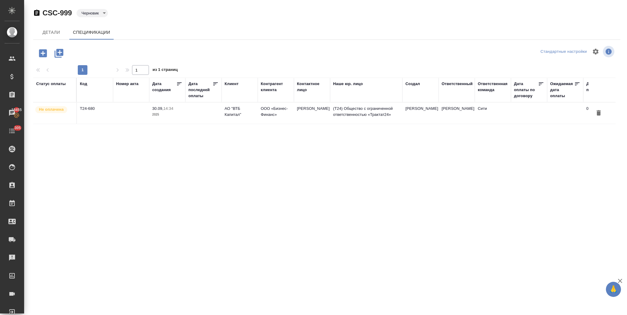
click at [41, 52] on icon "button" at bounding box center [43, 53] width 8 height 8
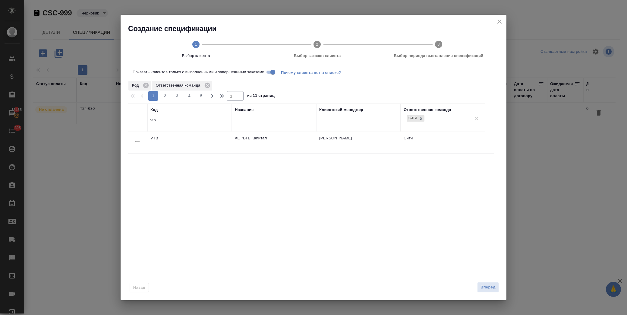
click at [137, 137] on input "checkbox" at bounding box center [137, 139] width 5 height 5
checkbox input "true"
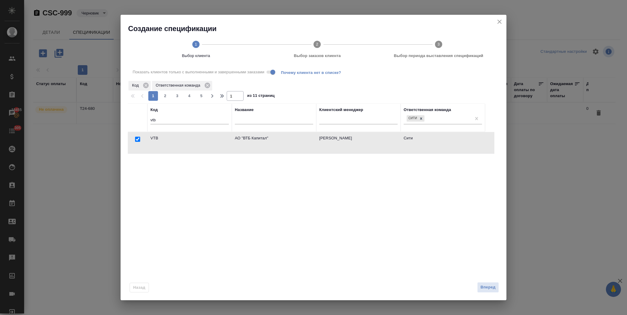
click at [485, 293] on div "Назад Вперед" at bounding box center [314, 286] width 386 height 28
click at [484, 289] on span "Вперед" at bounding box center [487, 287] width 15 height 7
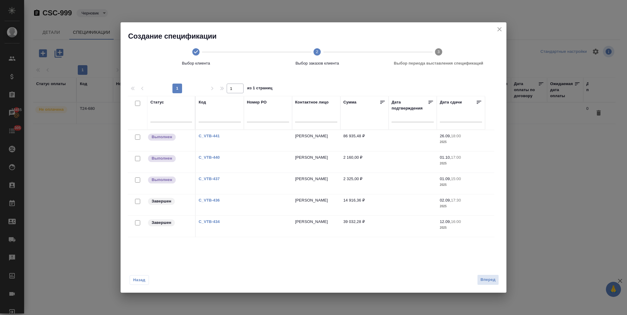
click at [207, 178] on link "C_VTB-437" at bounding box center [209, 178] width 21 height 5
click at [494, 32] on h2 "Создание спецификации" at bounding box center [317, 36] width 378 height 10
click at [501, 30] on icon "close" at bounding box center [499, 29] width 7 height 7
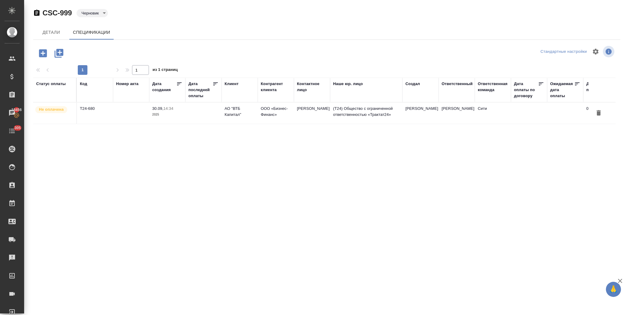
click at [43, 53] on icon "button" at bounding box center [43, 53] width 11 height 11
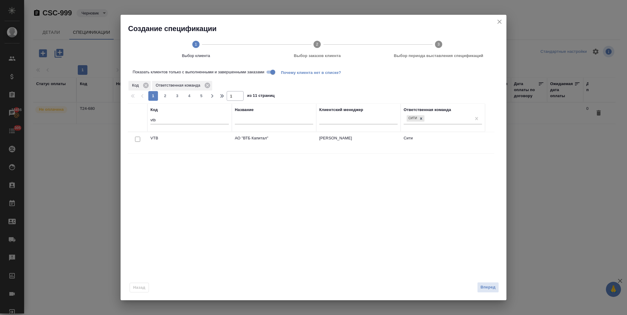
click at [137, 138] on input "checkbox" at bounding box center [137, 139] width 5 height 5
checkbox input "true"
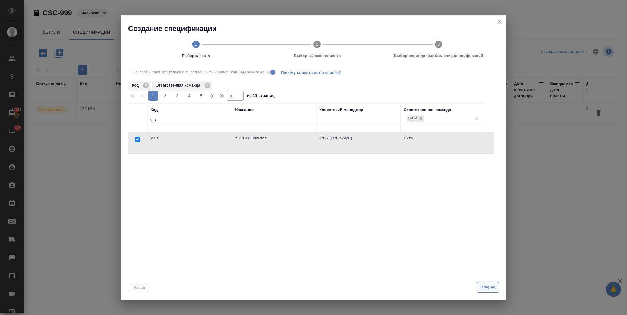
click at [484, 287] on span "Вперед" at bounding box center [487, 287] width 15 height 7
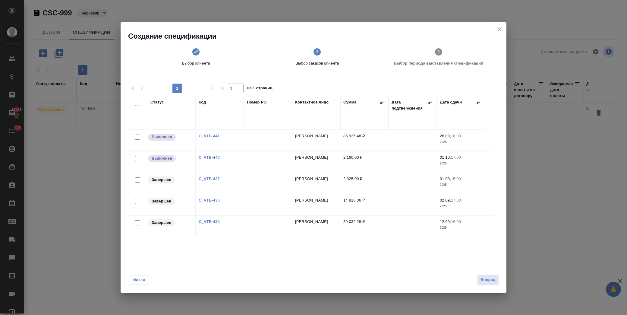
click at [136, 179] on input "checkbox" at bounding box center [137, 179] width 5 height 5
checkbox input "true"
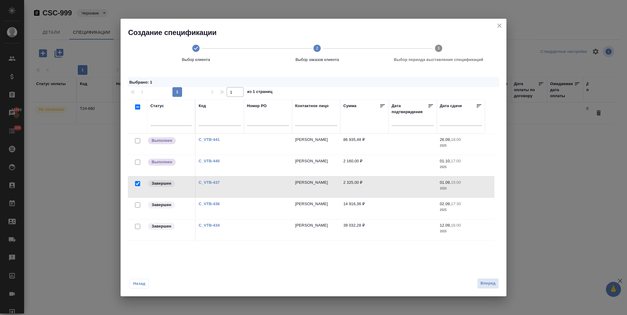
click at [137, 204] on input "checkbox" at bounding box center [137, 204] width 5 height 5
checkbox input "true"
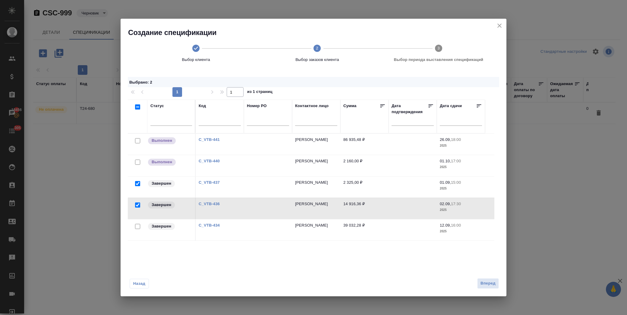
click at [137, 226] on input "checkbox" at bounding box center [137, 226] width 5 height 5
checkbox input "true"
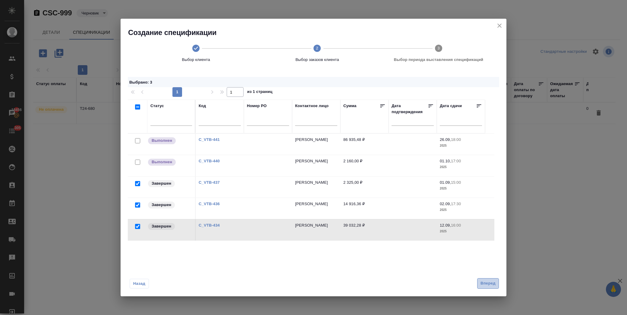
click at [493, 280] on span "Вперед" at bounding box center [487, 283] width 15 height 7
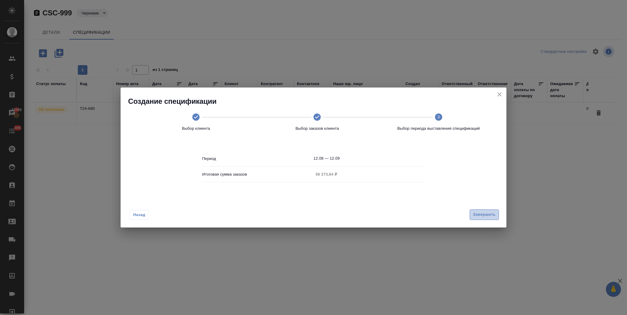
click at [482, 212] on span "Завершить" at bounding box center [484, 214] width 23 height 7
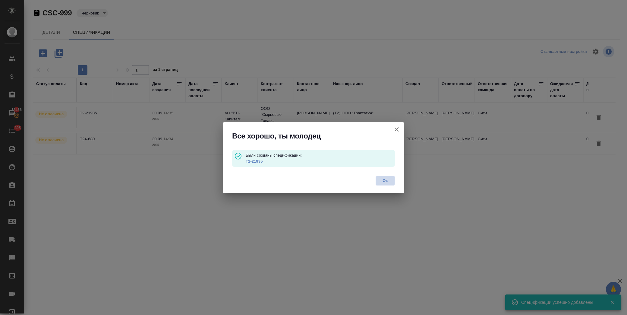
click at [386, 184] on button "Ок" at bounding box center [385, 181] width 19 height 10
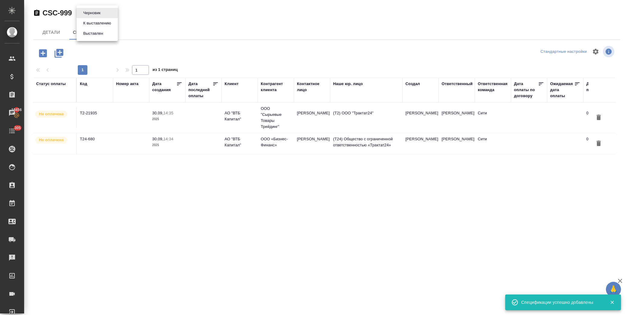
click at [98, 15] on body "🙏 .cls-1 fill:#fff; AWATERA Лофицкая Юлия Владимировна Клиенты Спецификации Зак…" at bounding box center [313, 157] width 627 height 315
click at [106, 23] on button "К выставлению" at bounding box center [97, 23] width 32 height 7
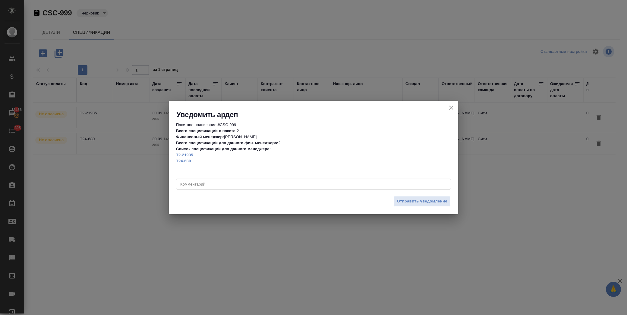
click at [220, 183] on textarea at bounding box center [313, 184] width 266 height 5
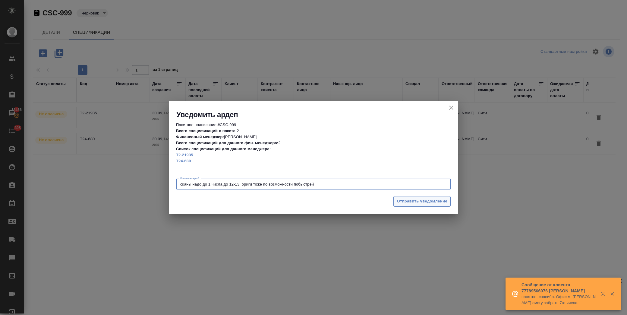
type textarea "сканы надо до 1 числа до 12-13. ориги тоже по возможности побыстрей"
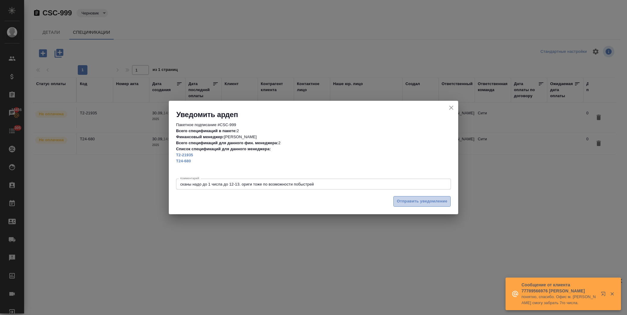
click at [415, 200] on span "Отправить уведомление" at bounding box center [422, 201] width 51 height 7
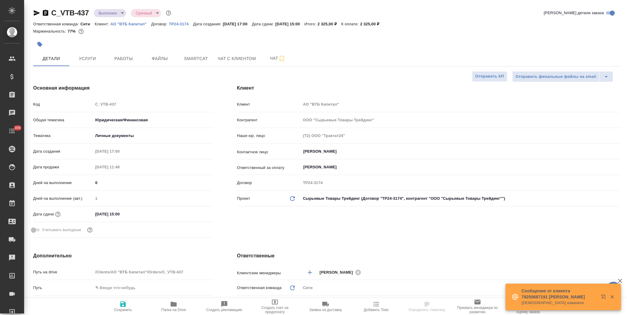
select select "RU"
type input "Газизов Ринат"
type input "[PERSON_NAME]"
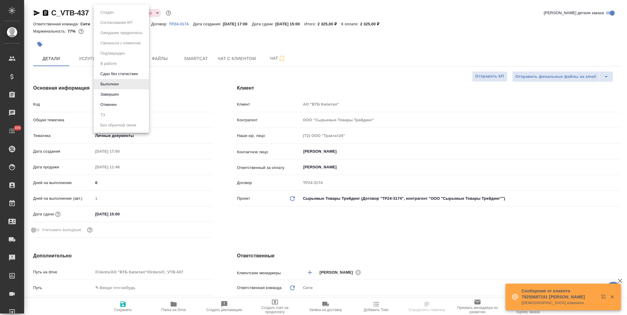
click at [113, 10] on body "🙏 .cls-1 fill:#fff; AWATERA [PERSON_NAME] Спецификации Заказы Чаты 305 Todo Про…" at bounding box center [313, 157] width 627 height 315
click at [116, 96] on button "Завершен" at bounding box center [110, 94] width 22 height 7
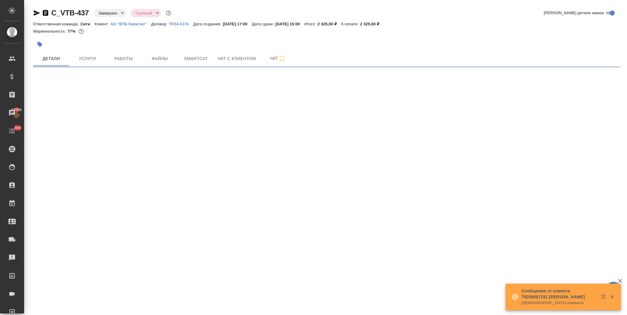
select select "RU"
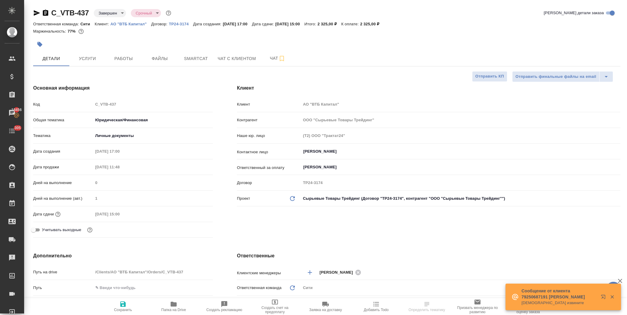
type textarea "x"
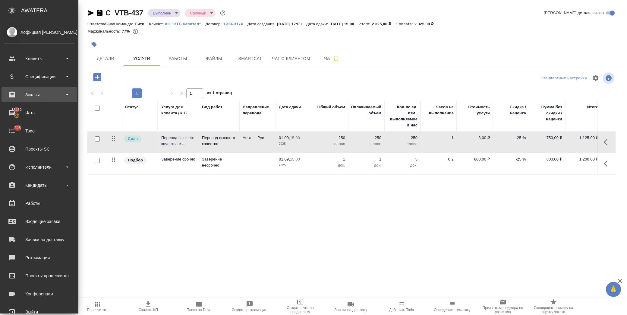
click at [46, 94] on div "Заказы" at bounding box center [39, 94] width 69 height 9
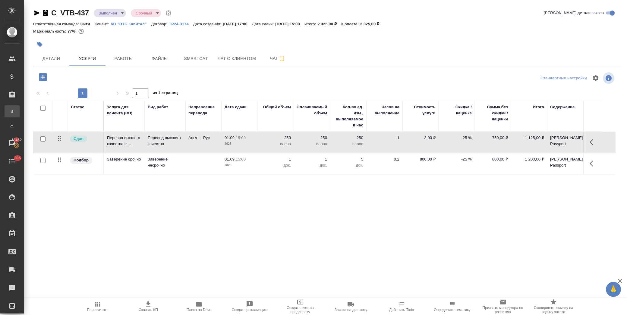
click at [9, 112] on div "Все заказы" at bounding box center [4, 111] width 9 height 6
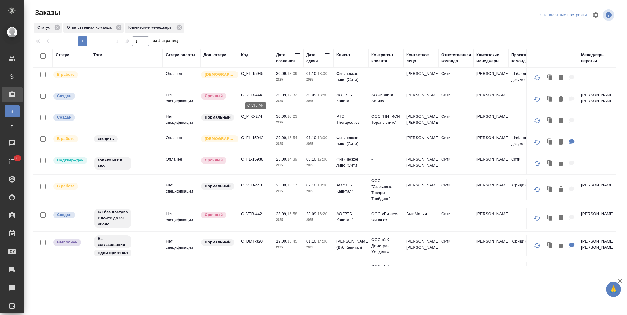
click at [255, 93] on p "C_VTB-444" at bounding box center [255, 95] width 29 height 6
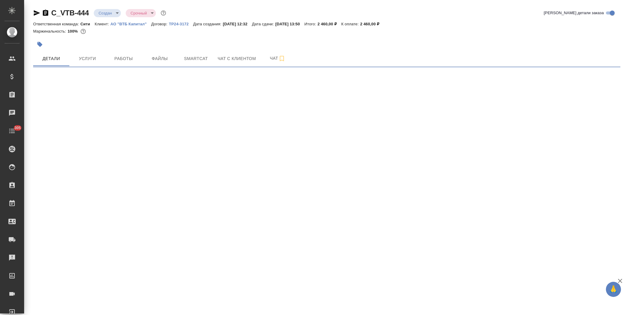
select select "RU"
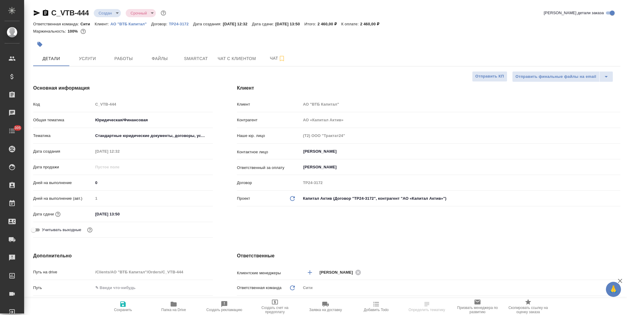
type textarea "x"
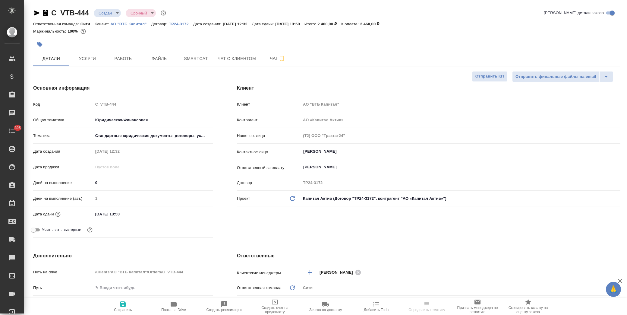
type textarea "x"
click at [142, 216] on input "[DATE] 13:50" at bounding box center [119, 213] width 53 height 9
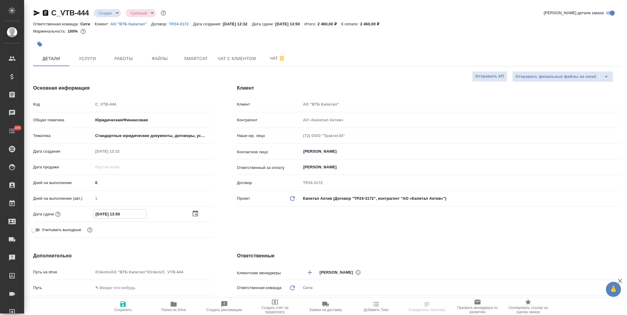
click at [193, 213] on icon "button" at bounding box center [195, 213] width 7 height 7
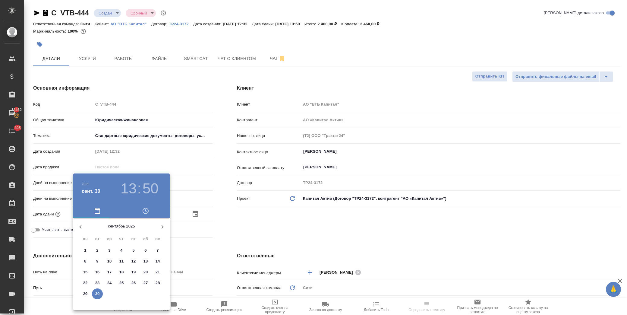
click at [164, 226] on icon "button" at bounding box center [162, 226] width 7 height 7
click at [112, 250] on span "1" at bounding box center [109, 250] width 11 height 6
type input "[DATE] 13:50"
type textarea "x"
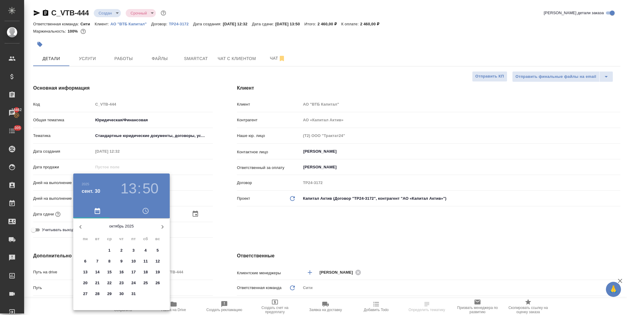
type textarea "x"
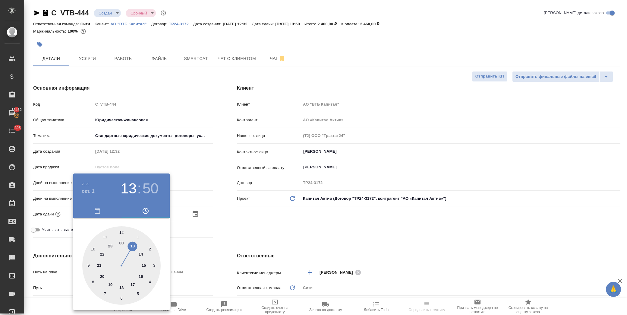
drag, startPoint x: 145, startPoint y: 265, endPoint x: 131, endPoint y: 236, distance: 32.2
click at [145, 265] on div at bounding box center [121, 265] width 78 height 78
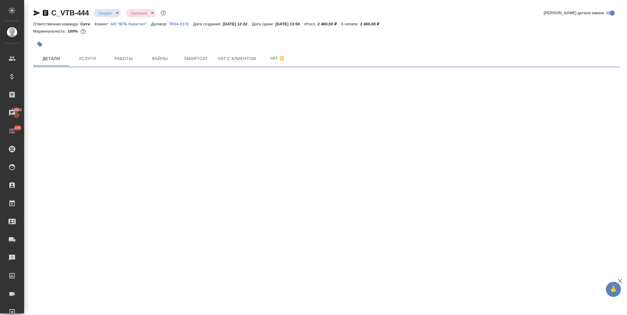
select select "RU"
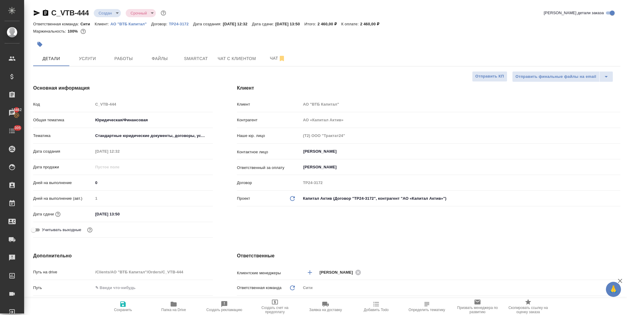
type textarea "x"
drag, startPoint x: 139, startPoint y: 214, endPoint x: 144, endPoint y: 213, distance: 4.9
click at [140, 214] on input "30.09.2025 13:50" at bounding box center [119, 213] width 53 height 9
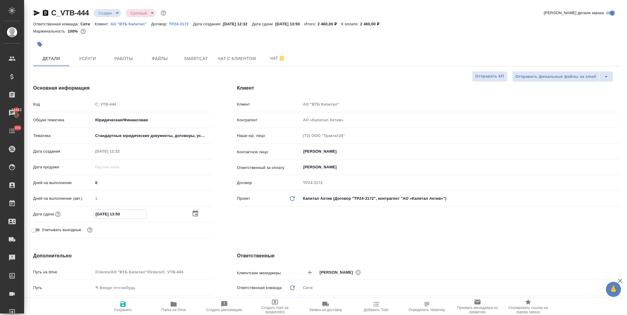
click at [194, 212] on icon "button" at bounding box center [195, 213] width 5 height 6
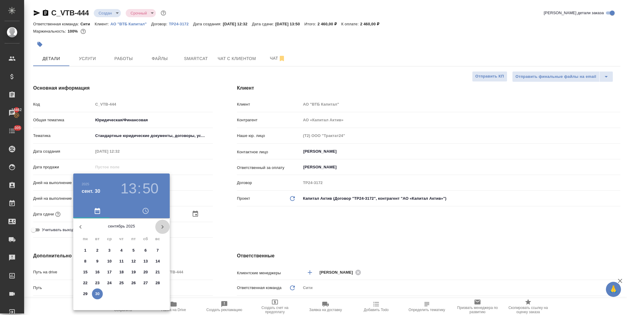
click at [162, 226] on icon "button" at bounding box center [162, 226] width 7 height 7
click at [109, 248] on p "1" at bounding box center [109, 250] width 2 height 6
type input "01.10.2025 13:50"
type textarea "x"
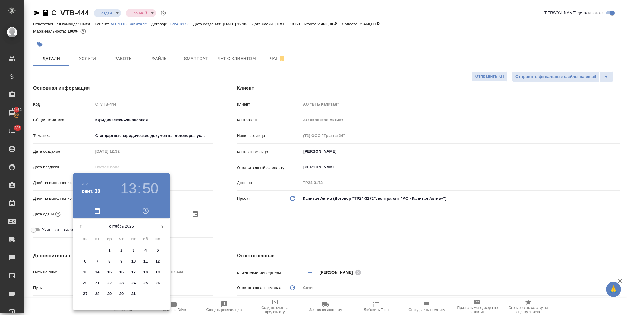
type textarea "x"
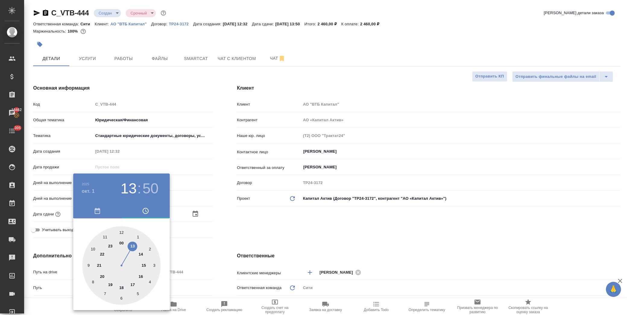
drag, startPoint x: 143, startPoint y: 266, endPoint x: 136, endPoint y: 244, distance: 23.2
click at [144, 265] on div at bounding box center [121, 265] width 78 height 78
type input "01.10.2025 15:50"
type textarea "x"
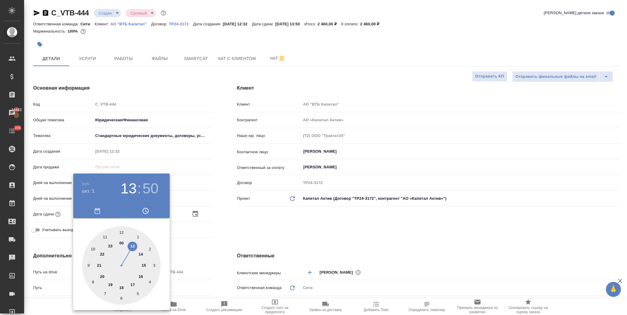
type textarea "x"
click at [122, 231] on div at bounding box center [121, 265] width 78 height 78
type input "01.10.2025 15:00"
type textarea "x"
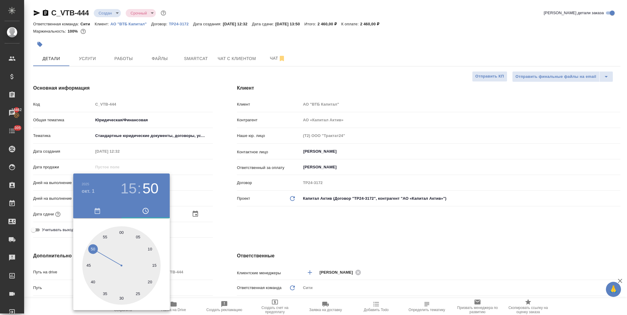
type textarea "x"
click at [224, 226] on div at bounding box center [313, 157] width 627 height 315
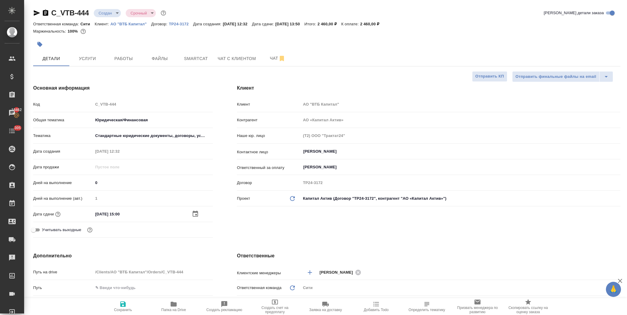
click at [127, 305] on icon "button" at bounding box center [122, 303] width 7 height 7
type textarea "x"
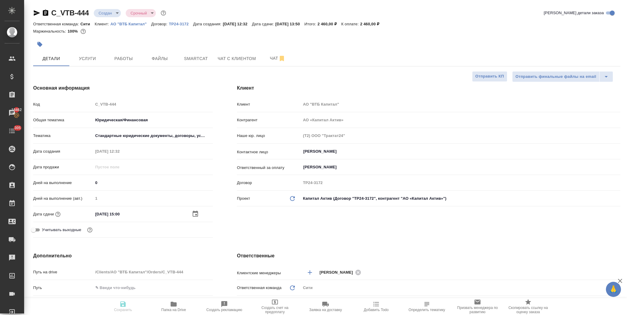
type textarea "x"
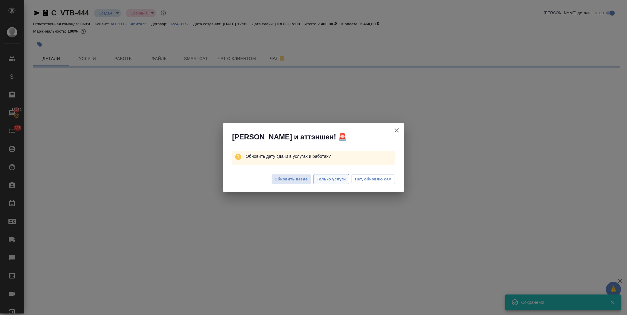
select select "RU"
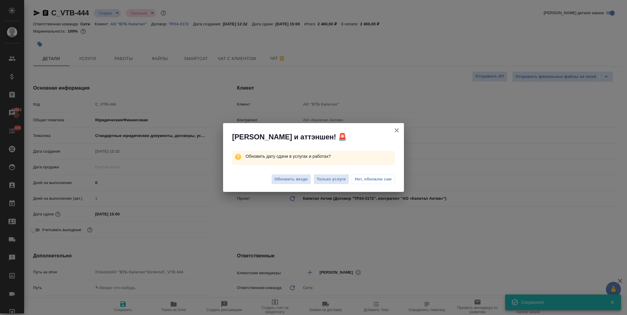
type textarea "x"
click at [369, 180] on span "Нет, обновлю сам" at bounding box center [373, 179] width 37 height 6
type textarea "x"
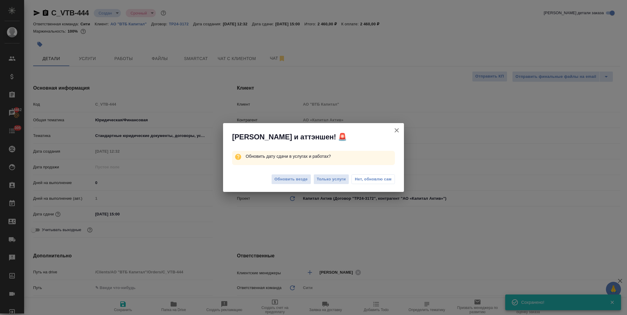
type textarea "x"
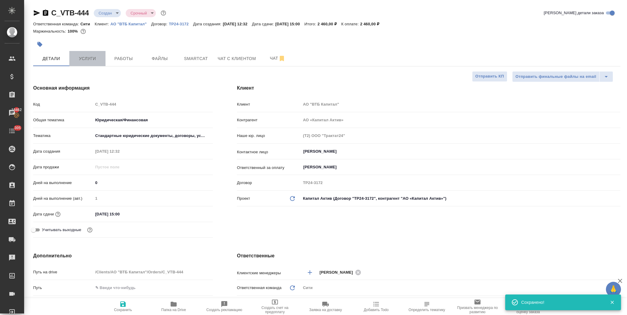
click at [78, 55] on span "Услуги" at bounding box center [87, 59] width 29 height 8
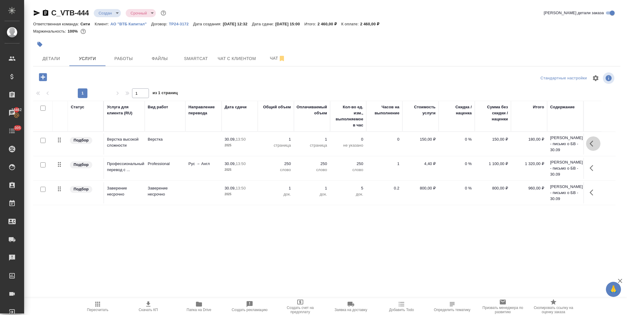
click at [590, 143] on icon "button" at bounding box center [592, 143] width 4 height 6
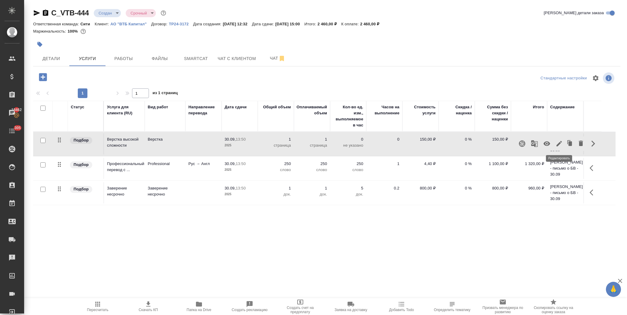
click at [561, 141] on icon "button" at bounding box center [558, 143] width 5 height 5
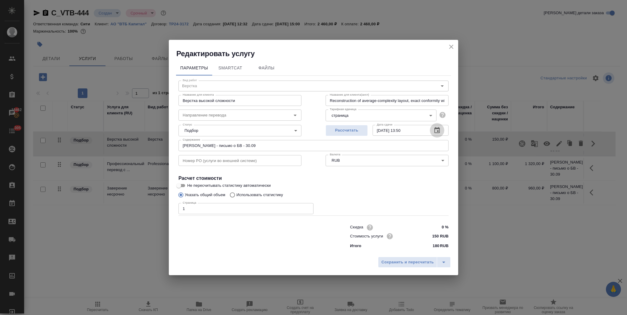
click at [440, 129] on icon "button" at bounding box center [436, 130] width 7 height 7
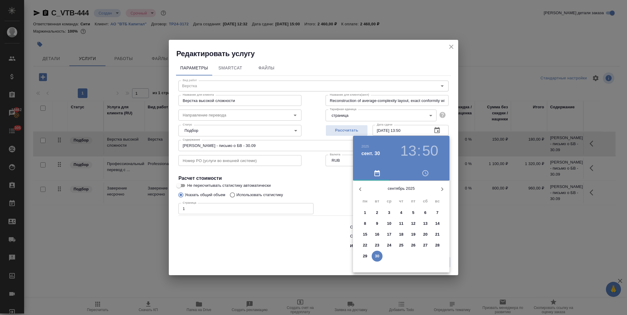
click at [441, 186] on icon "button" at bounding box center [442, 188] width 7 height 7
click at [390, 213] on p "1" at bounding box center [389, 212] width 2 height 6
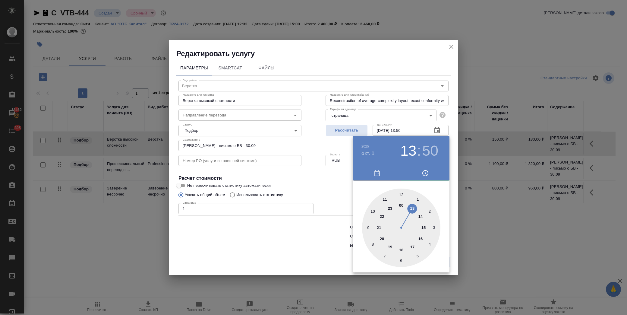
click at [385, 198] on div at bounding box center [401, 227] width 78 height 78
click at [401, 194] on div at bounding box center [401, 227] width 78 height 78
type input "01.10.2025 11:00"
click at [331, 189] on div at bounding box center [313, 157] width 627 height 315
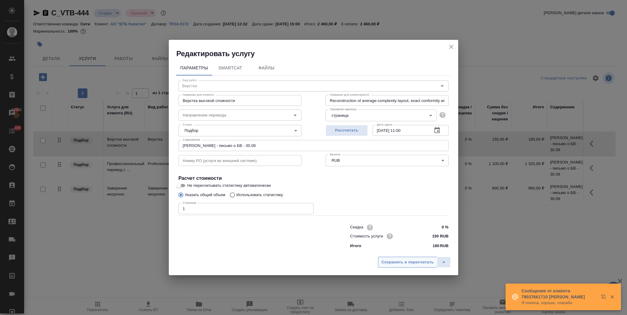
drag, startPoint x: 411, startPoint y: 262, endPoint x: 414, endPoint y: 258, distance: 5.1
click at [411, 262] on span "Сохранить и пересчитать" at bounding box center [407, 262] width 52 height 7
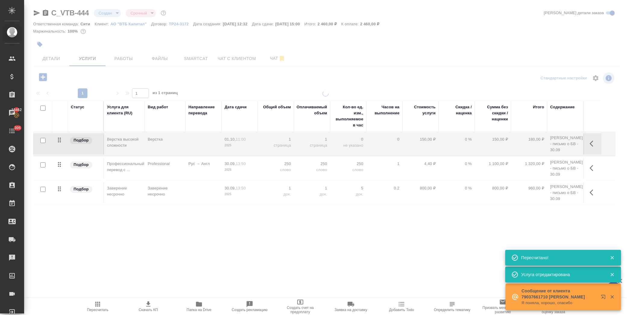
type input "normal"
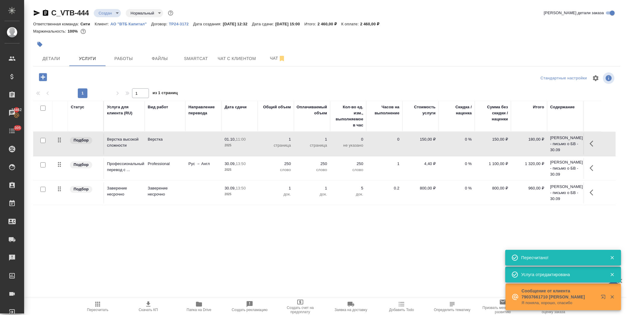
click at [593, 169] on icon "button" at bounding box center [593, 167] width 7 height 7
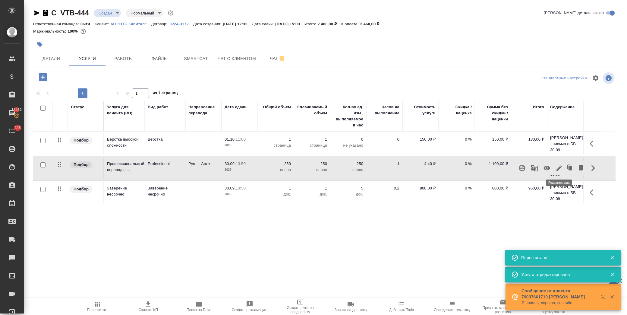
click at [558, 168] on icon "button" at bounding box center [558, 167] width 5 height 5
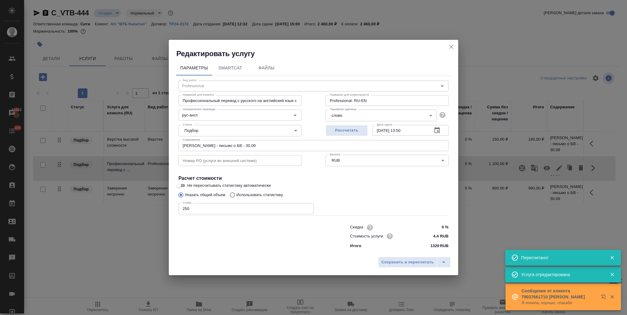
click at [432, 129] on button "button" at bounding box center [437, 130] width 14 height 14
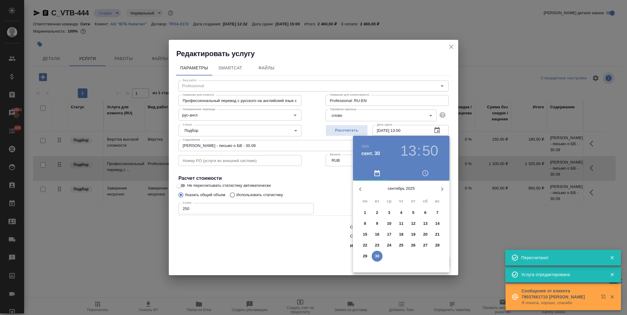
click at [443, 191] on icon "button" at bounding box center [442, 188] width 7 height 7
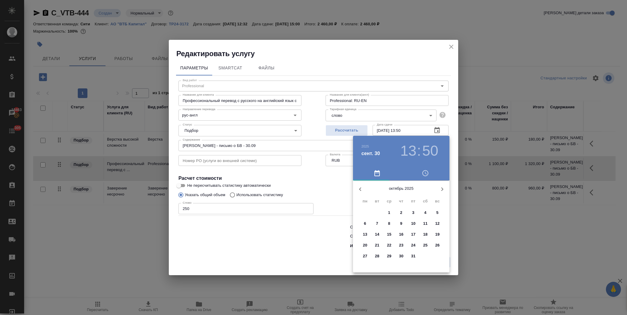
click at [390, 212] on p "1" at bounding box center [389, 212] width 2 height 6
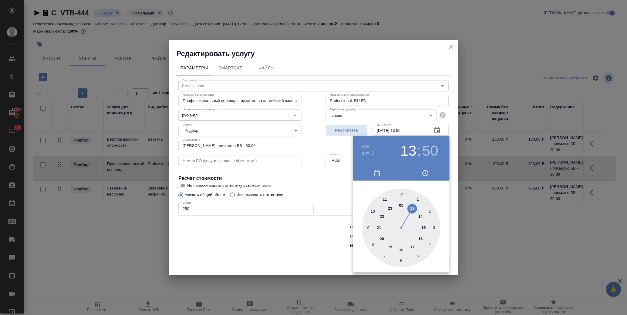
click at [385, 198] on div at bounding box center [401, 227] width 78 height 78
drag, startPoint x: 401, startPoint y: 193, endPoint x: 396, endPoint y: 193, distance: 5.1
click at [401, 193] on div at bounding box center [401, 227] width 78 height 78
type input "01.10.2025 11:00"
drag, startPoint x: 322, startPoint y: 181, endPoint x: 350, endPoint y: 203, distance: 36.1
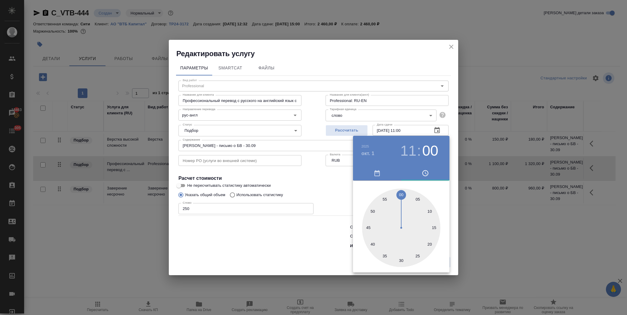
click at [322, 181] on div at bounding box center [313, 157] width 627 height 315
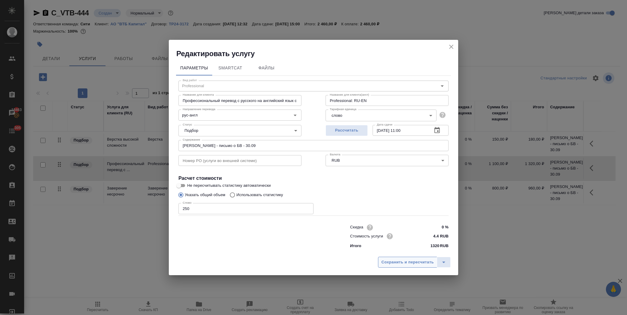
click at [399, 260] on span "Сохранить и пересчитать" at bounding box center [407, 262] width 52 height 7
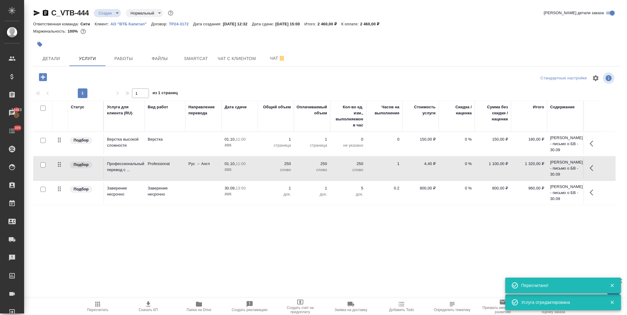
click at [590, 190] on icon "button" at bounding box center [593, 192] width 7 height 7
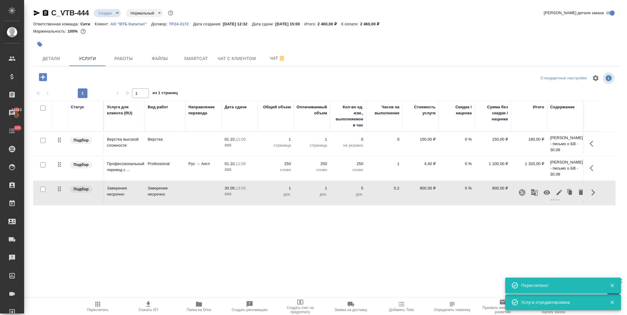
click at [558, 193] on icon "button" at bounding box center [558, 192] width 5 height 5
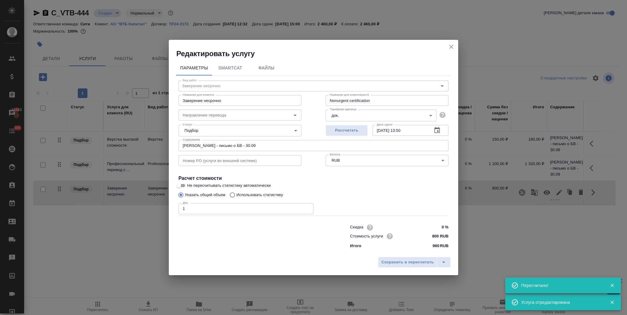
click at [438, 127] on icon "button" at bounding box center [436, 130] width 7 height 7
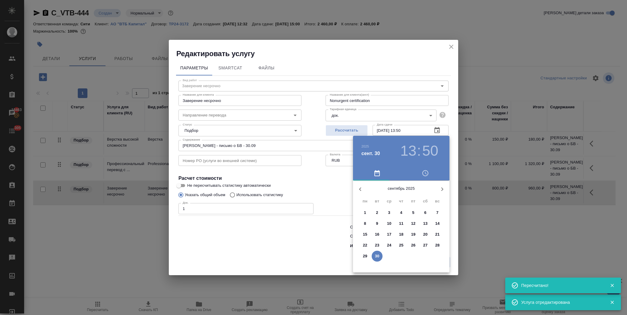
click at [441, 187] on icon "button" at bounding box center [442, 189] width 2 height 4
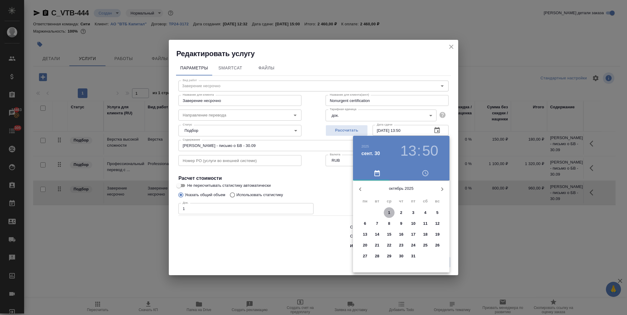
click at [391, 213] on span "1" at bounding box center [389, 212] width 11 height 6
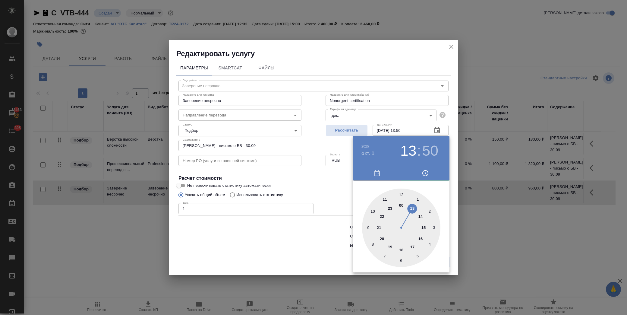
click at [422, 226] on div at bounding box center [401, 227] width 78 height 78
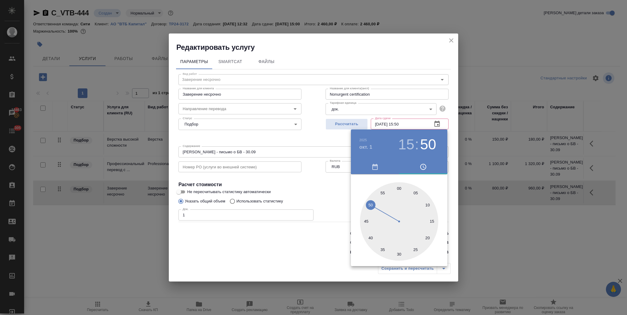
click at [400, 189] on div at bounding box center [399, 221] width 78 height 78
type input "01.10.2025 15:00"
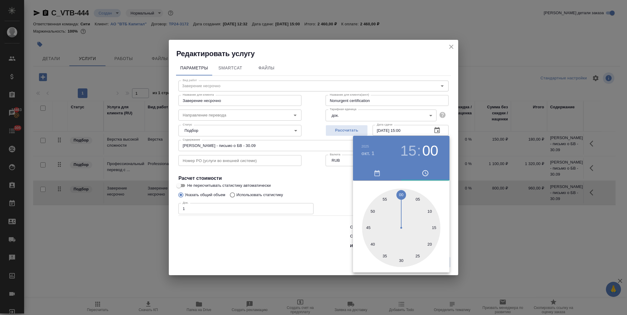
drag, startPoint x: 342, startPoint y: 192, endPoint x: 346, endPoint y: 195, distance: 4.8
click at [342, 192] on div at bounding box center [313, 157] width 627 height 315
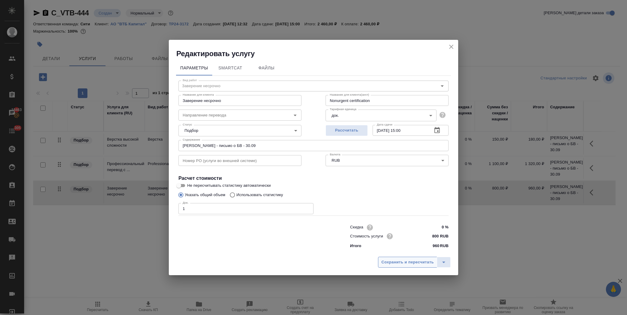
click at [406, 261] on span "Сохранить и пересчитать" at bounding box center [407, 262] width 52 height 7
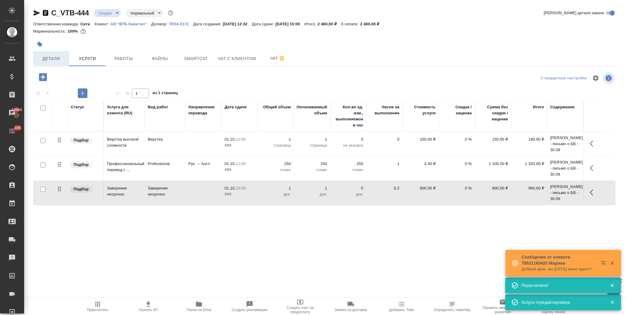
drag, startPoint x: 60, startPoint y: 53, endPoint x: 66, endPoint y: 52, distance: 6.1
click at [61, 53] on button "Детали" at bounding box center [51, 58] width 36 height 15
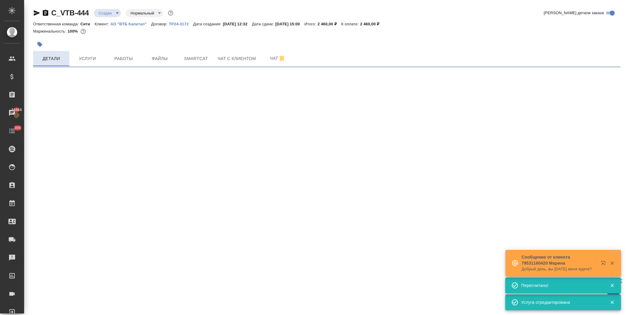
select select "RU"
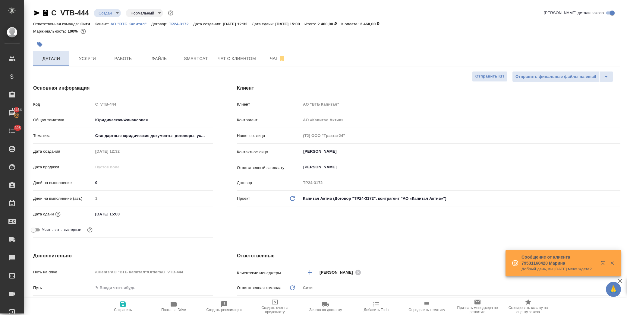
type textarea "x"
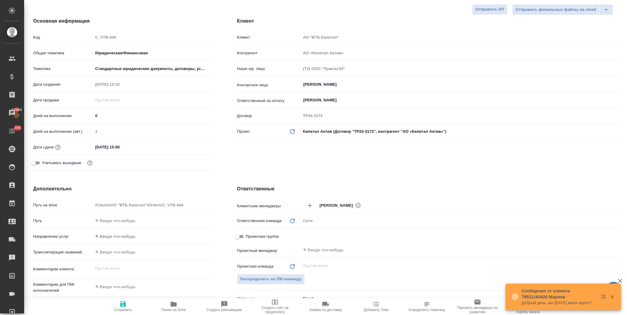
scroll to position [134, 0]
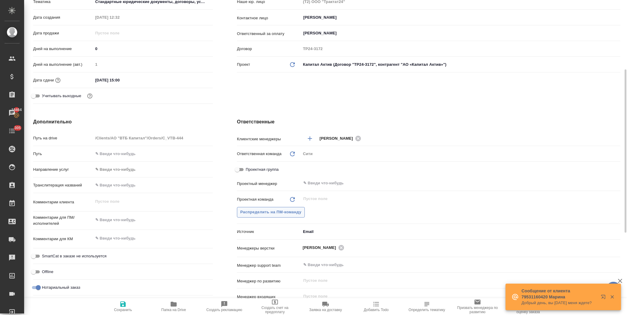
click at [251, 209] on span "Распределить на ПМ-команду" at bounding box center [270, 212] width 61 height 7
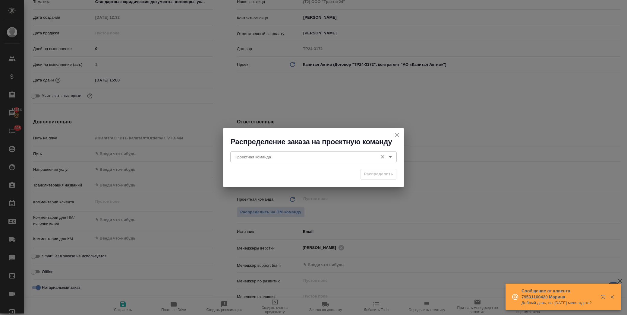
click at [256, 159] on input "Проектная команда" at bounding box center [303, 156] width 143 height 7
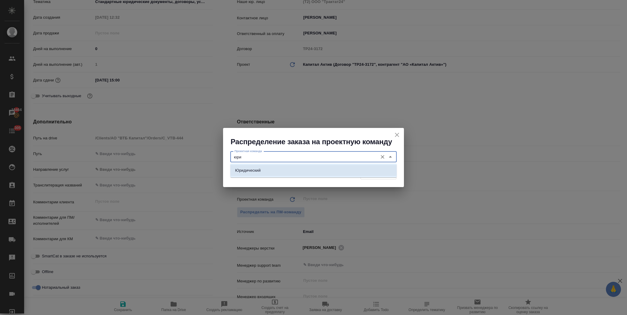
click at [272, 170] on li "Юридический" at bounding box center [313, 170] width 166 height 11
type input "Юридический"
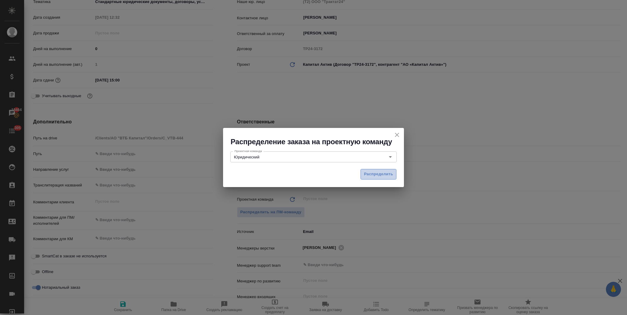
click at [370, 172] on span "Распределить" at bounding box center [378, 174] width 29 height 7
type textarea "x"
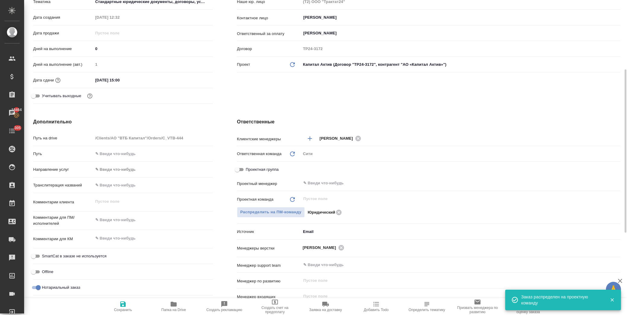
click at [125, 306] on icon "button" at bounding box center [122, 303] width 7 height 7
type textarea "x"
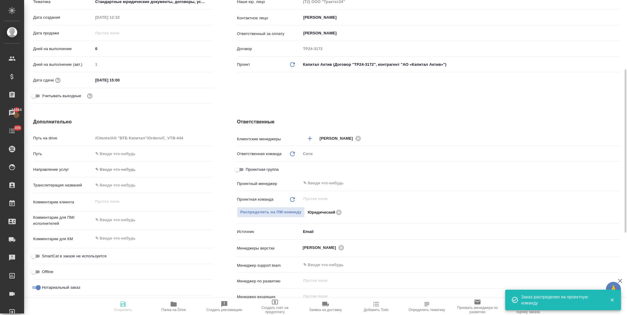
type textarea "x"
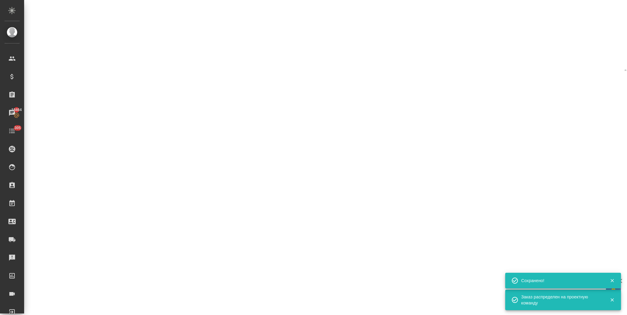
select select "RU"
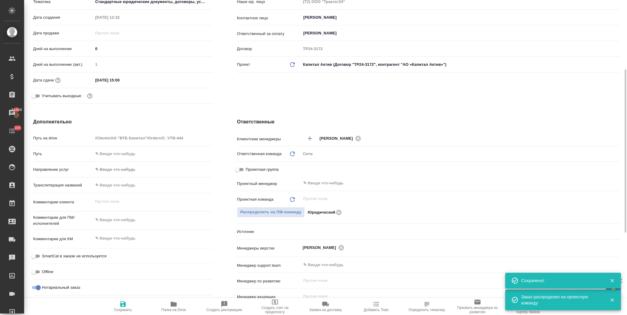
type textarea "x"
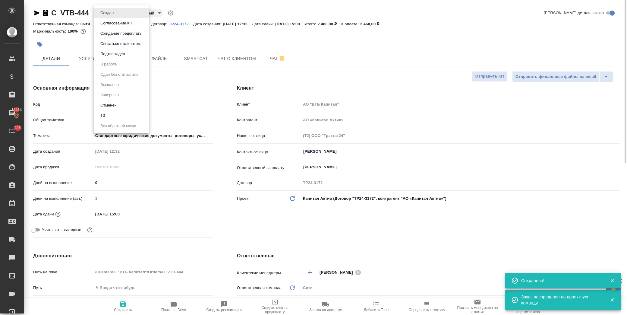
click at [113, 11] on body "🙏 .cls-1 fill:#fff; AWATERA Лофицкая Юлия Владимировна Клиенты Спецификации Зак…" at bounding box center [313, 157] width 627 height 315
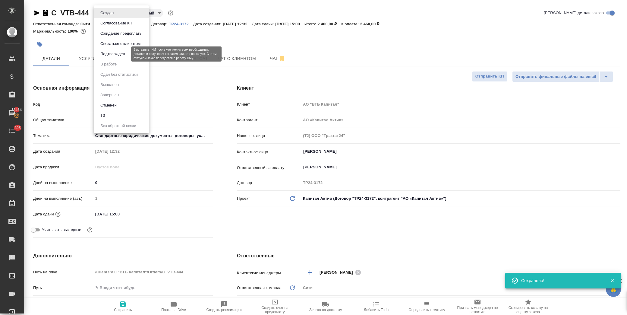
click at [115, 52] on button "Подтвержден" at bounding box center [113, 54] width 28 height 7
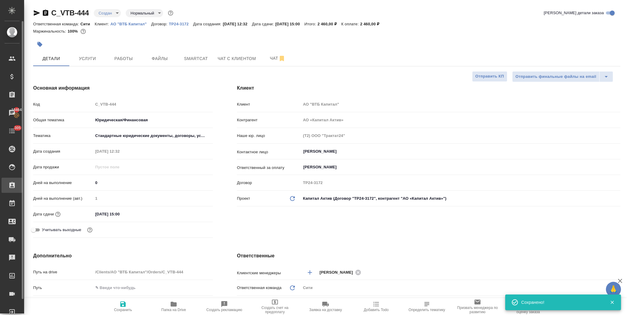
type textarea "x"
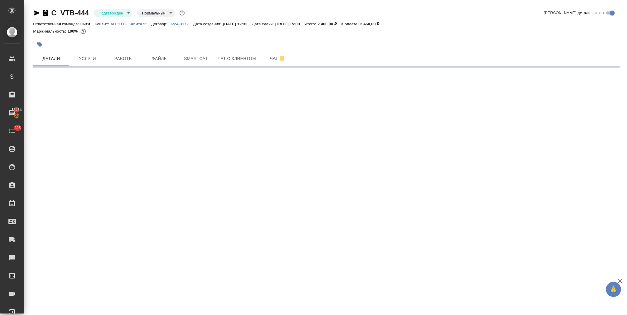
select select "RU"
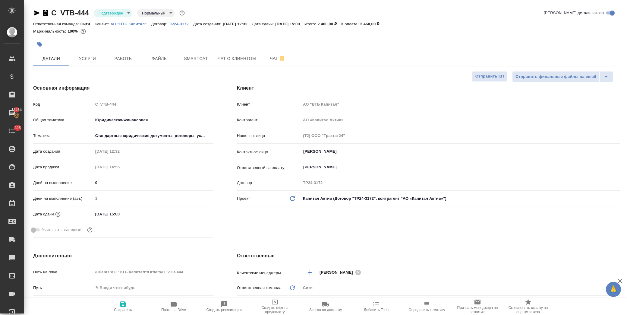
type textarea "x"
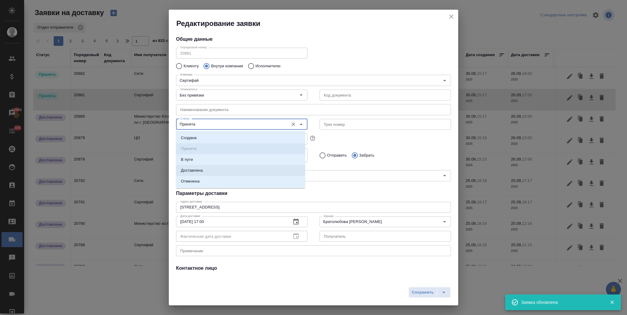
click at [221, 169] on li "Доставлена" at bounding box center [240, 170] width 129 height 11
type input "Доставлена"
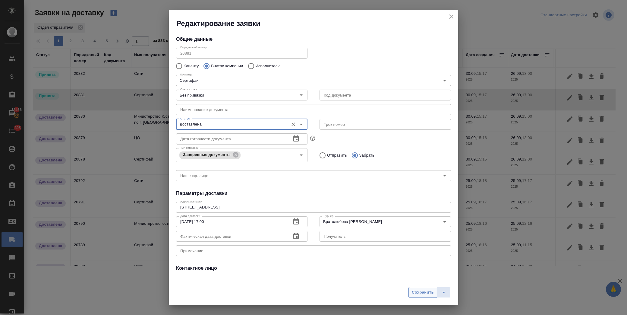
click at [429, 292] on span "Сохранить" at bounding box center [423, 292] width 22 height 7
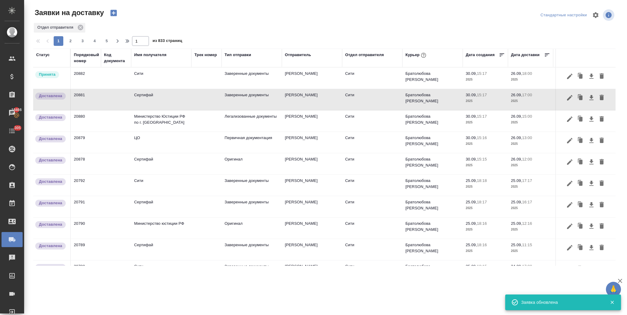
click at [170, 74] on td "Сити" at bounding box center [161, 78] width 60 height 21
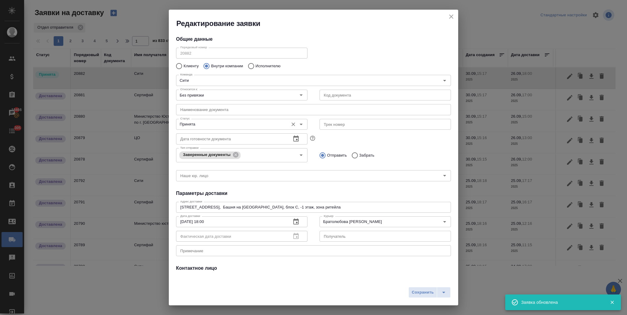
click at [212, 128] on div "Принята Статус" at bounding box center [241, 124] width 131 height 11
click at [218, 123] on input "Принята" at bounding box center [232, 124] width 108 height 7
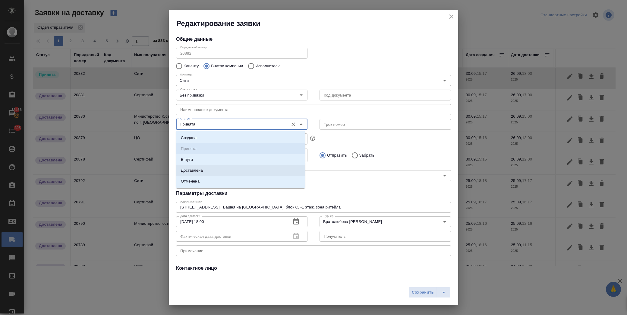
click at [219, 170] on li "Доставлена" at bounding box center [240, 170] width 129 height 11
type input "Доставлена"
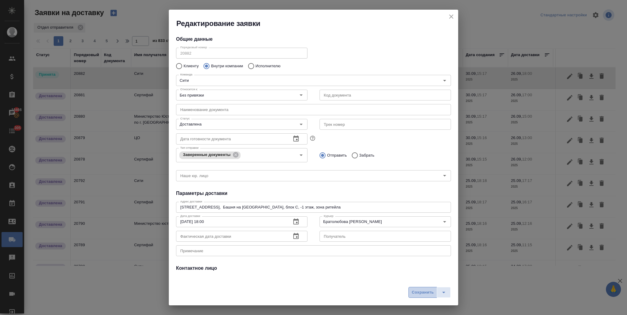
click at [410, 289] on button "Сохранить" at bounding box center [422, 292] width 29 height 11
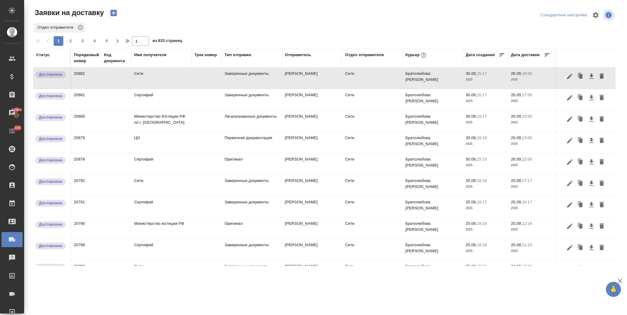
click at [115, 11] on icon "button" at bounding box center [113, 13] width 6 height 6
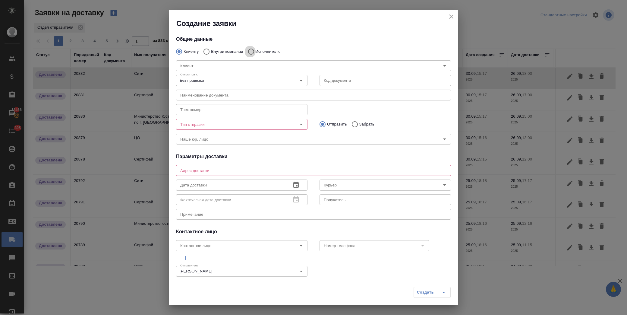
click at [254, 49] on input "Исполнителю" at bounding box center [250, 51] width 11 height 13
radio input "true"
click at [203, 70] on div "Исполнитель" at bounding box center [313, 65] width 275 height 11
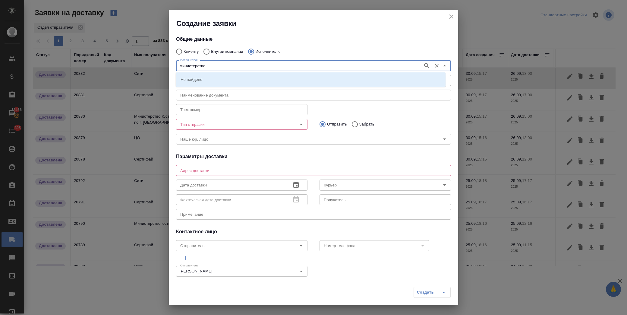
type input "министерство"
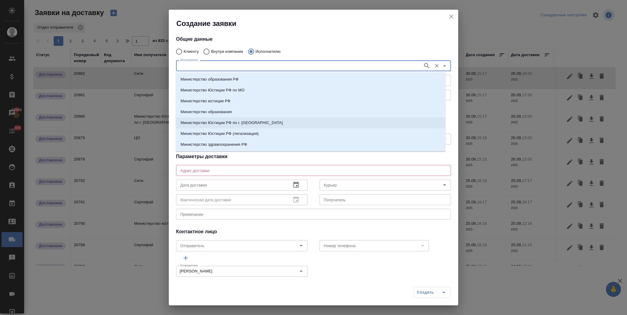
click at [262, 119] on li "Министерство Юстиции РФ по г. [GEOGRAPHIC_DATA]" at bounding box center [311, 122] width 270 height 11
type input "Министерство Юстиции РФ по г. [GEOGRAPHIC_DATA]"
type textarea "ул. [PERSON_NAME][STREET_ADDRESS]"
type input "Министерство Юстиции РФ по г. [GEOGRAPHIC_DATA]"
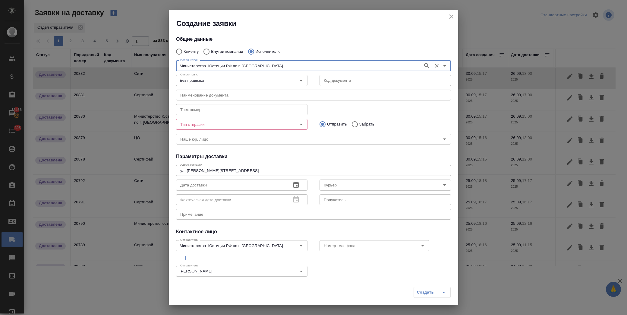
click at [243, 124] on input "Тип отправки" at bounding box center [232, 124] width 108 height 7
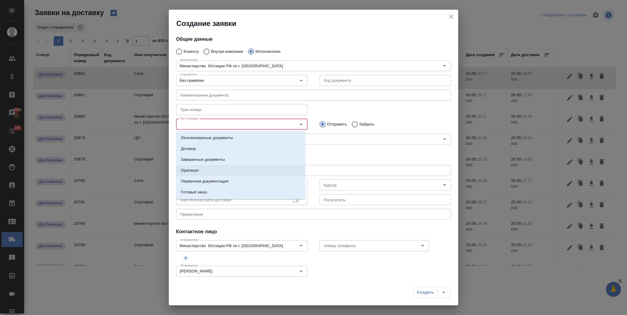
click at [207, 167] on li "Оригинал" at bounding box center [240, 170] width 129 height 11
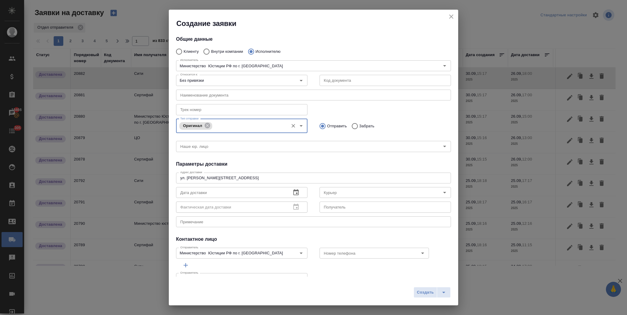
click at [295, 195] on icon "button" at bounding box center [295, 192] width 7 height 7
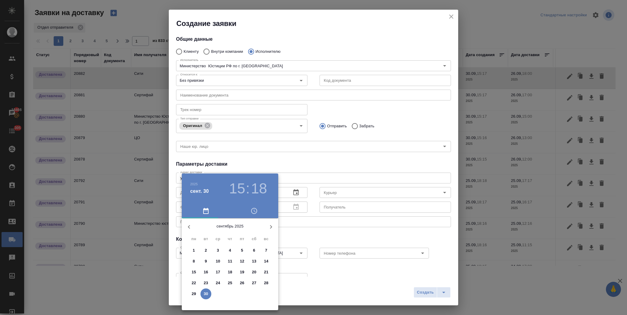
click at [197, 293] on span "29" at bounding box center [193, 294] width 11 height 6
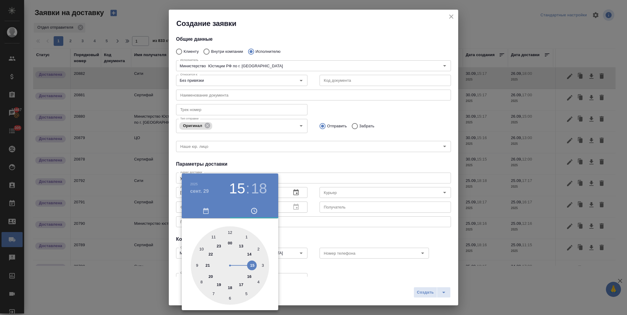
click at [212, 237] on div at bounding box center [230, 265] width 78 height 78
click at [230, 297] on div at bounding box center [230, 265] width 78 height 78
type input "[DATE] 11:30"
click at [319, 165] on div at bounding box center [313, 157] width 627 height 315
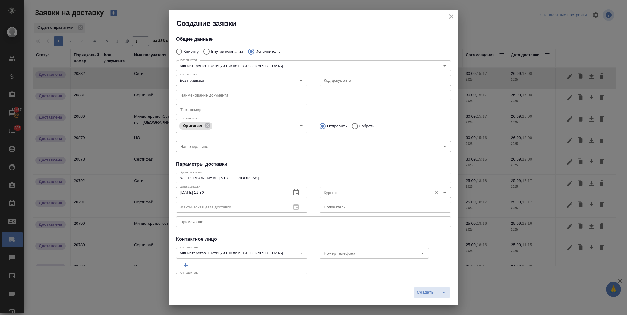
click at [358, 194] on input "Курьер" at bounding box center [375, 192] width 108 height 7
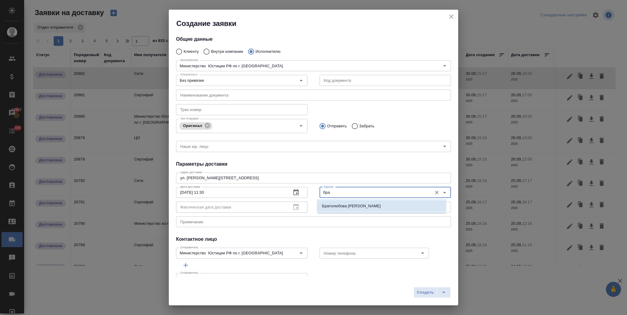
click at [344, 203] on p "Братолюбова [PERSON_NAME]" at bounding box center [351, 206] width 59 height 6
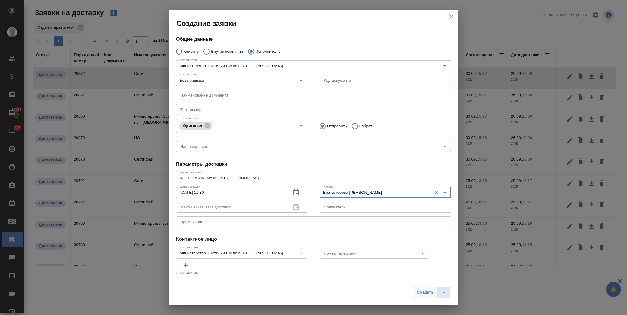
type input "Братолюбова [PERSON_NAME]"
click at [428, 293] on span "Создать" at bounding box center [425, 292] width 17 height 7
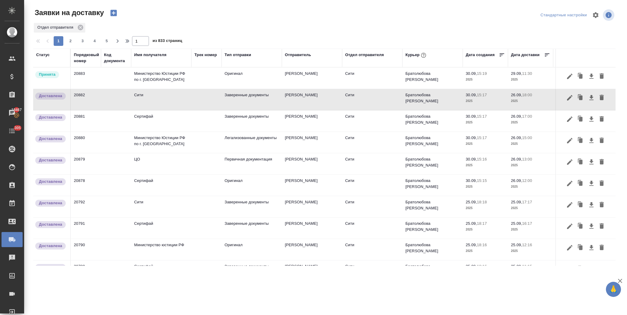
click at [115, 12] on icon "button" at bounding box center [113, 13] width 6 height 6
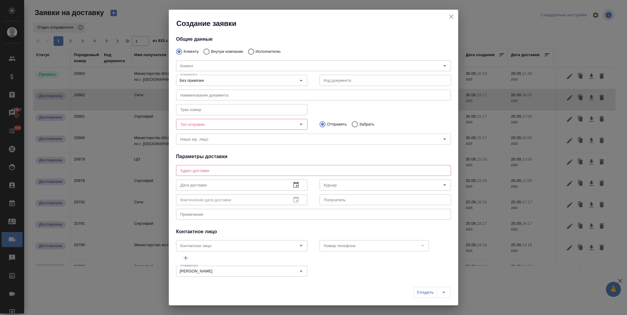
click at [227, 52] on div "Клиент Клиент" at bounding box center [313, 65] width 287 height 27
click at [206, 50] on input "Внутри компании" at bounding box center [205, 51] width 11 height 13
radio input "true"
drag, startPoint x: 198, startPoint y: 65, endPoint x: 220, endPoint y: 67, distance: 22.4
click at [198, 65] on input "Команда" at bounding box center [303, 65] width 251 height 7
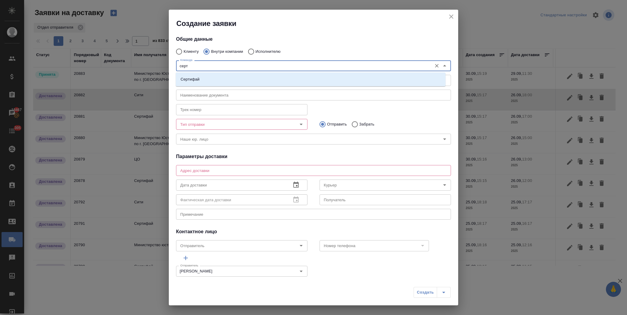
type input "серти"
click at [197, 77] on p "Сертифай" at bounding box center [190, 79] width 19 height 6
type textarea "[STREET_ADDRESS]"
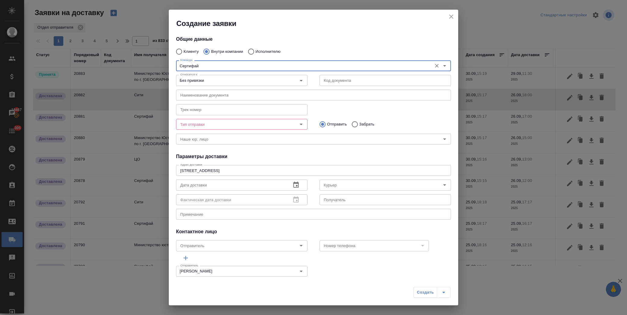
click at [300, 124] on icon "Open" at bounding box center [301, 125] width 3 height 2
type input "Сертифай"
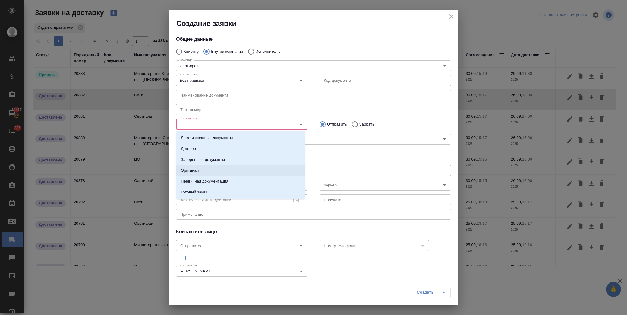
click at [229, 167] on li "Оригинал" at bounding box center [240, 170] width 129 height 11
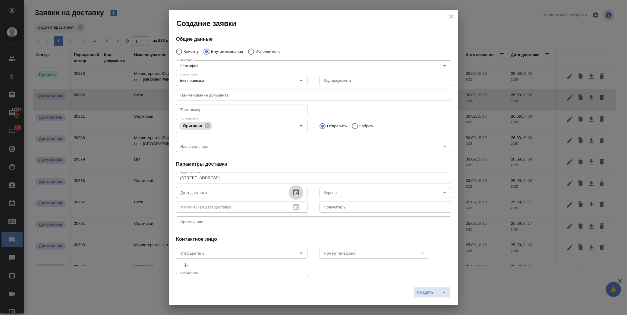
click at [293, 192] on icon "button" at bounding box center [295, 192] width 5 height 6
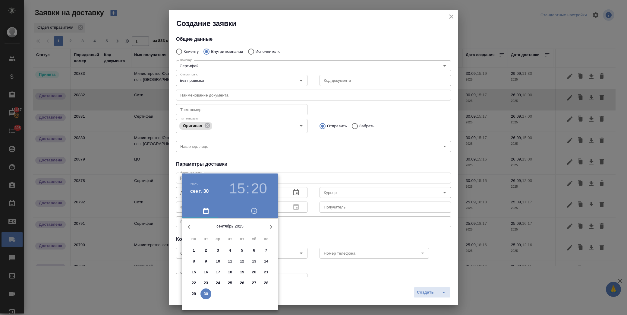
click at [194, 293] on p "29" at bounding box center [194, 294] width 5 height 6
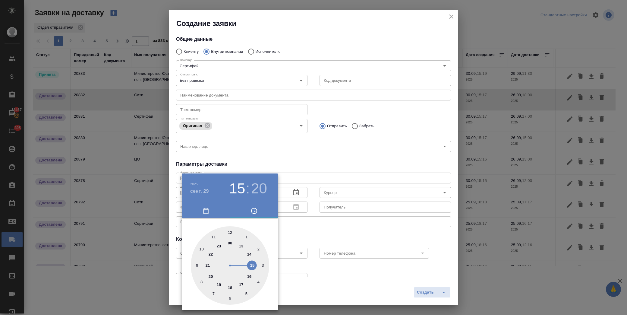
click at [240, 244] on div at bounding box center [230, 265] width 78 height 78
click at [230, 231] on div at bounding box center [230, 265] width 78 height 78
type input "[DATE] 13:00"
click at [311, 233] on div at bounding box center [313, 157] width 627 height 315
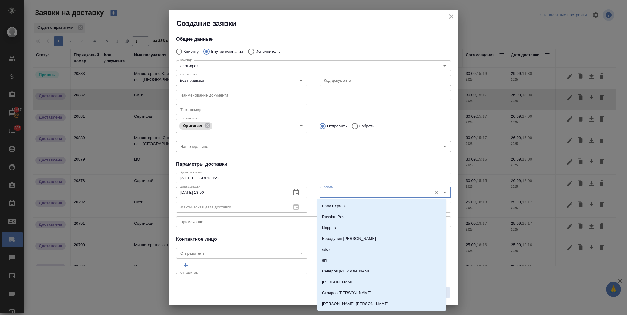
click at [334, 193] on input "Курьер" at bounding box center [375, 192] width 108 height 7
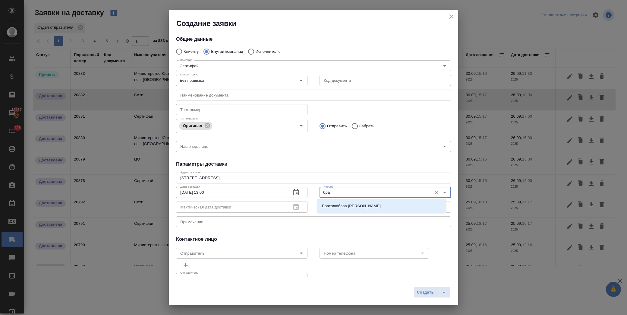
drag, startPoint x: 334, startPoint y: 193, endPoint x: 341, endPoint y: 200, distance: 9.2
click at [336, 203] on li "Братолюбова [PERSON_NAME]" at bounding box center [381, 205] width 129 height 11
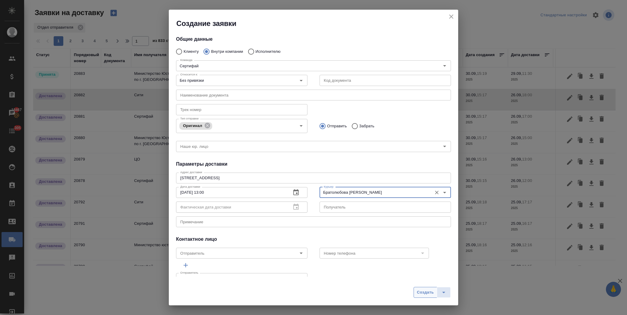
type input "Братолюбова [PERSON_NAME]"
click at [424, 294] on span "Создать" at bounding box center [425, 292] width 17 height 7
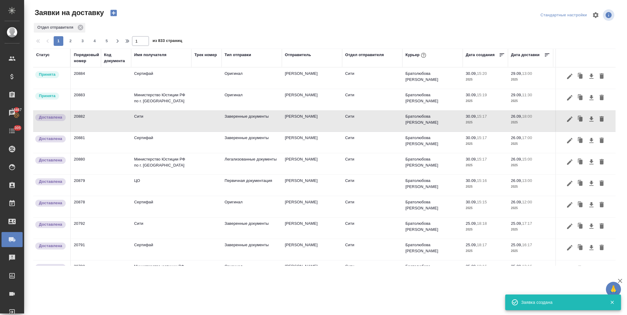
click at [115, 14] on icon "button" at bounding box center [113, 13] width 6 height 6
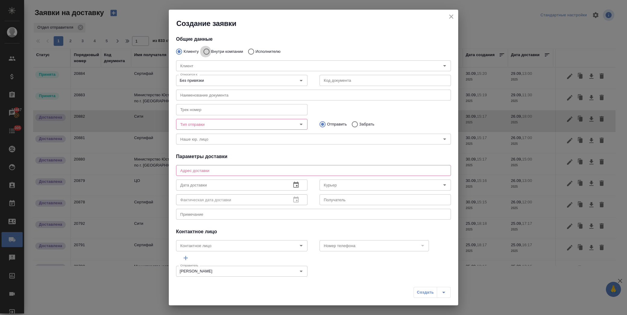
click at [209, 51] on input "Внутри компании" at bounding box center [205, 51] width 11 height 13
radio input "true"
click at [202, 62] on input "Команда" at bounding box center [303, 65] width 251 height 7
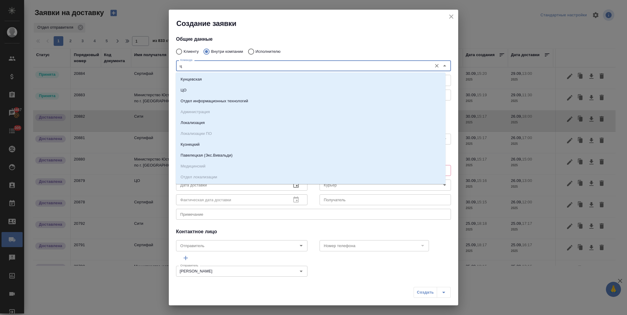
type input "цо"
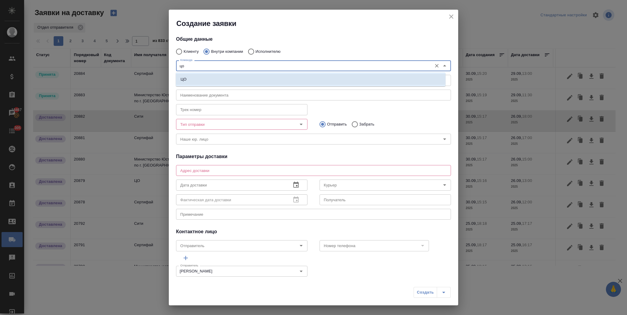
click at [214, 78] on li "ЦО" at bounding box center [311, 79] width 270 height 11
type textarea "ул. Золотая, д. 11"
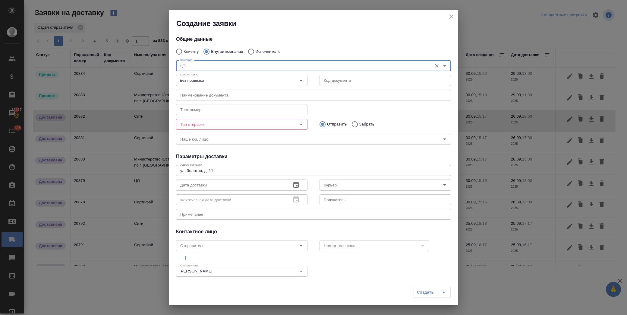
type input "ЦО"
click at [244, 127] on input "Тип отправки" at bounding box center [232, 124] width 108 height 7
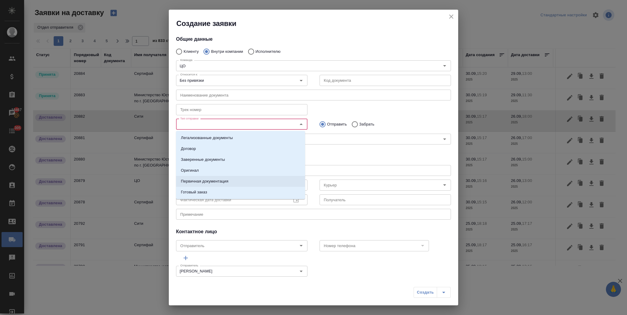
click at [241, 180] on li "Первичная документация" at bounding box center [240, 181] width 129 height 11
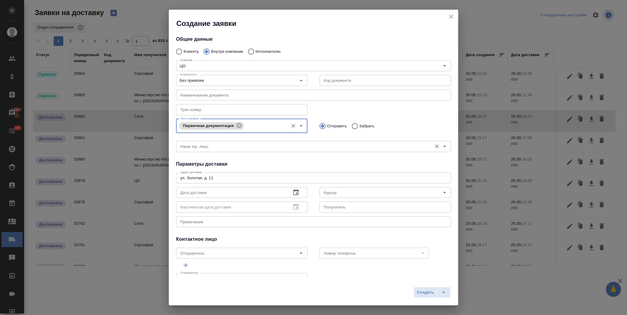
drag, startPoint x: 351, startPoint y: 127, endPoint x: 328, endPoint y: 147, distance: 30.3
click at [350, 127] on input "Забрать" at bounding box center [353, 126] width 11 height 13
radio input "true"
click at [296, 190] on icon "button" at bounding box center [295, 192] width 7 height 7
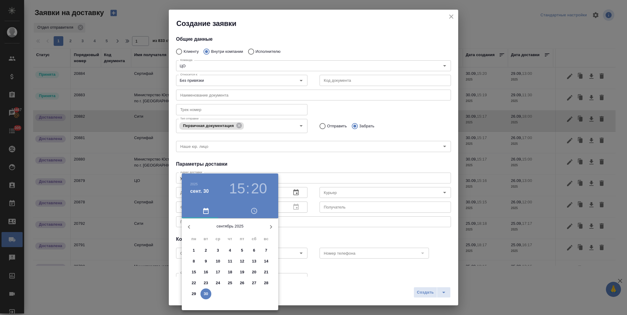
click at [195, 293] on p "29" at bounding box center [194, 294] width 5 height 6
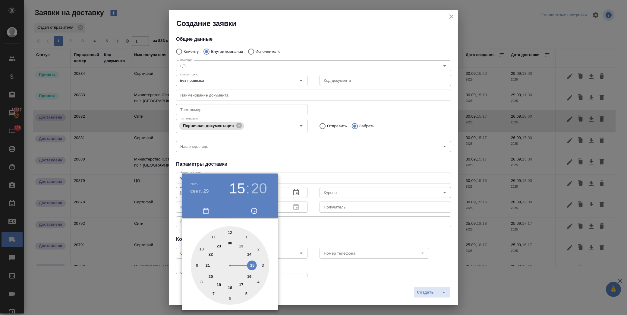
click at [254, 264] on div at bounding box center [230, 265] width 78 height 78
click at [229, 232] on div at bounding box center [230, 265] width 78 height 78
type input "[DATE] 15:00"
click at [303, 231] on div at bounding box center [313, 157] width 627 height 315
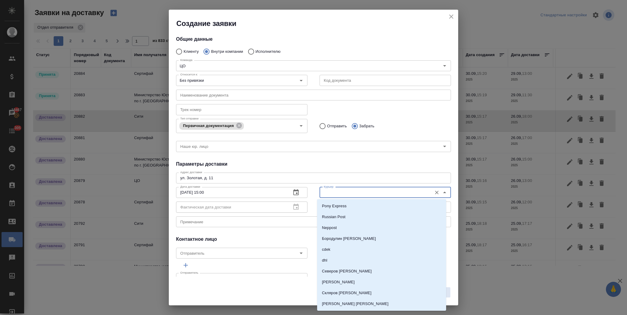
click at [380, 189] on input "Курьер" at bounding box center [375, 192] width 108 height 7
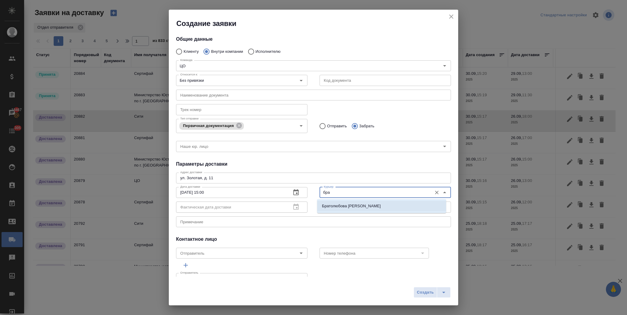
click at [380, 205] on li "Братолюбова [PERSON_NAME]" at bounding box center [381, 205] width 129 height 11
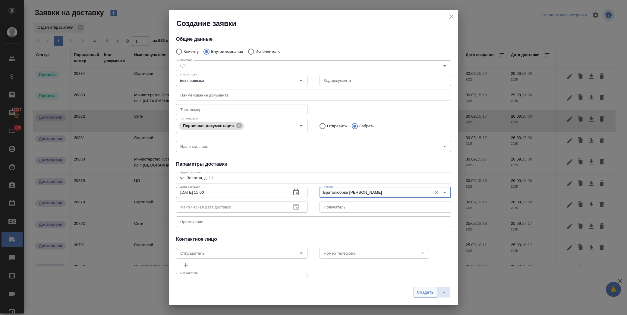
type input "Братолюбова [PERSON_NAME]"
click at [421, 294] on span "Создать" at bounding box center [425, 292] width 17 height 7
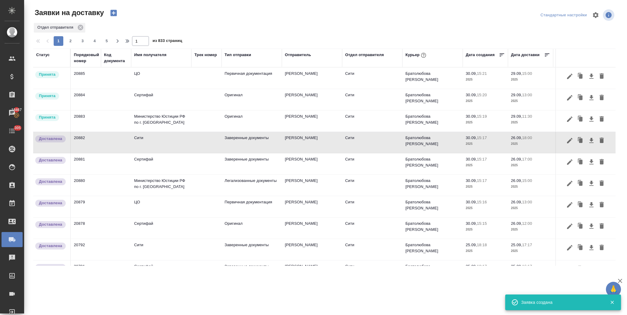
click at [115, 11] on icon "button" at bounding box center [113, 13] width 6 height 6
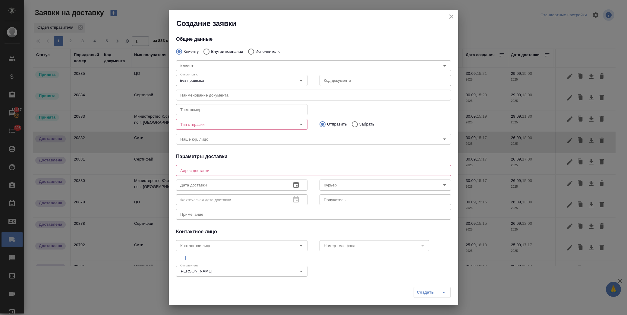
click at [219, 47] on label "Внутри компании" at bounding box center [221, 51] width 43 height 13
click at [211, 47] on input "Внутри компании" at bounding box center [205, 51] width 11 height 13
radio input "true"
click at [204, 65] on input "Команда" at bounding box center [303, 65] width 251 height 7
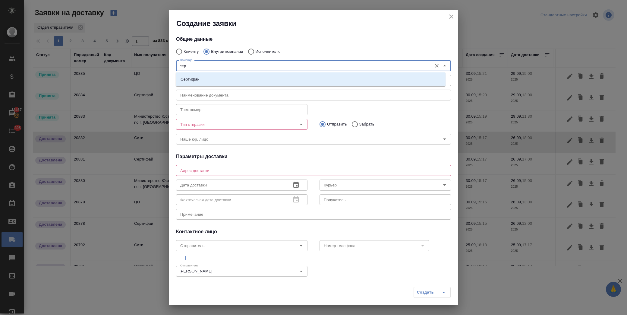
type input "серт"
click at [210, 79] on li "Сертифай" at bounding box center [311, 79] width 270 height 11
type textarea "[STREET_ADDRESS]"
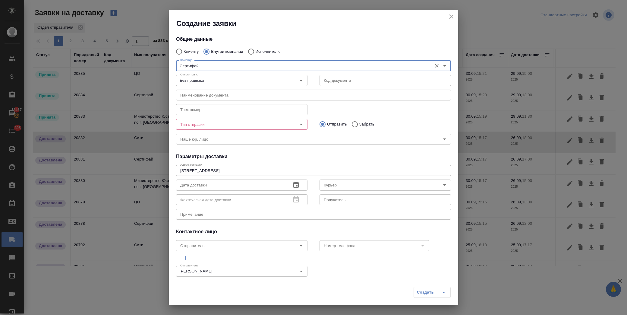
click at [300, 124] on icon "Open" at bounding box center [300, 124] width 7 height 7
type input "Сертифай"
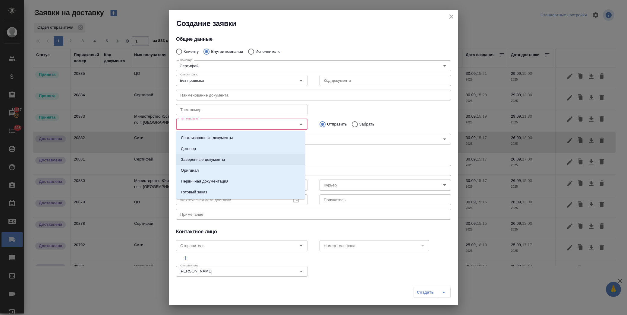
click at [224, 159] on p "Заверенные документы" at bounding box center [203, 159] width 44 height 6
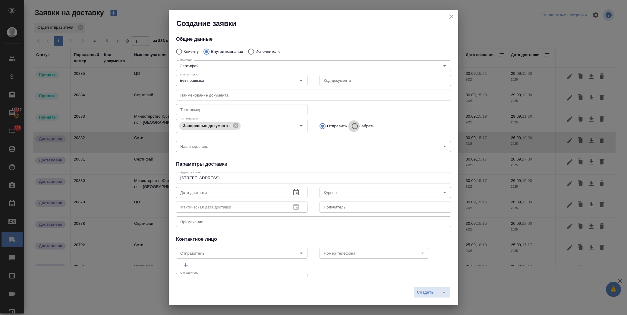
click at [351, 124] on input "Забрать" at bounding box center [353, 126] width 11 height 13
radio input "true"
drag, startPoint x: 219, startPoint y: 193, endPoint x: 223, endPoint y: 193, distance: 4.8
click at [219, 193] on input "text" at bounding box center [231, 192] width 110 height 11
click at [292, 192] on icon "button" at bounding box center [295, 192] width 7 height 7
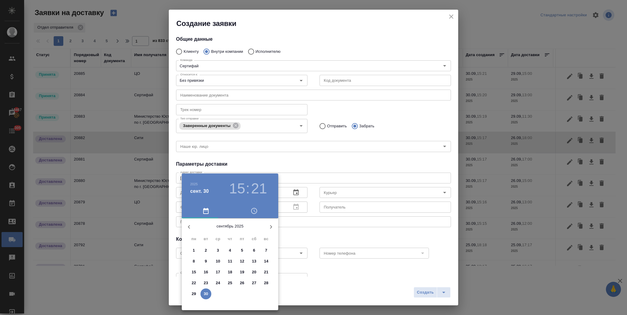
click at [194, 292] on p "29" at bounding box center [194, 294] width 5 height 6
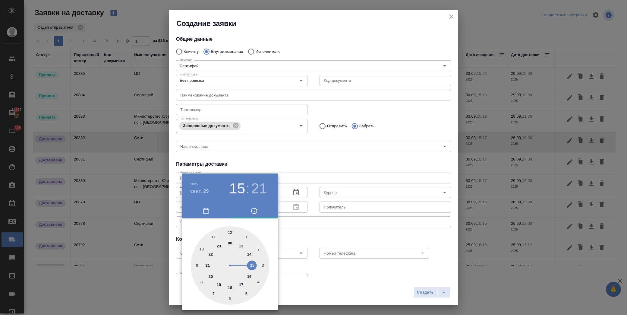
click at [249, 276] on div at bounding box center [230, 265] width 78 height 78
click at [231, 232] on div at bounding box center [230, 265] width 78 height 78
type input "[DATE] 16:00"
click at [302, 234] on div at bounding box center [313, 157] width 627 height 315
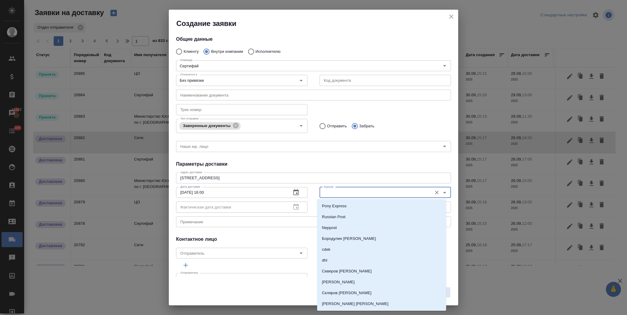
click at [371, 191] on input "Курьер" at bounding box center [375, 192] width 108 height 7
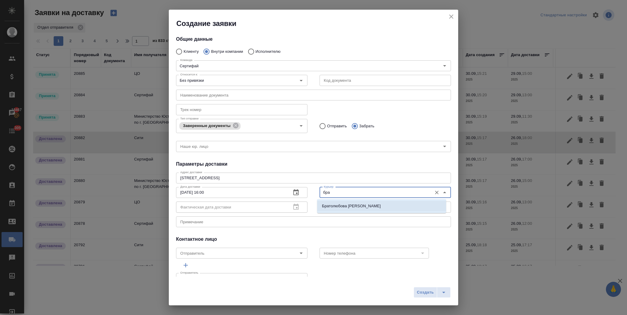
click at [370, 202] on li "Братолюбова [PERSON_NAME]" at bounding box center [381, 205] width 129 height 11
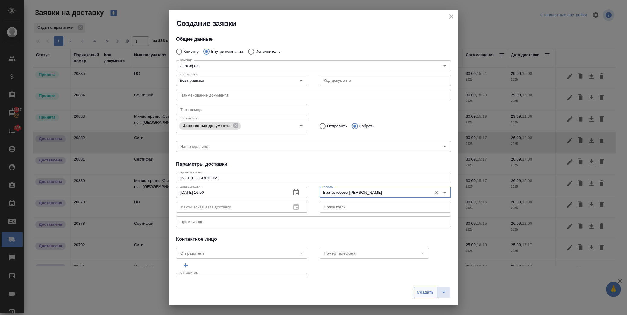
type input "Братолюбова [PERSON_NAME]"
click at [420, 287] on button "Создать" at bounding box center [425, 292] width 24 height 11
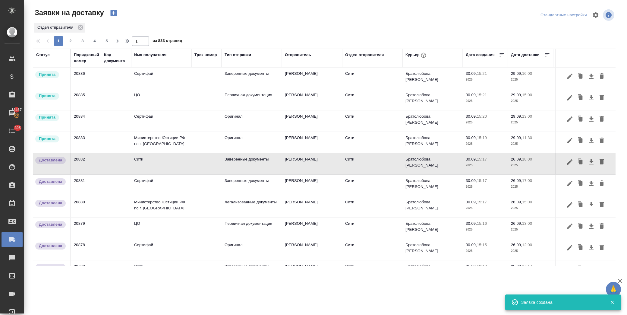
click at [116, 15] on icon "button" at bounding box center [113, 13] width 6 height 6
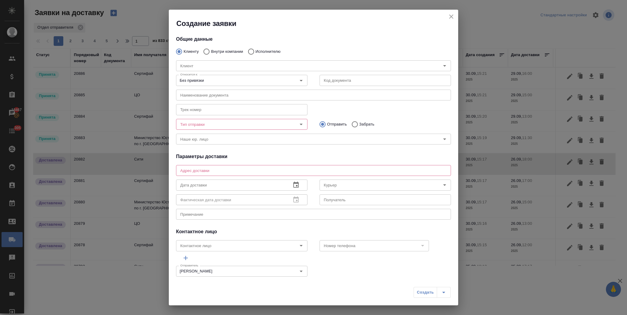
click at [216, 51] on p "Внутри компании" at bounding box center [227, 52] width 32 height 6
click at [211, 51] on input "Внутри компании" at bounding box center [205, 51] width 11 height 13
radio input "true"
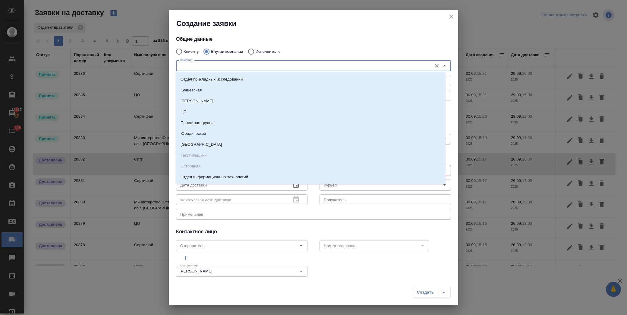
click at [210, 67] on input "Команда" at bounding box center [303, 65] width 251 height 7
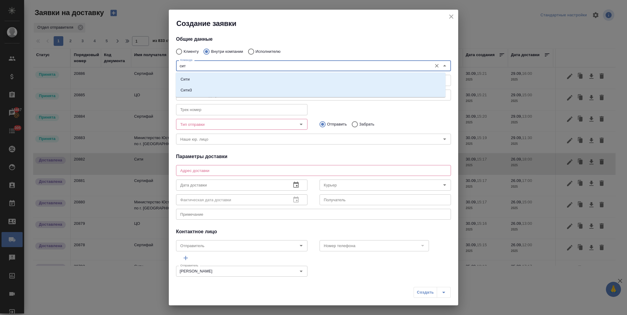
type input "сити"
click at [201, 77] on li "Сити" at bounding box center [311, 79] width 270 height 11
type textarea "[STREET_ADDRESS], Башня на [GEOGRAPHIC_DATA], блок С, -1 этаж, зона ритейла"
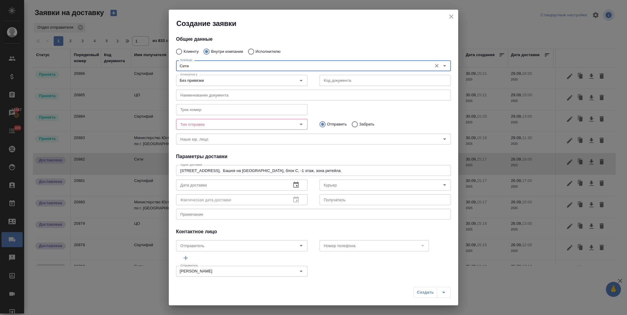
drag, startPoint x: 287, startPoint y: 122, endPoint x: 290, endPoint y: 121, distance: 3.4
click at [289, 122] on div at bounding box center [297, 124] width 16 height 8
type input "Сити"
click at [298, 125] on icon "Open" at bounding box center [300, 124] width 7 height 7
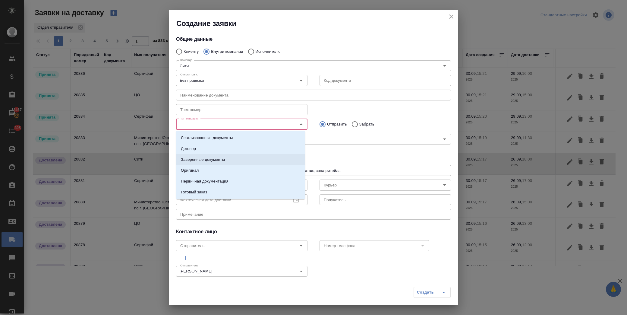
click at [227, 161] on li "Заверенные документы" at bounding box center [240, 159] width 129 height 11
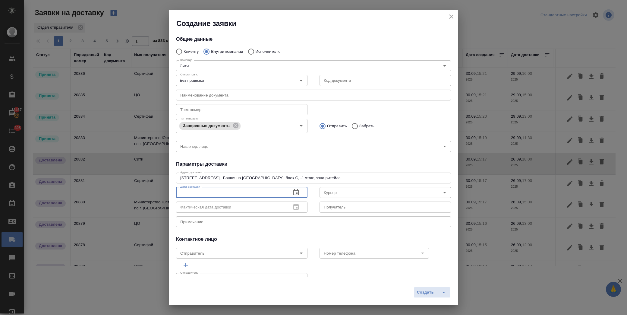
click at [232, 195] on input "text" at bounding box center [231, 192] width 110 height 11
click at [289, 195] on button "button" at bounding box center [296, 192] width 14 height 14
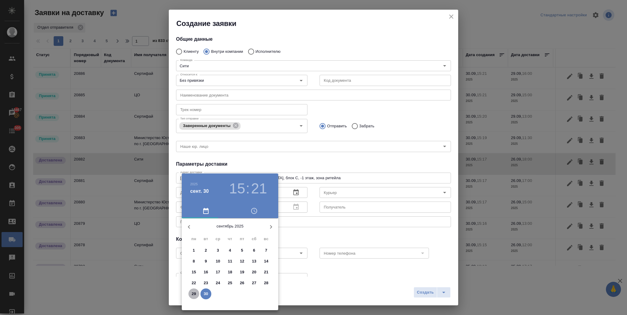
click at [194, 295] on p "29" at bounding box center [194, 294] width 5 height 6
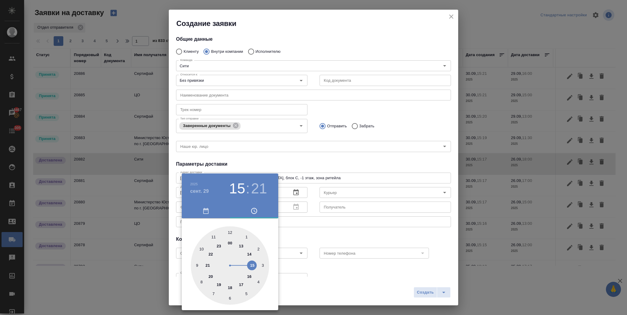
click at [245, 284] on div at bounding box center [230, 265] width 78 height 78
click at [229, 232] on div at bounding box center [230, 265] width 78 height 78
type input "29.09.2025 17:00"
click at [294, 233] on div at bounding box center [313, 157] width 627 height 315
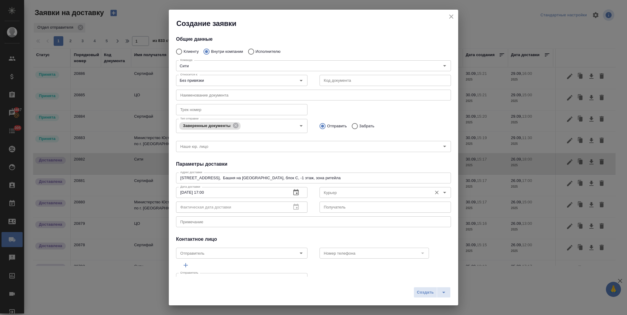
click at [351, 197] on div "Курьер" at bounding box center [384, 192] width 131 height 11
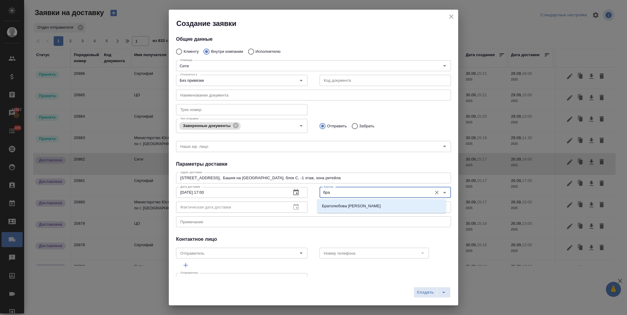
click at [360, 192] on input "бра" at bounding box center [375, 192] width 108 height 7
click at [361, 208] on p "Братолюбова [PERSON_NAME]" at bounding box center [351, 206] width 59 height 6
type input "Братолюбова [PERSON_NAME]"
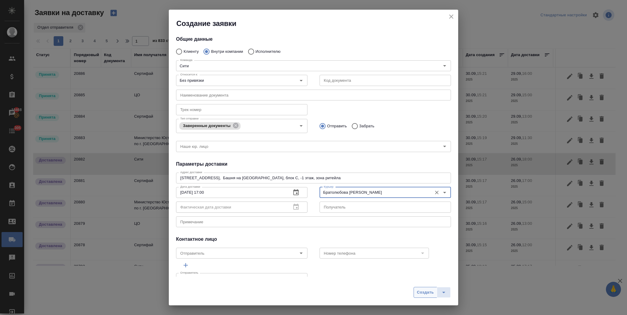
click at [419, 290] on span "Создать" at bounding box center [425, 292] width 17 height 7
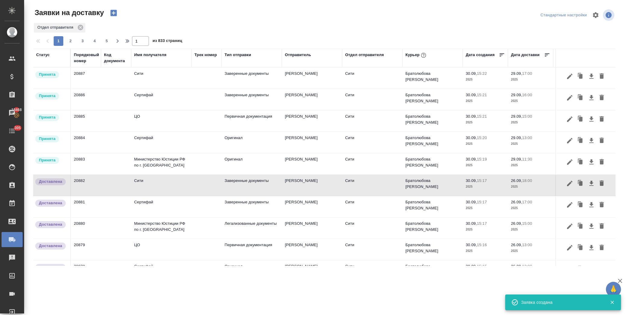
click at [195, 165] on td at bounding box center [206, 163] width 30 height 21
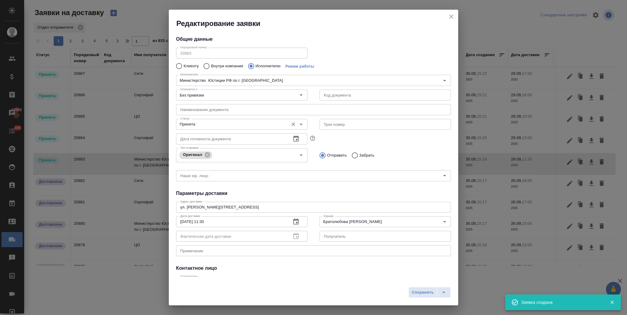
click at [212, 124] on input "Принята" at bounding box center [232, 124] width 108 height 7
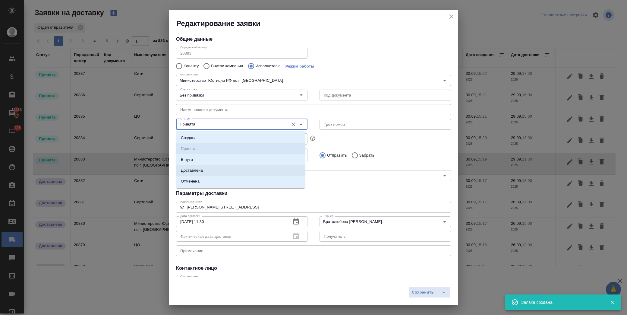
click at [214, 168] on li "Доставлена" at bounding box center [240, 170] width 129 height 11
type input "Доставлена"
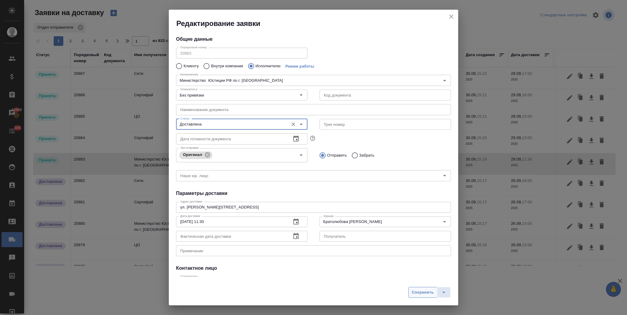
click at [412, 287] on button "Сохранить" at bounding box center [422, 292] width 29 height 11
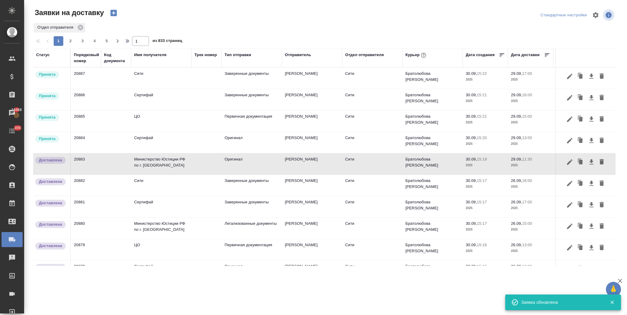
click at [158, 138] on td "Сертифай" at bounding box center [161, 142] width 60 height 21
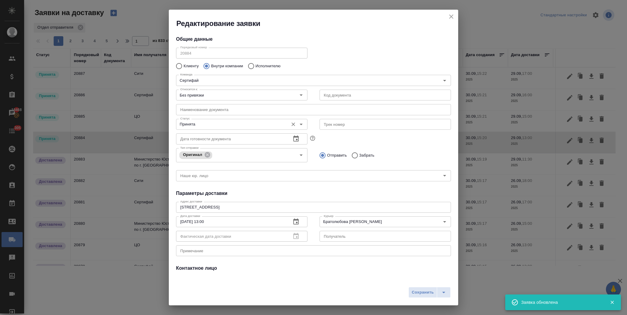
click at [219, 123] on input "Принята" at bounding box center [232, 124] width 108 height 7
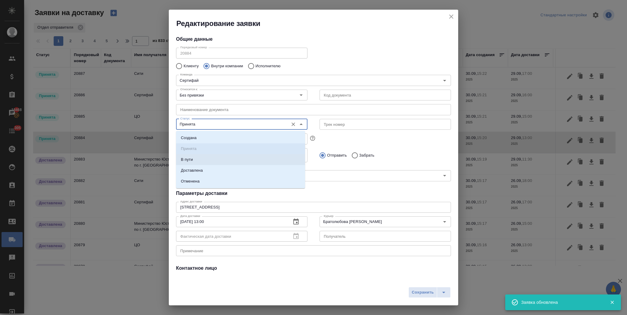
click at [222, 164] on li "В пути" at bounding box center [240, 159] width 129 height 11
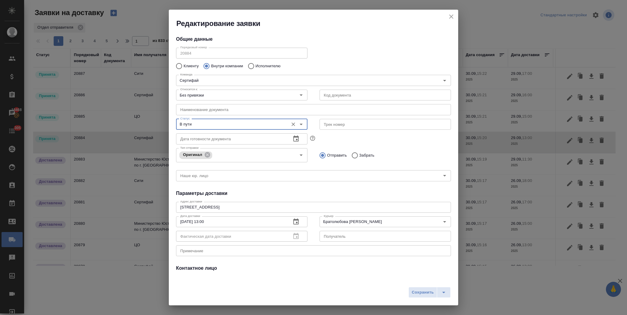
click at [218, 121] on input "В пути" at bounding box center [232, 124] width 108 height 7
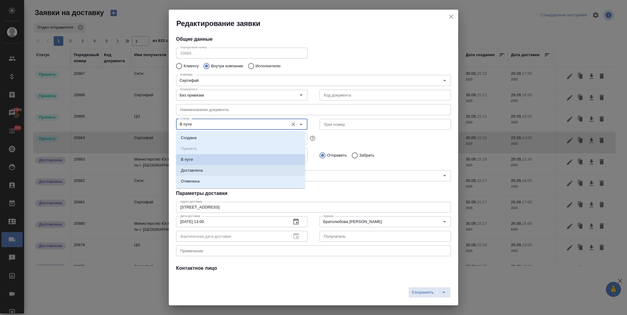
click at [224, 170] on li "Доставлена" at bounding box center [240, 170] width 129 height 11
type input "Доставлена"
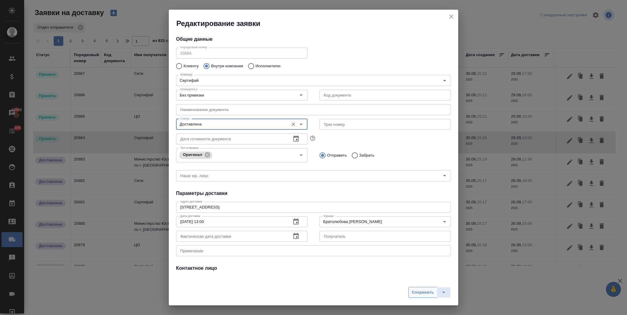
click at [421, 290] on span "Сохранить" at bounding box center [423, 292] width 22 height 7
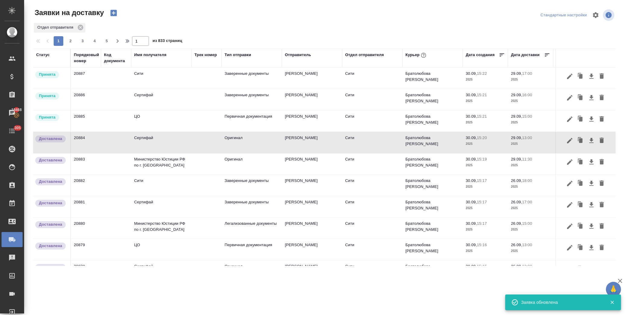
click at [186, 118] on td "ЦО" at bounding box center [161, 120] width 60 height 21
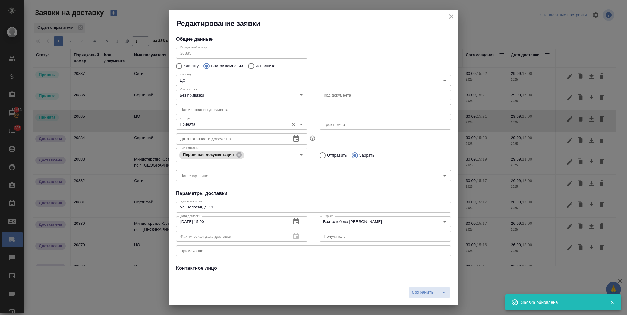
drag, startPoint x: 218, startPoint y: 124, endPoint x: 218, endPoint y: 128, distance: 3.6
click at [218, 124] on input "Принята" at bounding box center [232, 124] width 108 height 7
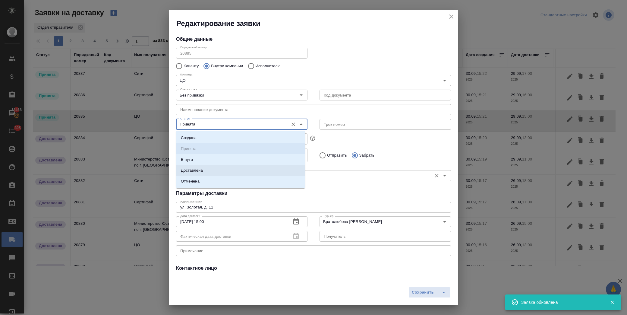
drag, startPoint x: 225, startPoint y: 169, endPoint x: 232, endPoint y: 170, distance: 7.4
click at [225, 169] on li "Доставлена" at bounding box center [240, 170] width 129 height 11
type input "Доставлена"
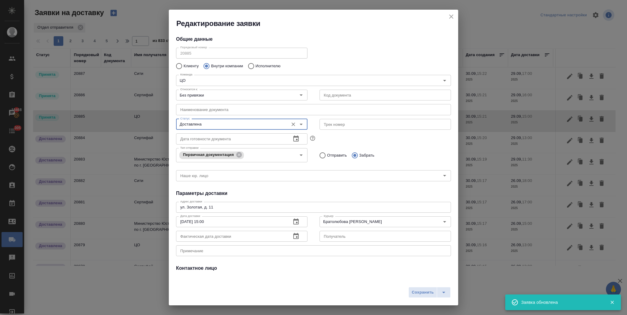
drag, startPoint x: 421, startPoint y: 290, endPoint x: 415, endPoint y: 286, distance: 7.3
click at [421, 291] on span "Сохранить" at bounding box center [423, 292] width 22 height 7
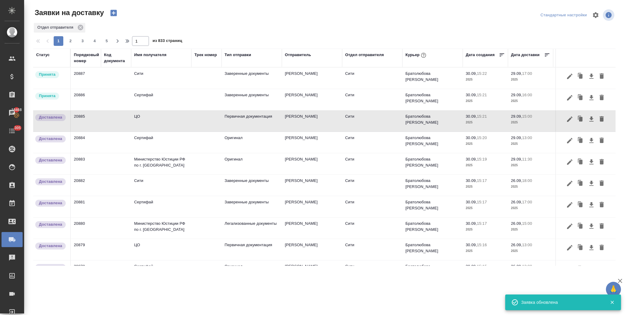
click at [186, 98] on td "Сертифай" at bounding box center [161, 99] width 60 height 21
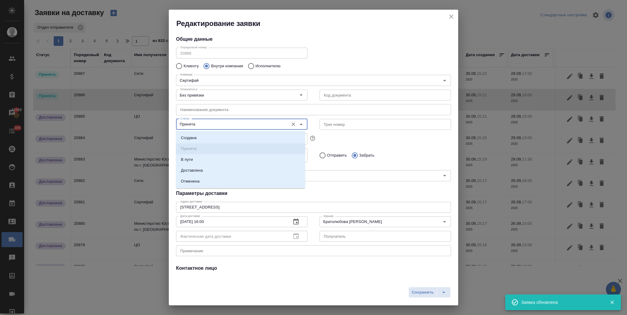
click at [206, 125] on input "Принята" at bounding box center [232, 124] width 108 height 7
click at [206, 171] on li "Доставлена" at bounding box center [240, 170] width 129 height 11
type input "Доставлена"
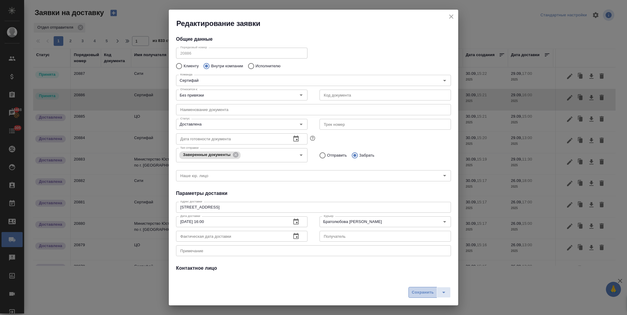
drag, startPoint x: 423, startPoint y: 287, endPoint x: 396, endPoint y: 266, distance: 34.3
click at [421, 287] on button "Сохранить" at bounding box center [422, 292] width 29 height 11
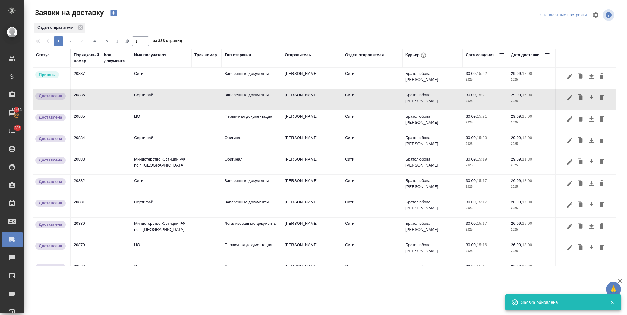
click at [173, 79] on td "Сити" at bounding box center [161, 78] width 60 height 21
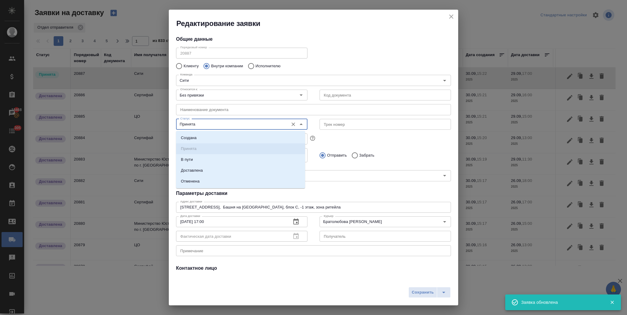
click at [215, 124] on input "Принята" at bounding box center [232, 124] width 108 height 7
click at [225, 170] on li "Доставлена" at bounding box center [240, 170] width 129 height 11
type input "Доставлена"
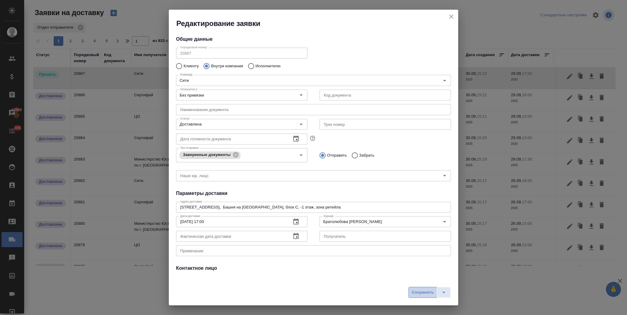
click at [415, 294] on span "Сохранить" at bounding box center [423, 292] width 22 height 7
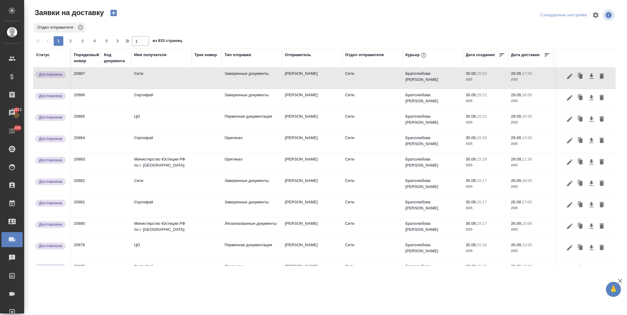
click at [487, 78] on p "2025" at bounding box center [485, 80] width 39 height 6
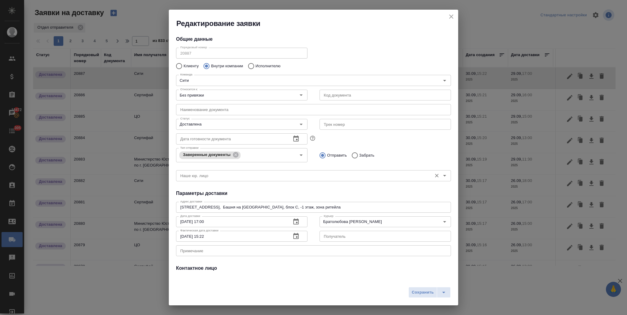
type input "[PERSON_NAME]"
click at [293, 235] on icon "button" at bounding box center [295, 235] width 7 height 7
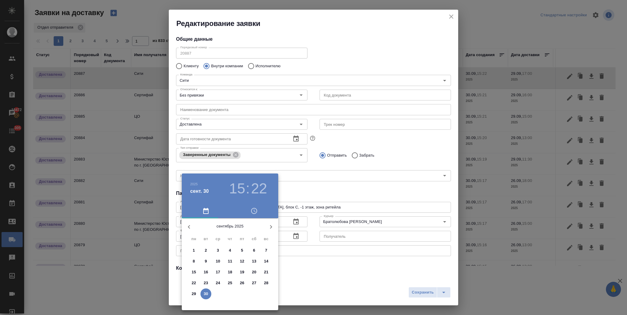
click at [317, 267] on div at bounding box center [313, 157] width 627 height 315
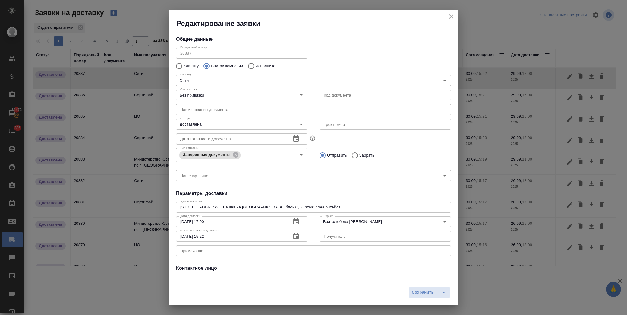
click at [294, 236] on icon "button" at bounding box center [295, 236] width 5 height 6
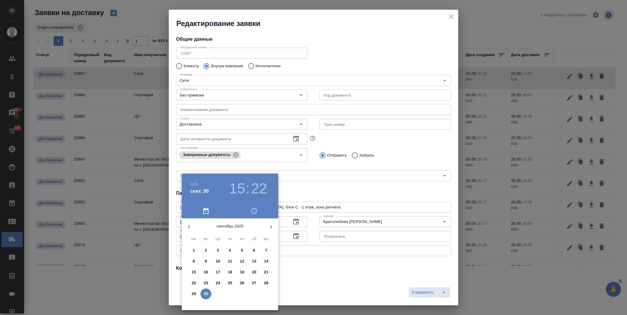
click at [194, 292] on p "29" at bounding box center [194, 294] width 5 height 6
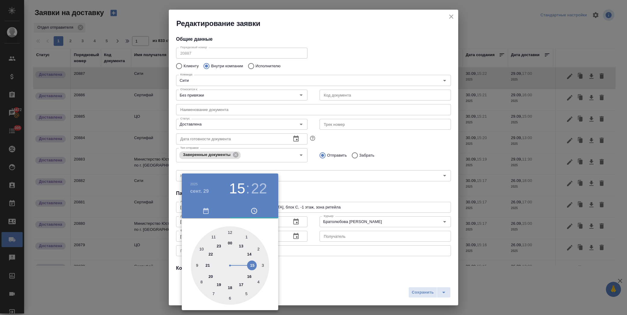
click at [316, 278] on div at bounding box center [313, 157] width 627 height 315
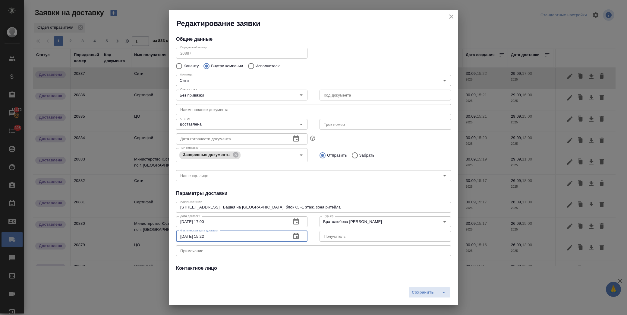
click at [212, 236] on input "[DATE] 15:22" at bounding box center [231, 236] width 110 height 11
type input "29.09.2025 17:00"
click at [417, 296] on button "Сохранить" at bounding box center [422, 292] width 29 height 11
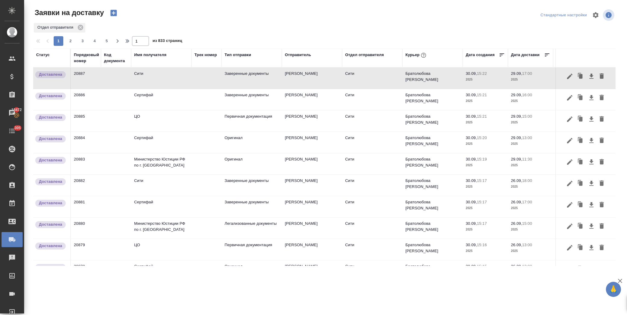
click at [489, 98] on p "2025" at bounding box center [485, 101] width 39 height 6
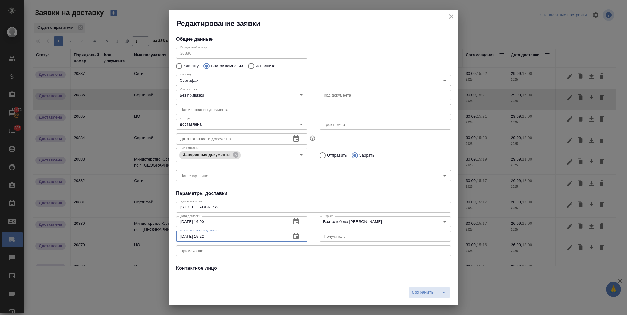
drag, startPoint x: 223, startPoint y: 236, endPoint x: 203, endPoint y: 236, distance: 19.9
click at [203, 236] on input "[DATE] 15:22" at bounding box center [231, 236] width 110 height 11
click at [415, 295] on span "Сохранить" at bounding box center [423, 292] width 22 height 7
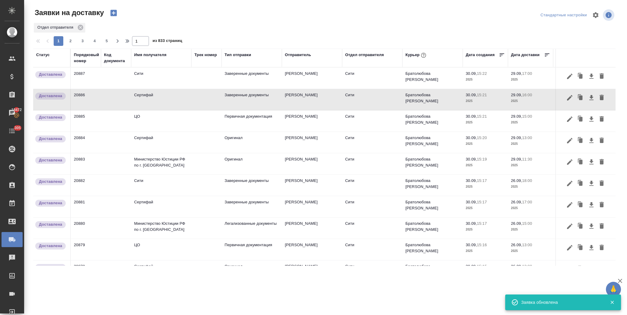
type input "[DATE] 15:22"
click at [487, 125] on p "2025" at bounding box center [485, 122] width 39 height 6
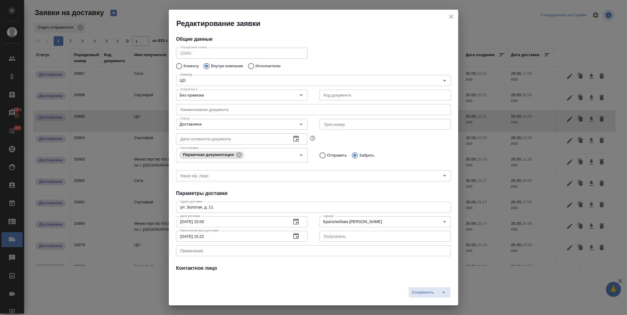
click at [454, 16] on icon "close" at bounding box center [451, 16] width 7 height 7
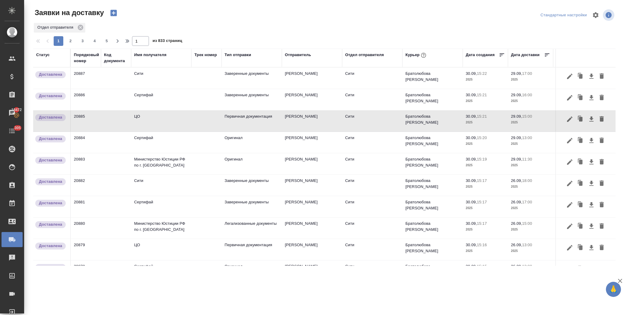
click at [480, 95] on p "15:21" at bounding box center [482, 95] width 10 height 5
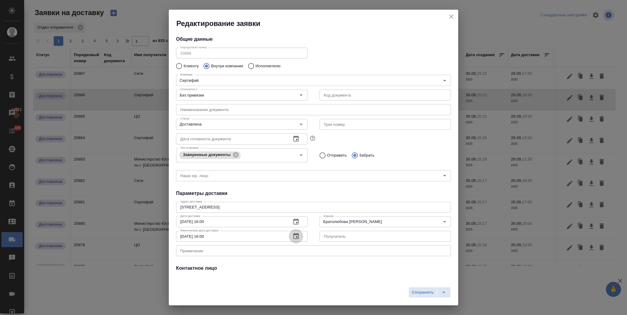
click at [297, 237] on icon "button" at bounding box center [295, 235] width 7 height 7
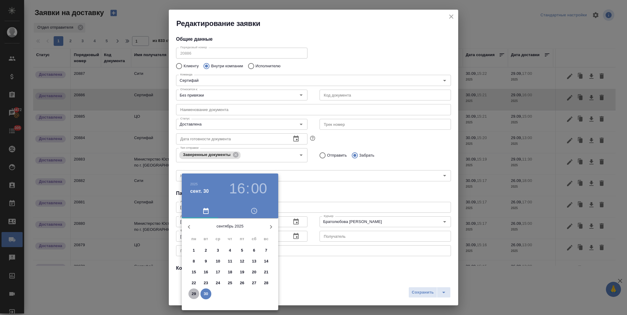
click at [193, 292] on p "29" at bounding box center [194, 294] width 5 height 6
type input "[DATE] 16:00"
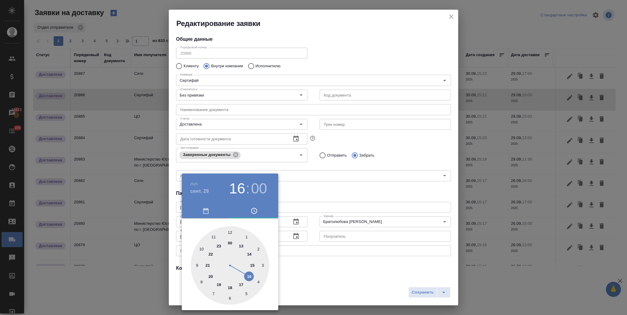
click at [308, 272] on div at bounding box center [313, 157] width 627 height 315
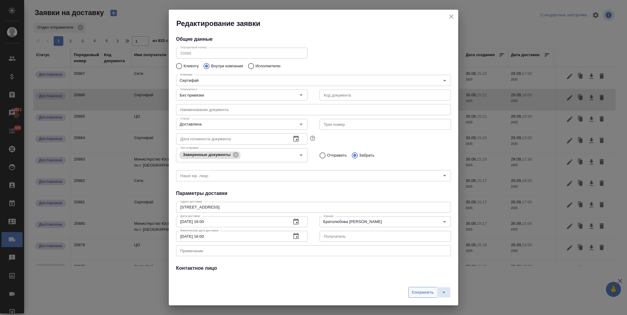
click at [417, 290] on span "Сохранить" at bounding box center [423, 292] width 22 height 7
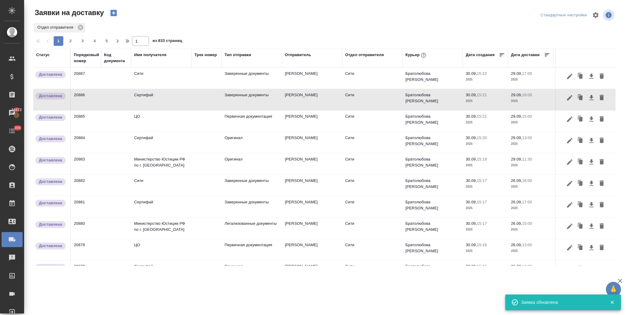
click at [430, 122] on td "Братолюбова [PERSON_NAME]" at bounding box center [432, 120] width 60 height 21
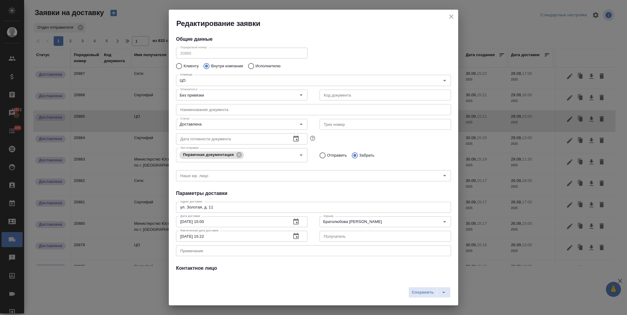
click at [293, 237] on icon "button" at bounding box center [295, 236] width 5 height 6
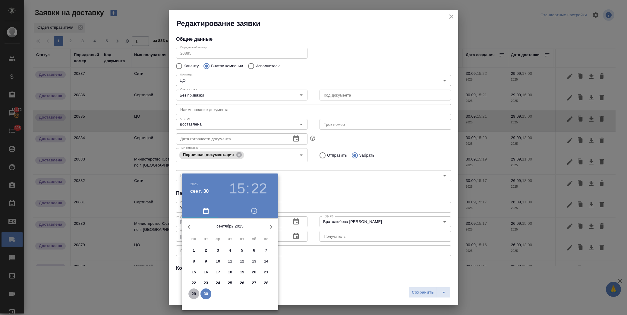
click at [193, 293] on p "29" at bounding box center [194, 294] width 5 height 6
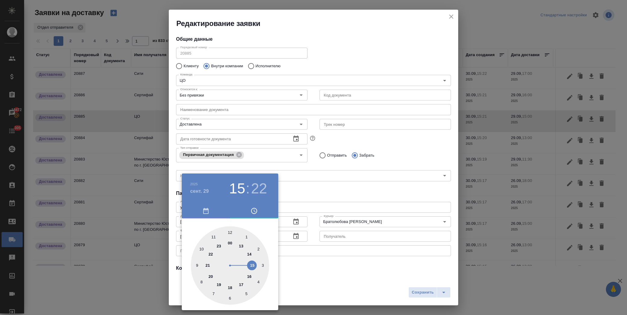
drag, startPoint x: 253, startPoint y: 265, endPoint x: 236, endPoint y: 242, distance: 28.1
click at [252, 265] on div at bounding box center [230, 265] width 78 height 78
click at [230, 231] on div at bounding box center [230, 265] width 78 height 78
type input "[DATE] 15:00"
click at [323, 260] on div at bounding box center [313, 157] width 627 height 315
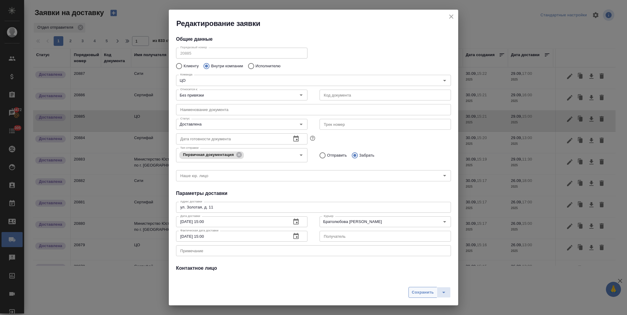
click at [421, 289] on span "Сохранить" at bounding box center [423, 292] width 22 height 7
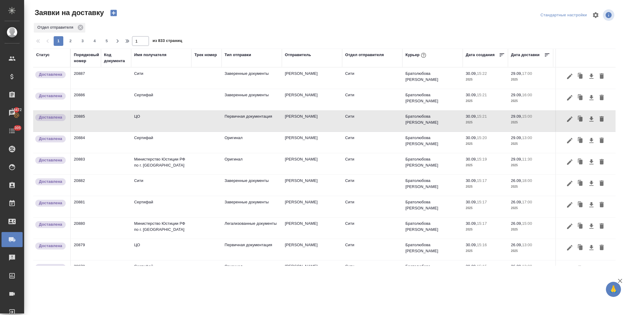
click at [374, 136] on td "Сити" at bounding box center [372, 142] width 60 height 21
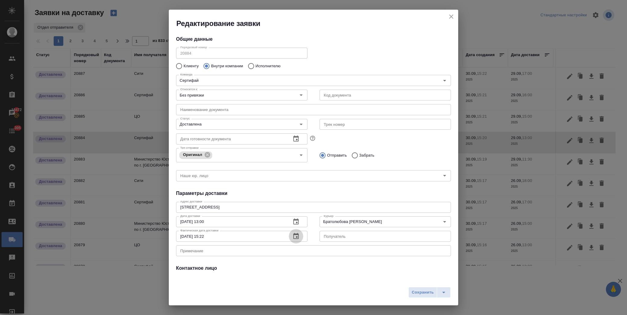
click at [292, 236] on icon "button" at bounding box center [295, 235] width 7 height 7
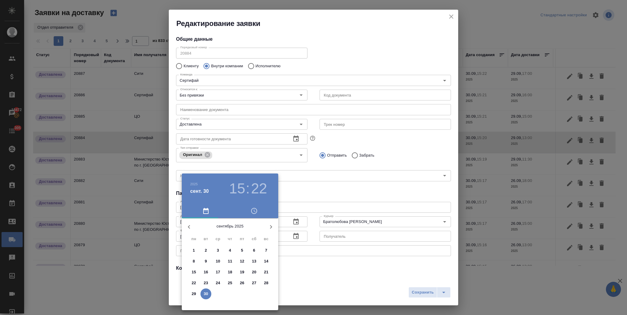
click at [192, 293] on p "29" at bounding box center [194, 294] width 5 height 6
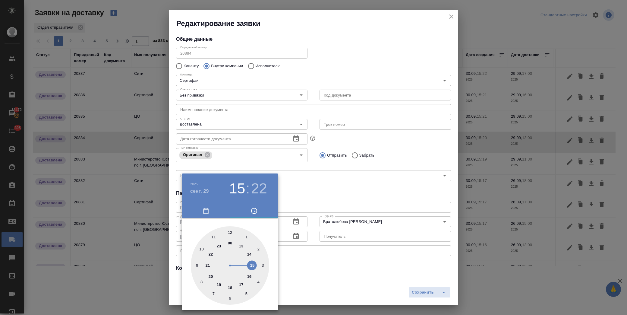
click at [300, 261] on div at bounding box center [313, 157] width 627 height 315
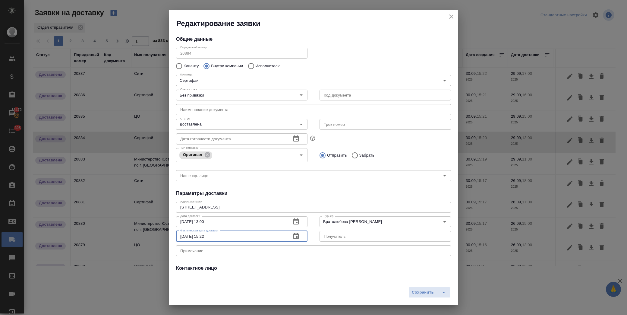
drag, startPoint x: 221, startPoint y: 236, endPoint x: 209, endPoint y: 236, distance: 12.4
click at [205, 237] on input "[DATE] 15:22" at bounding box center [231, 236] width 110 height 11
type input "[DATE] 13:00"
click at [418, 291] on span "Сохранить" at bounding box center [423, 292] width 22 height 7
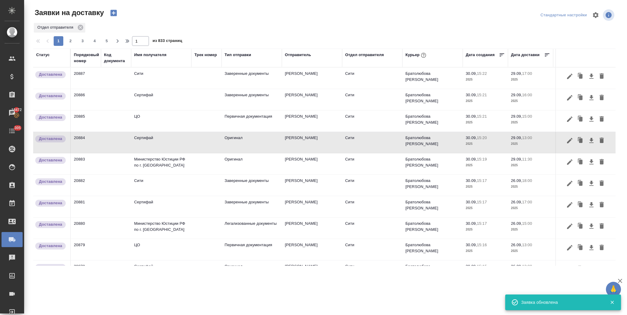
click at [480, 166] on p "2025" at bounding box center [485, 165] width 39 height 6
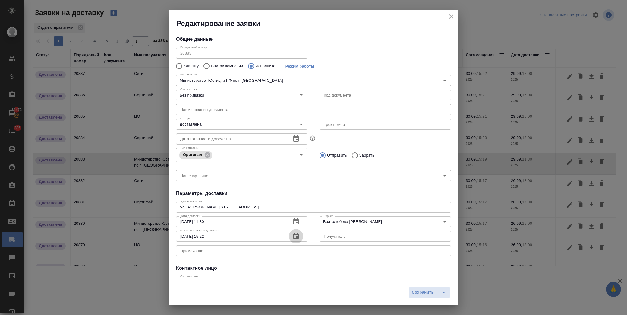
click at [295, 234] on icon "button" at bounding box center [295, 236] width 5 height 6
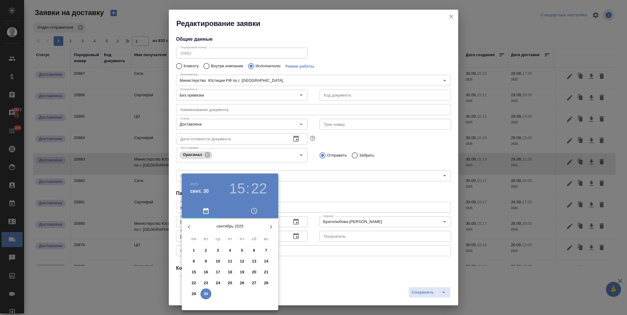
click at [194, 292] on p "29" at bounding box center [194, 294] width 5 height 6
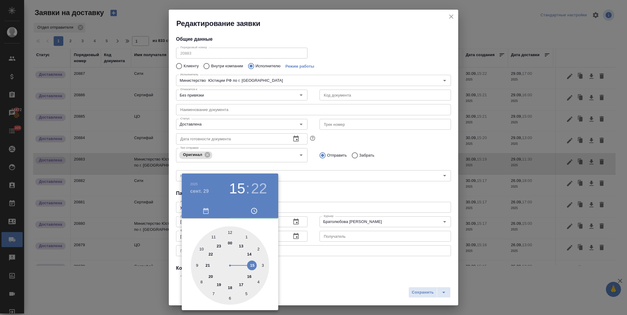
click at [214, 237] on div at bounding box center [230, 265] width 78 height 78
type input "[DATE] 11:30"
drag, startPoint x: 230, startPoint y: 297, endPoint x: 235, endPoint y: 294, distance: 5.5
click at [230, 297] on div at bounding box center [230, 265] width 78 height 78
click at [318, 284] on div at bounding box center [313, 157] width 627 height 315
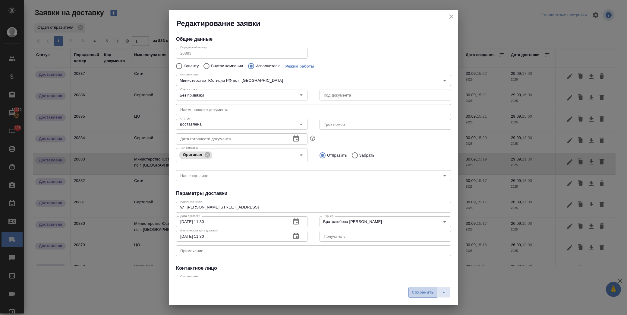
click at [418, 291] on span "Сохранить" at bounding box center [423, 292] width 22 height 7
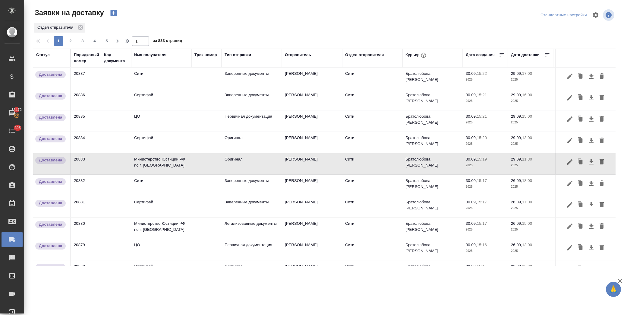
click at [385, 186] on td "Сити" at bounding box center [372, 185] width 60 height 21
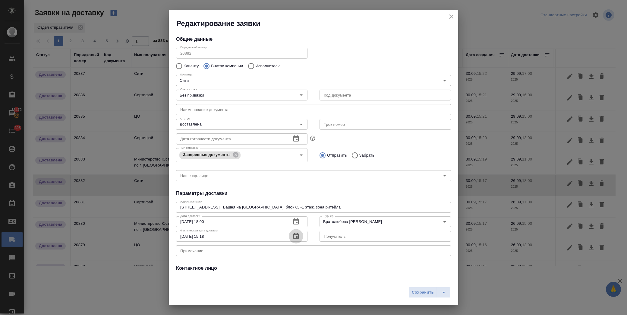
click at [294, 234] on icon "button" at bounding box center [295, 236] width 5 height 6
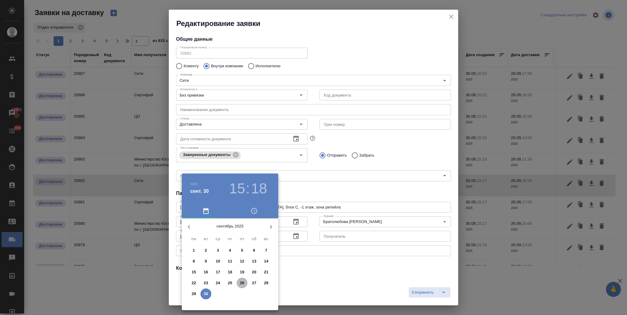
click at [242, 282] on p "26" at bounding box center [242, 283] width 5 height 6
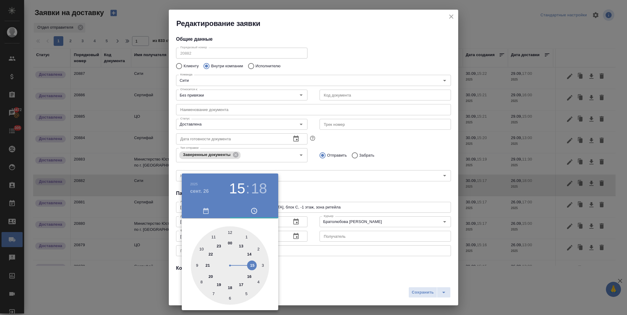
click at [297, 261] on div at bounding box center [313, 157] width 627 height 315
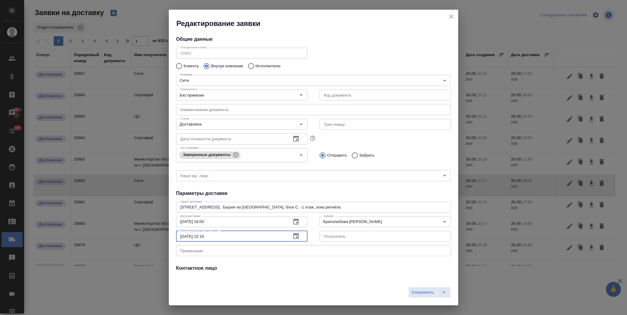
click at [221, 235] on input "[DATE] 15:18" at bounding box center [231, 236] width 110 height 11
type input "[DATE] 18:00"
click at [423, 294] on span "Сохранить" at bounding box center [423, 292] width 22 height 7
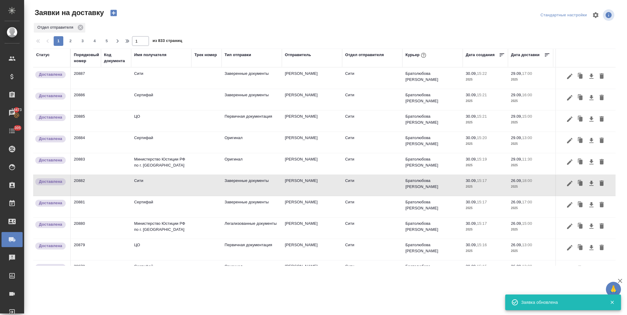
click at [527, 211] on td "26.09, 17:00 2025" at bounding box center [530, 206] width 45 height 21
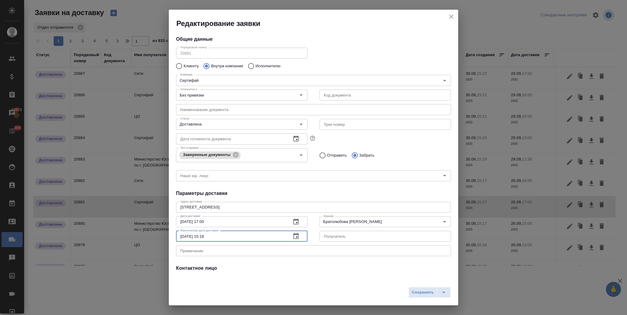
drag, startPoint x: 184, startPoint y: 235, endPoint x: 193, endPoint y: 234, distance: 8.5
click at [185, 235] on input "[DATE] 15:18" at bounding box center [231, 236] width 110 height 11
click at [222, 234] on input "[DATE] 15:18" at bounding box center [231, 236] width 110 height 11
type input "[DATE] 17:00"
click at [423, 293] on span "Сохранить" at bounding box center [423, 292] width 22 height 7
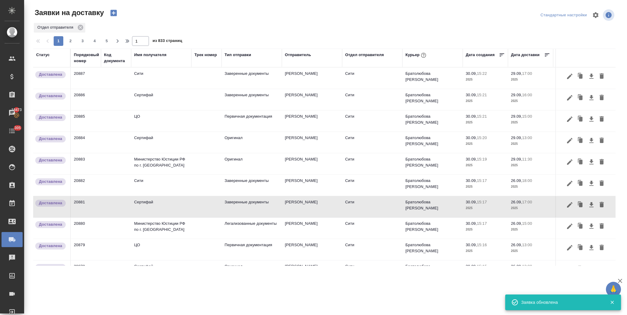
click at [486, 230] on p "2025" at bounding box center [485, 229] width 39 height 6
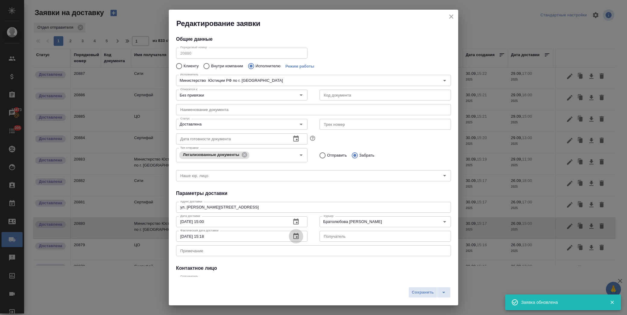
click at [292, 237] on icon "button" at bounding box center [295, 235] width 7 height 7
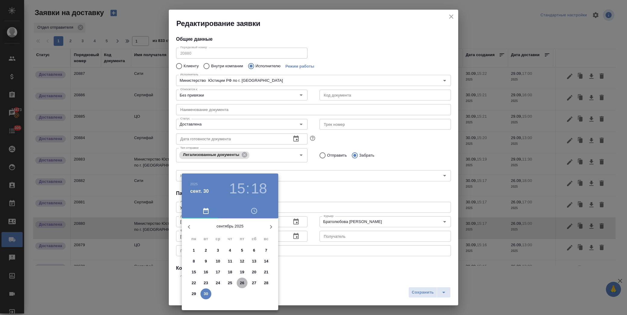
click at [244, 282] on p "26" at bounding box center [242, 283] width 5 height 6
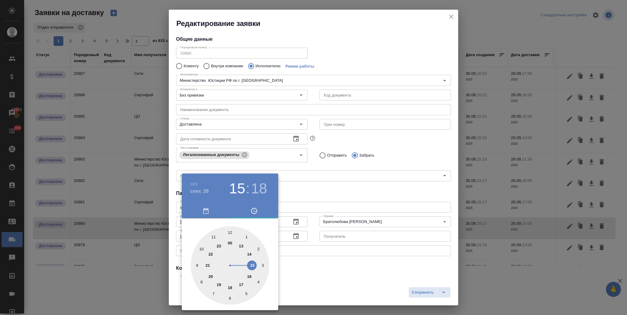
click at [309, 270] on div at bounding box center [313, 157] width 627 height 315
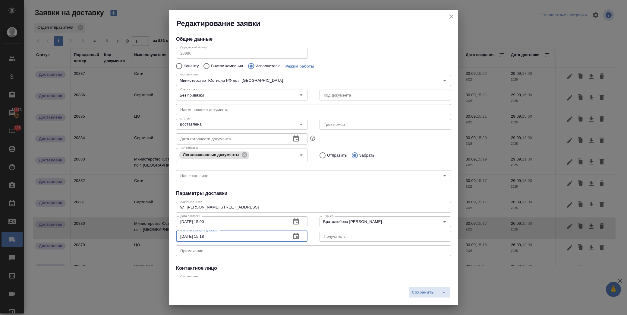
drag, startPoint x: 223, startPoint y: 234, endPoint x: 207, endPoint y: 234, distance: 16.0
click at [207, 234] on input "[DATE] 15:18" at bounding box center [231, 236] width 110 height 11
type input "[DATE] 15:00"
click at [413, 291] on span "Сохранить" at bounding box center [423, 292] width 22 height 7
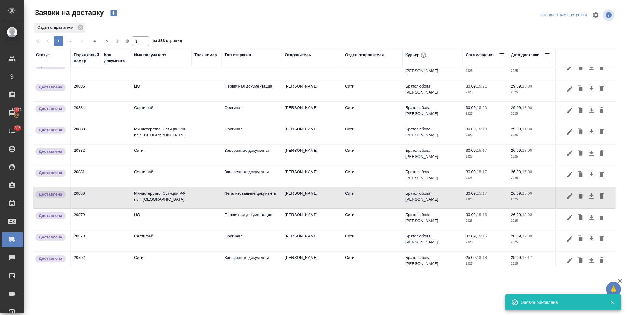
scroll to position [67, 0]
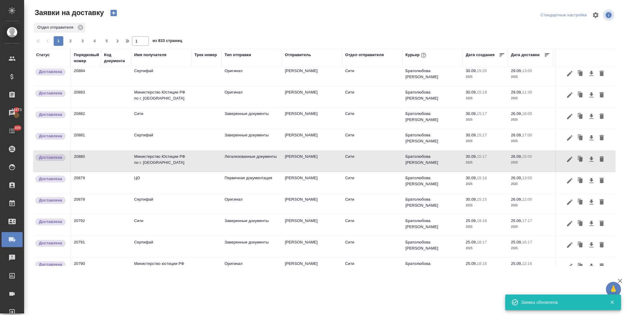
click at [493, 183] on p "2025" at bounding box center [485, 184] width 39 height 6
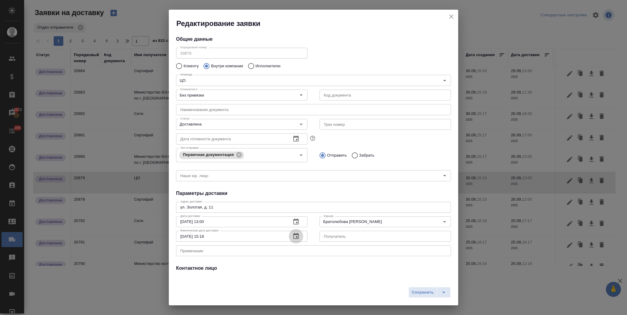
click at [292, 237] on icon "button" at bounding box center [295, 235] width 7 height 7
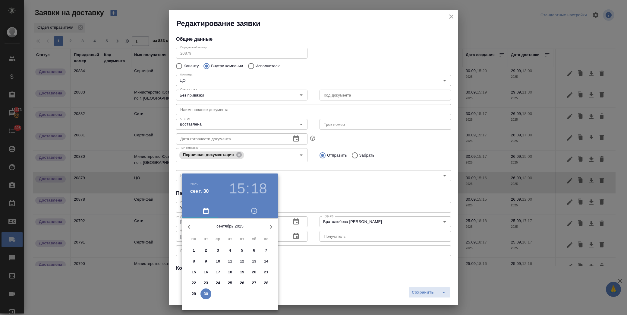
click at [313, 262] on div at bounding box center [313, 157] width 627 height 315
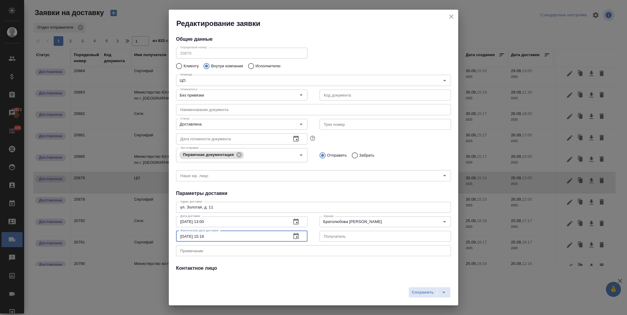
drag, startPoint x: 184, startPoint y: 235, endPoint x: 179, endPoint y: 235, distance: 5.4
click at [179, 235] on input "[DATE] 15:18" at bounding box center [231, 236] width 110 height 11
click at [218, 238] on input "[DATE] 15:18" at bounding box center [231, 236] width 110 height 11
type input "[DATE] 13:00"
click at [420, 295] on span "Сохранить" at bounding box center [423, 292] width 22 height 7
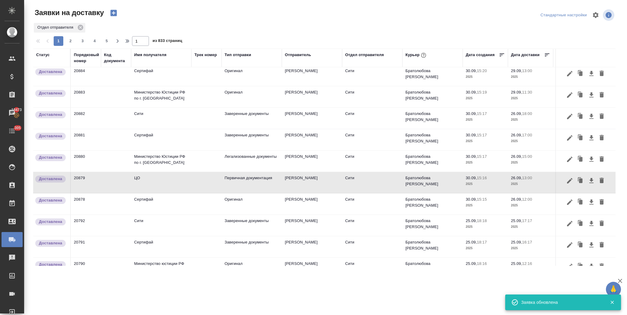
click at [481, 209] on td "30.09, 15:15 2025" at bounding box center [485, 203] width 45 height 21
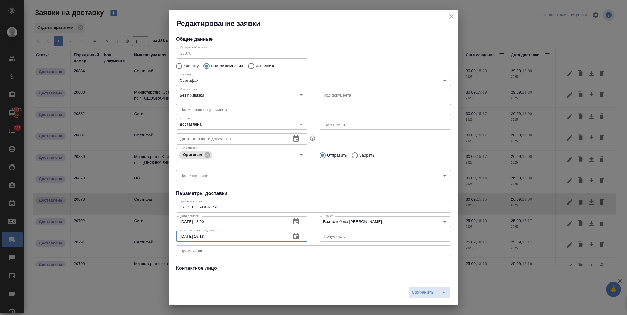
drag, startPoint x: 184, startPoint y: 234, endPoint x: 172, endPoint y: 234, distance: 11.8
click at [172, 234] on div "Дата доставки [DATE] 12:00 Дата доставки Фактическая дата доставки [DATE] 15:18…" at bounding box center [241, 228] width 143 height 41
drag, startPoint x: 206, startPoint y: 234, endPoint x: 201, endPoint y: 234, distance: 4.5
click at [201, 234] on input "[DATE] 15:18" at bounding box center [231, 236] width 110 height 11
type input "[DATE] 12:00"
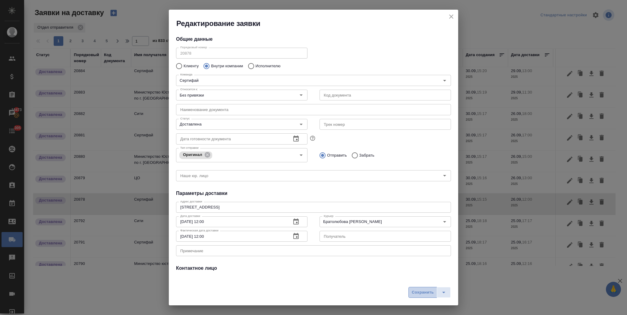
click at [414, 290] on span "Сохранить" at bounding box center [423, 292] width 22 height 7
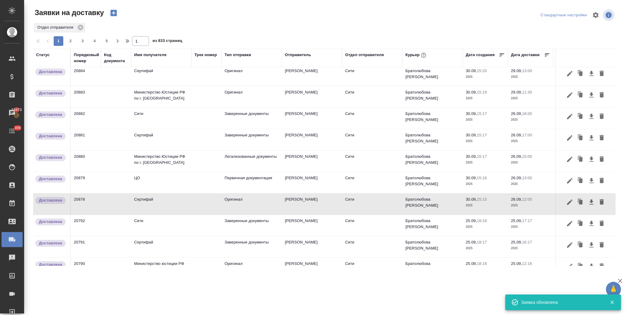
click at [281, 225] on td "Заверенные документы" at bounding box center [252, 225] width 60 height 21
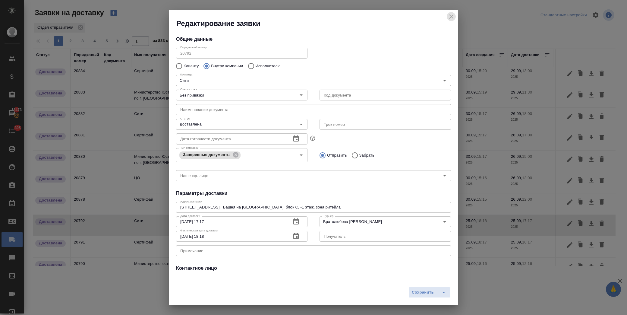
click at [451, 16] on icon "close" at bounding box center [451, 16] width 4 height 4
